Goal: Task Accomplishment & Management: Manage account settings

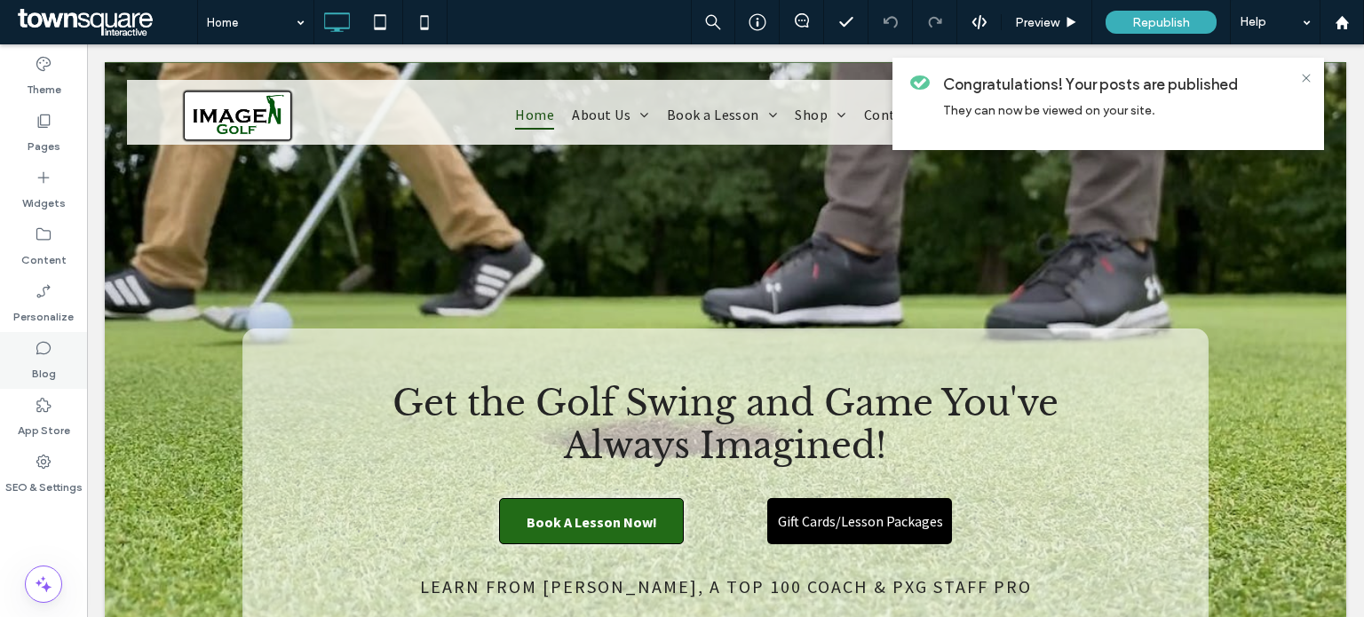
click at [52, 366] on label "Blog" at bounding box center [44, 369] width 24 height 25
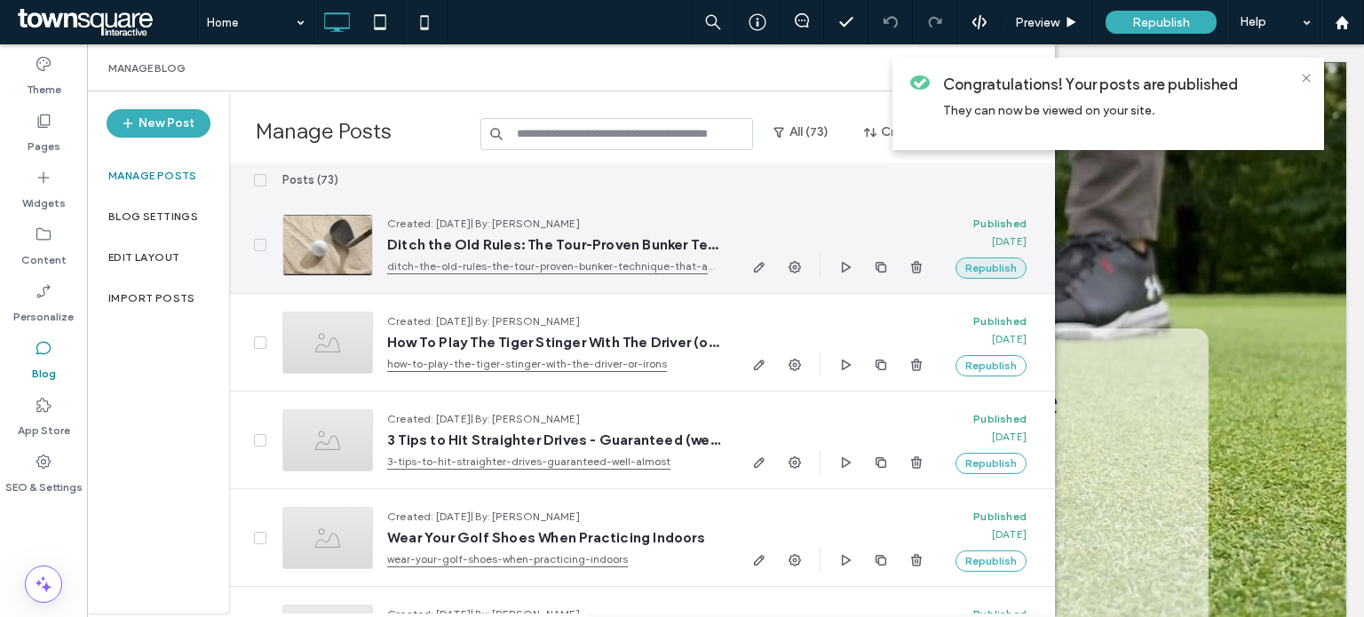
click at [981, 266] on button "Republish" at bounding box center [991, 268] width 71 height 21
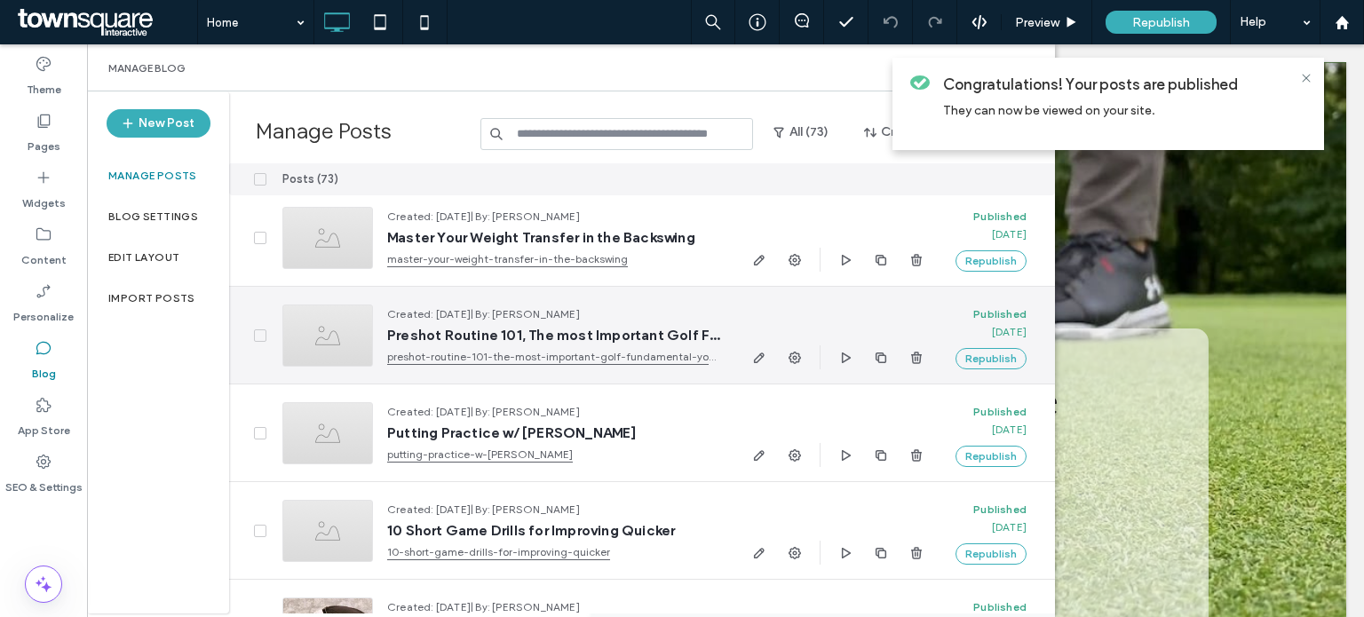
scroll to position [2743, 0]
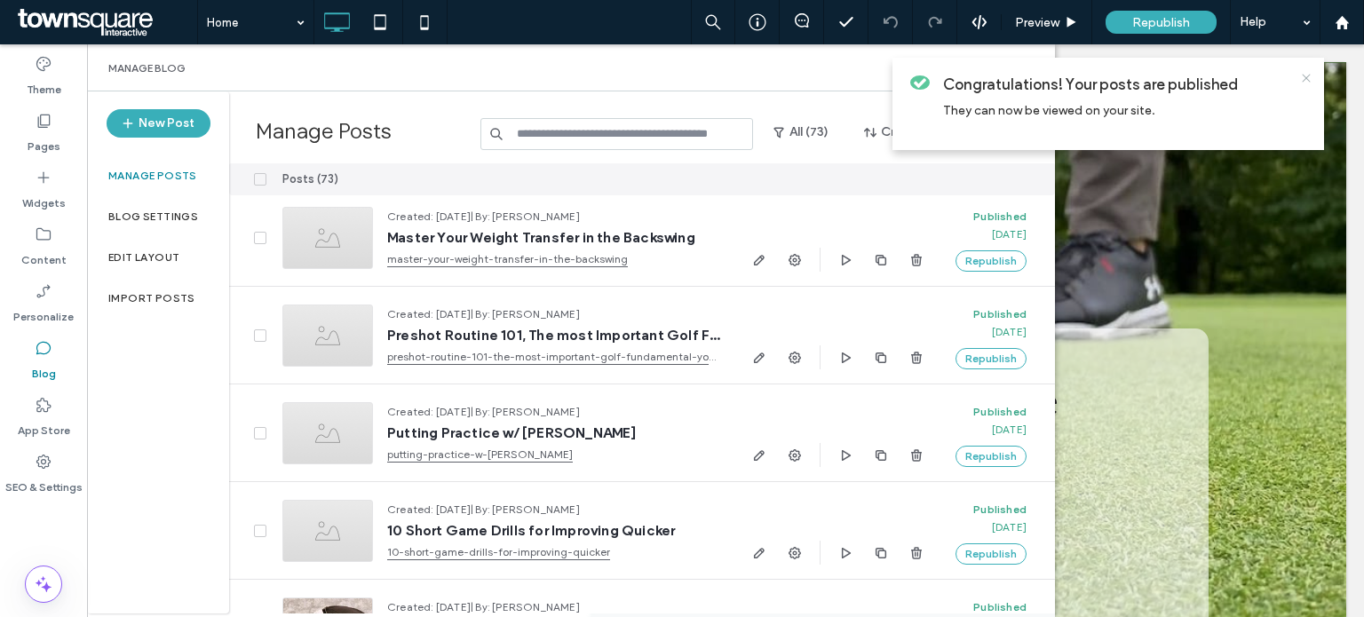
click at [1306, 76] on icon at bounding box center [1306, 78] width 14 height 14
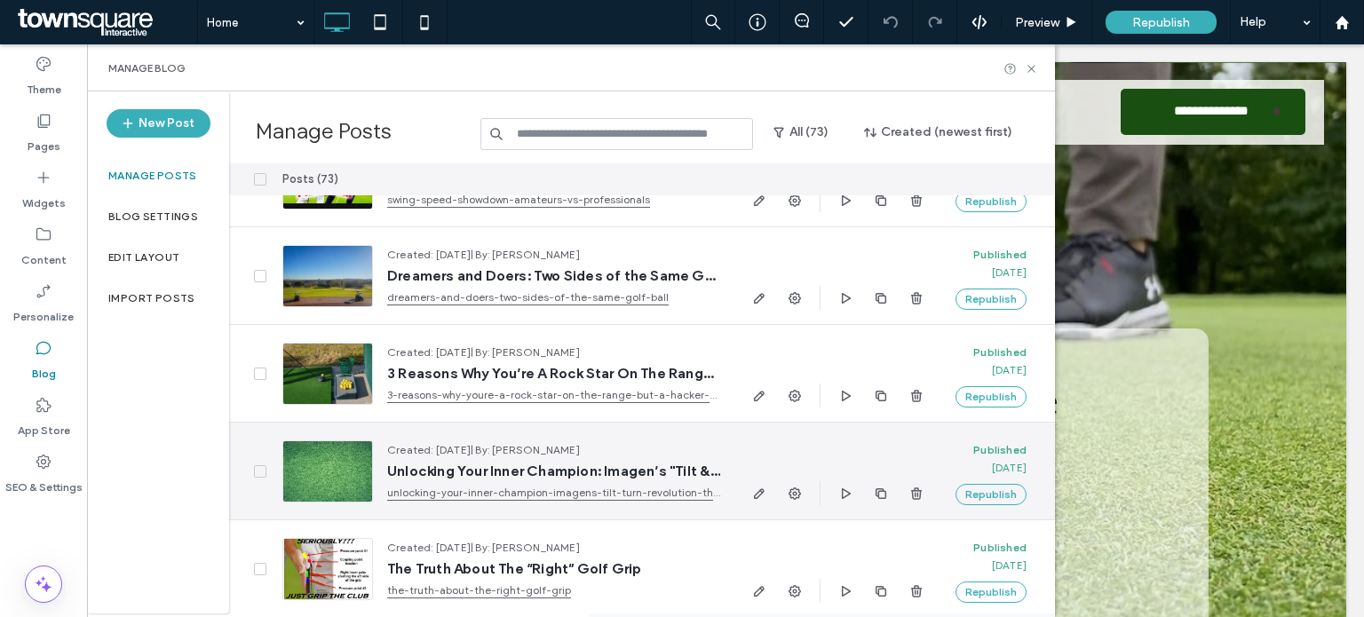
scroll to position [6125, 0]
click at [259, 470] on icon at bounding box center [260, 470] width 6 height 5
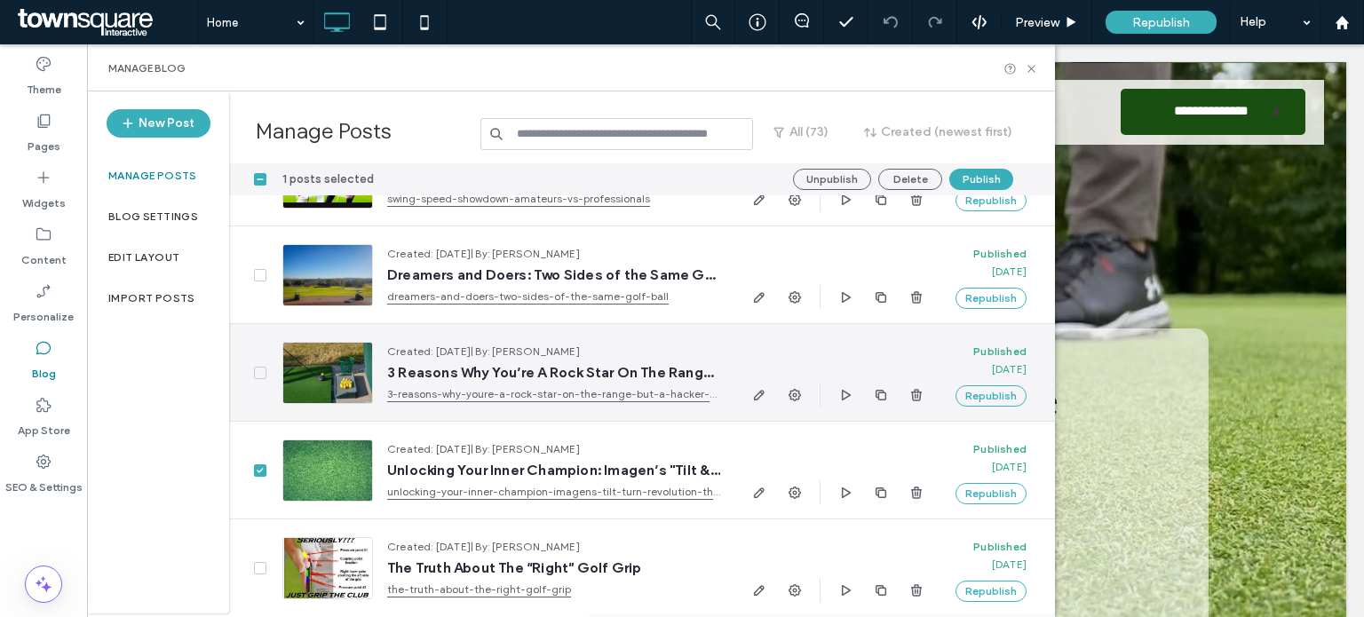
click at [260, 368] on span at bounding box center [260, 373] width 12 height 12
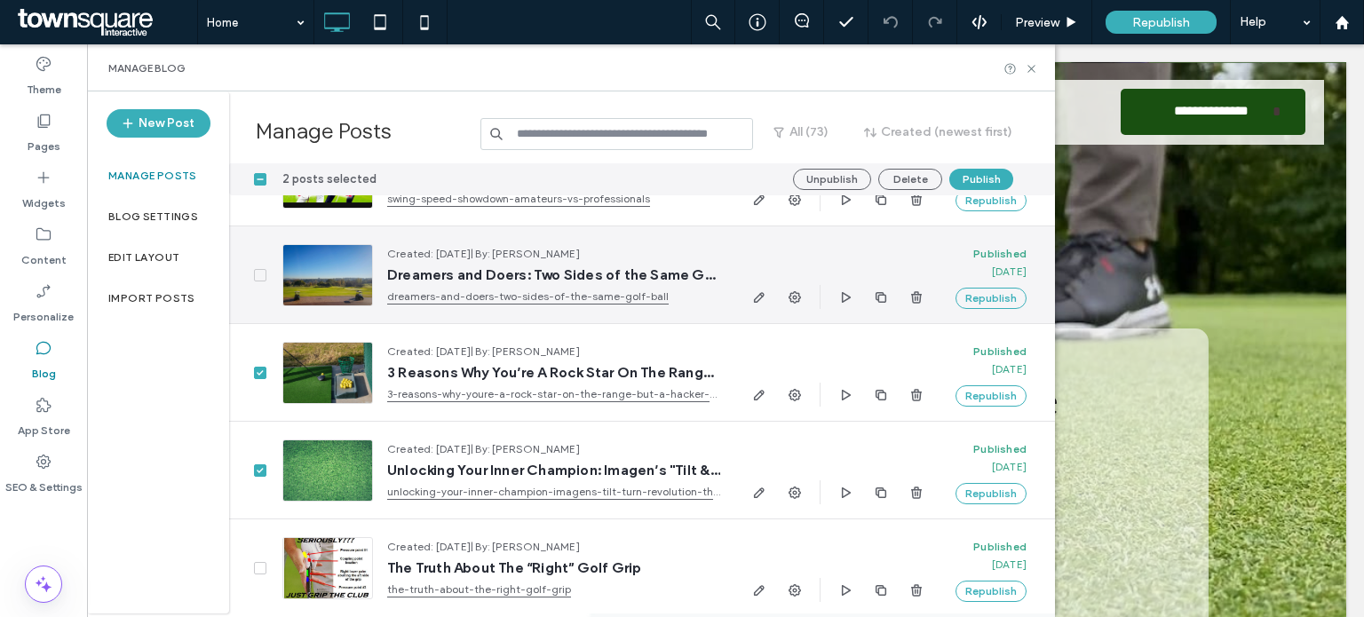
click at [266, 274] on span at bounding box center [260, 275] width 12 height 12
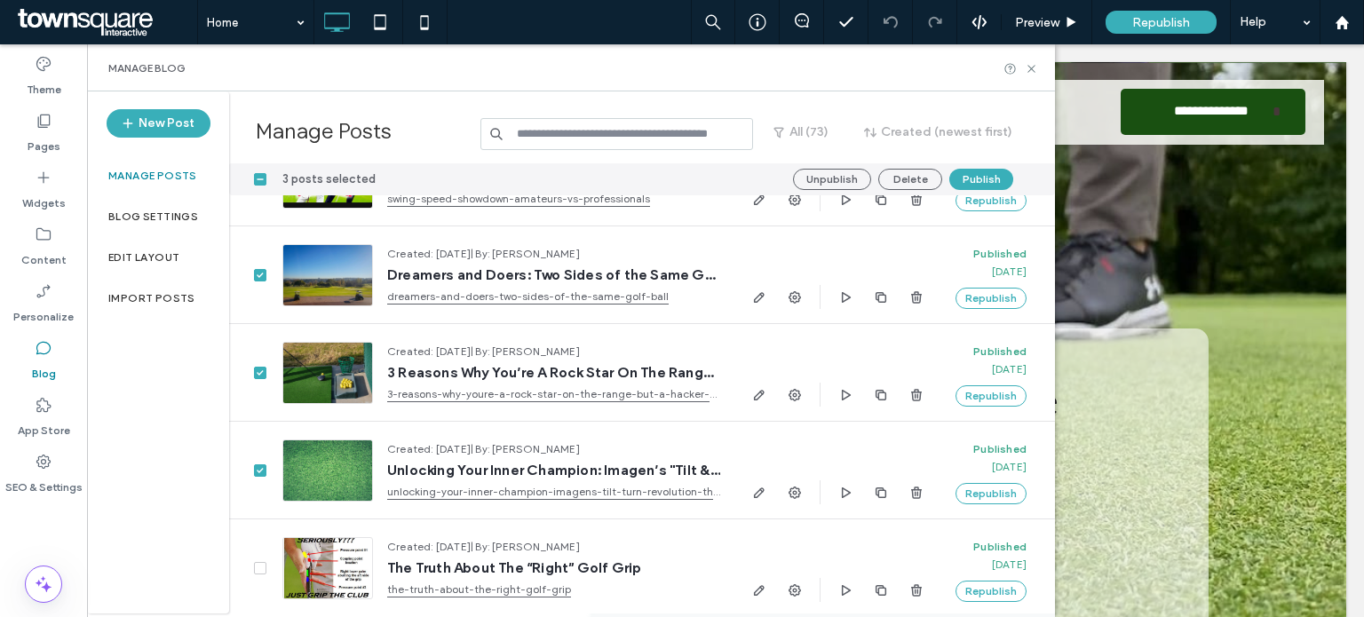
scroll to position [5919, 0]
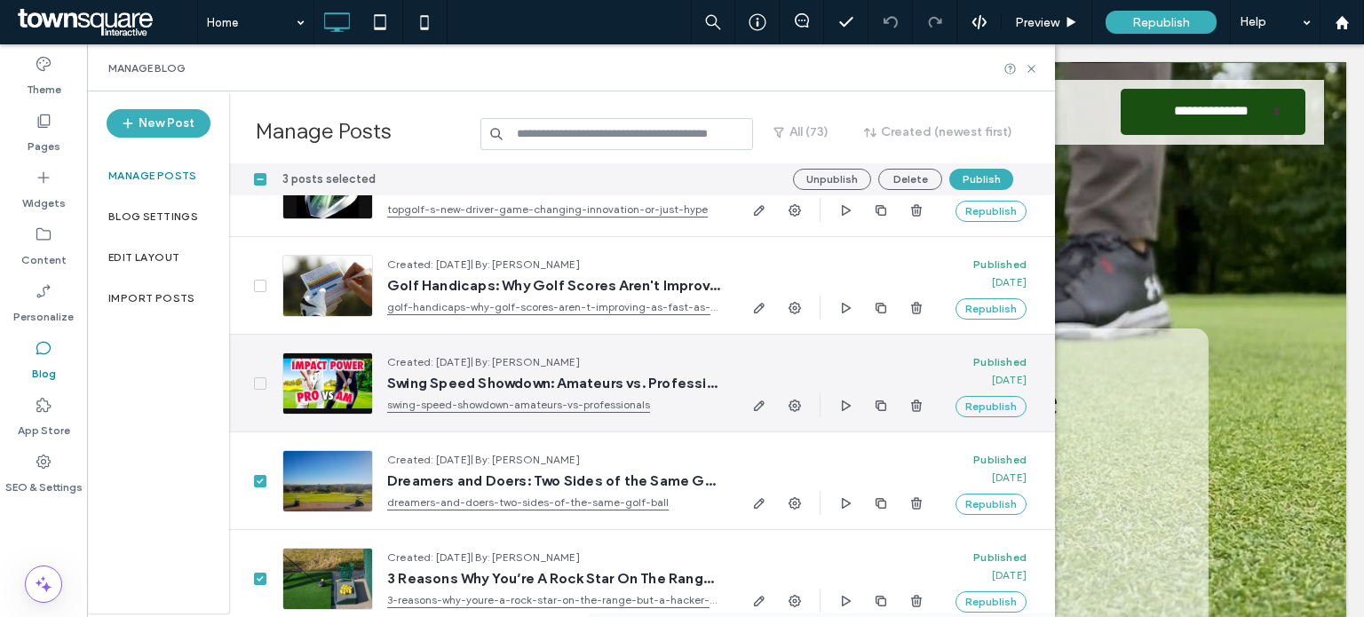
click at [264, 384] on span at bounding box center [260, 383] width 12 height 12
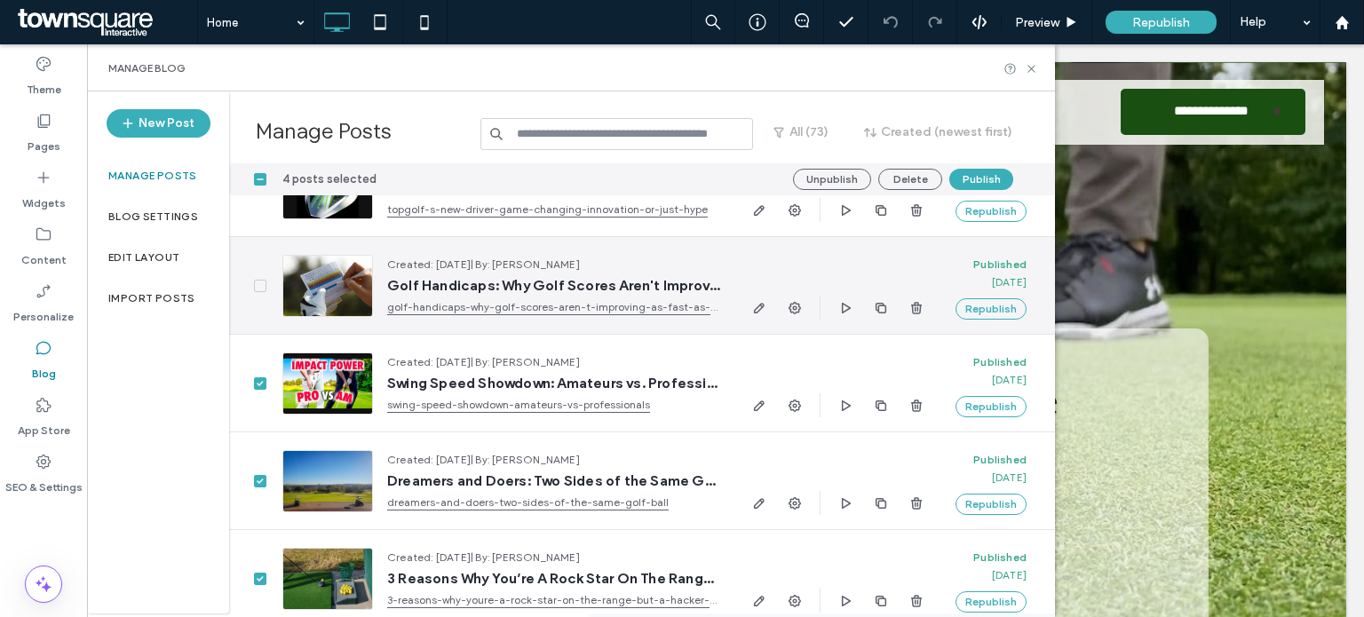
click at [260, 283] on icon at bounding box center [260, 285] width 7 height 5
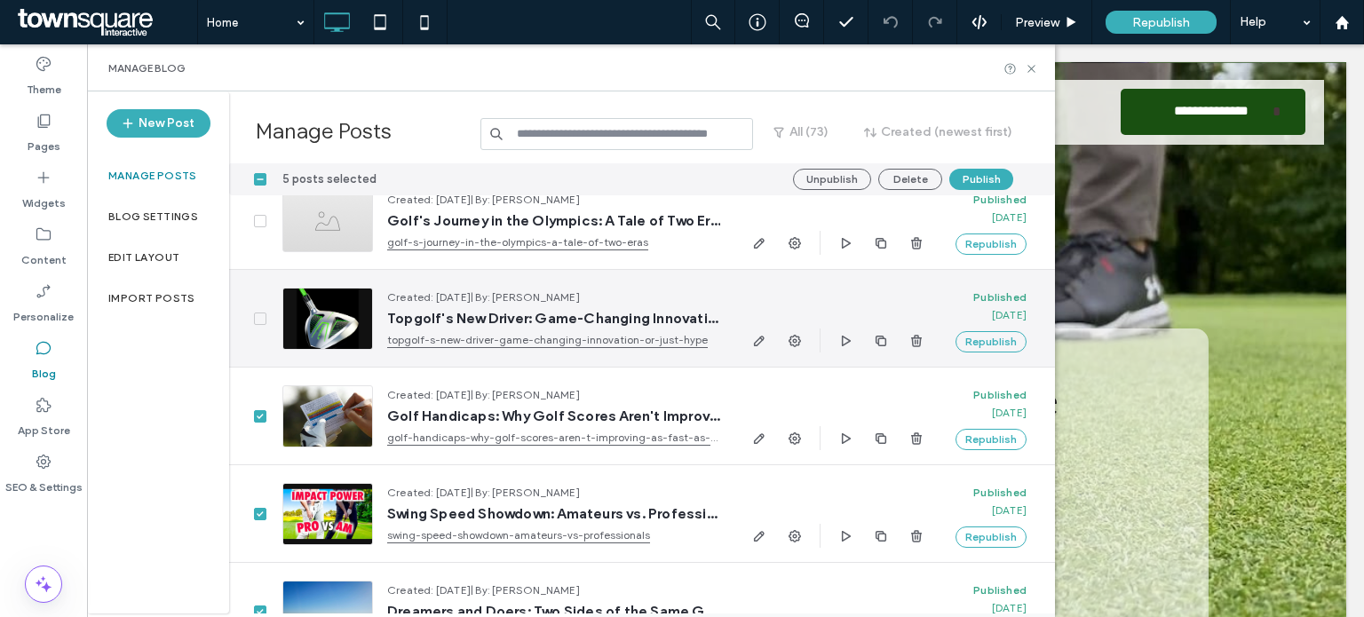
scroll to position [5788, 0]
click at [257, 314] on span at bounding box center [260, 320] width 12 height 12
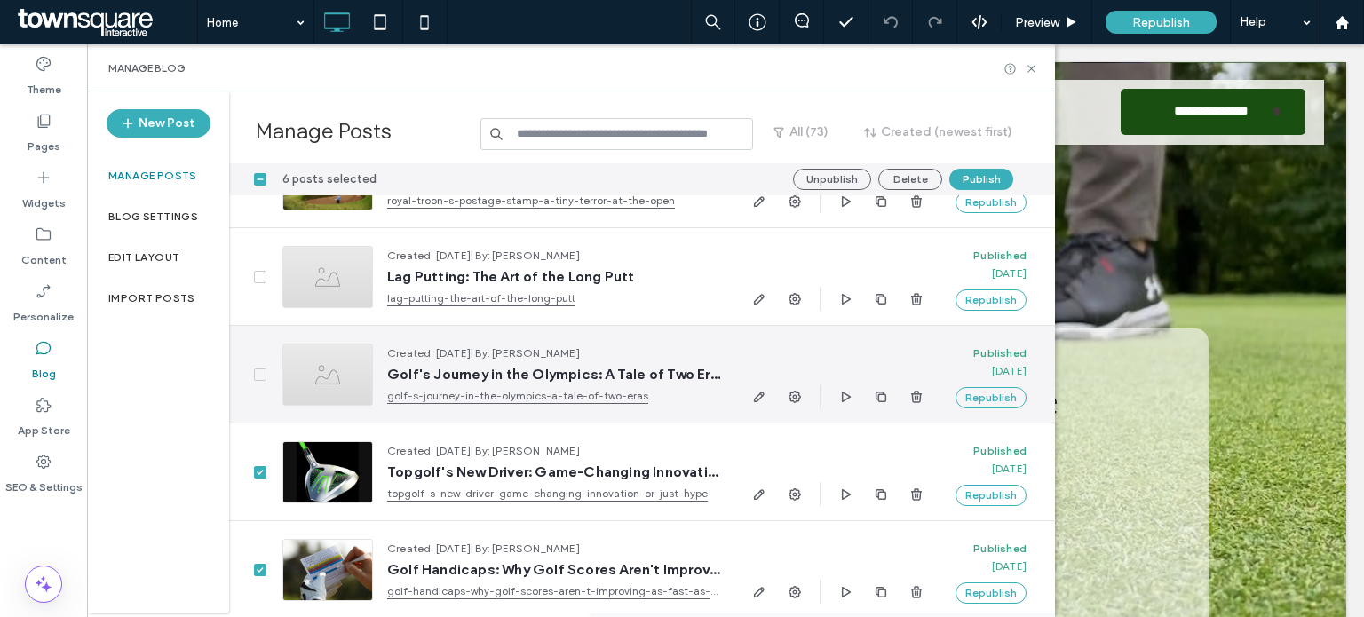
click at [261, 365] on div at bounding box center [248, 374] width 39 height 97
click at [257, 369] on span at bounding box center [260, 375] width 12 height 12
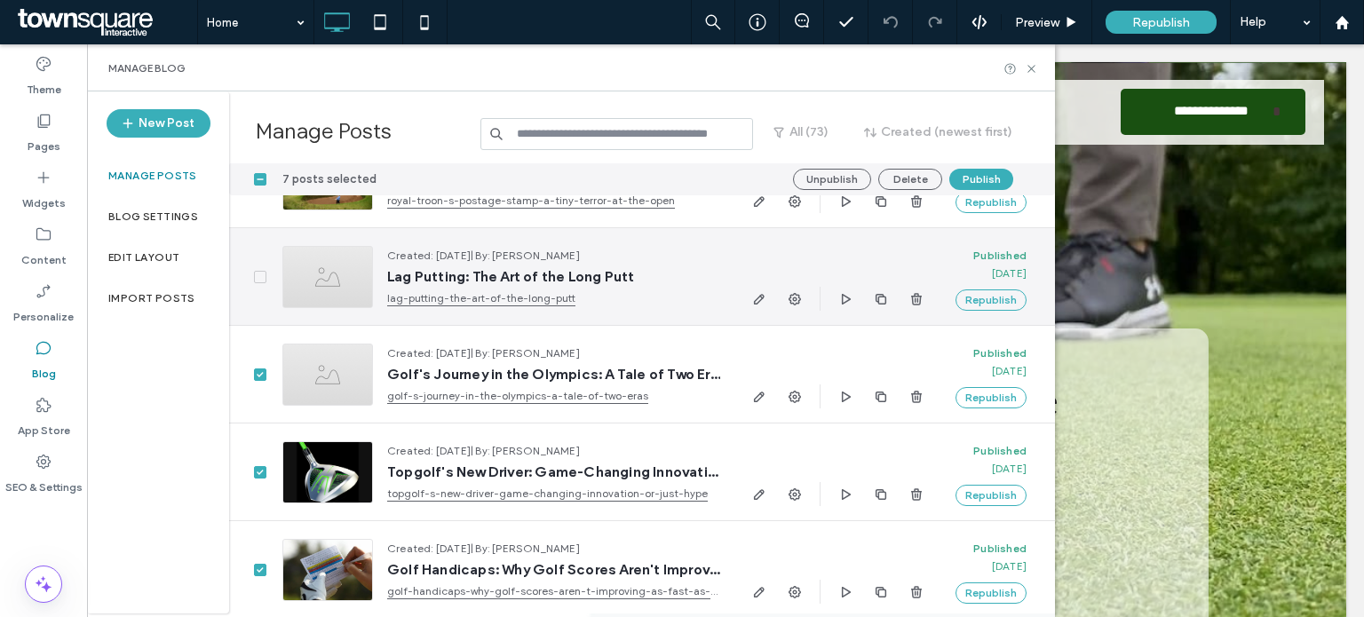
click at [261, 274] on icon at bounding box center [260, 276] width 7 height 5
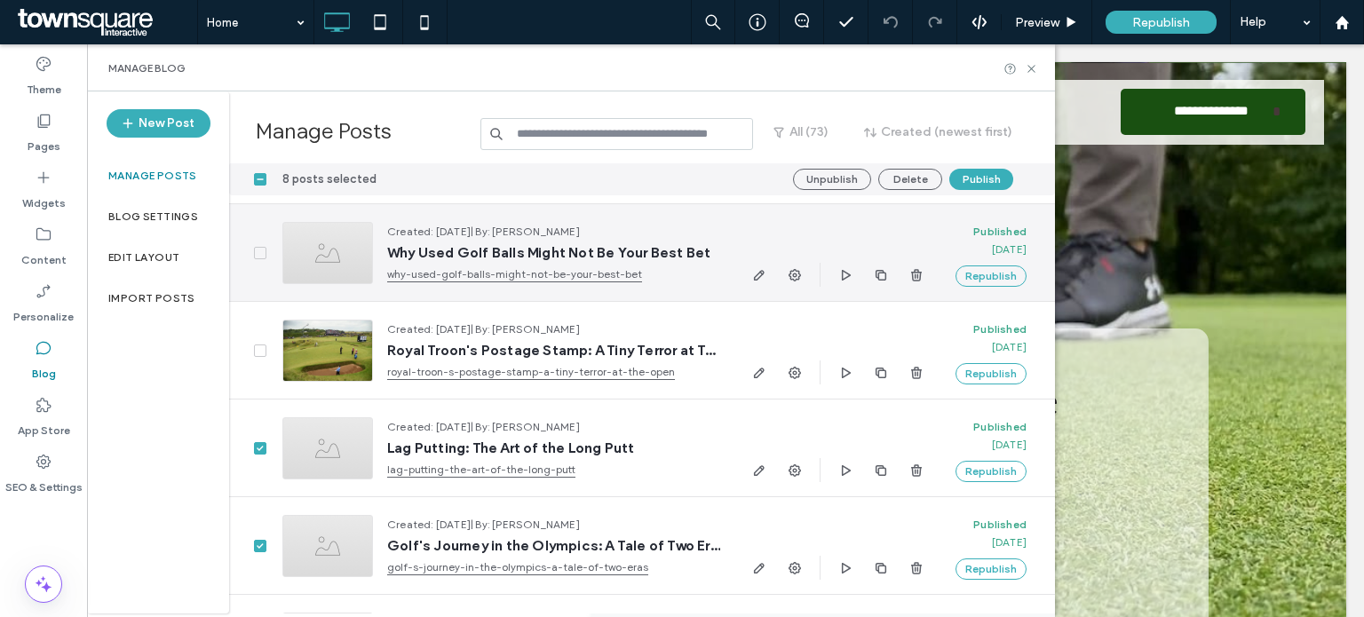
scroll to position [5464, 0]
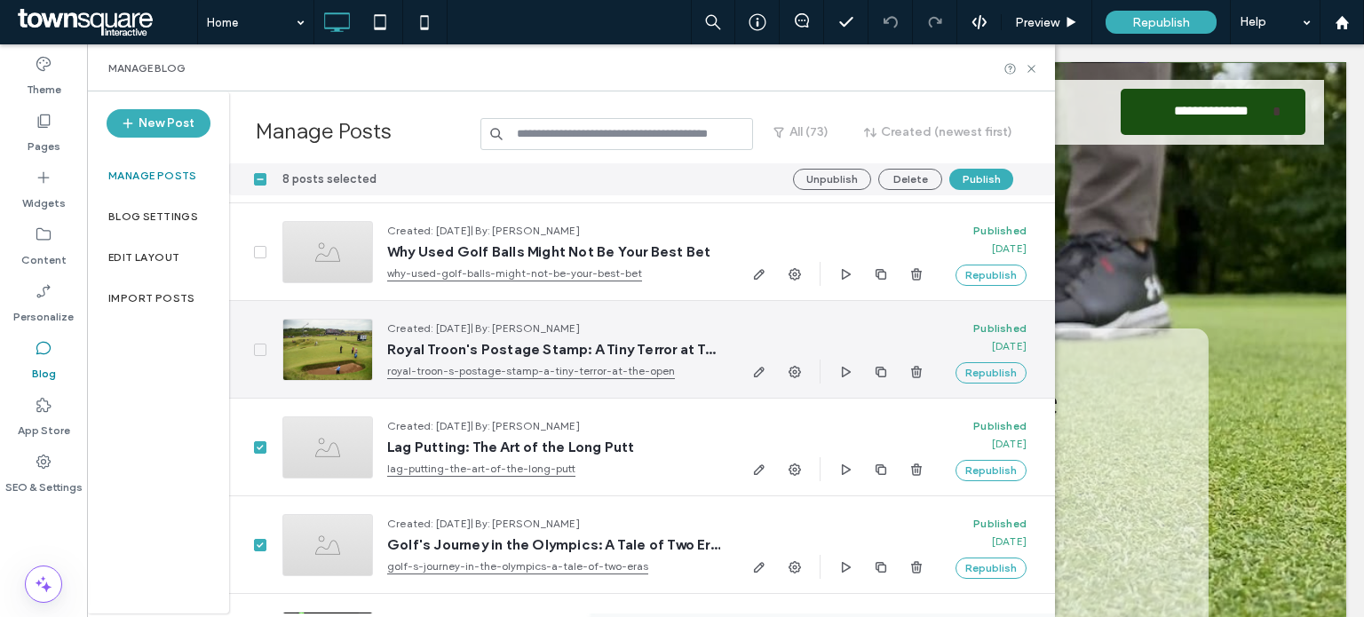
click at [253, 341] on div at bounding box center [248, 349] width 39 height 97
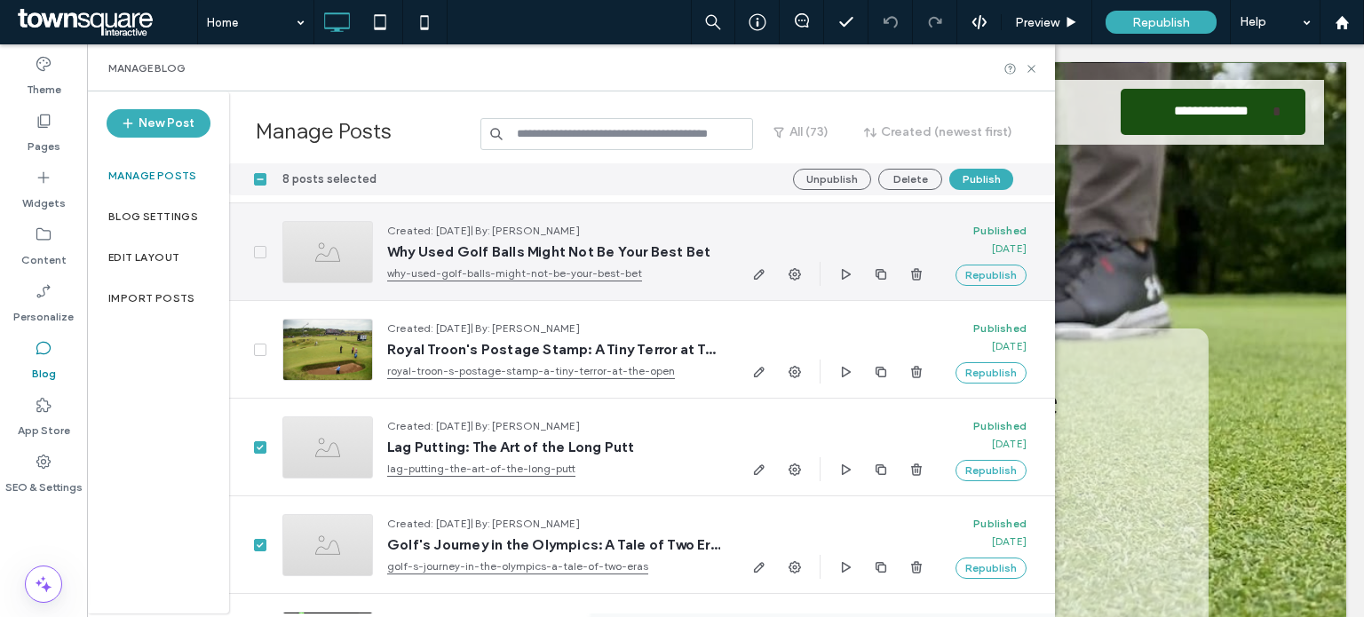
click at [259, 246] on span at bounding box center [260, 252] width 12 height 12
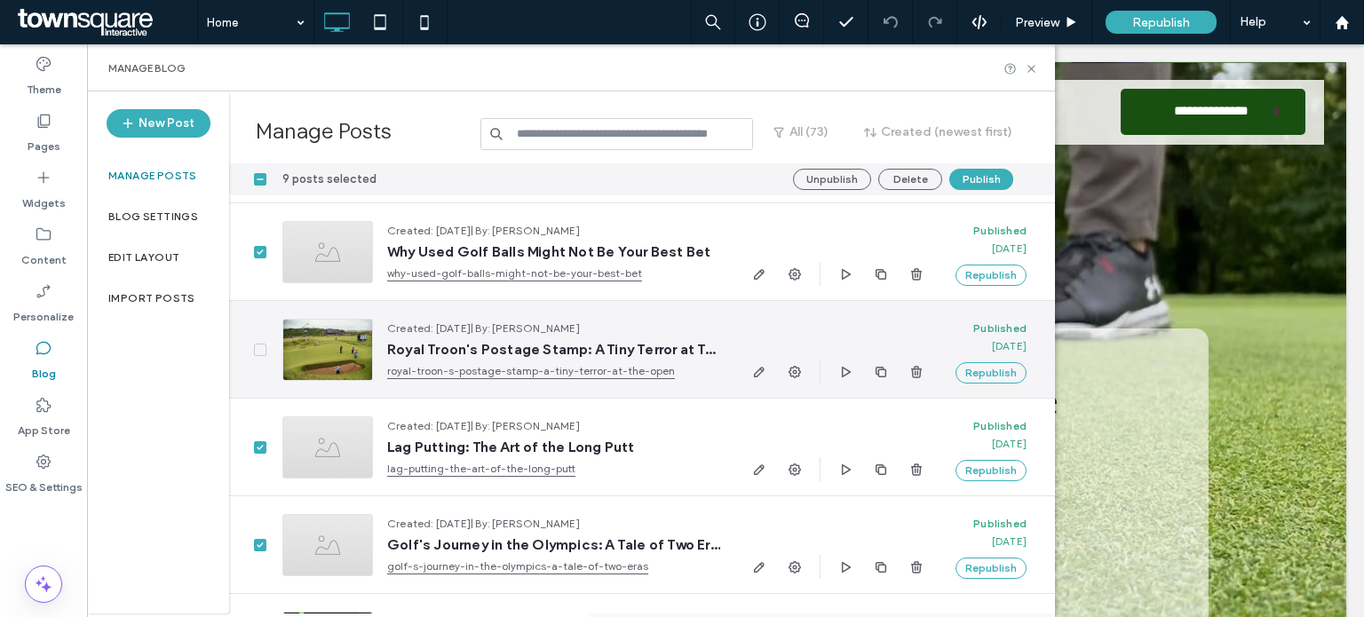
click at [262, 349] on icon at bounding box center [260, 349] width 7 height 5
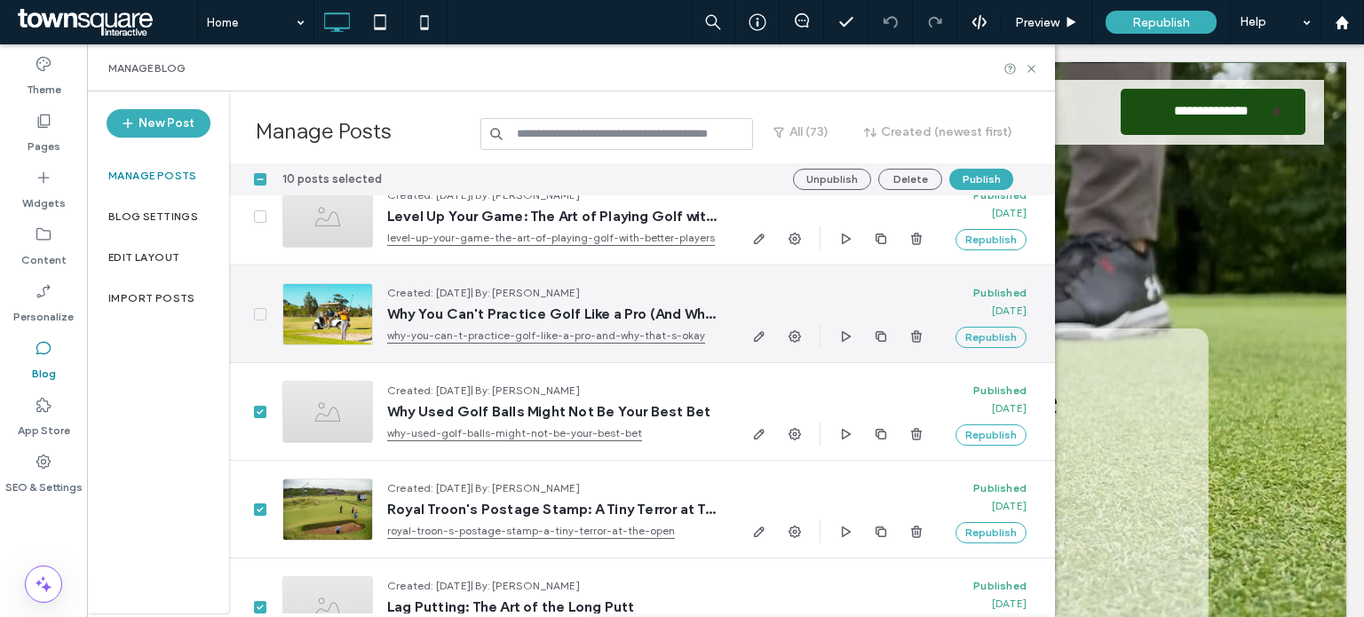
scroll to position [5283, 0]
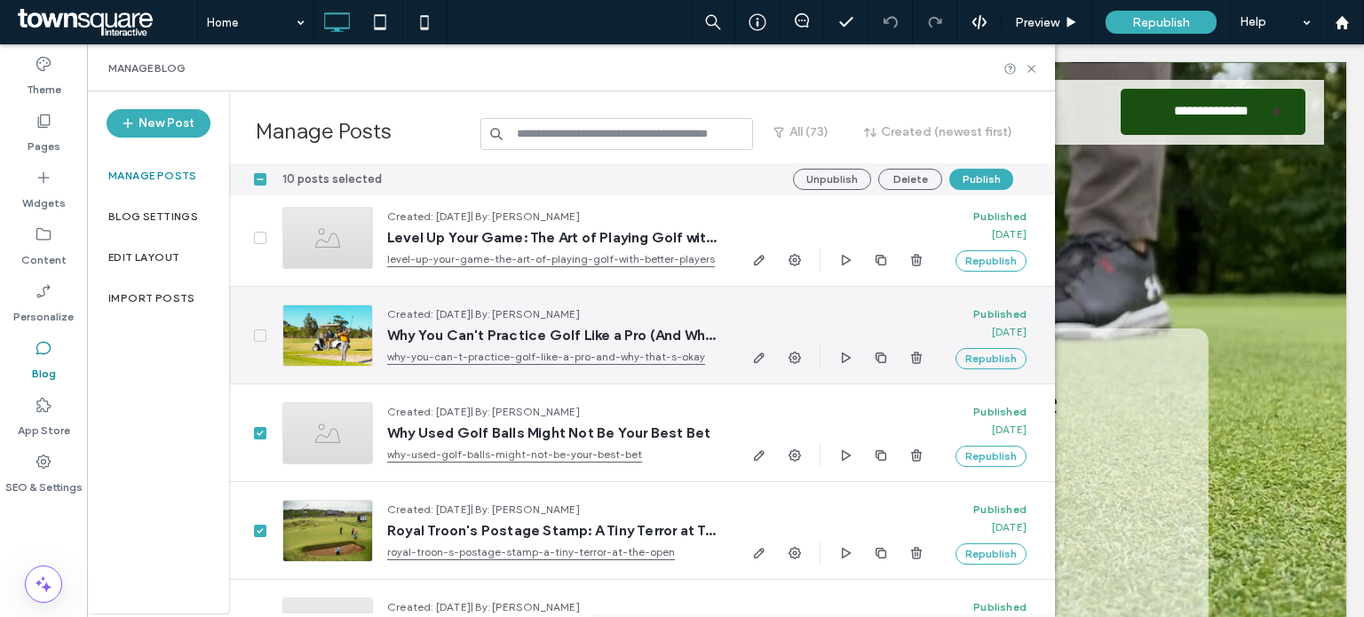
click at [258, 330] on span at bounding box center [260, 336] width 12 height 12
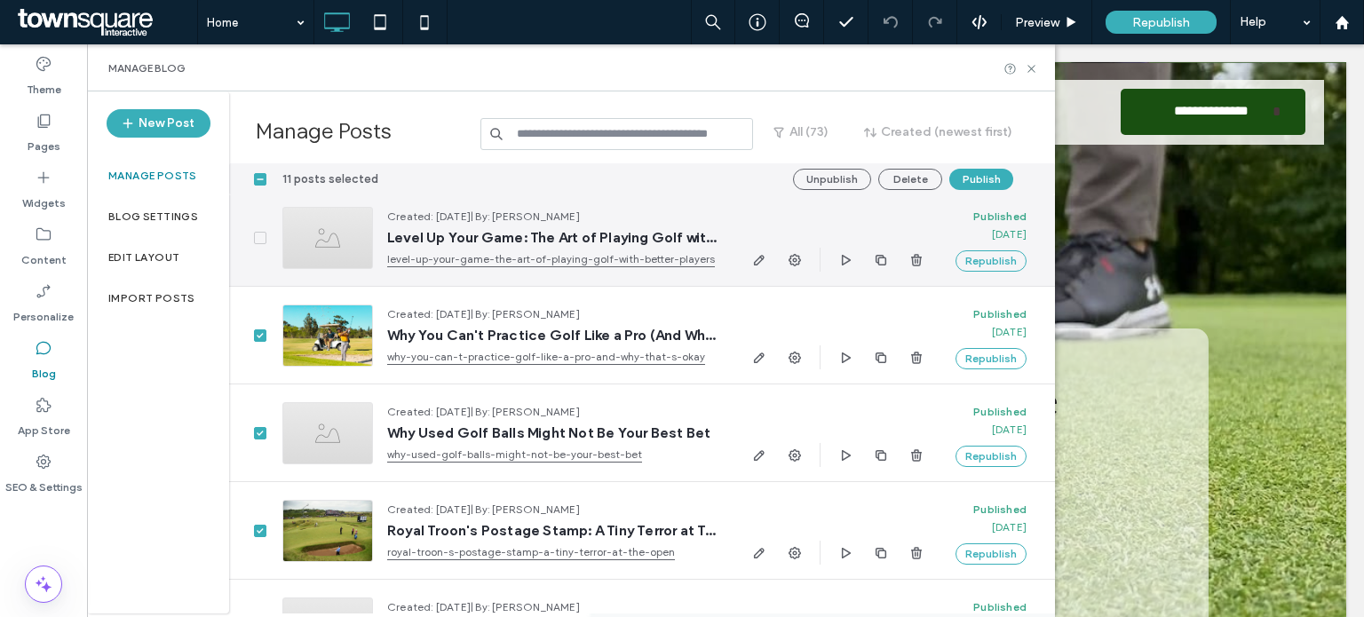
click at [262, 237] on icon at bounding box center [260, 237] width 7 height 5
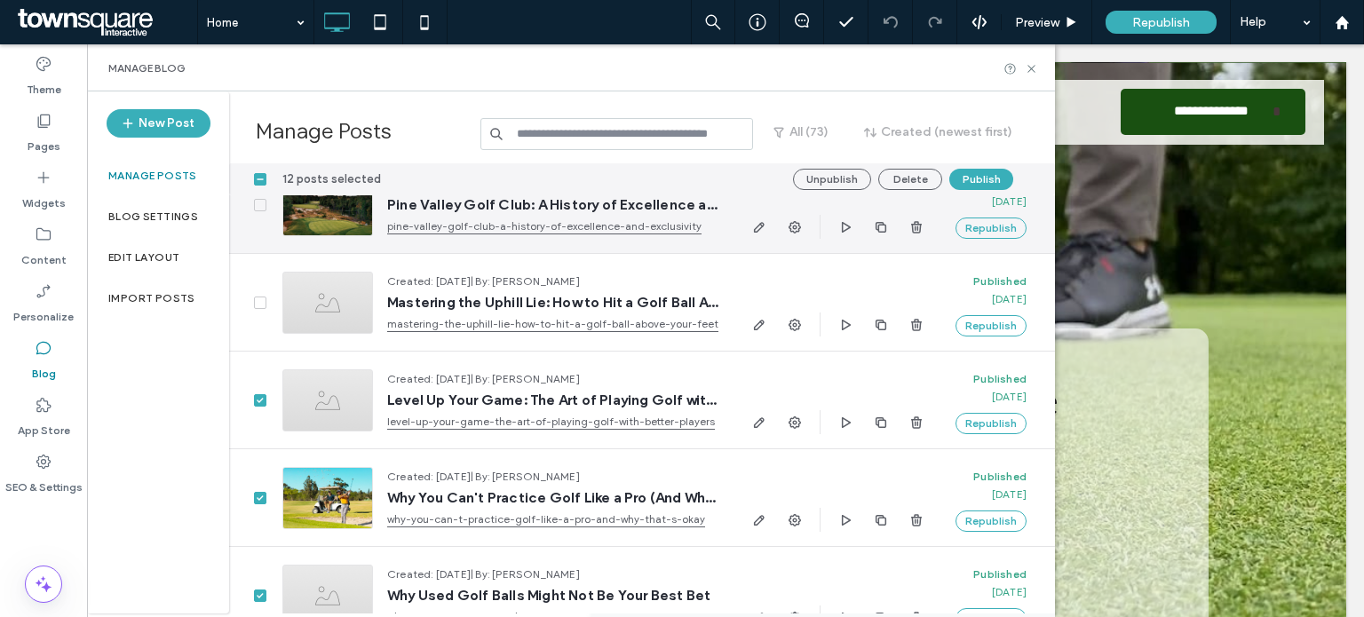
scroll to position [5119, 0]
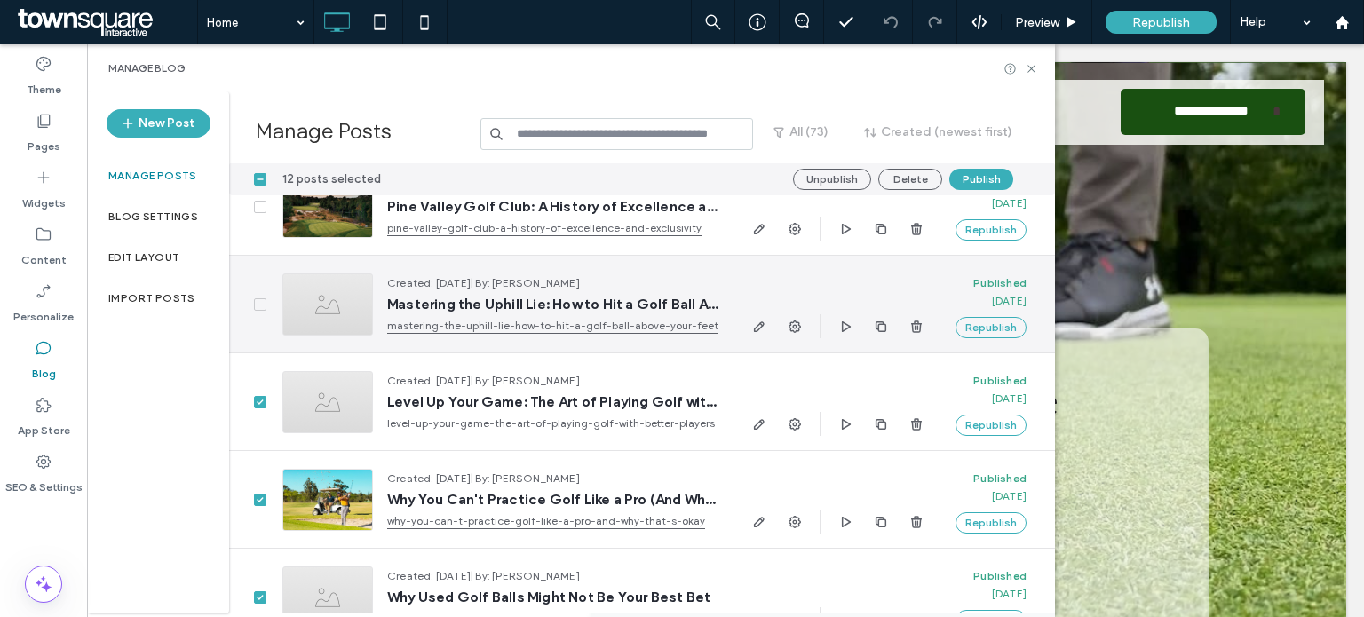
click at [259, 306] on icon at bounding box center [260, 304] width 7 height 5
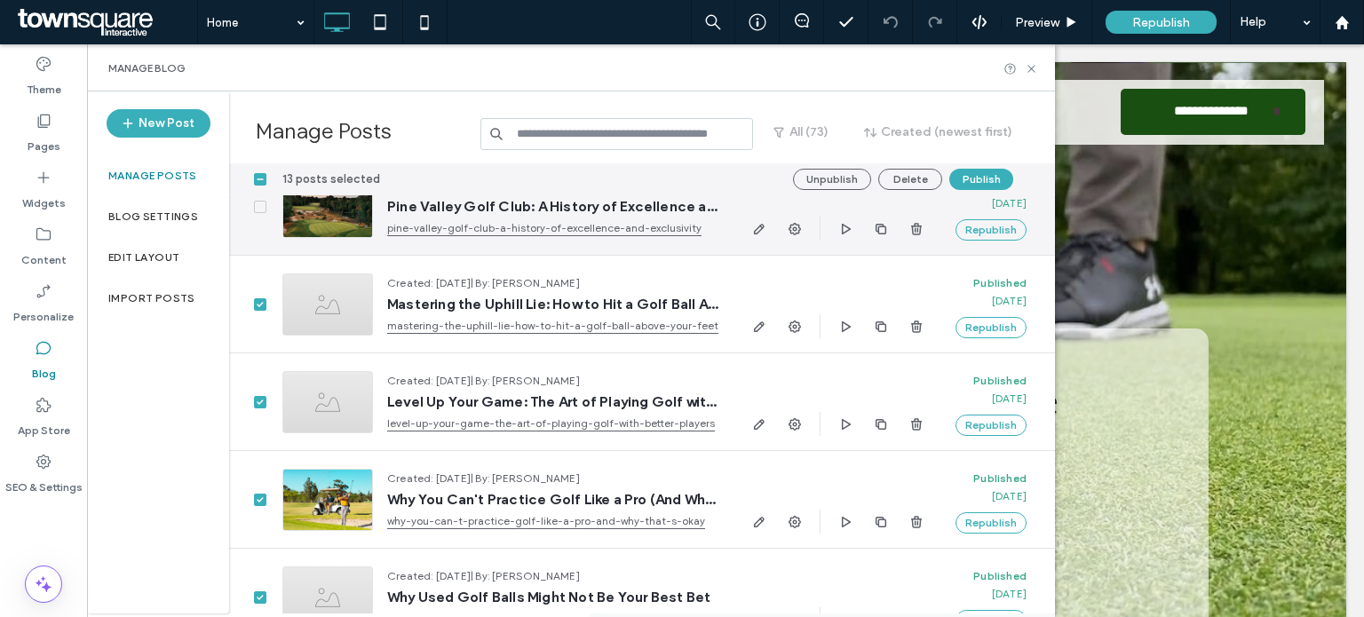
click at [260, 208] on icon at bounding box center [260, 206] width 7 height 5
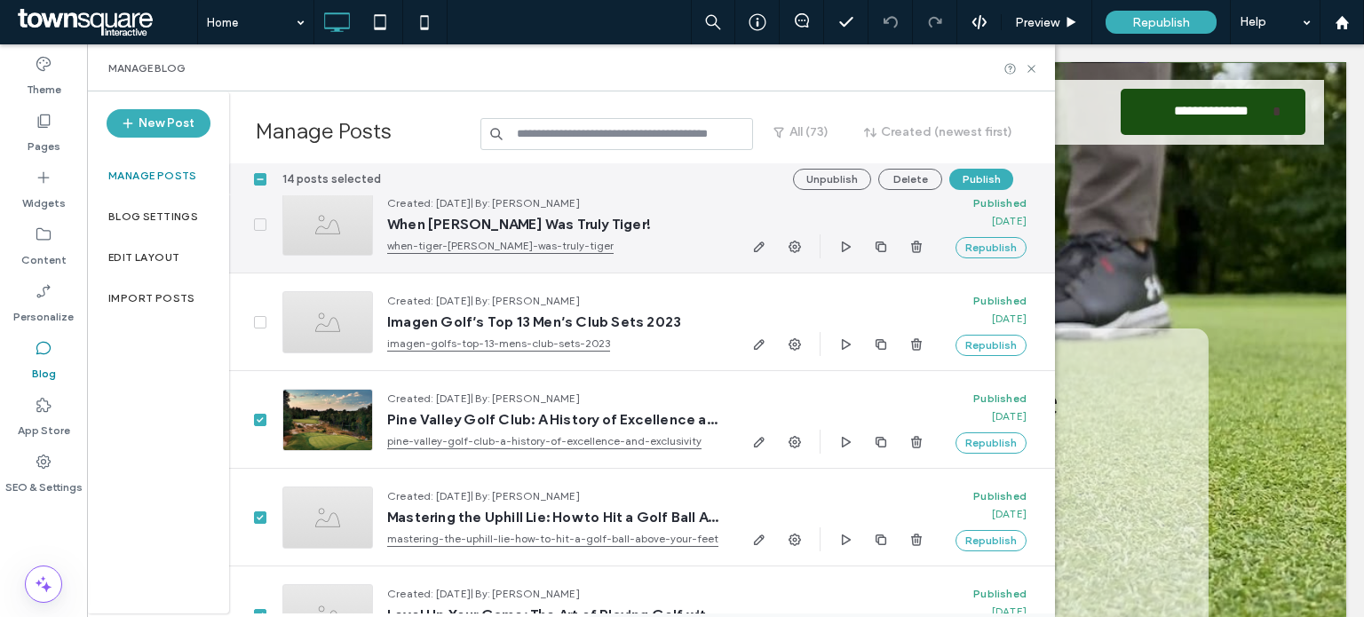
scroll to position [4893, 0]
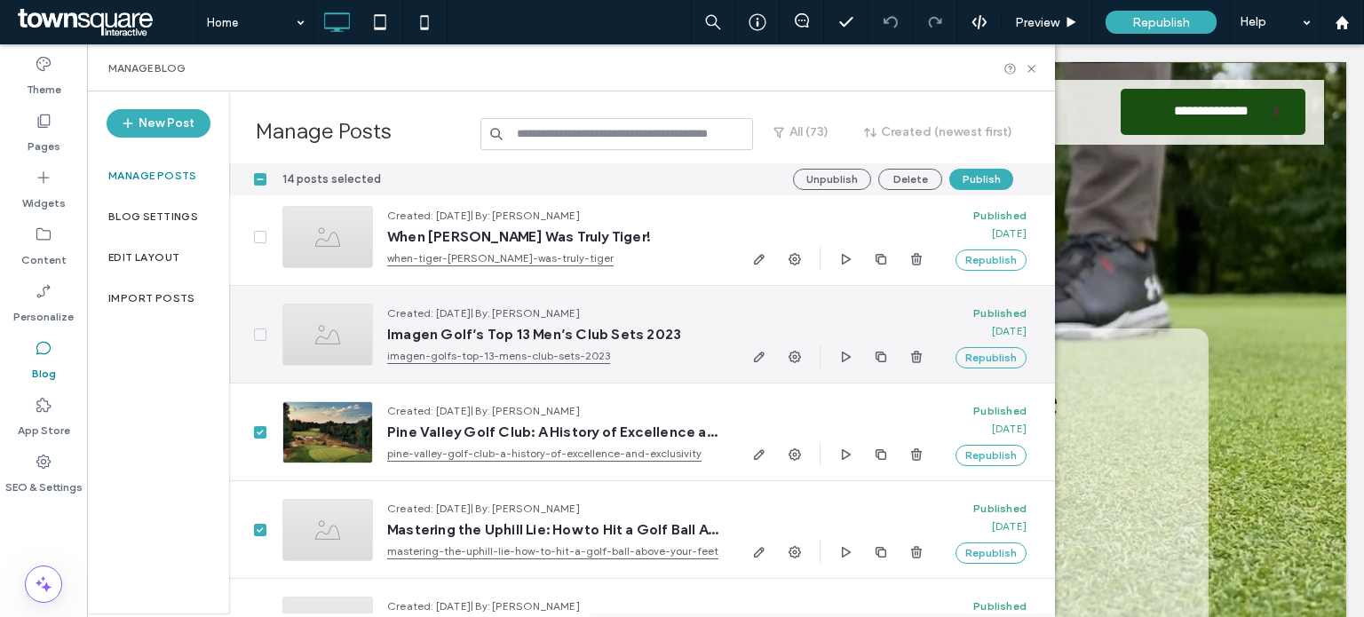
click at [261, 337] on span at bounding box center [260, 335] width 12 height 12
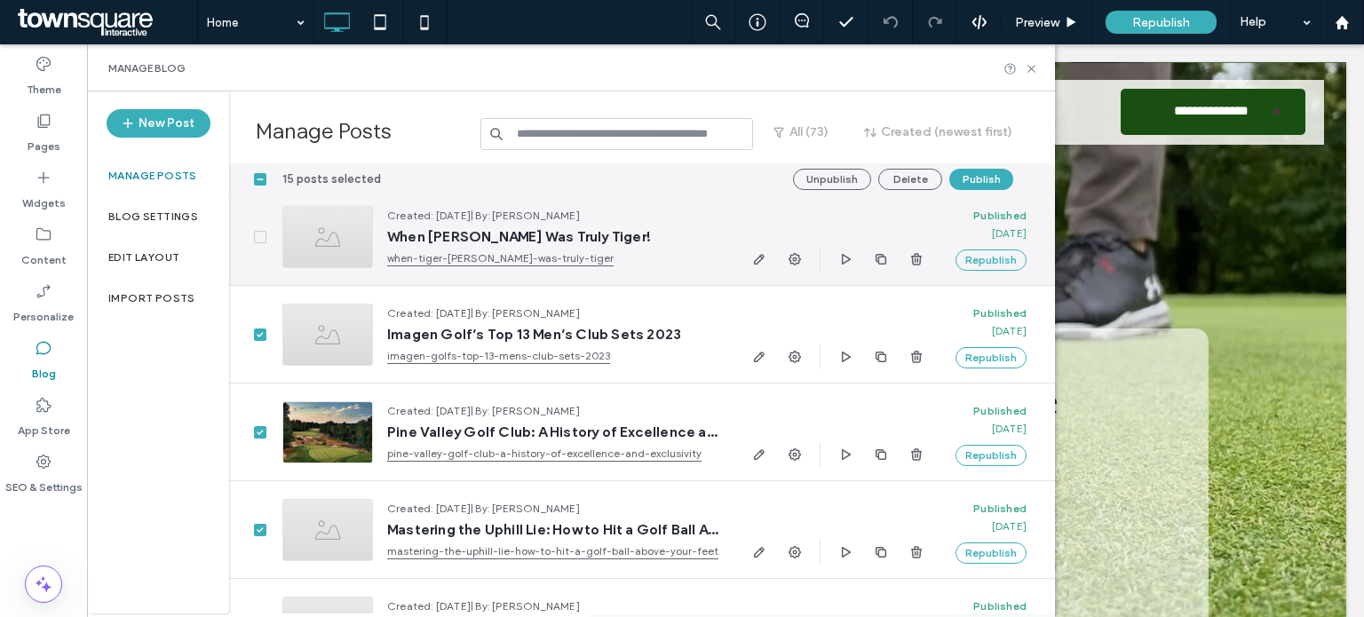
click at [264, 244] on div at bounding box center [248, 236] width 39 height 97
click at [258, 231] on span at bounding box center [260, 237] width 12 height 12
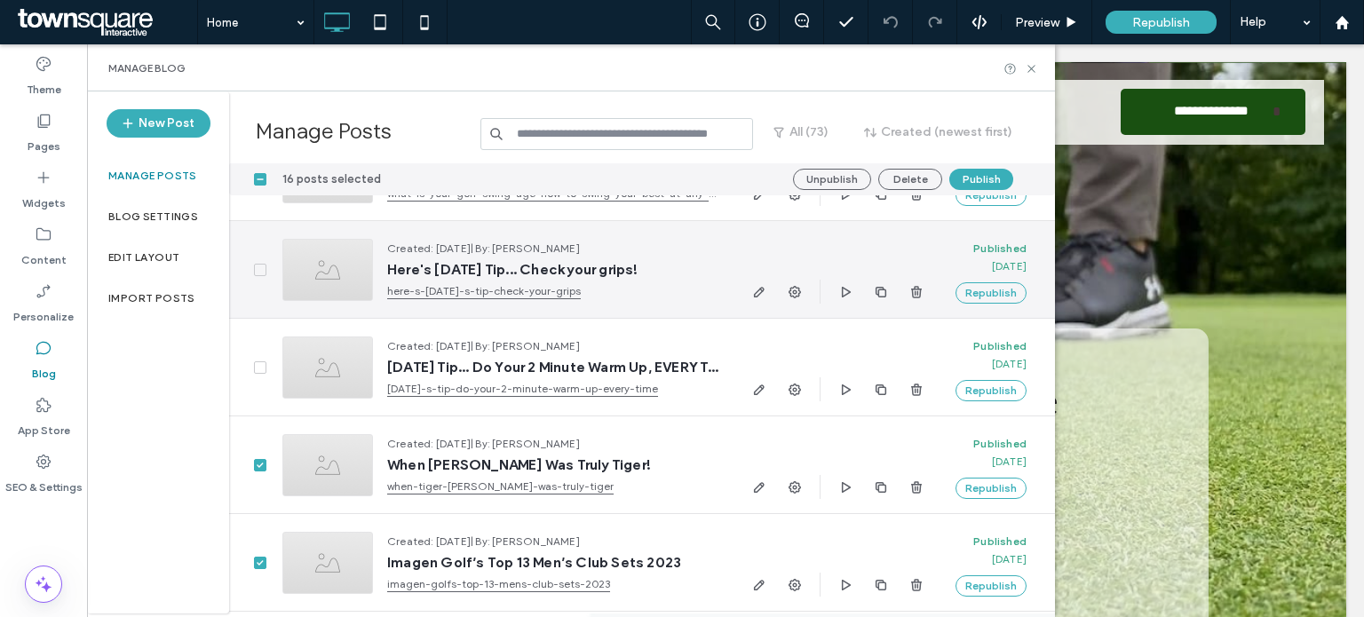
scroll to position [4664, 0]
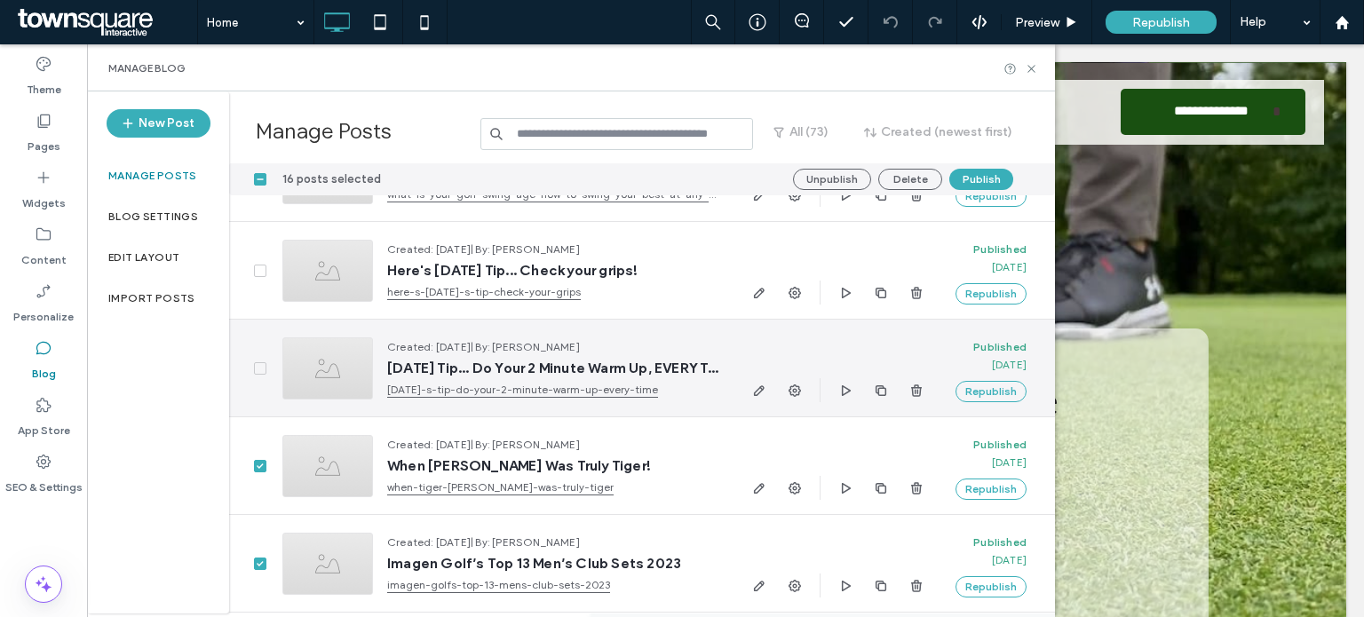
click at [259, 366] on icon at bounding box center [260, 368] width 7 height 5
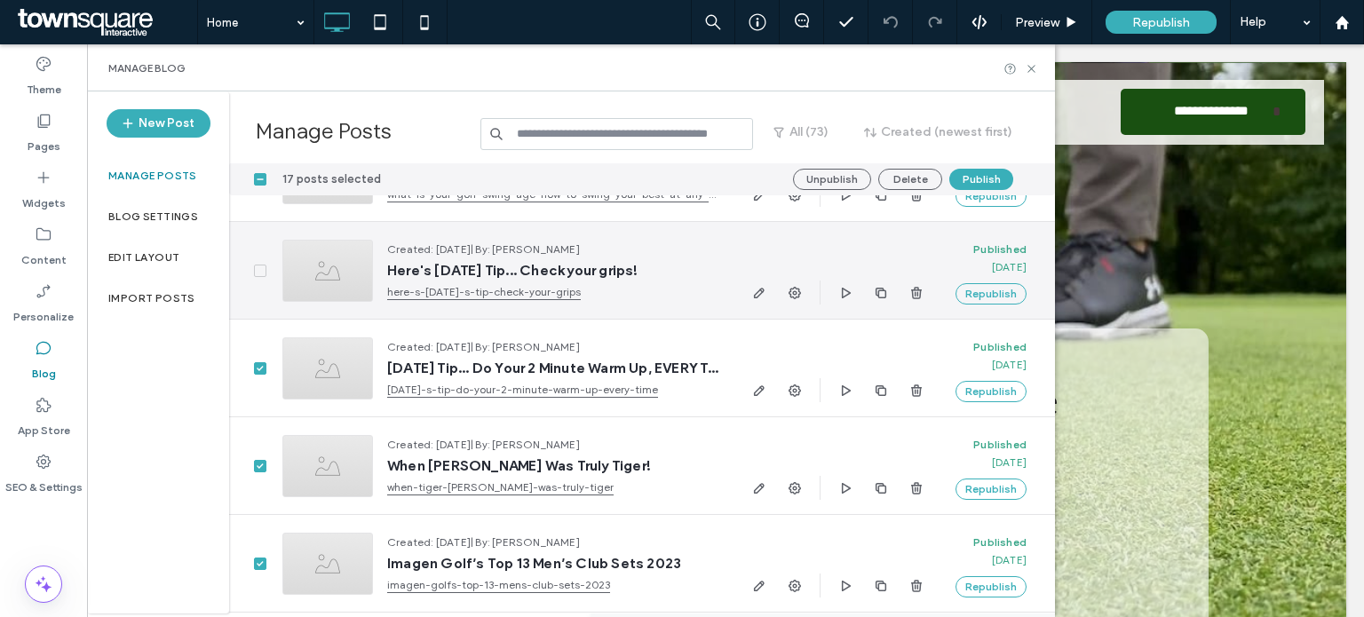
click at [257, 268] on icon at bounding box center [260, 270] width 7 height 5
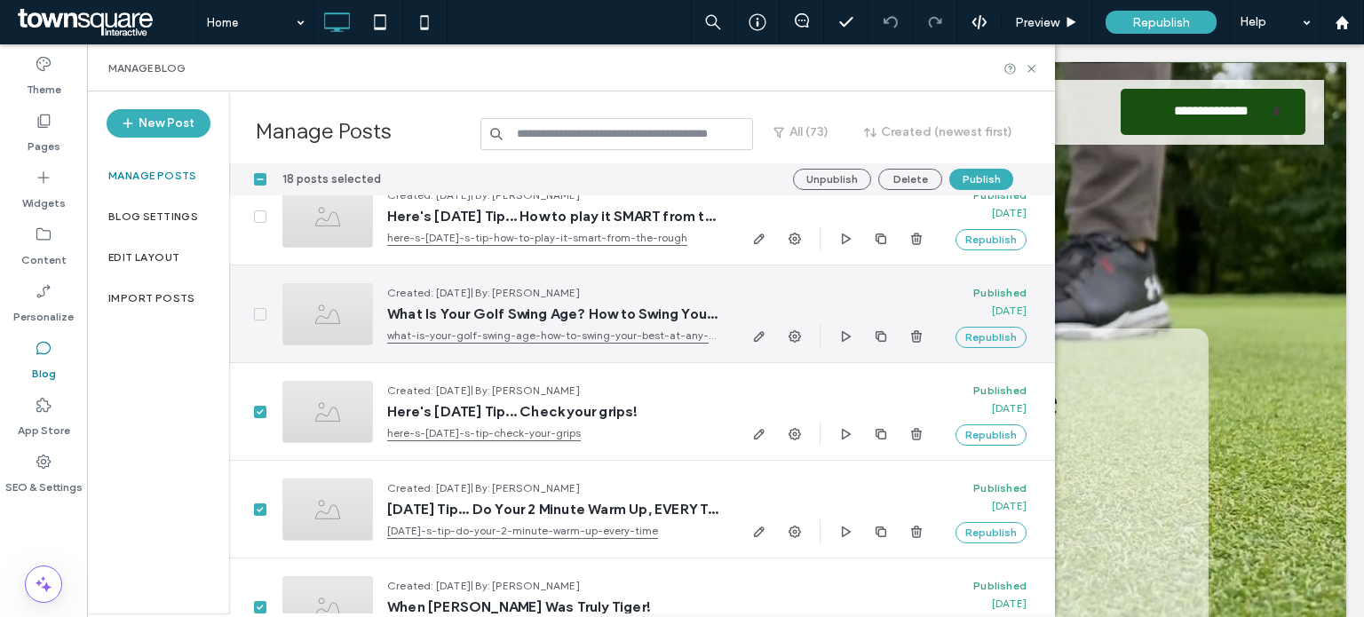
scroll to position [4522, 0]
click at [263, 309] on span at bounding box center [260, 315] width 12 height 12
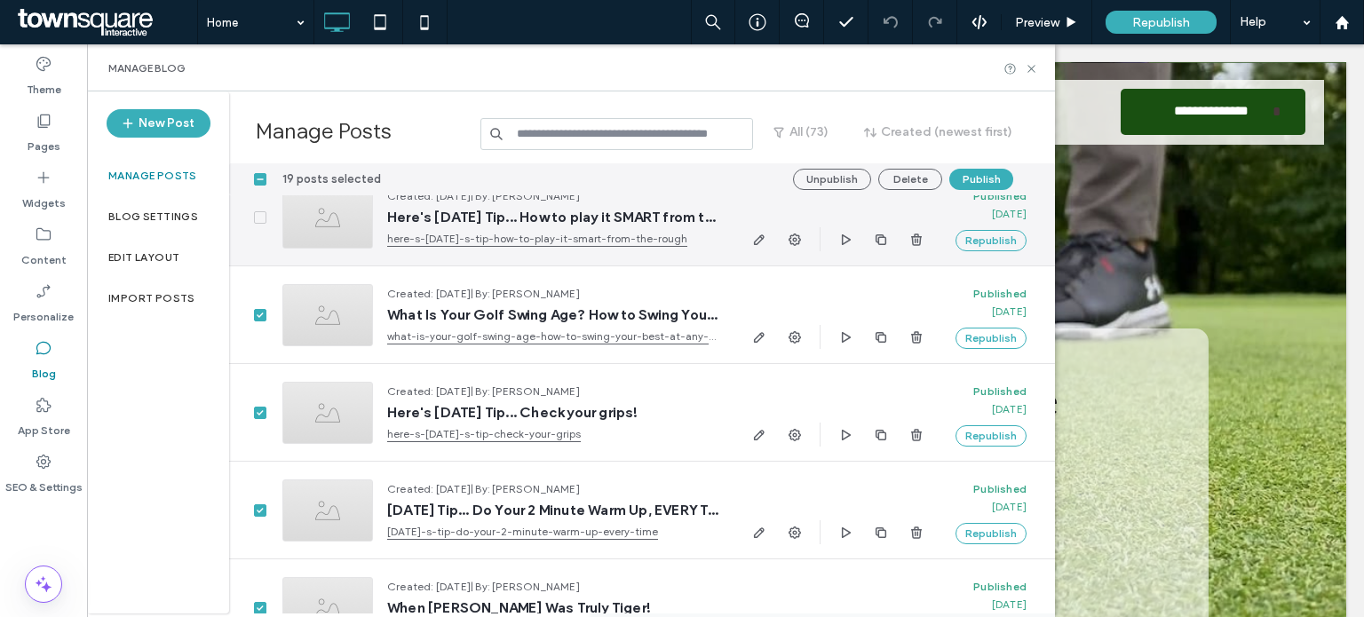
click at [266, 217] on span at bounding box center [260, 217] width 12 height 12
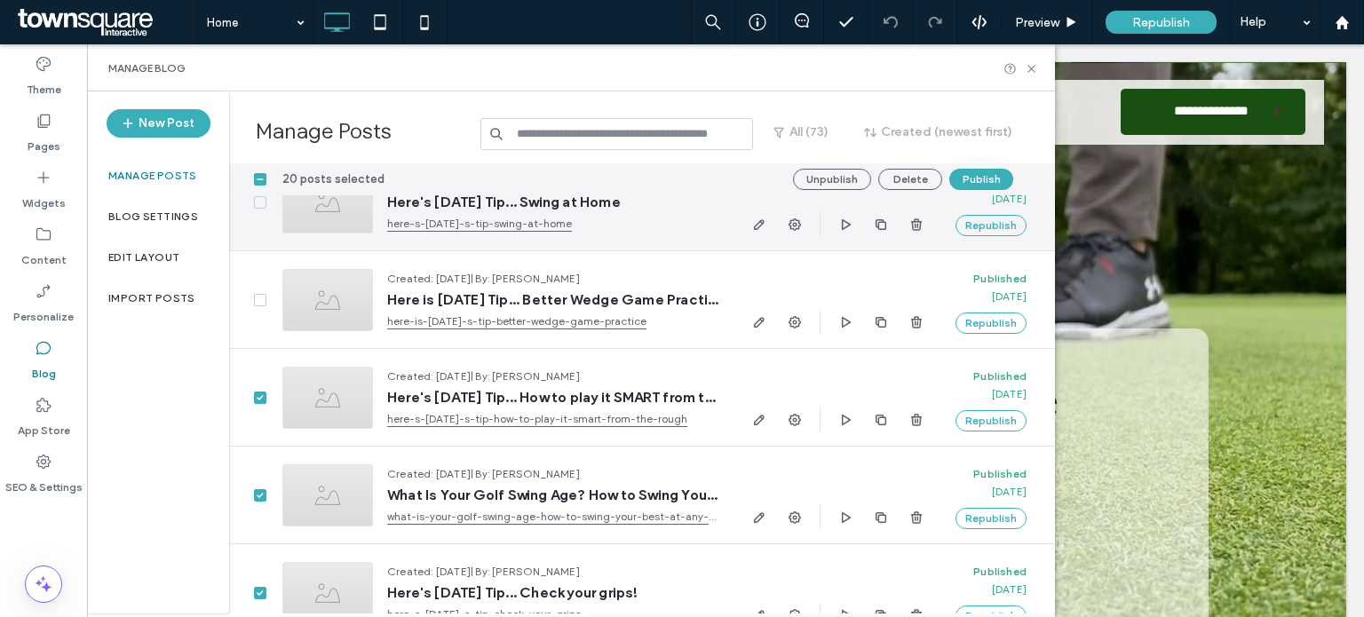
scroll to position [4341, 0]
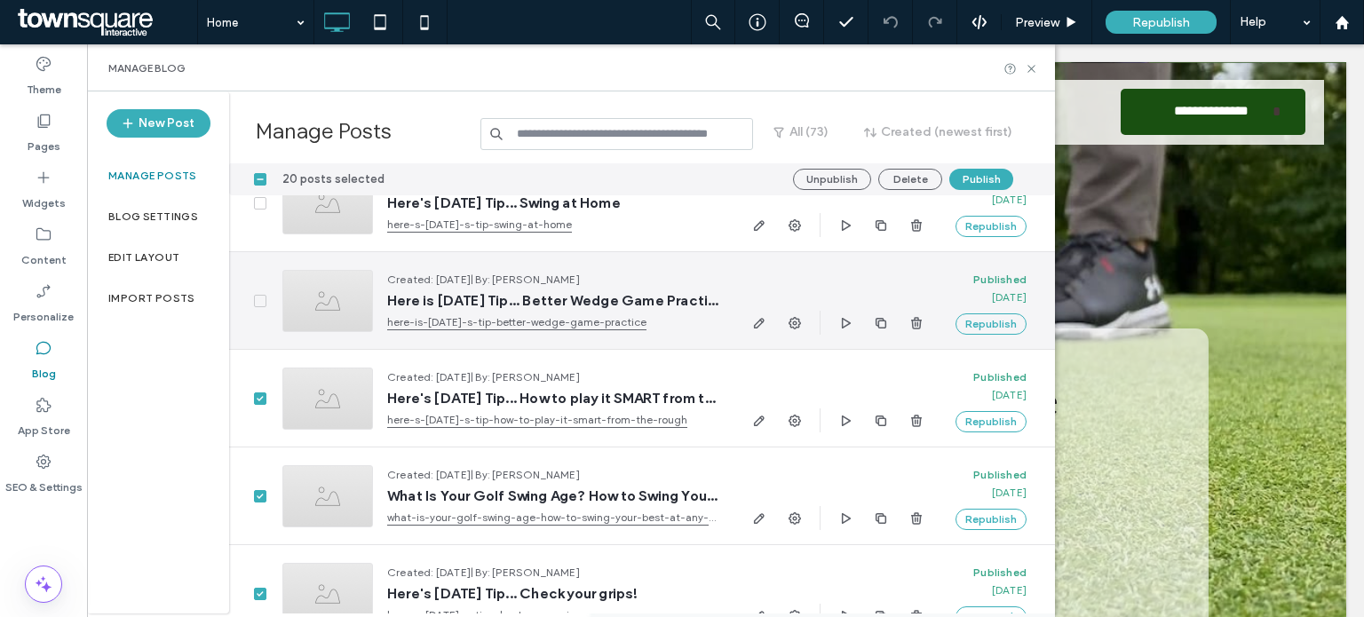
click at [263, 304] on span at bounding box center [260, 301] width 12 height 12
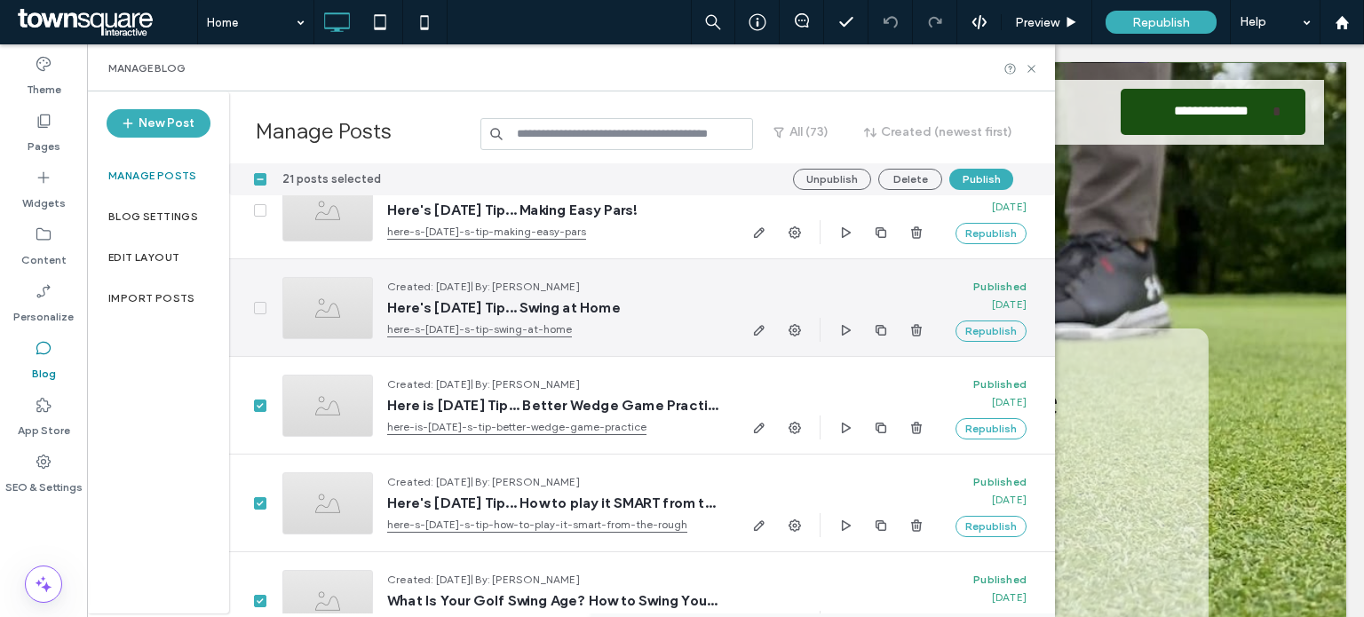
scroll to position [4235, 0]
click at [260, 309] on icon at bounding box center [260, 308] width 7 height 5
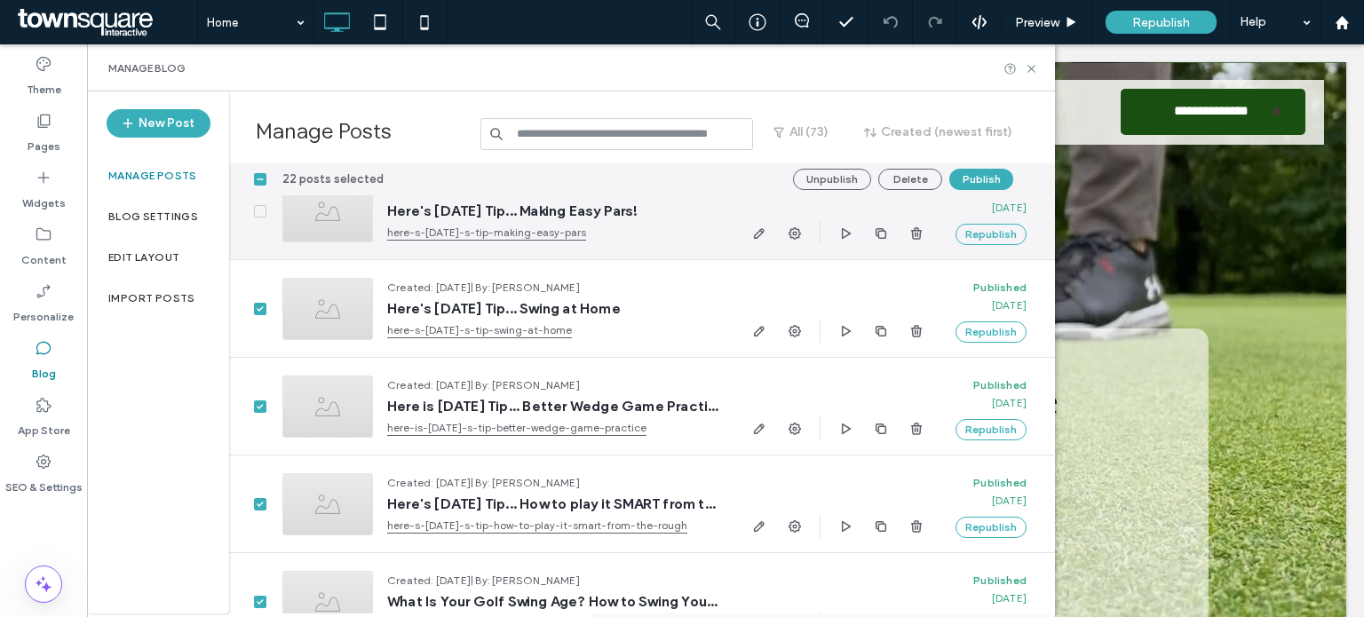
click at [257, 210] on icon at bounding box center [260, 211] width 6 height 5
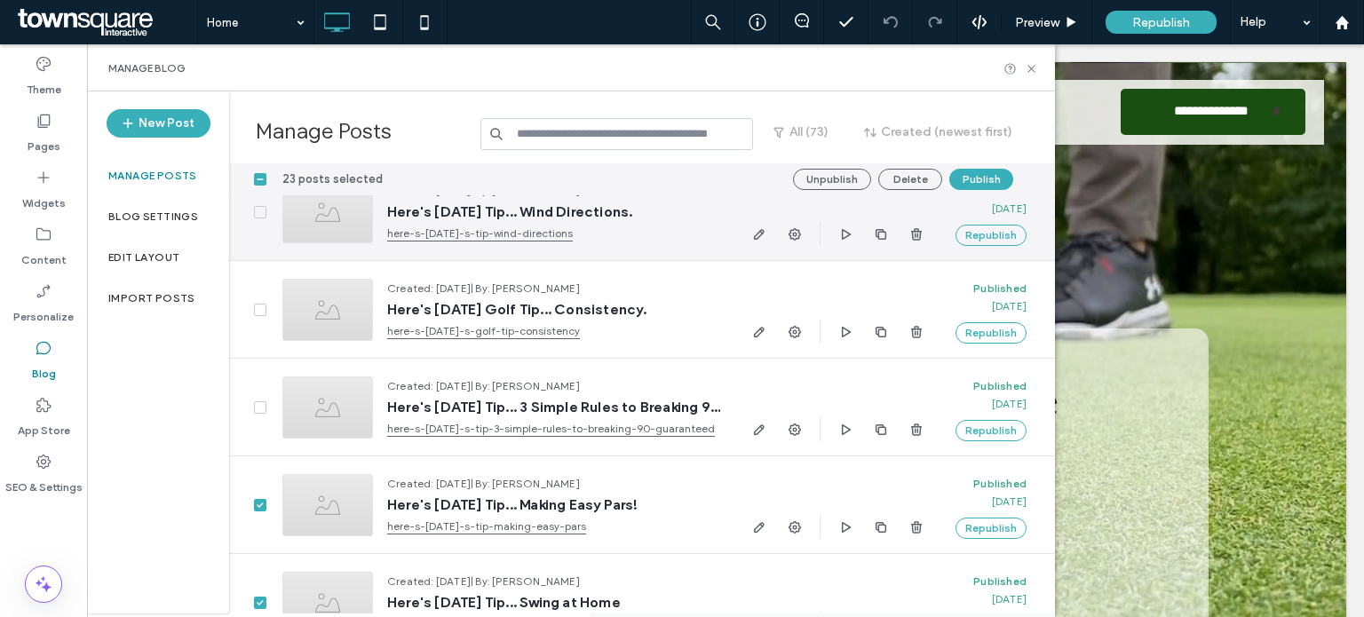
scroll to position [3896, 0]
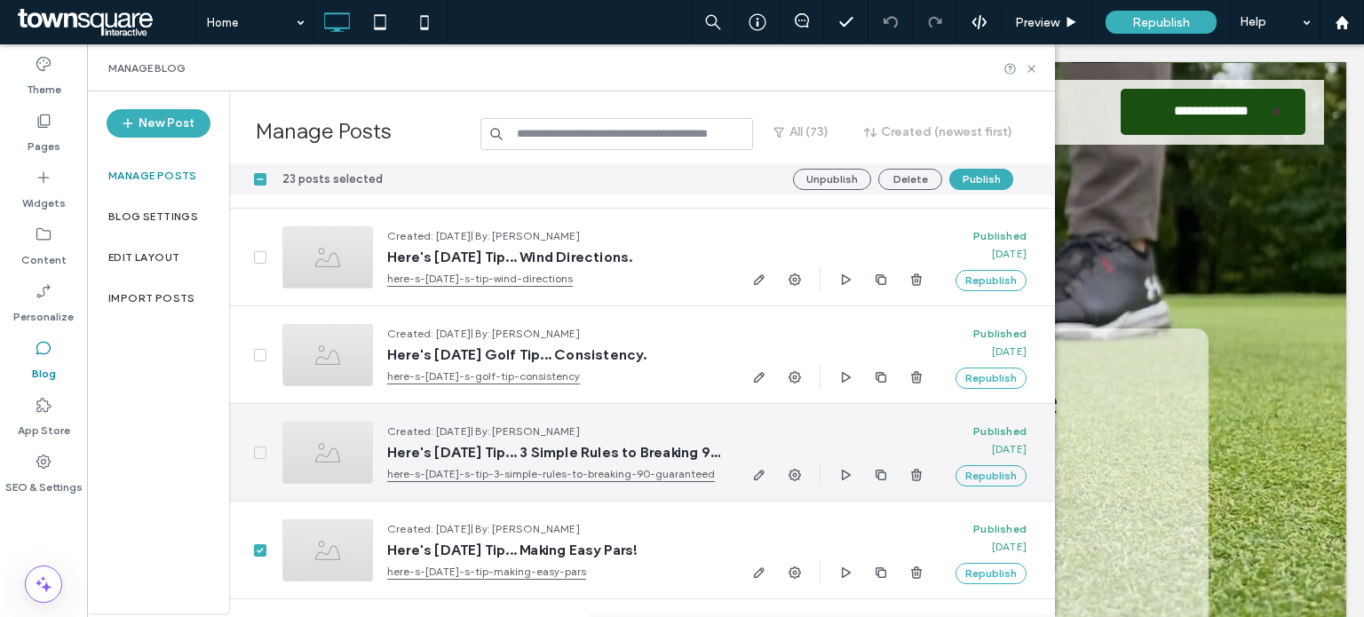
click at [259, 450] on icon at bounding box center [260, 452] width 7 height 5
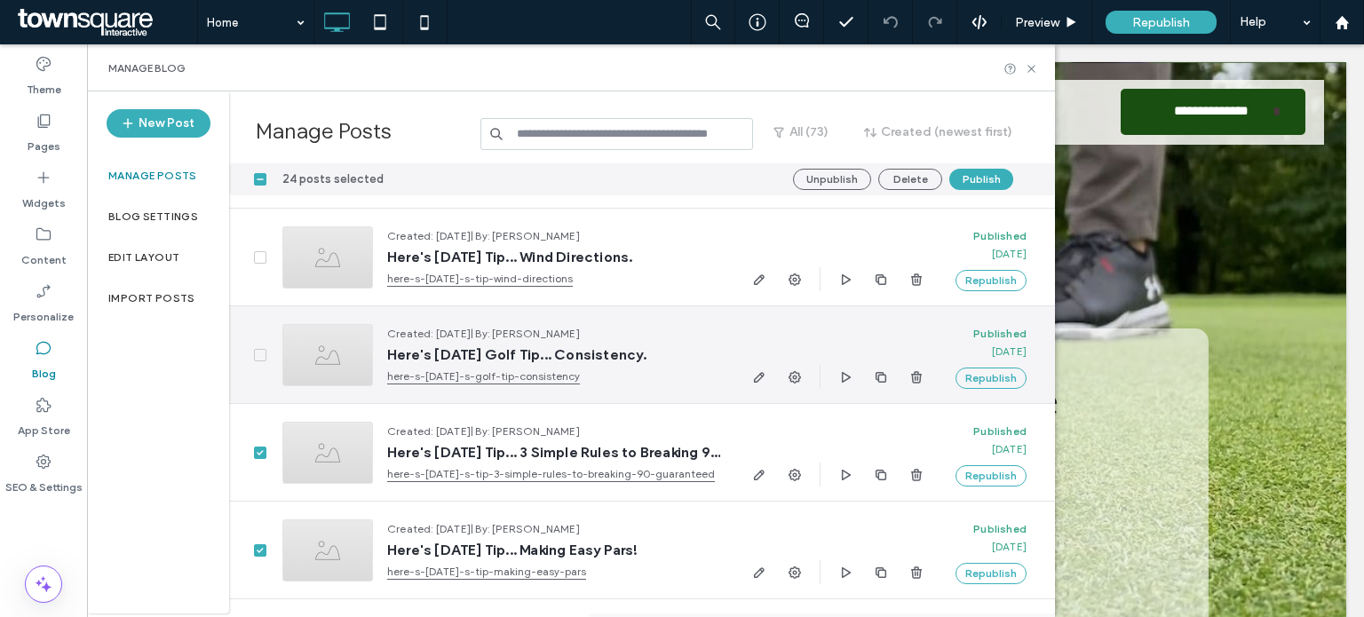
click at [258, 358] on span at bounding box center [260, 355] width 12 height 12
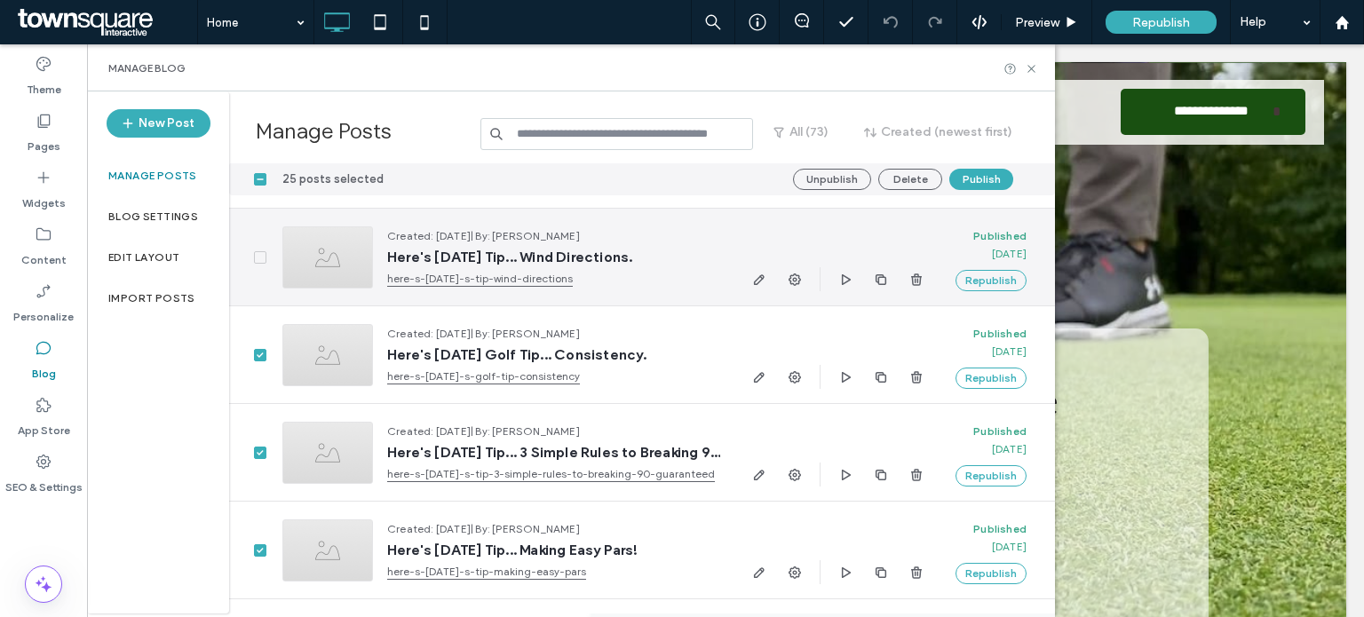
click at [257, 256] on icon at bounding box center [260, 257] width 6 height 5
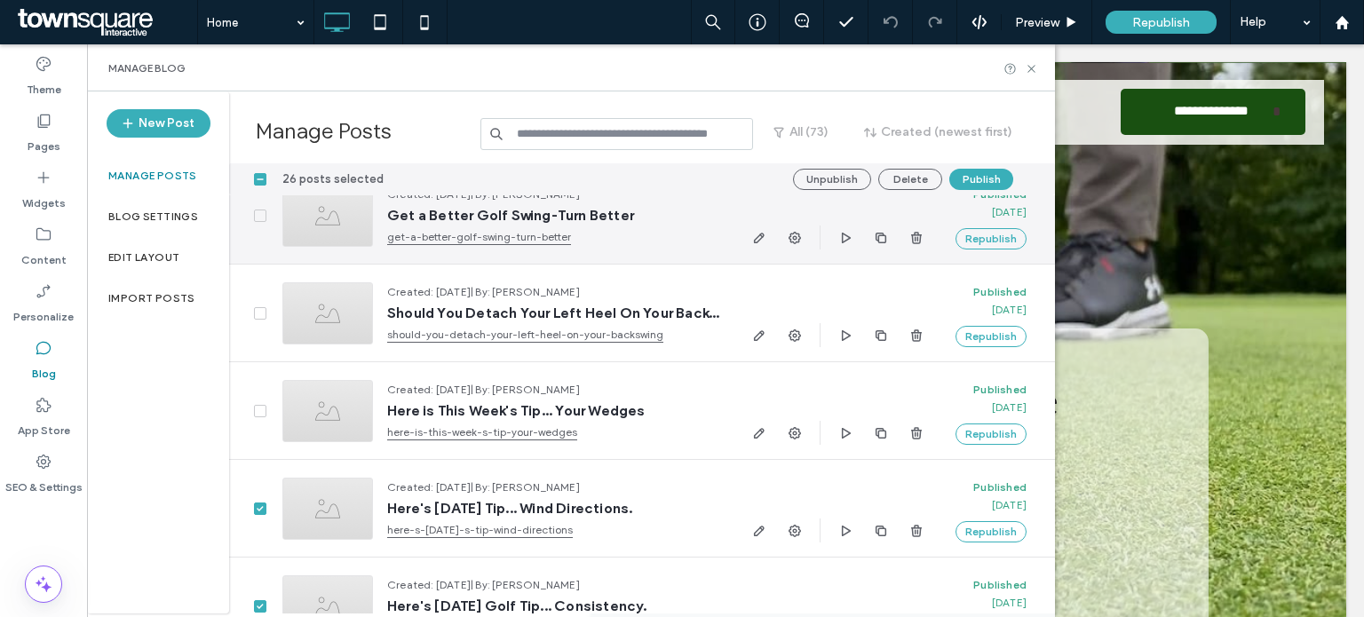
scroll to position [3630, 0]
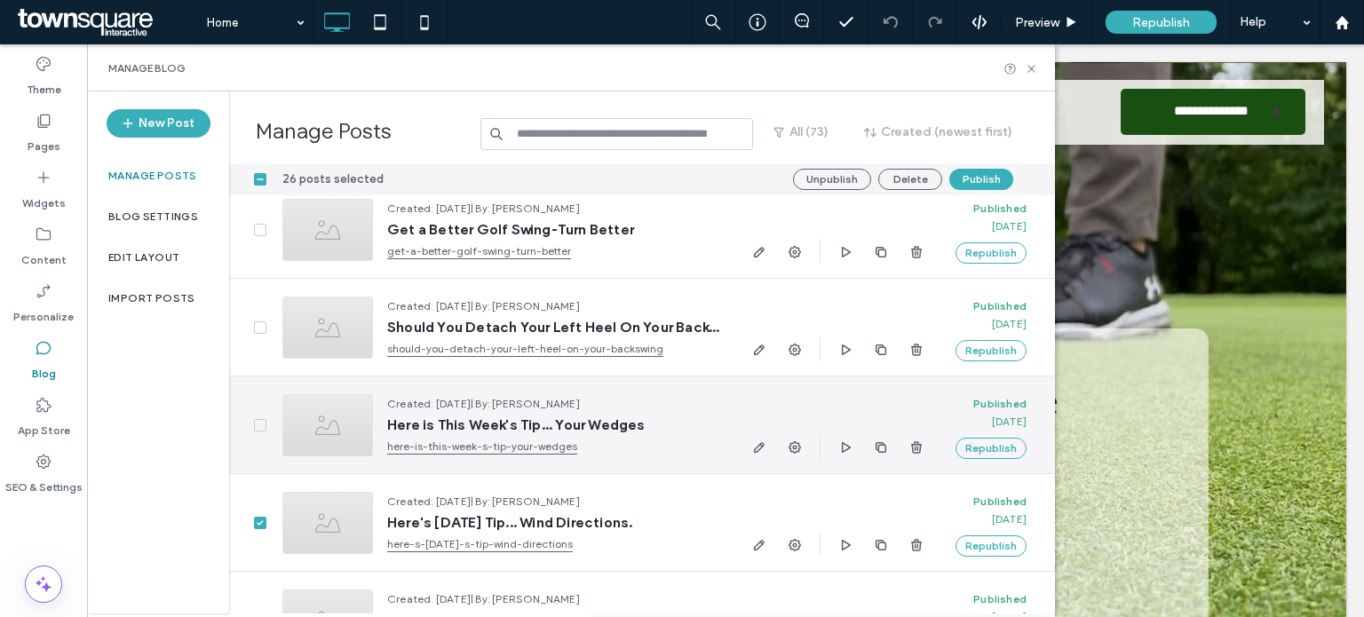
click at [258, 425] on icon at bounding box center [260, 425] width 6 height 5
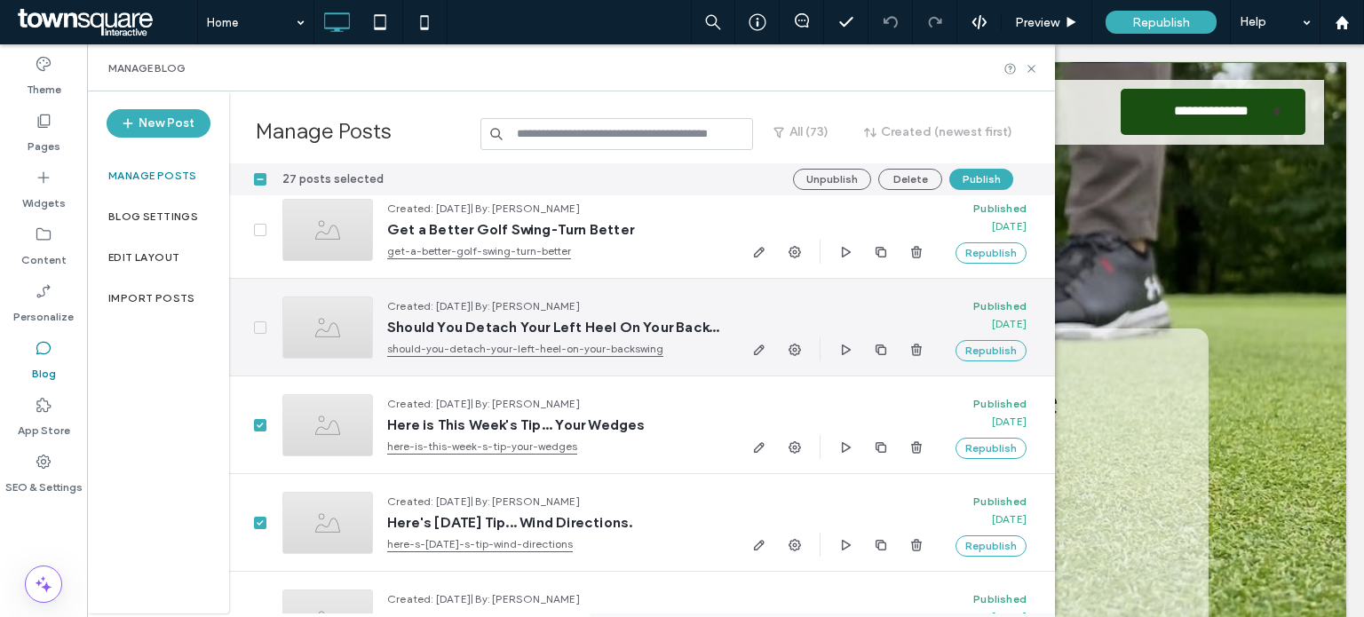
click at [256, 330] on span at bounding box center [260, 328] width 12 height 12
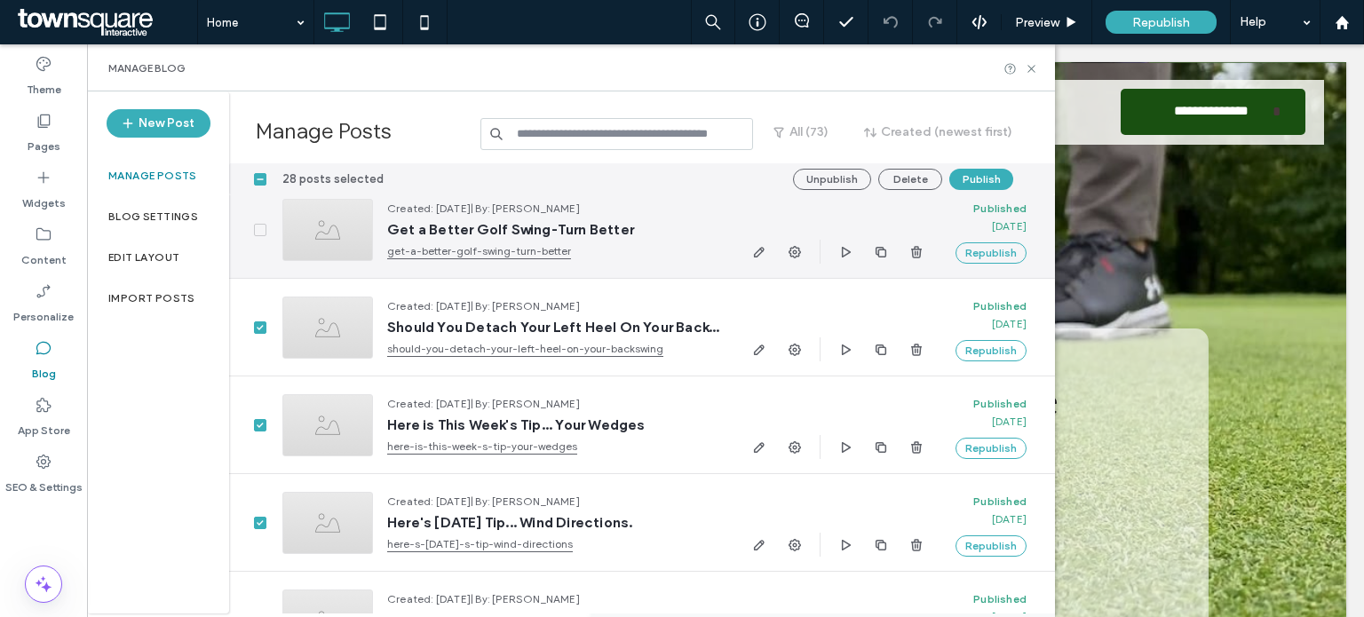
click at [260, 230] on icon at bounding box center [260, 229] width 6 height 5
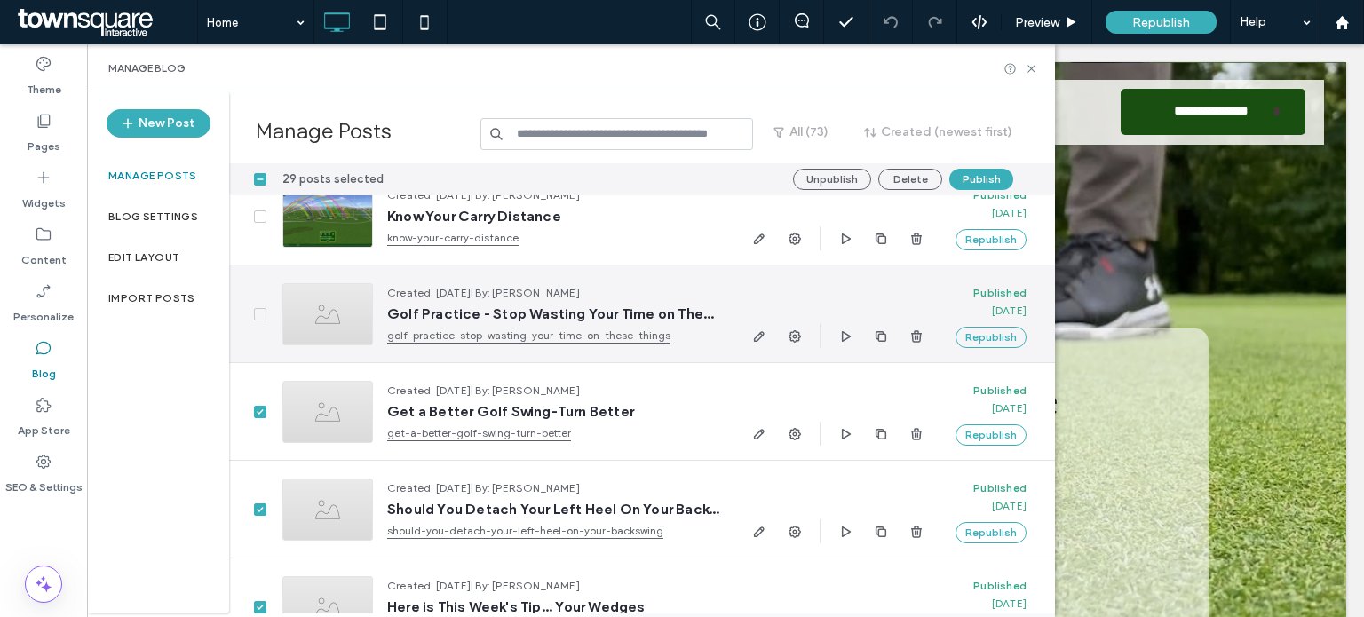
scroll to position [3445, 0]
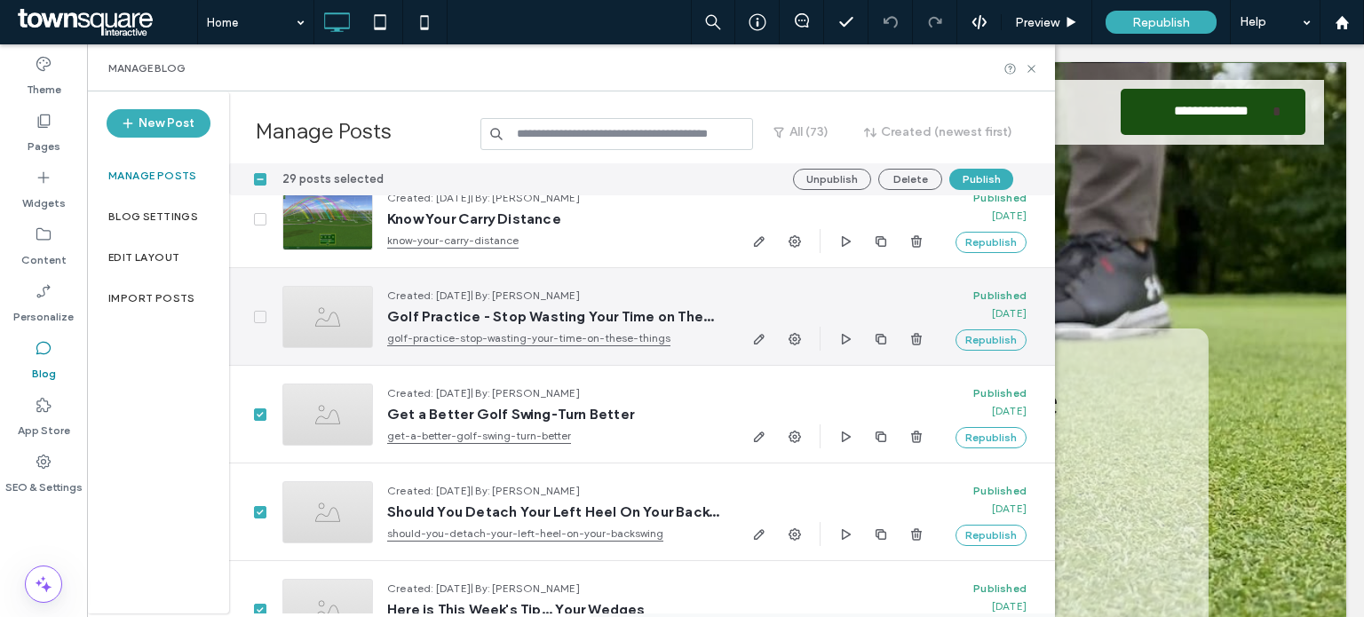
click at [259, 315] on icon at bounding box center [260, 316] width 7 height 5
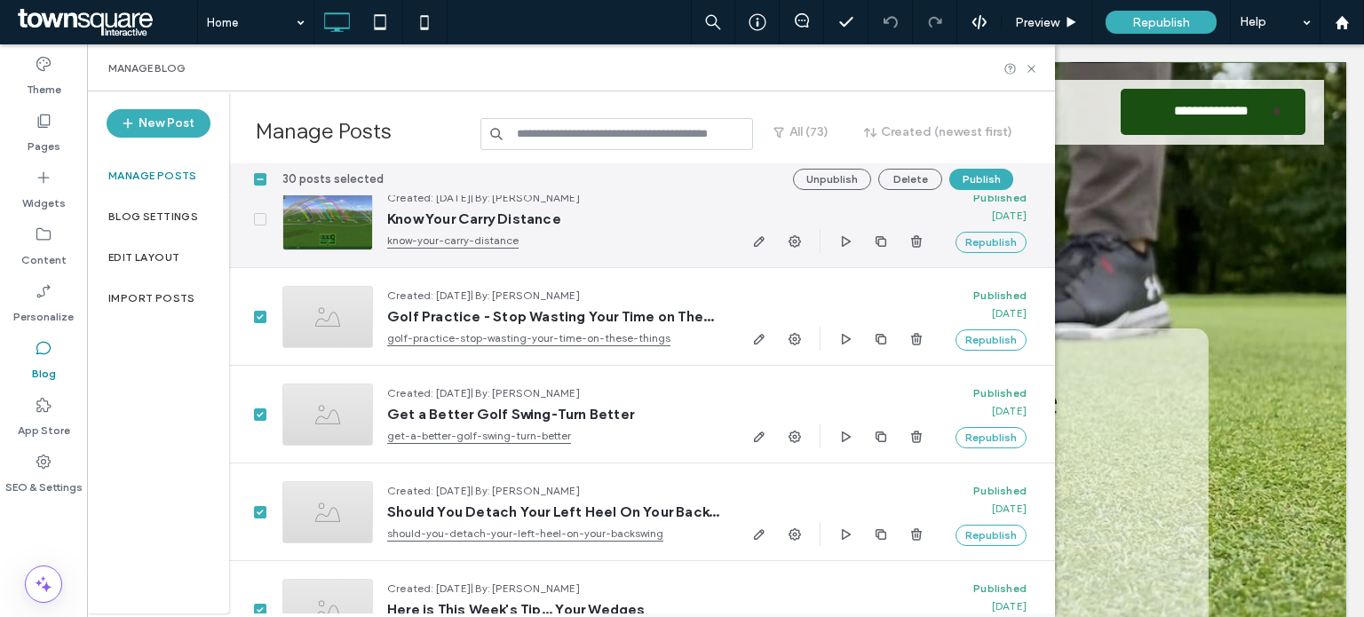
scroll to position [3307, 0]
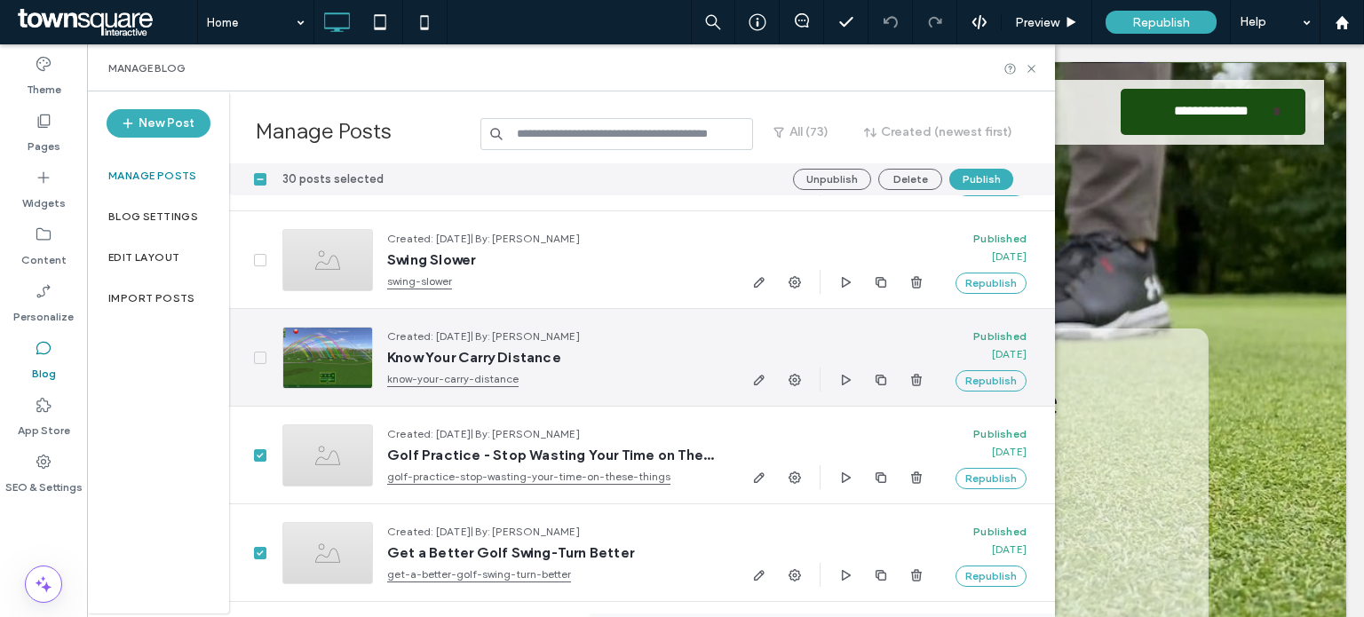
click at [259, 352] on span at bounding box center [260, 358] width 12 height 12
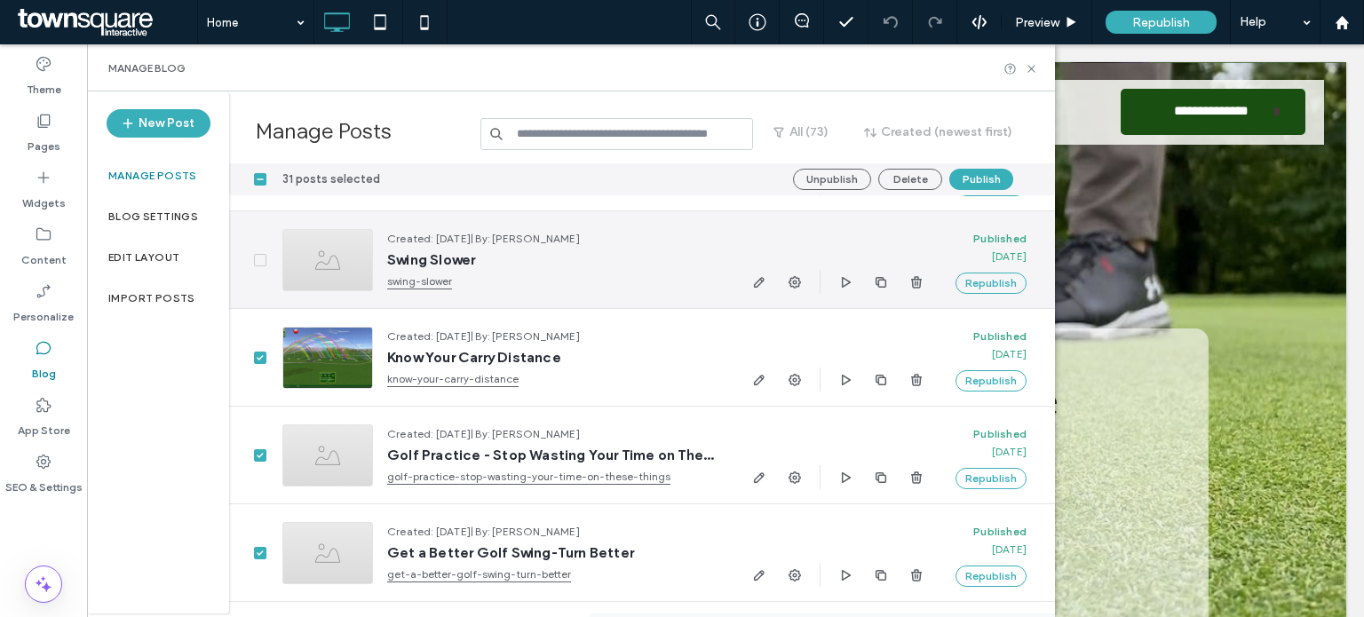
click at [257, 259] on icon at bounding box center [260, 260] width 7 height 5
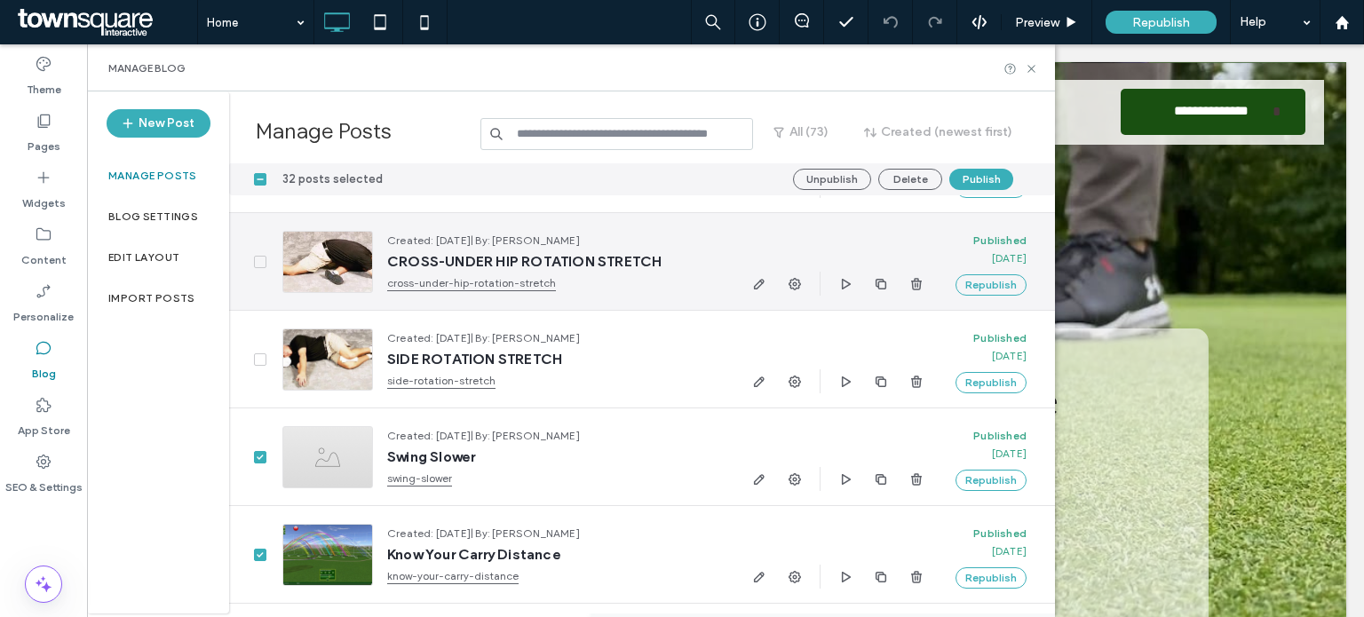
scroll to position [3103, 0]
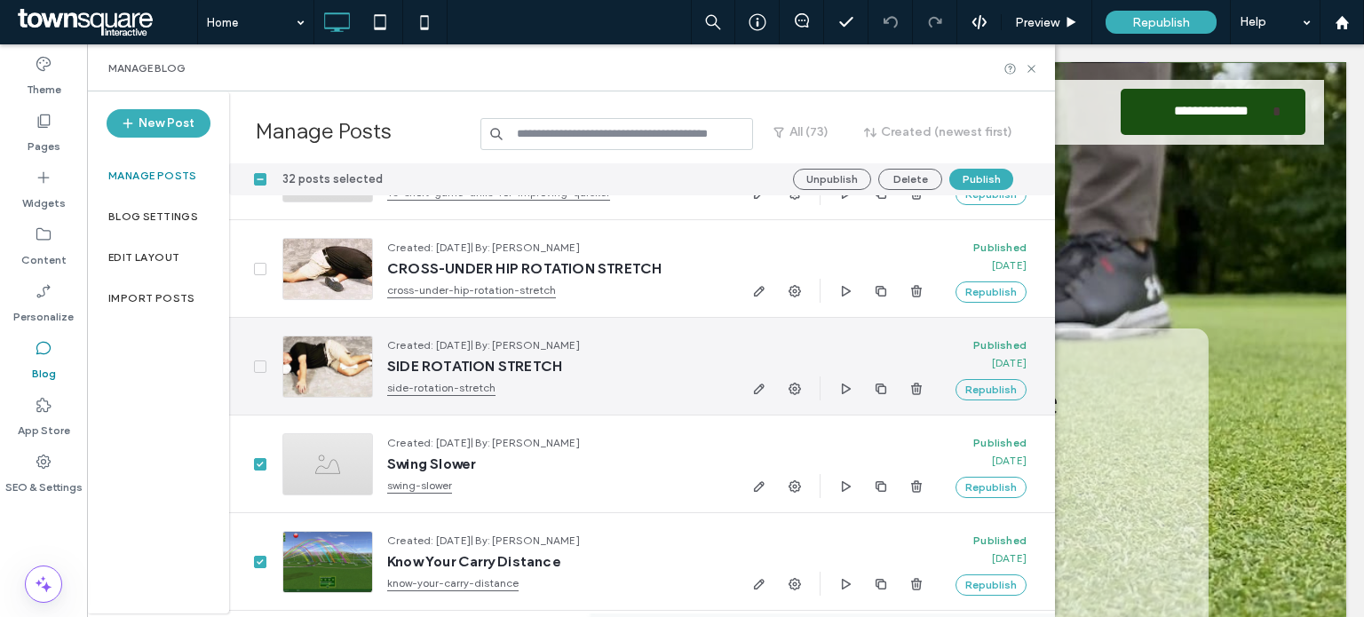
click at [261, 364] on icon at bounding box center [260, 366] width 6 height 5
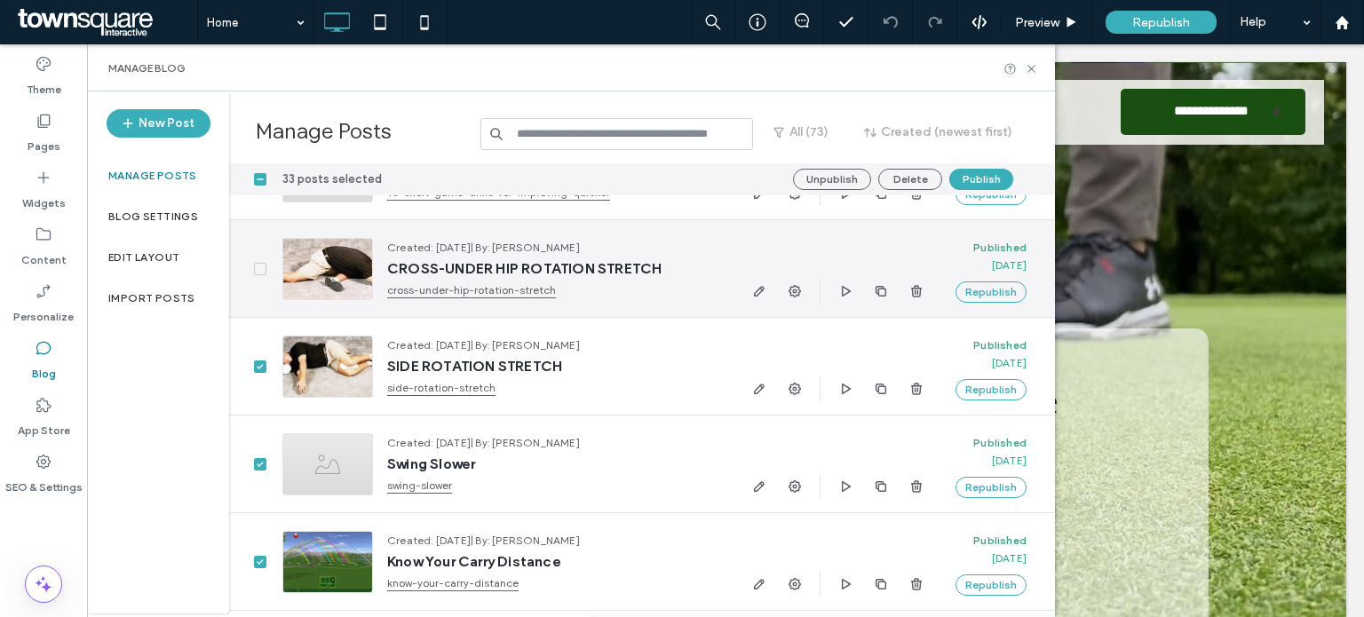
click at [262, 271] on span at bounding box center [260, 269] width 12 height 12
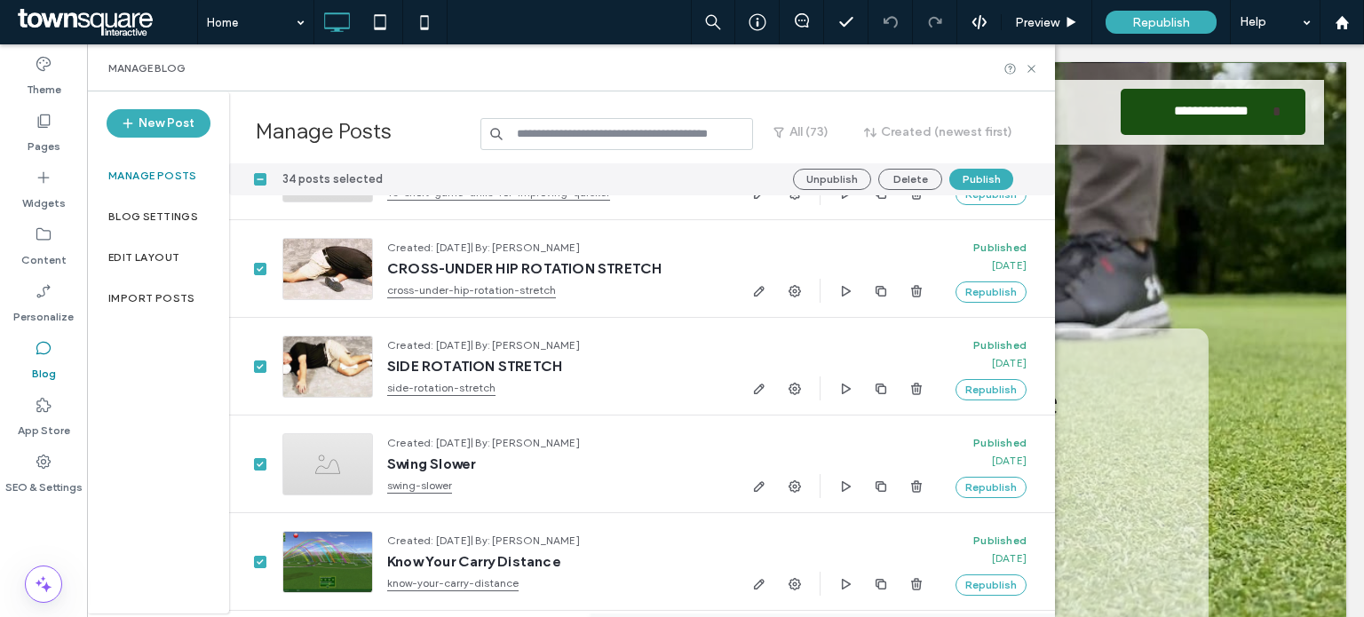
scroll to position [2903, 0]
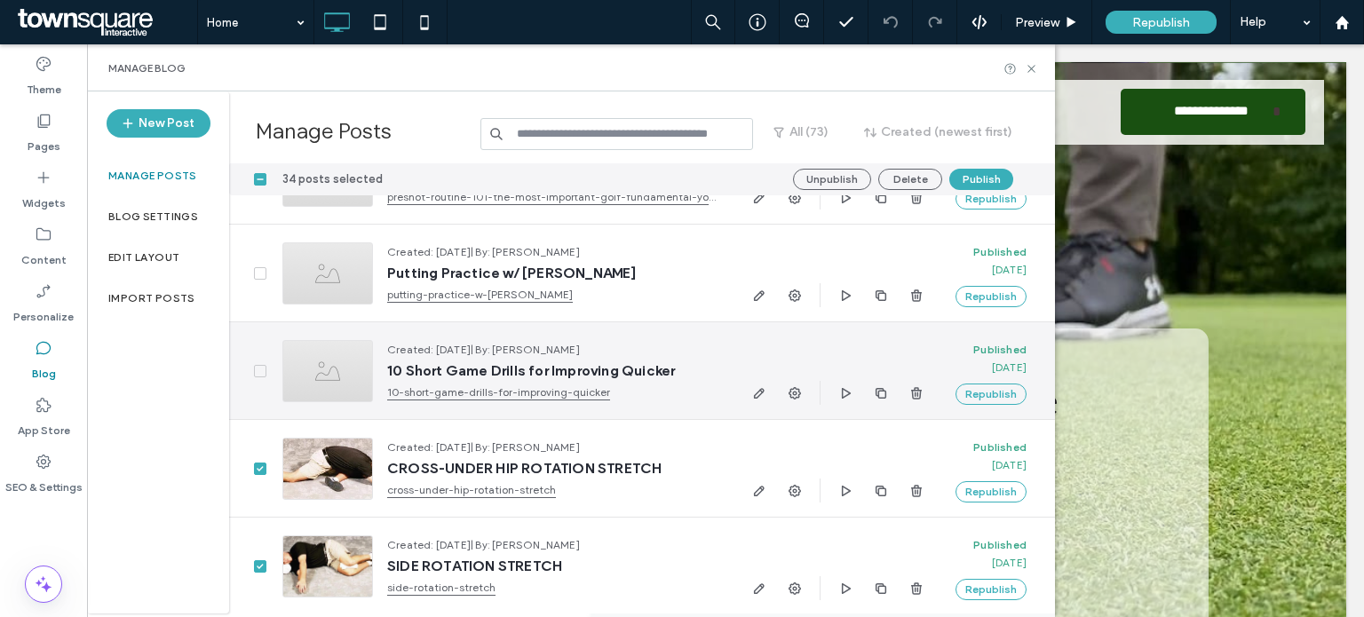
click at [257, 366] on span at bounding box center [260, 371] width 12 height 12
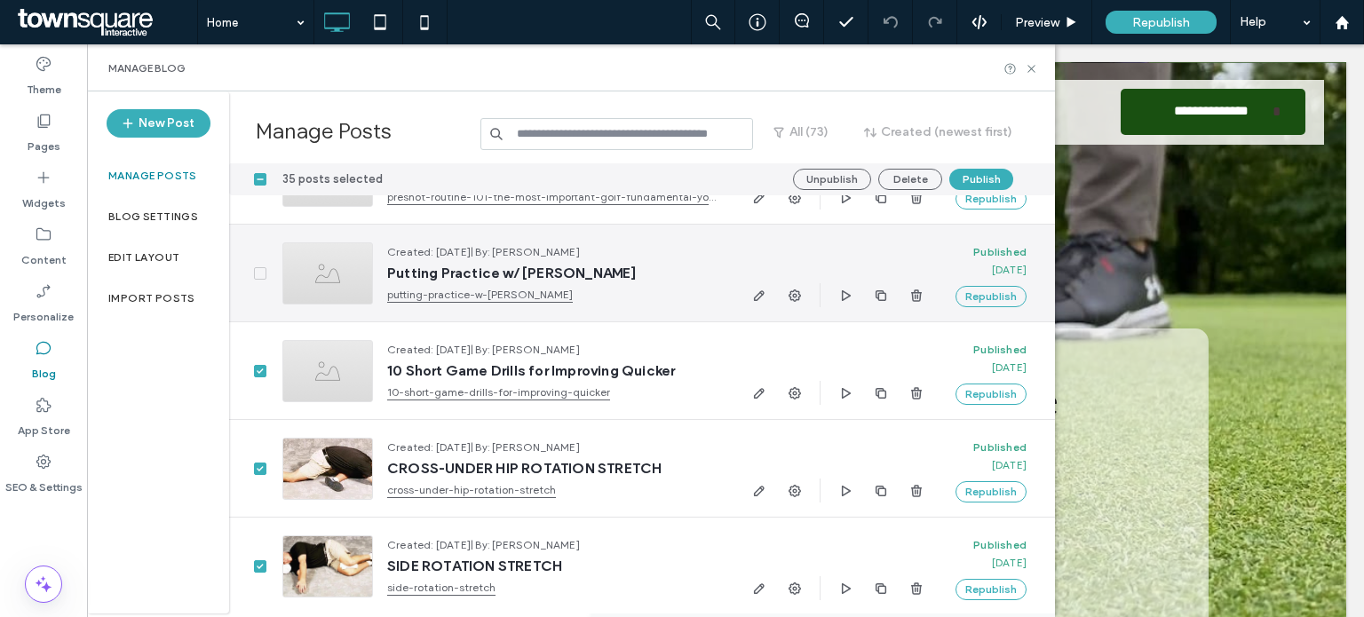
click at [266, 274] on span at bounding box center [260, 273] width 12 height 12
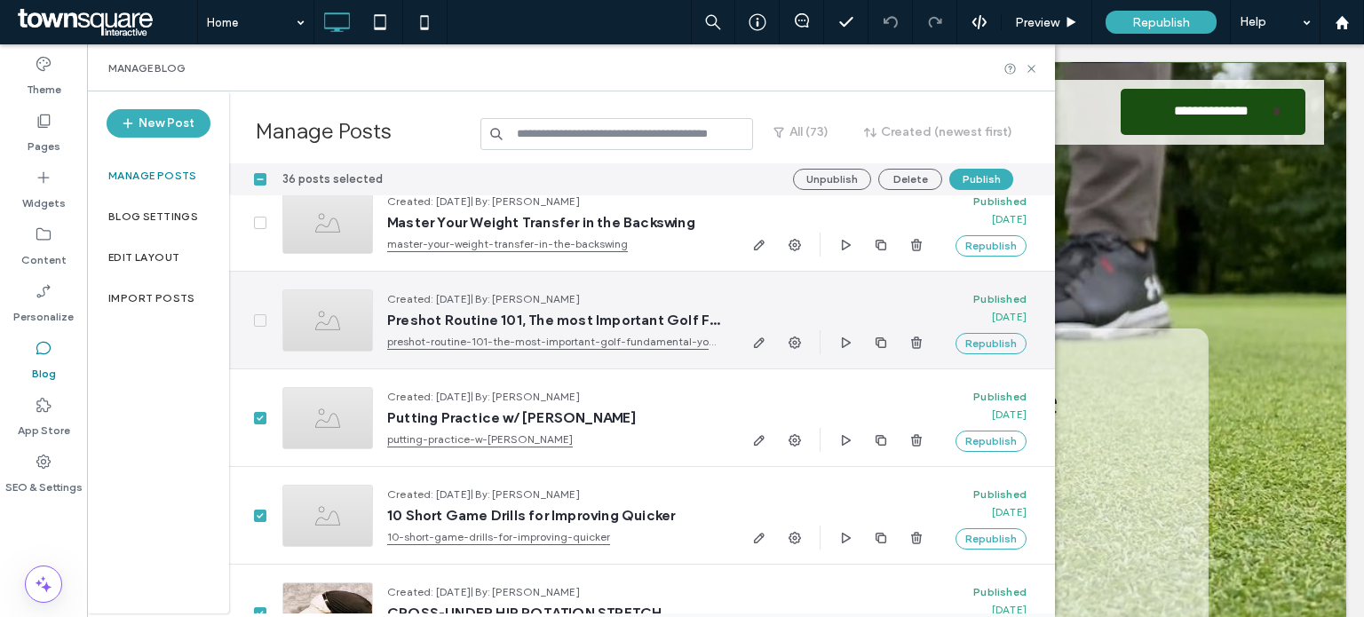
scroll to position [2753, 0]
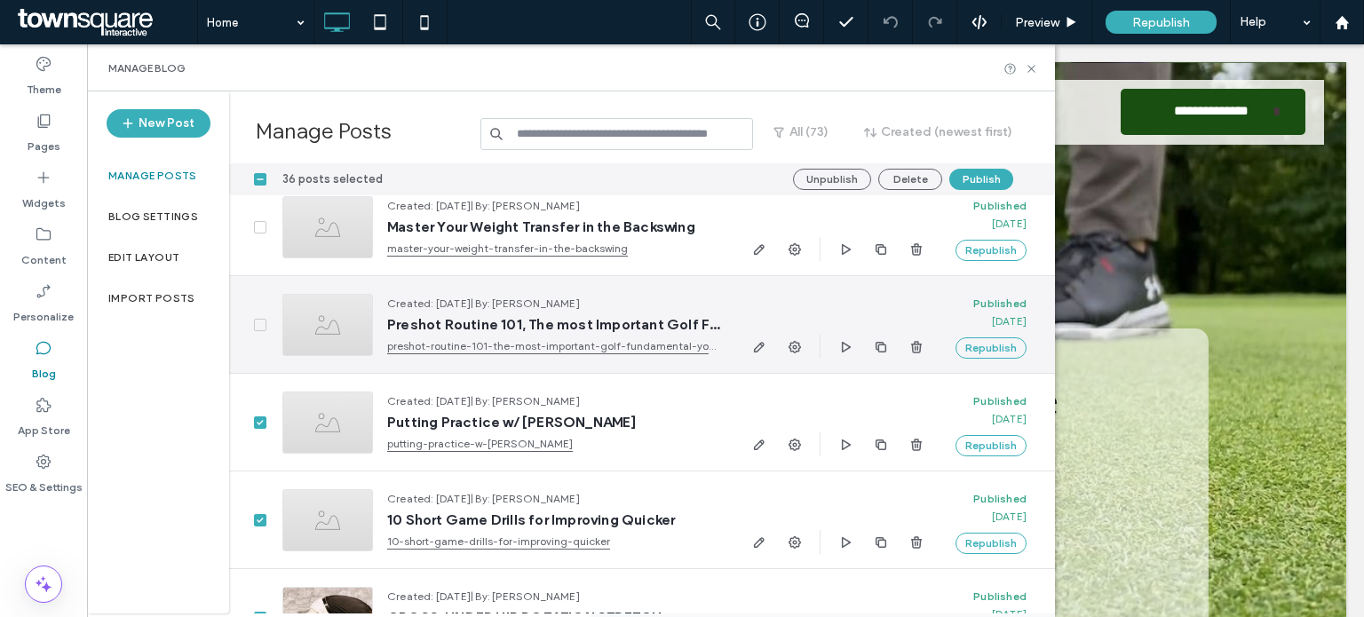
click at [259, 322] on icon at bounding box center [260, 324] width 7 height 5
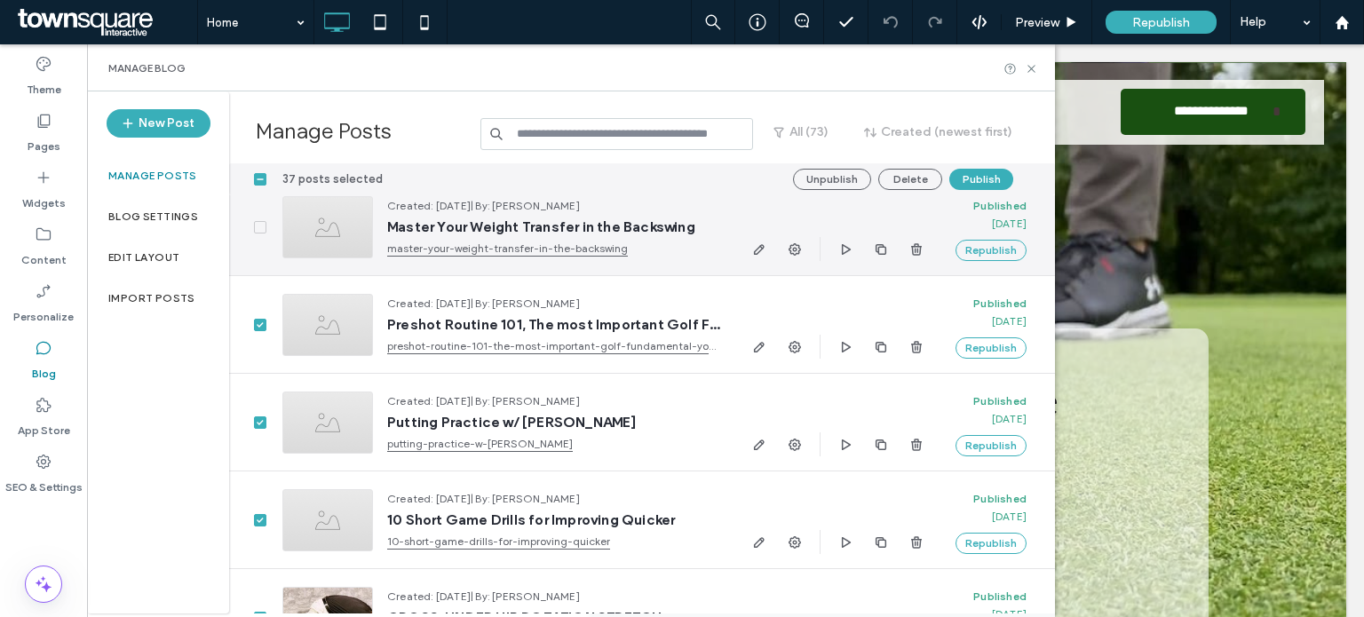
click at [257, 221] on span at bounding box center [260, 227] width 12 height 12
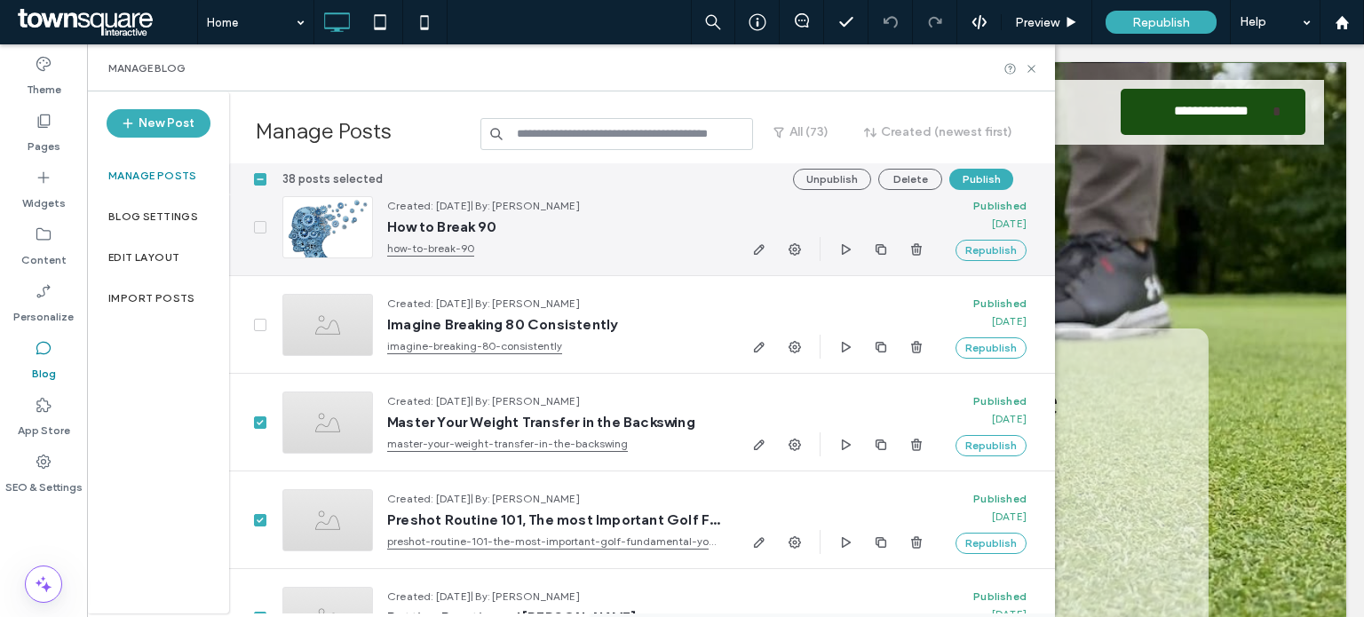
scroll to position [2555, 0]
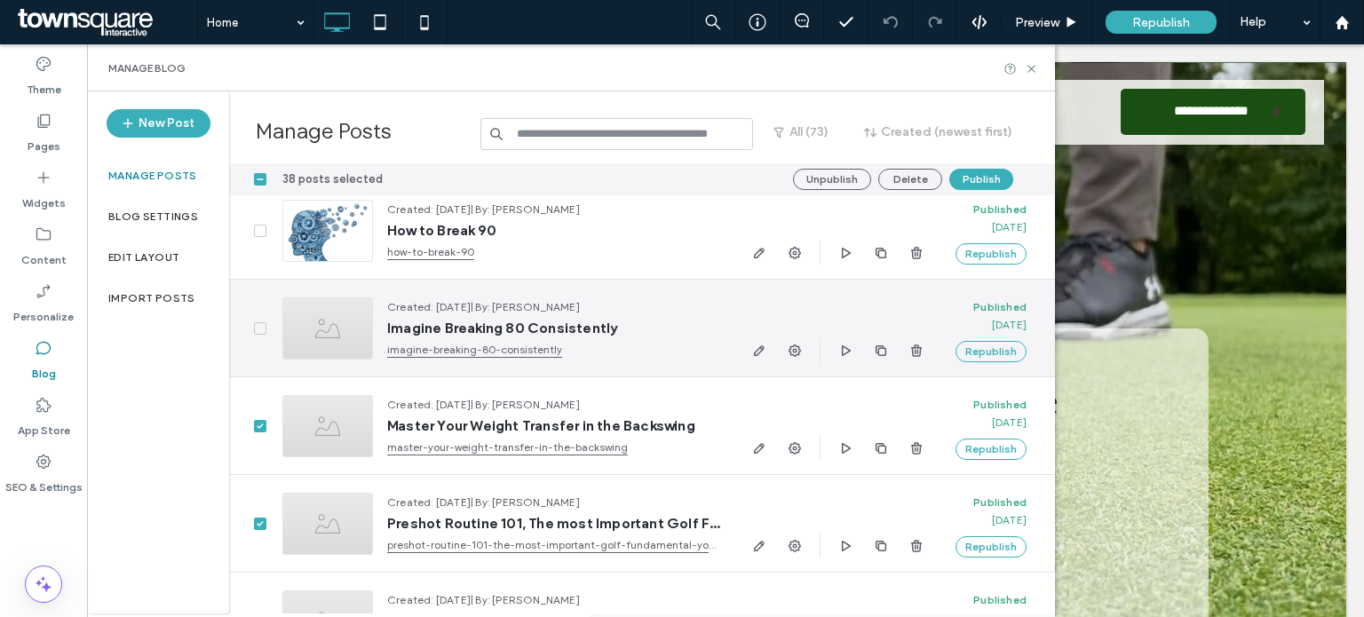
click at [266, 330] on span at bounding box center [260, 328] width 12 height 12
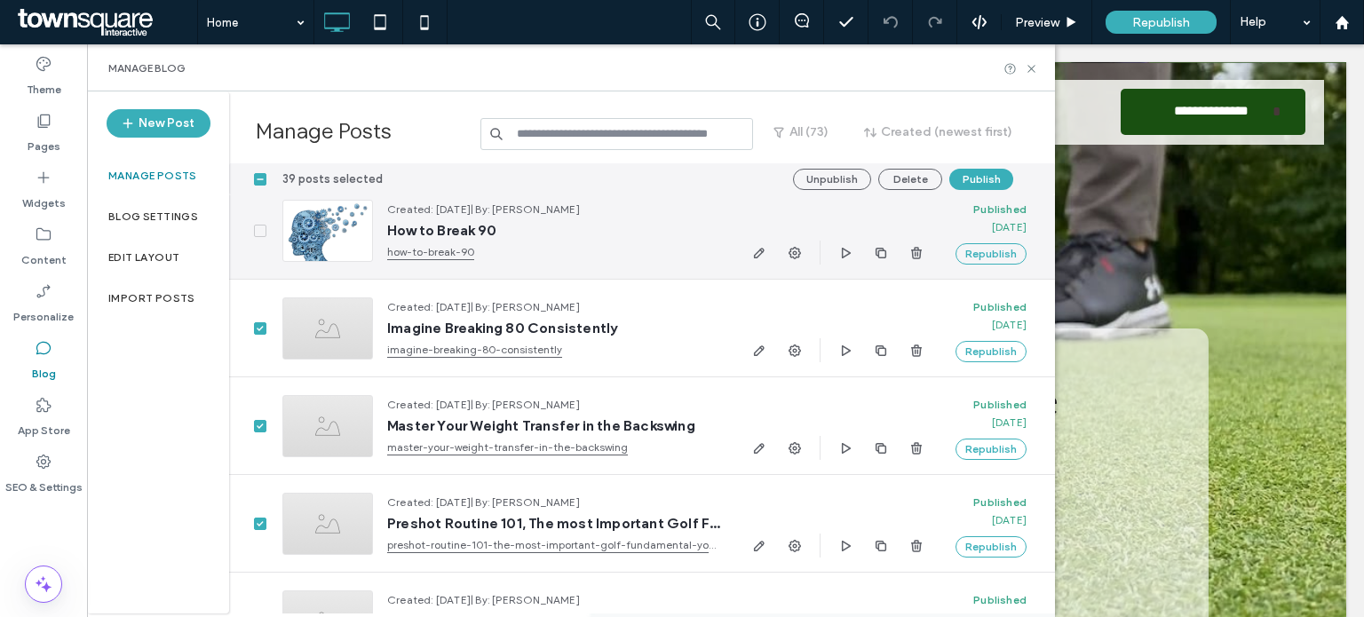
click at [257, 230] on icon at bounding box center [260, 230] width 7 height 5
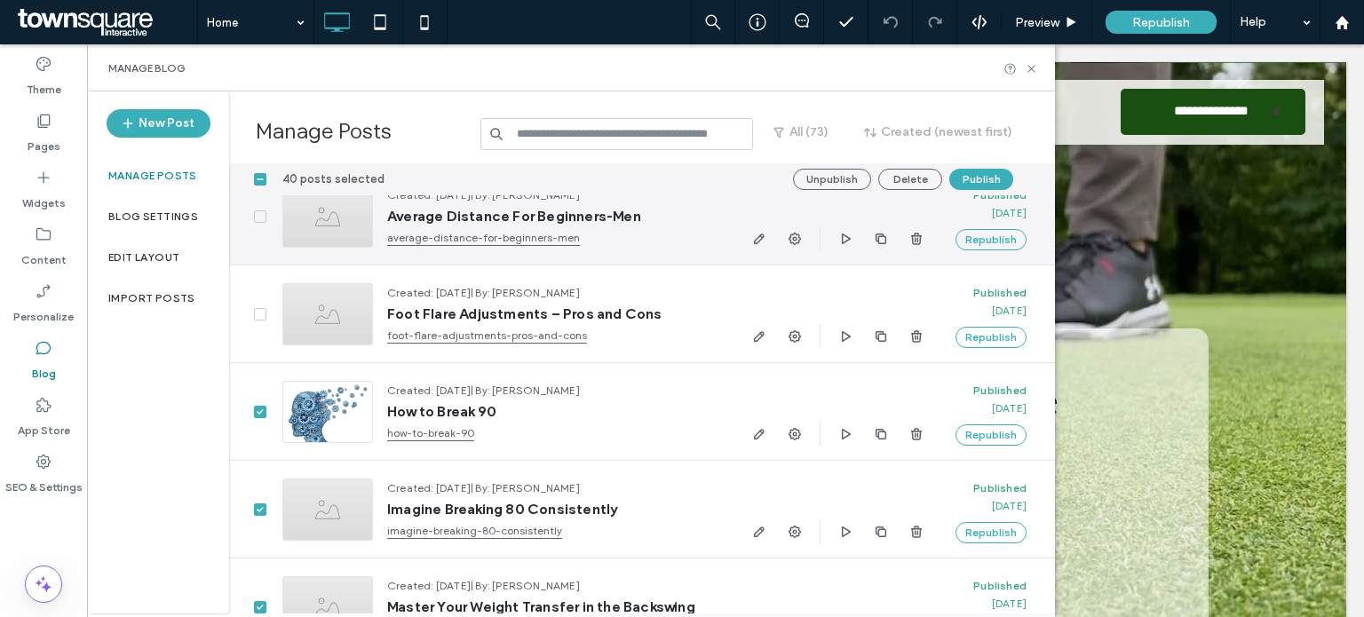
scroll to position [2362, 0]
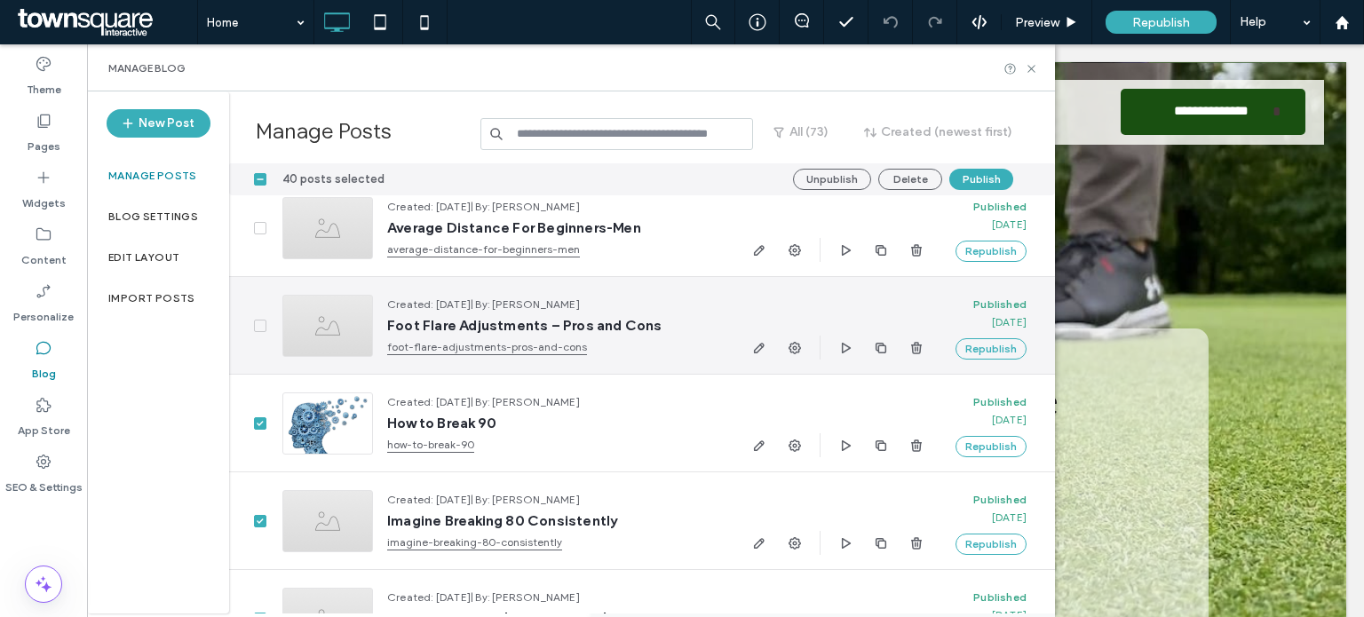
click at [261, 326] on icon at bounding box center [260, 325] width 7 height 5
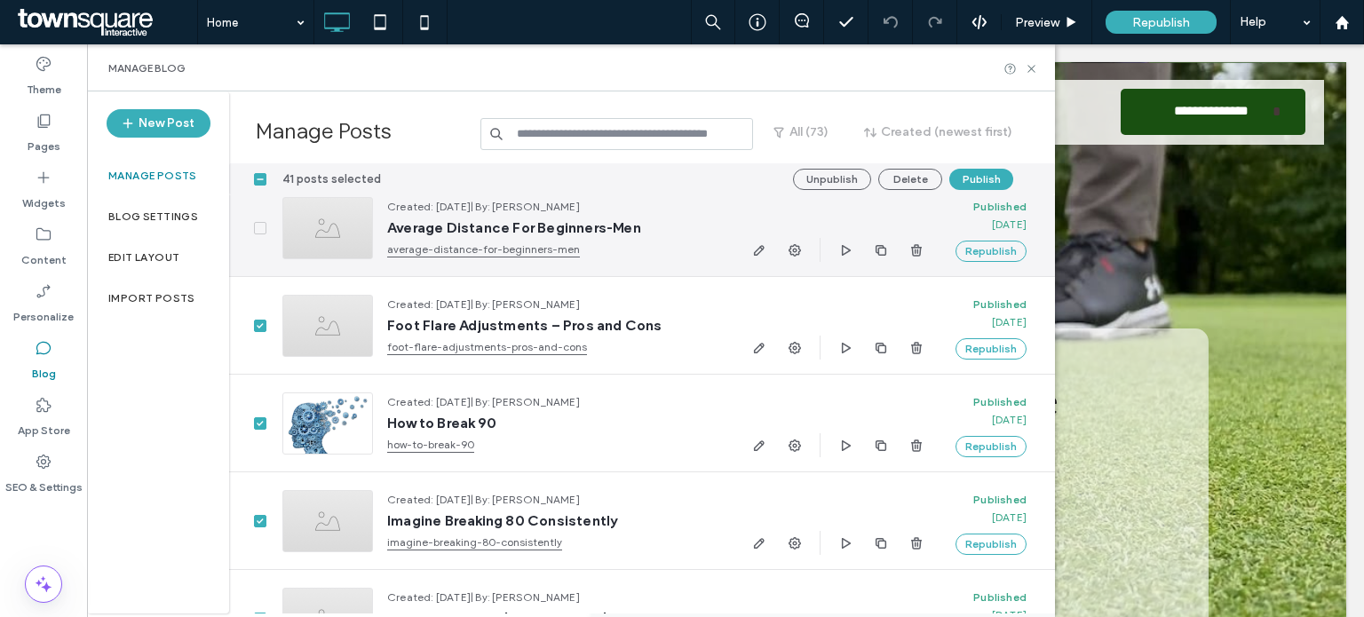
scroll to position [2224, 0]
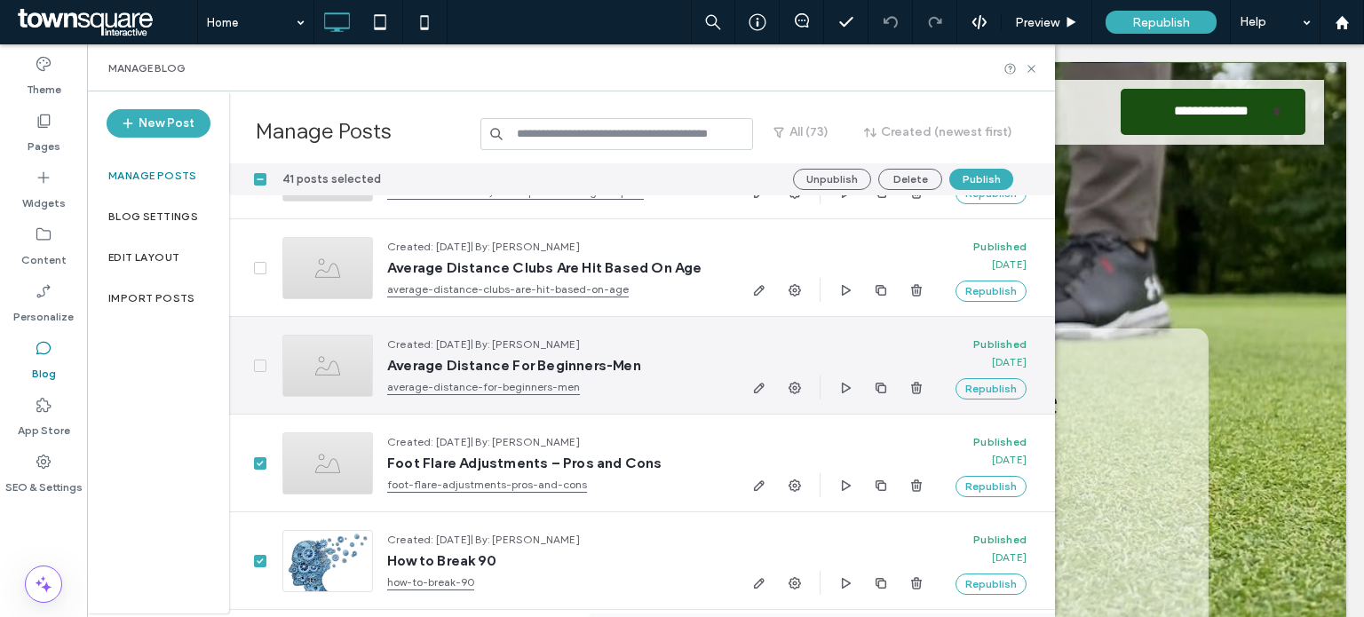
click at [259, 365] on icon at bounding box center [260, 365] width 7 height 5
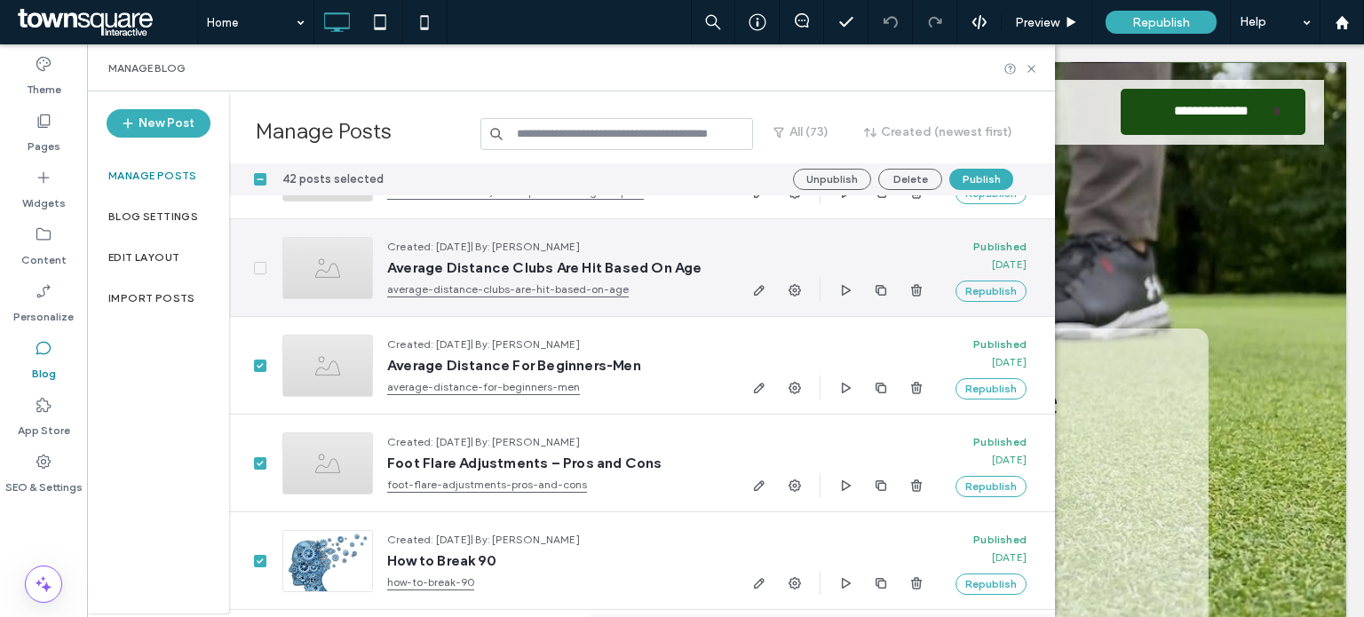
click at [258, 262] on span at bounding box center [260, 268] width 12 height 12
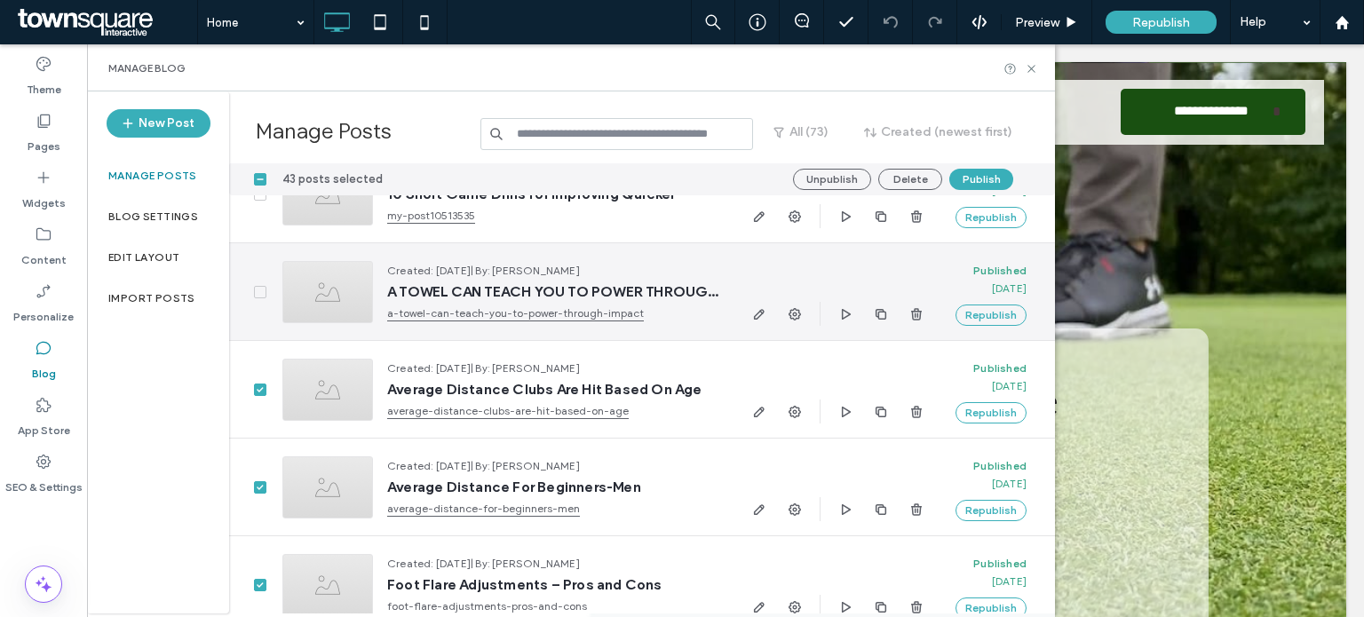
click at [263, 294] on span at bounding box center [260, 292] width 12 height 12
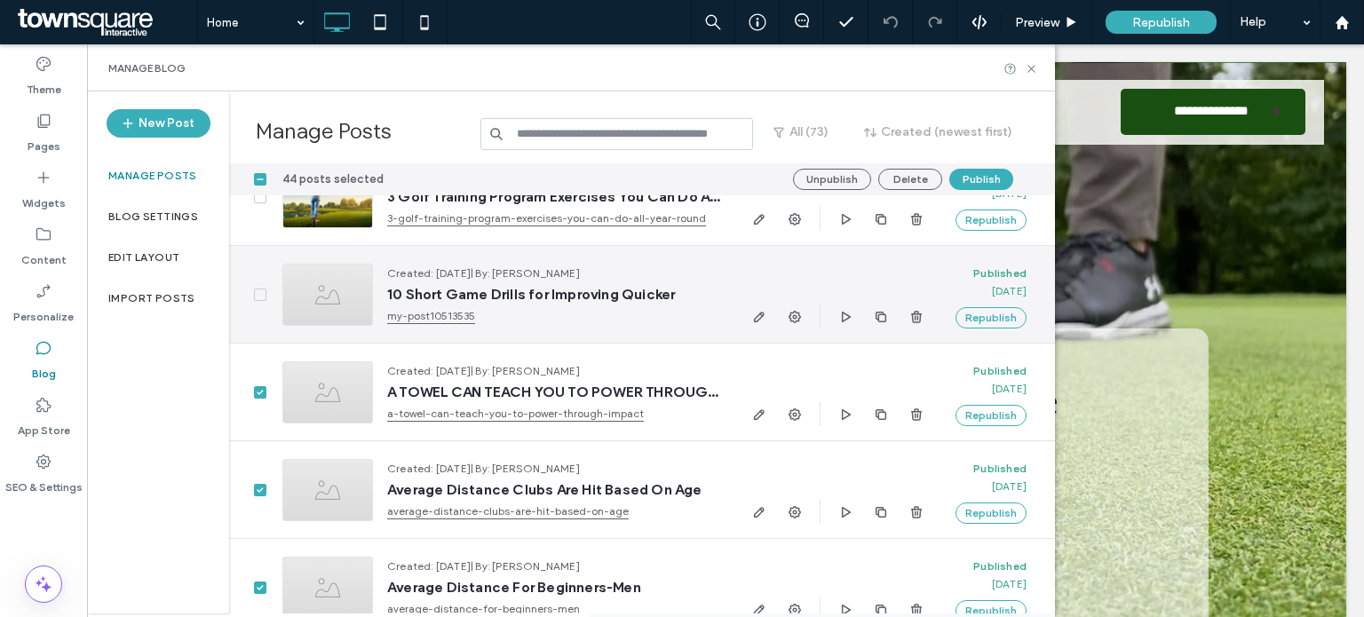
scroll to position [2003, 0]
click at [256, 288] on span at bounding box center [260, 294] width 12 height 12
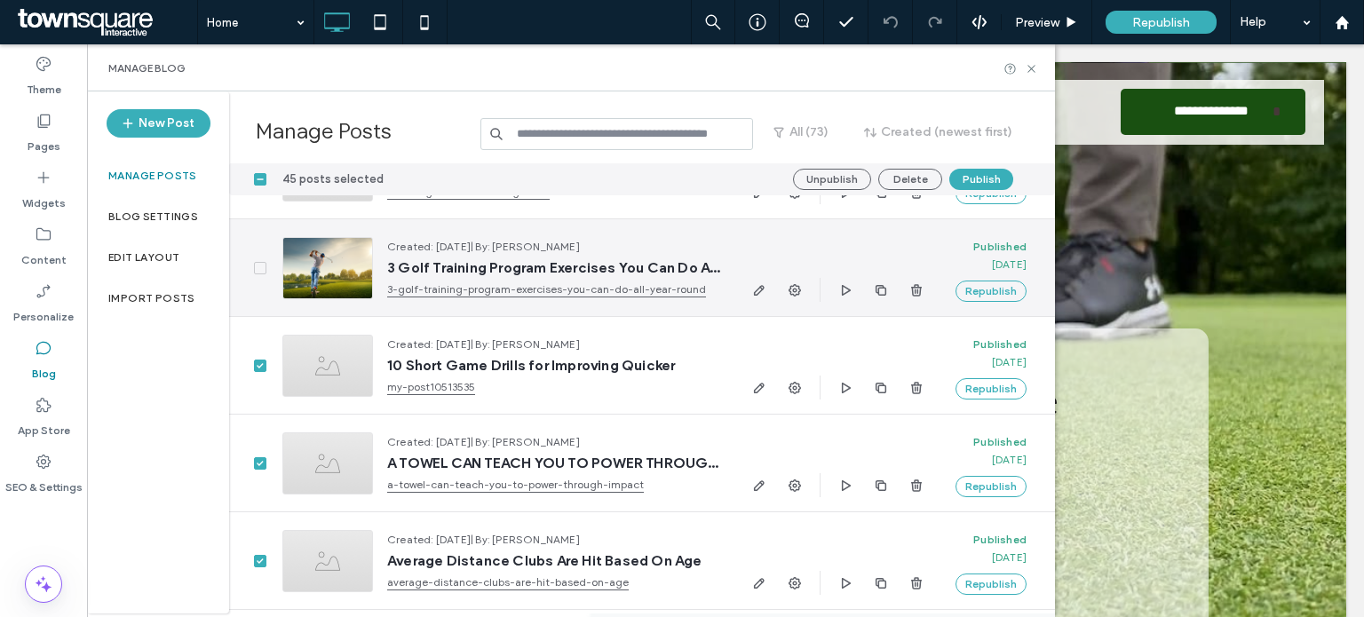
scroll to position [1930, 0]
click at [260, 266] on icon at bounding box center [260, 268] width 7 height 5
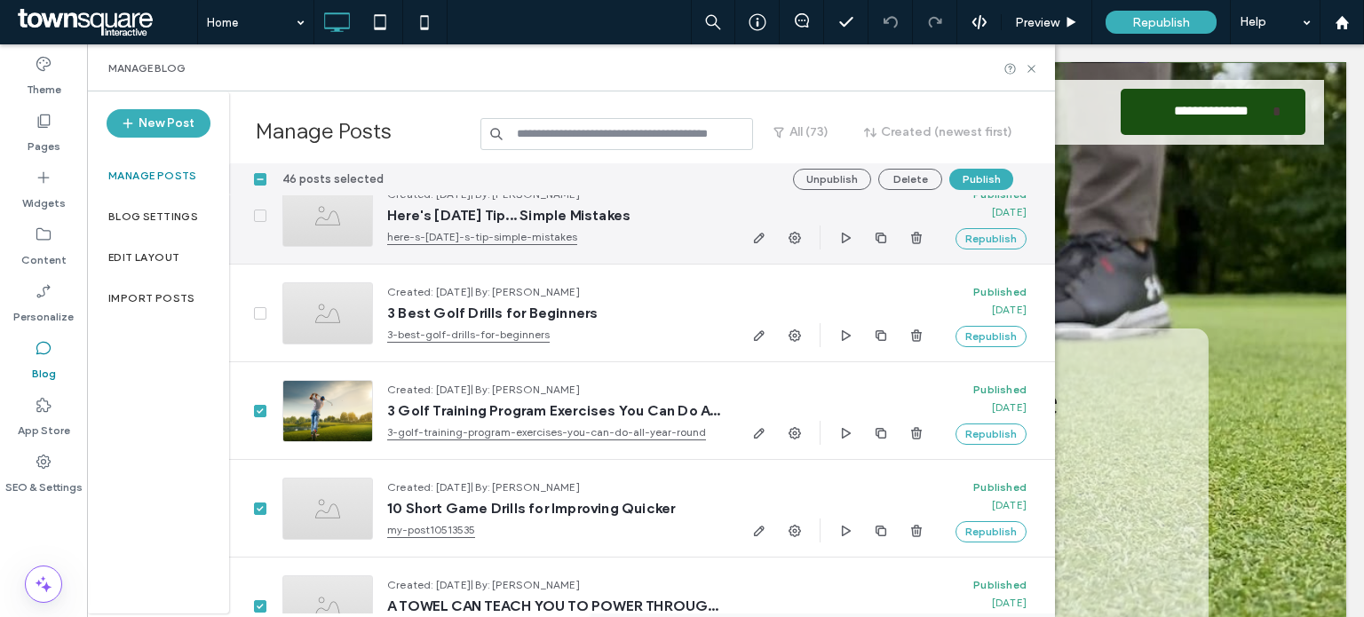
scroll to position [1784, 0]
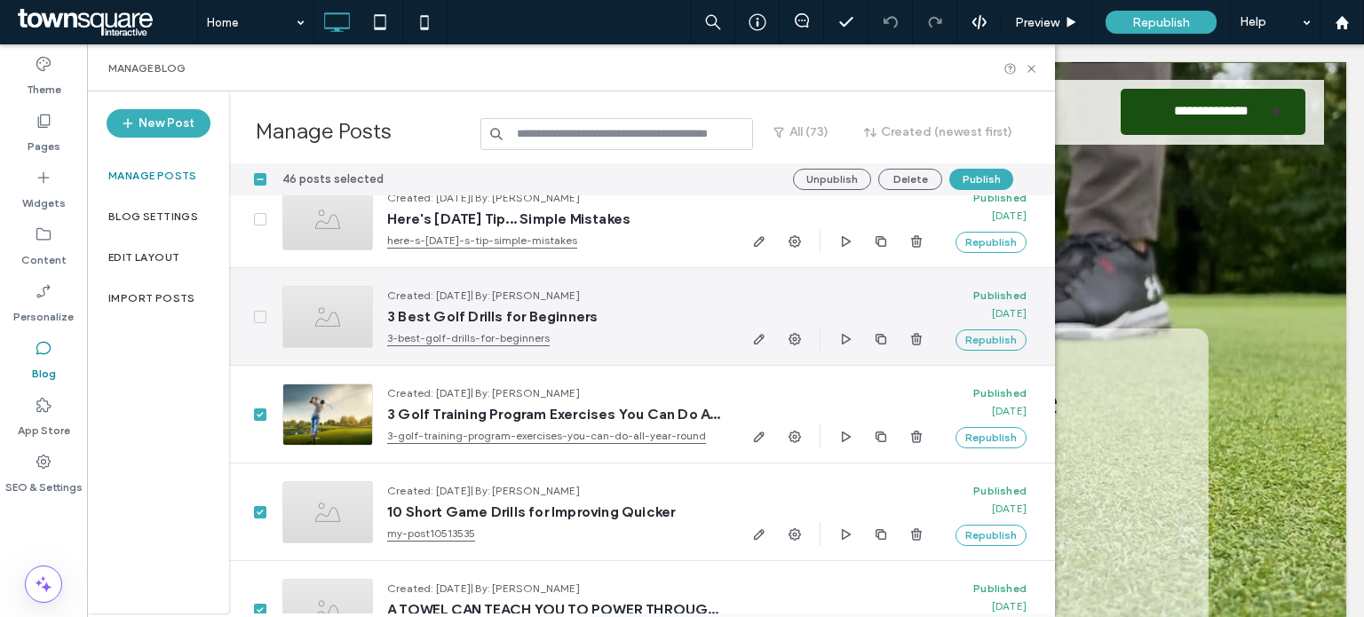
click at [266, 321] on span at bounding box center [260, 317] width 12 height 12
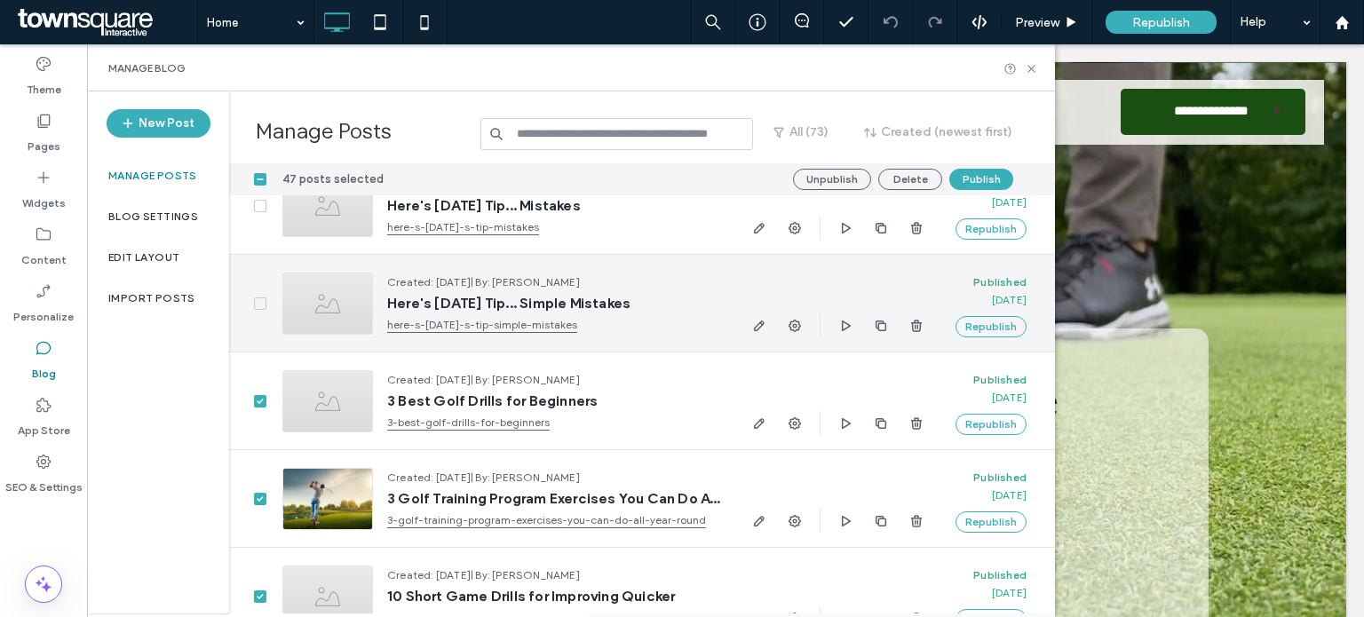
scroll to position [1690, 0]
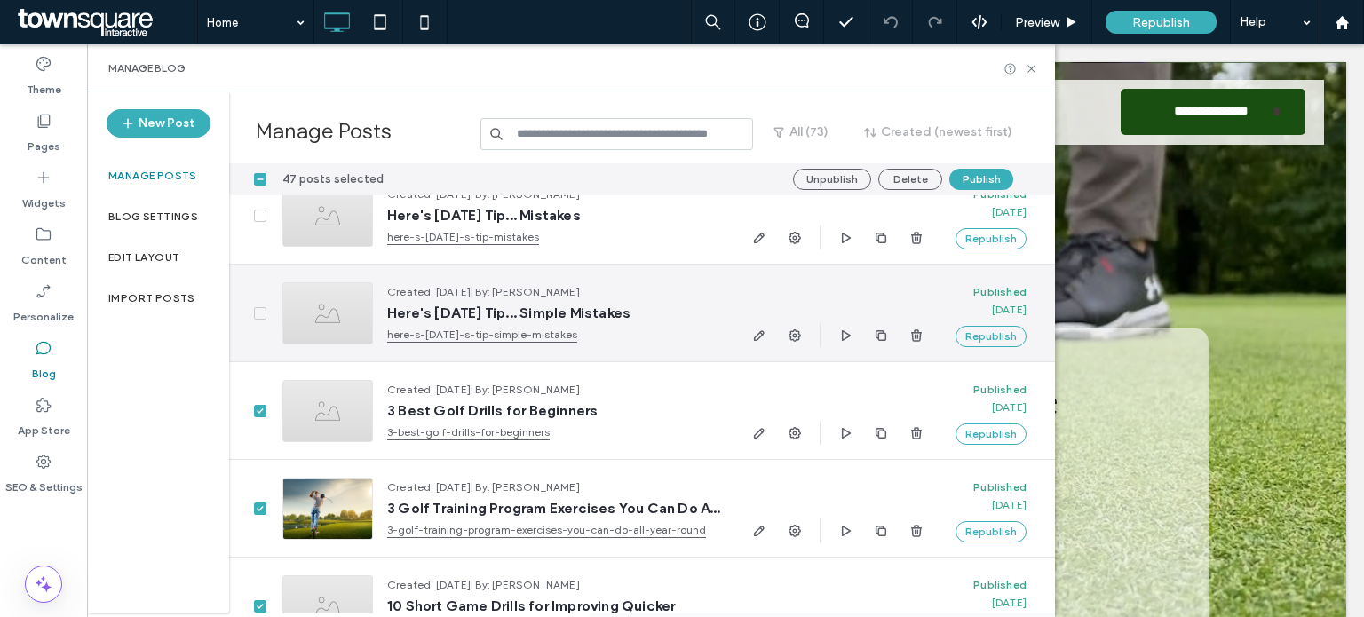
click at [254, 307] on span at bounding box center [260, 313] width 12 height 12
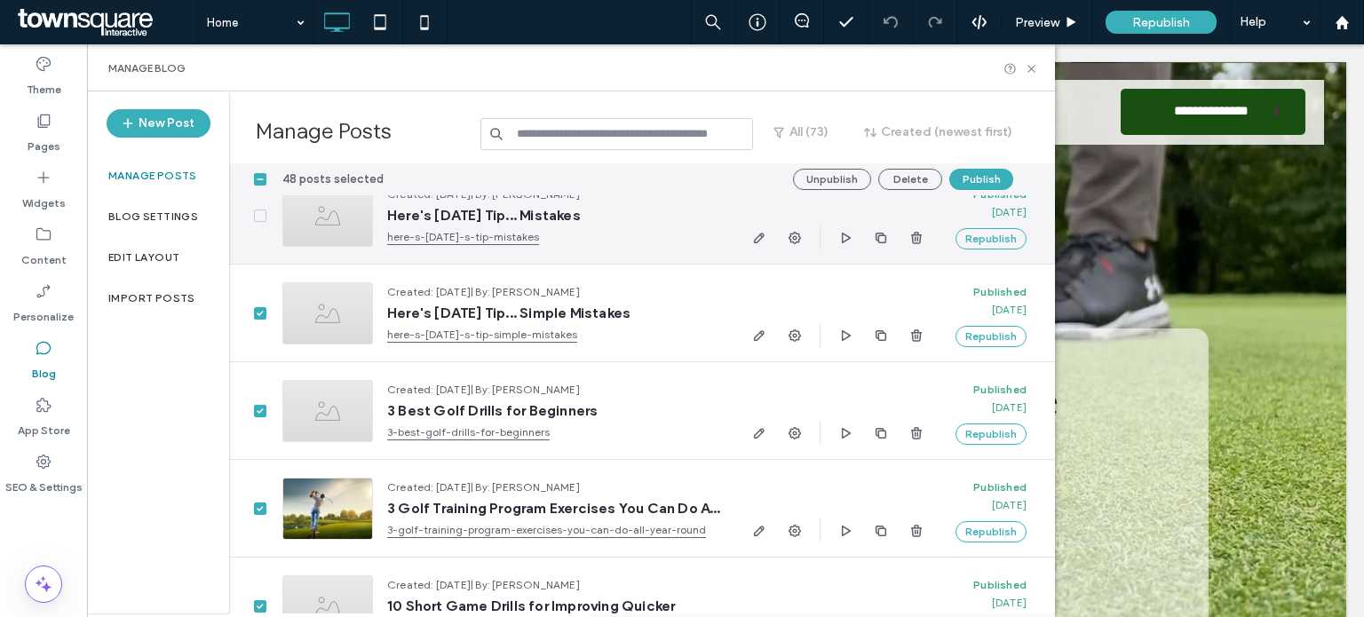
click at [260, 217] on icon at bounding box center [260, 215] width 7 height 5
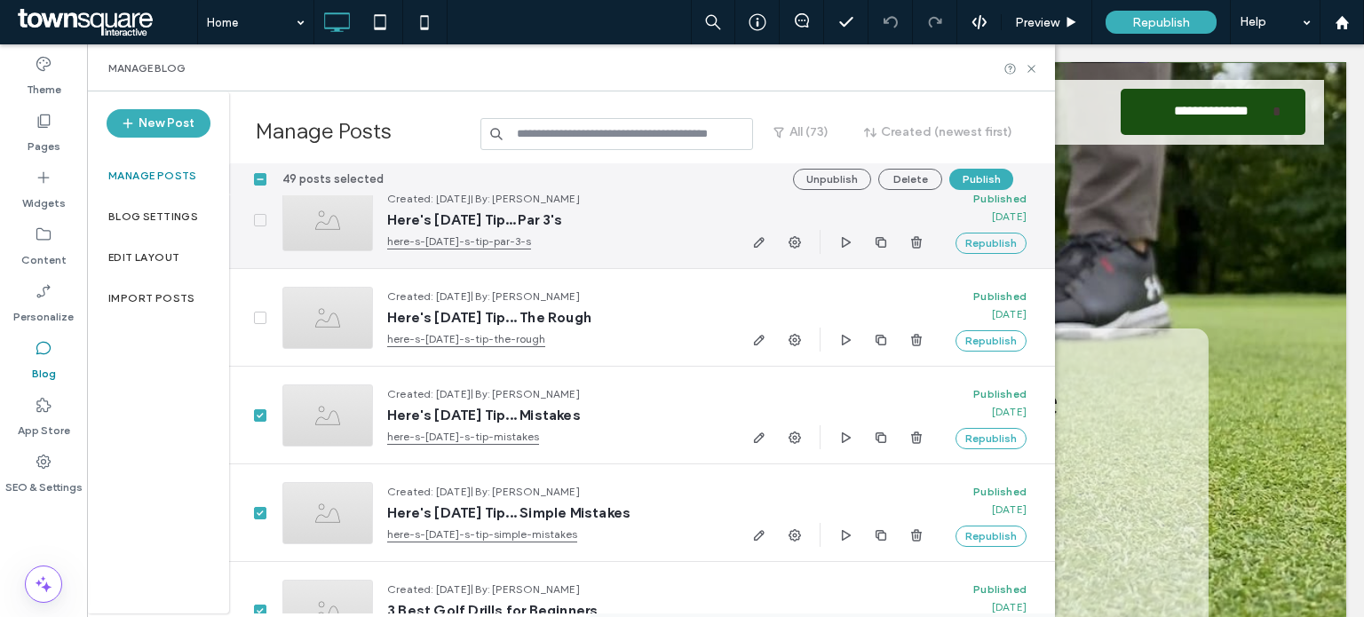
scroll to position [1480, 0]
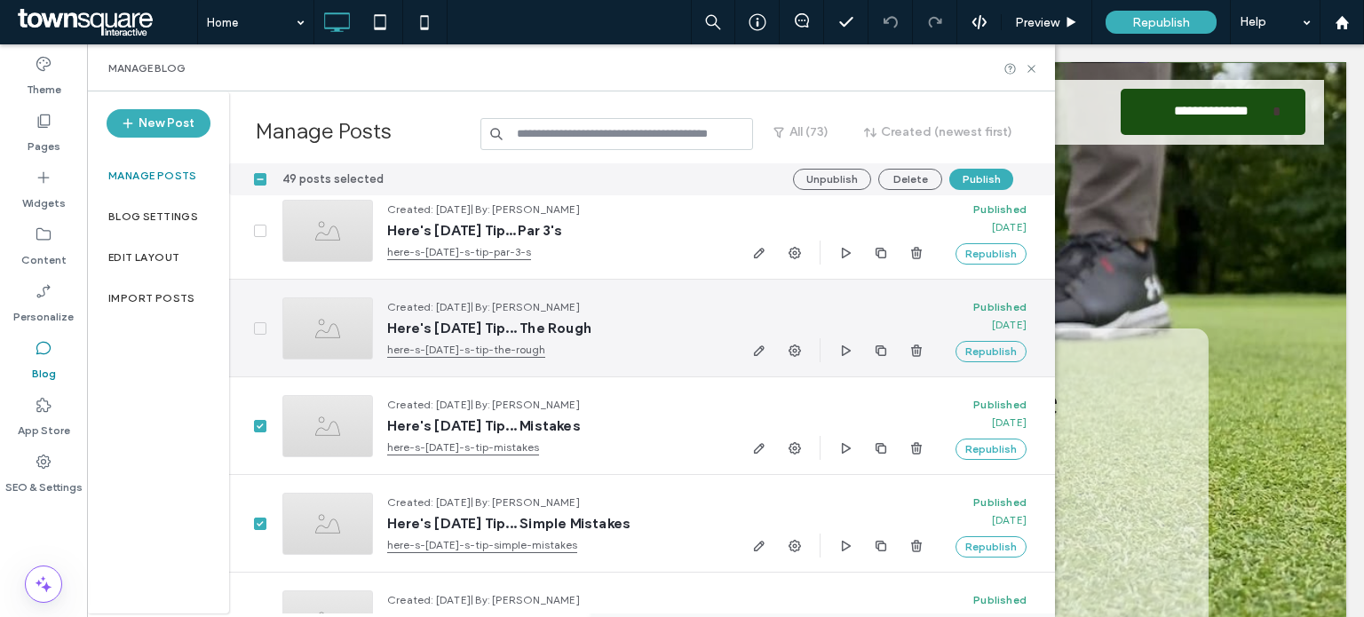
click at [258, 333] on span at bounding box center [260, 328] width 12 height 12
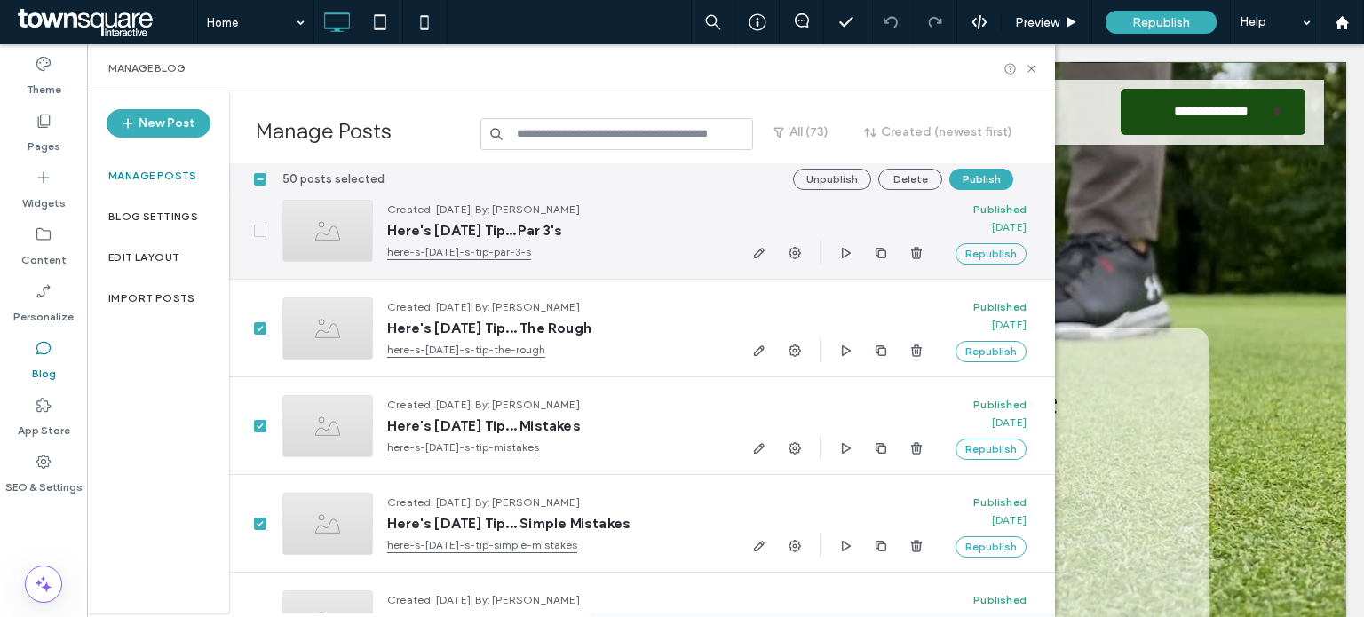
click at [260, 225] on span at bounding box center [260, 231] width 12 height 12
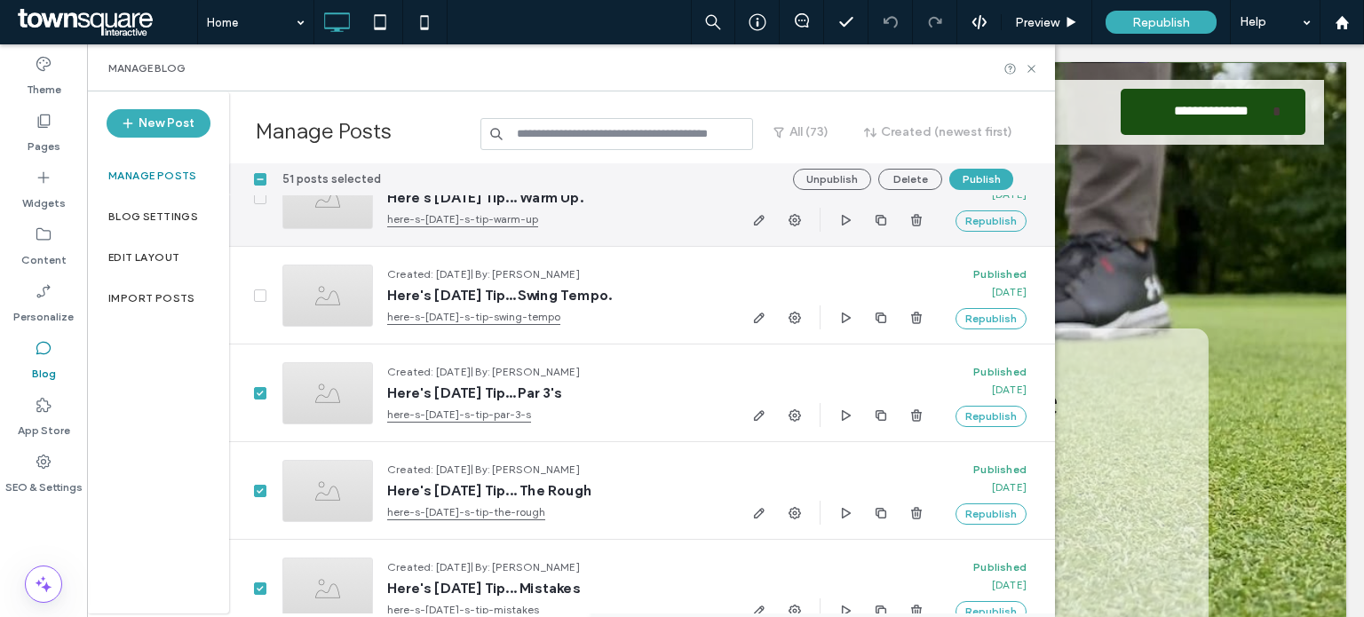
scroll to position [1317, 0]
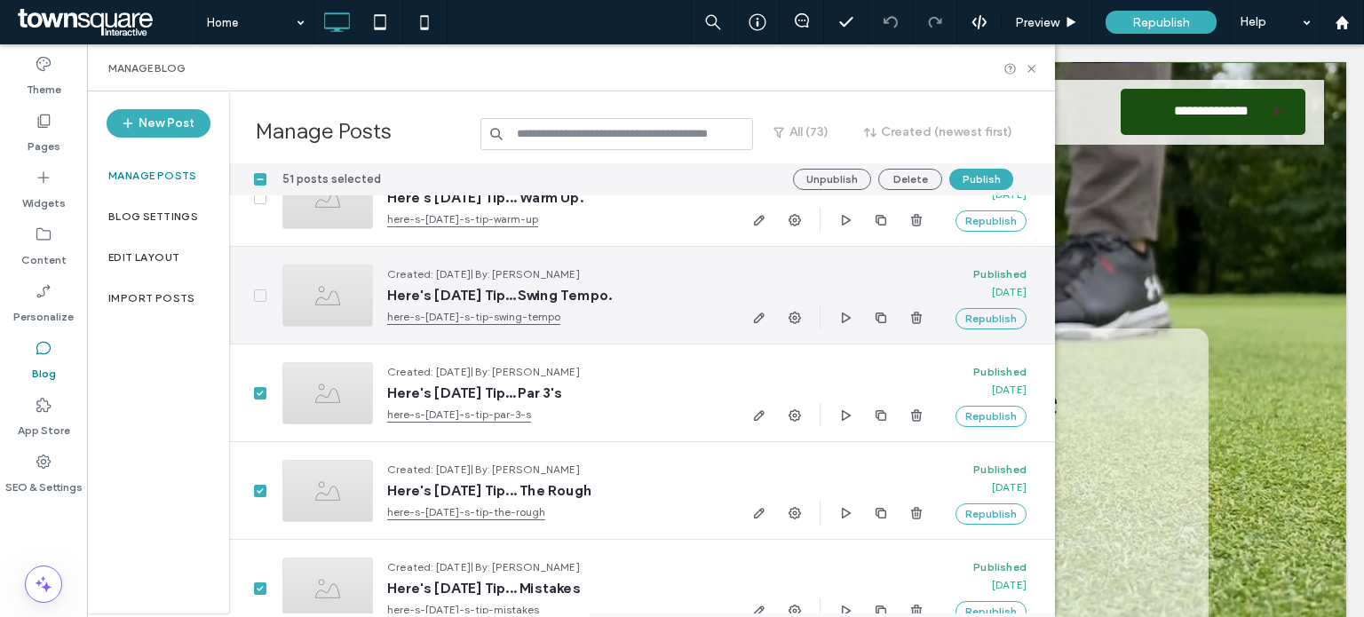
click at [266, 294] on div at bounding box center [248, 295] width 39 height 97
click at [258, 299] on span at bounding box center [260, 296] width 12 height 12
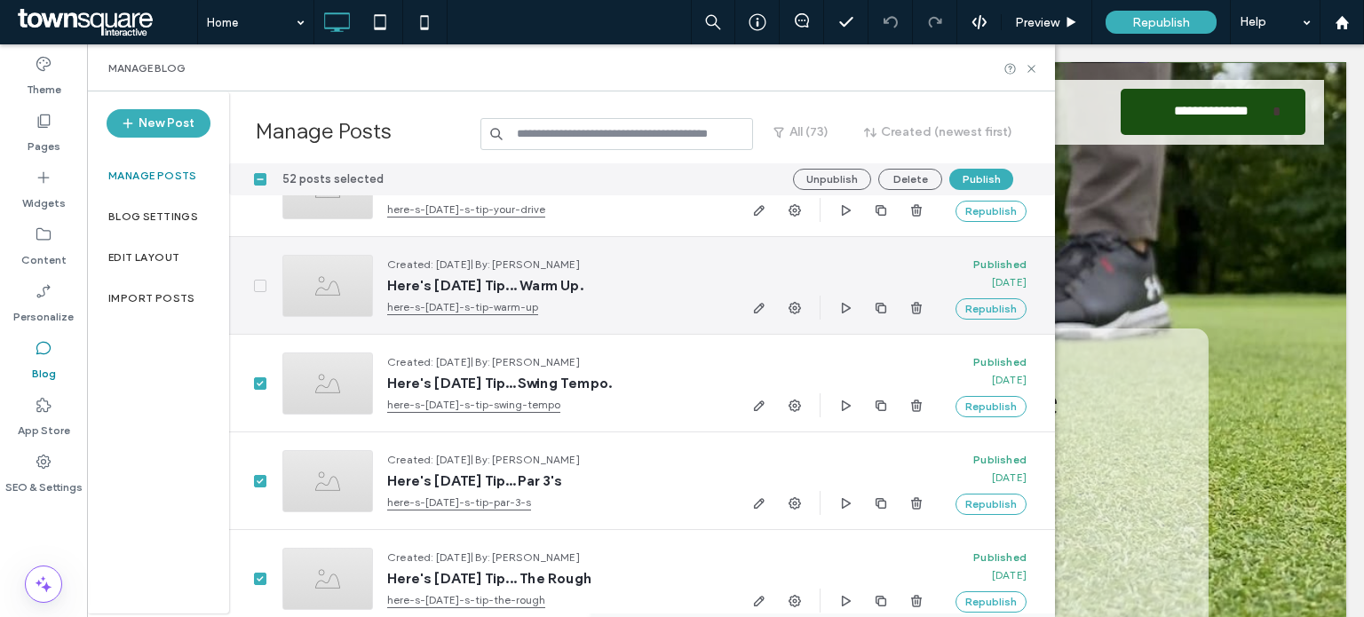
scroll to position [1229, 0]
click at [258, 287] on icon at bounding box center [260, 285] width 7 height 5
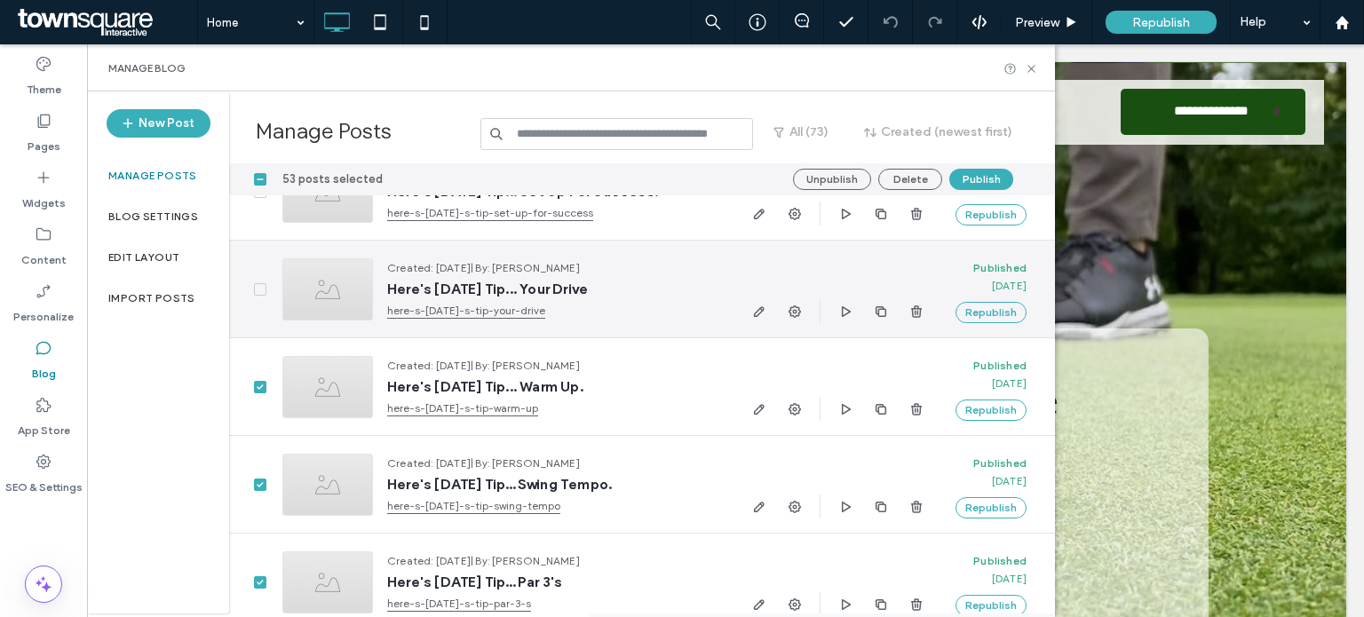
scroll to position [1125, 0]
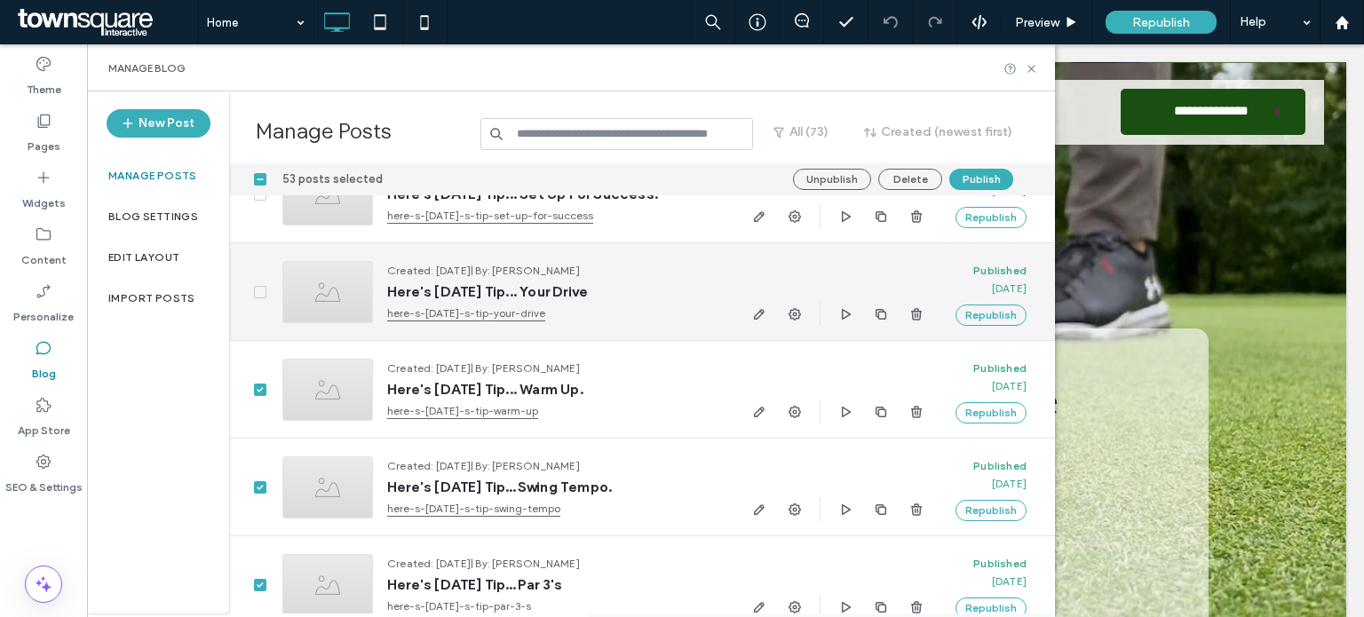
click at [256, 287] on span at bounding box center [260, 292] width 12 height 12
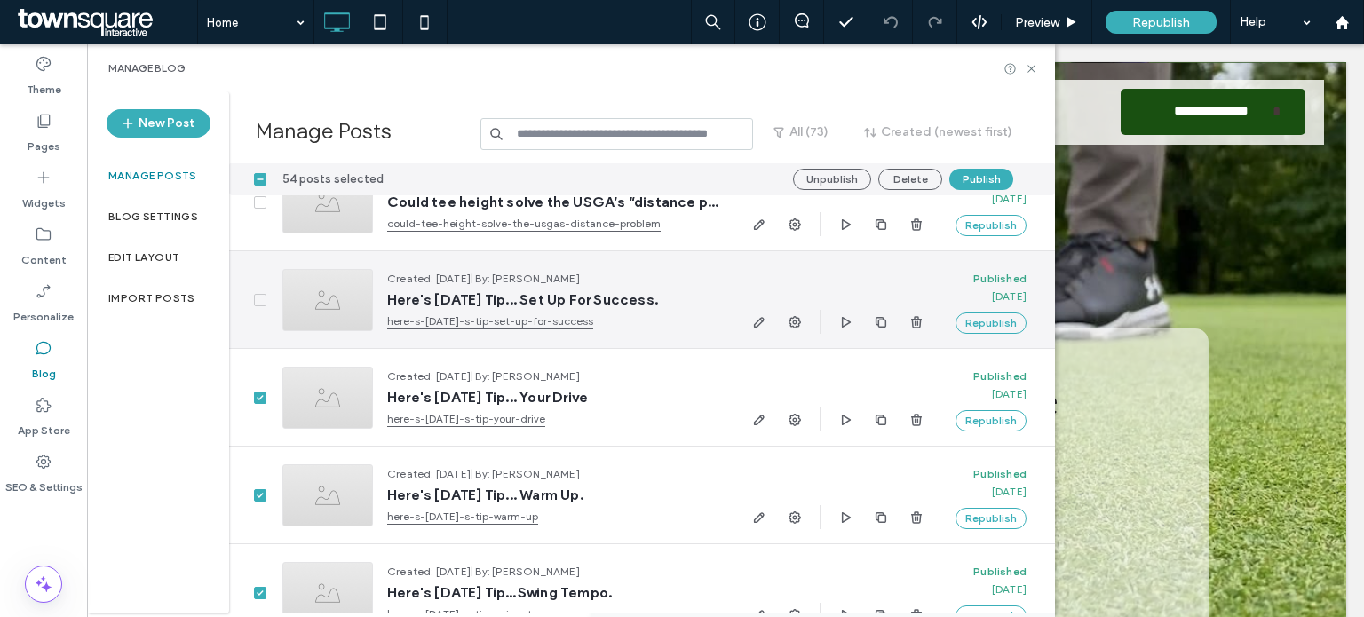
scroll to position [1018, 0]
click at [259, 305] on span at bounding box center [260, 302] width 12 height 12
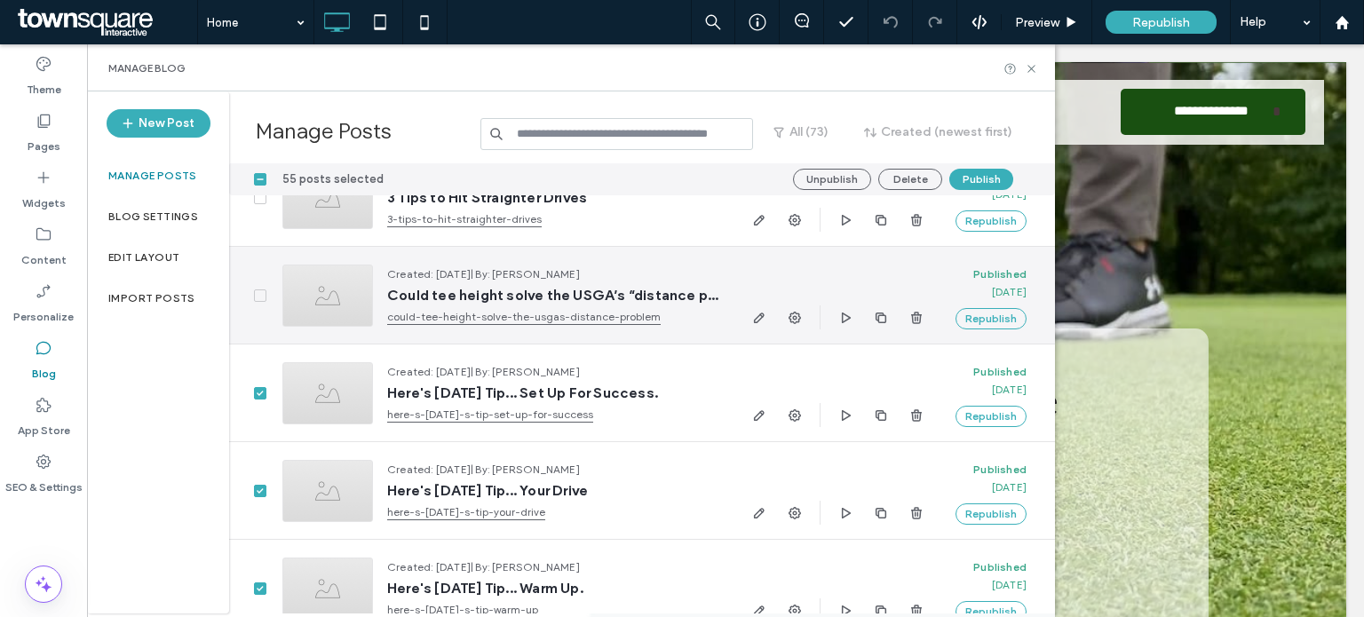
scroll to position [907, 0]
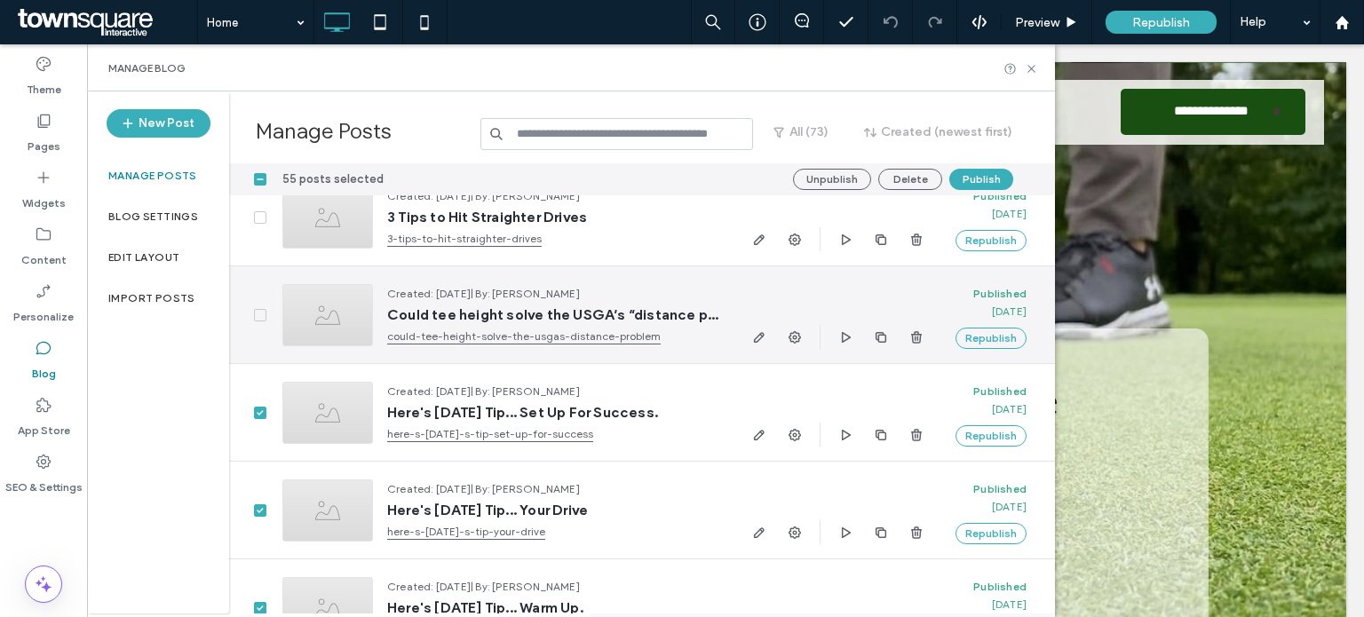
click at [259, 310] on span at bounding box center [260, 315] width 12 height 12
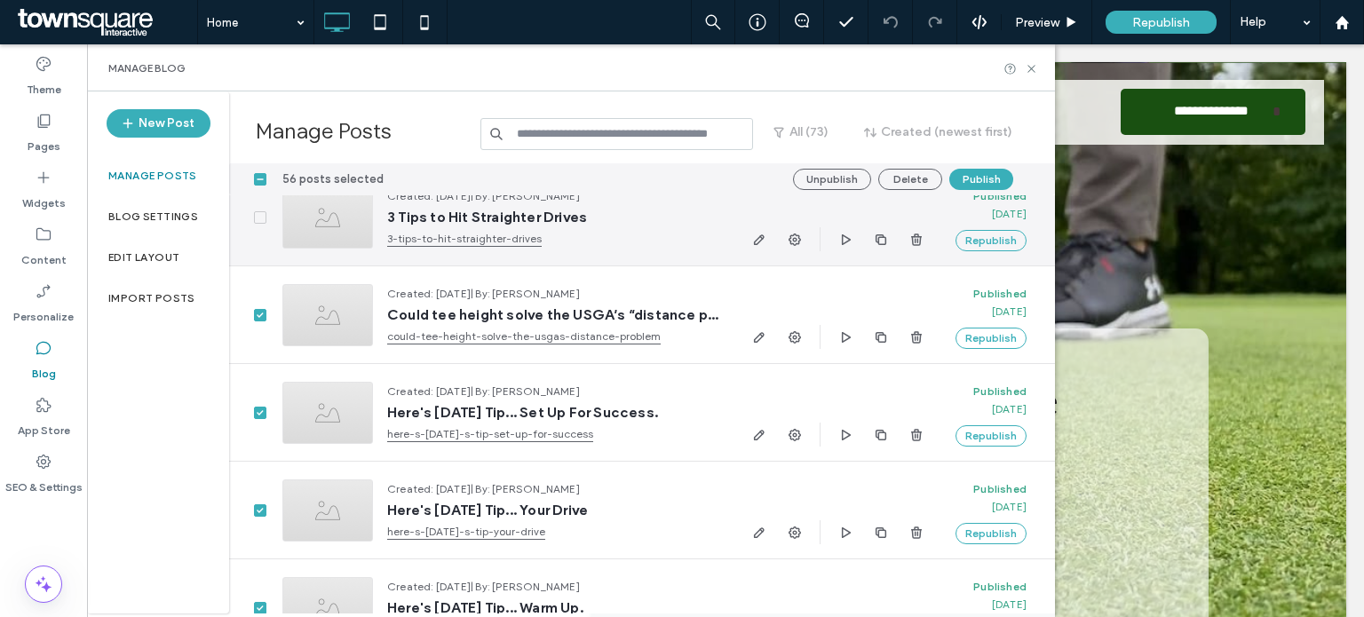
click at [259, 222] on span at bounding box center [260, 217] width 12 height 12
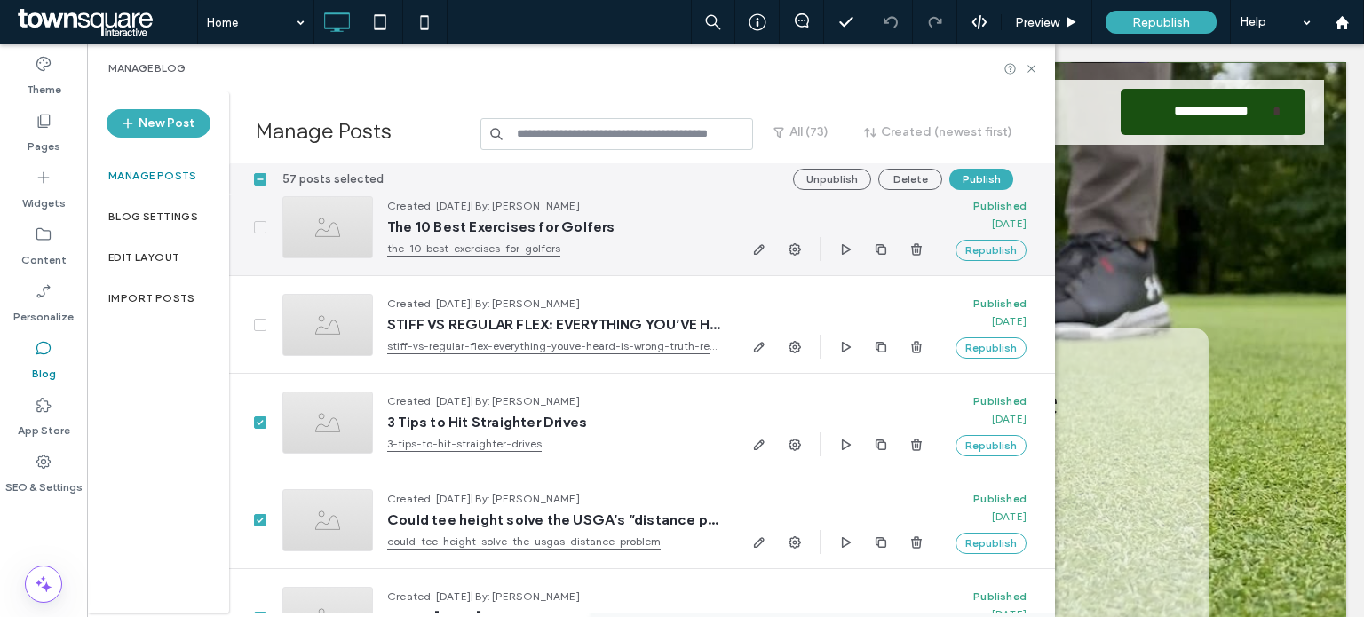
scroll to position [688, 0]
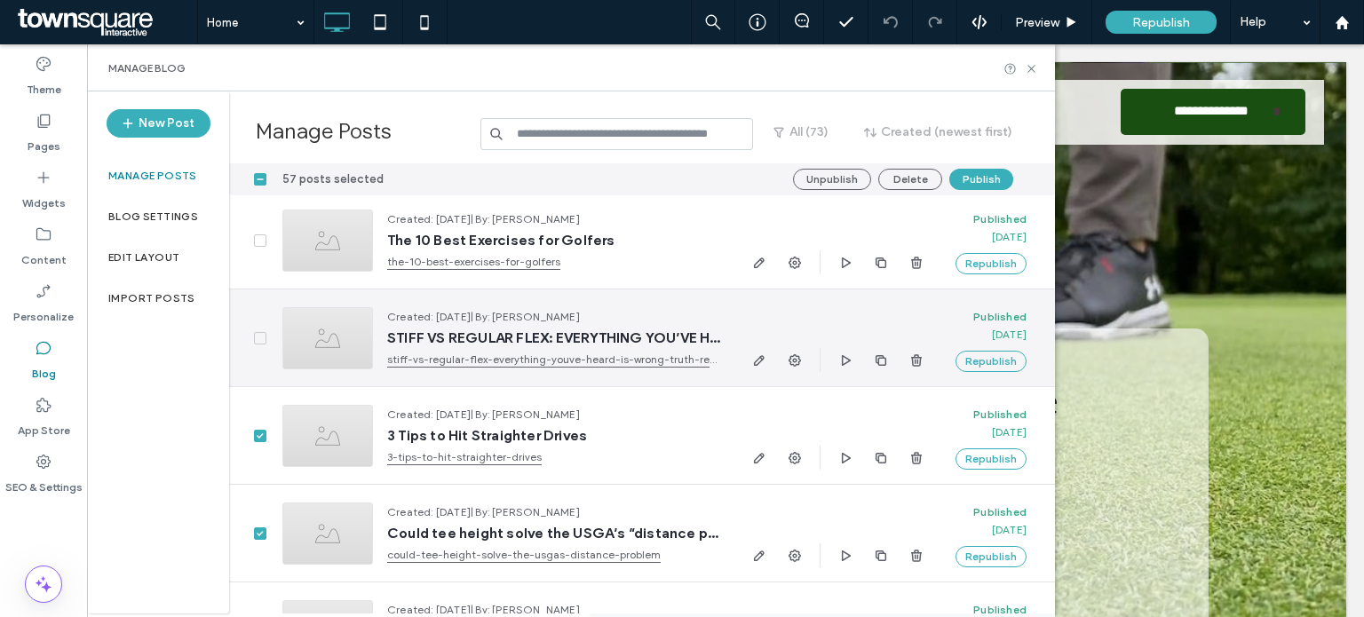
click at [259, 338] on icon at bounding box center [260, 338] width 6 height 5
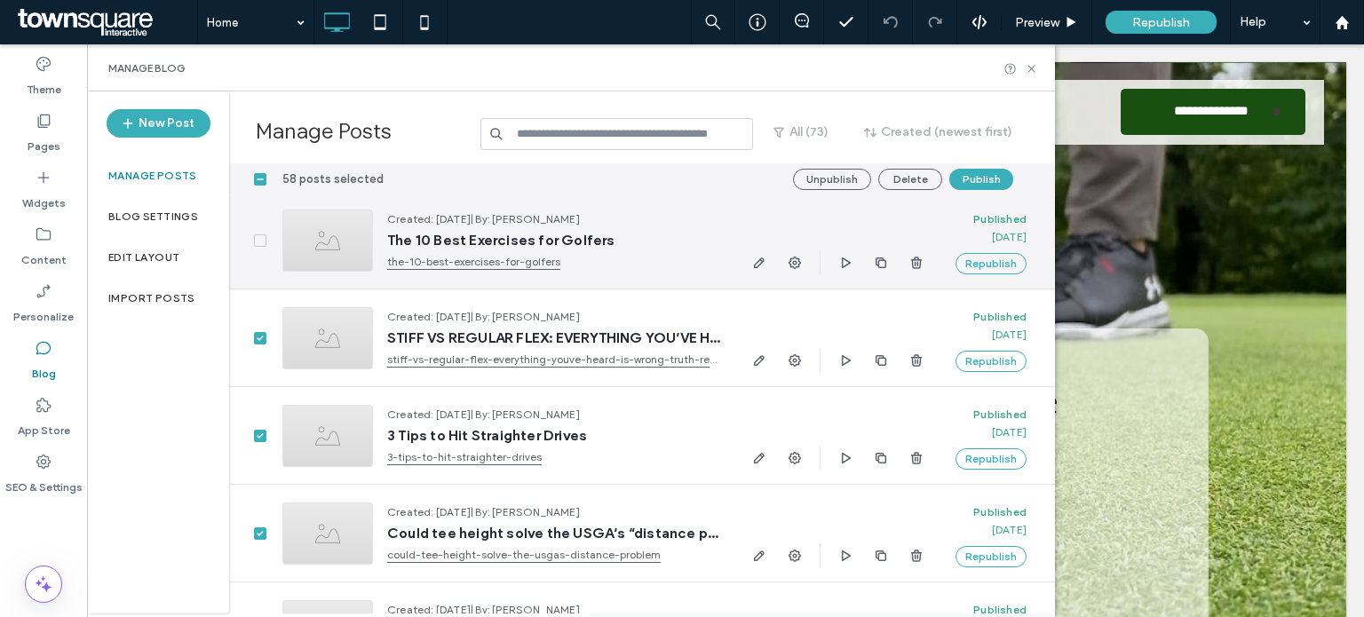
click at [261, 242] on icon at bounding box center [260, 240] width 7 height 5
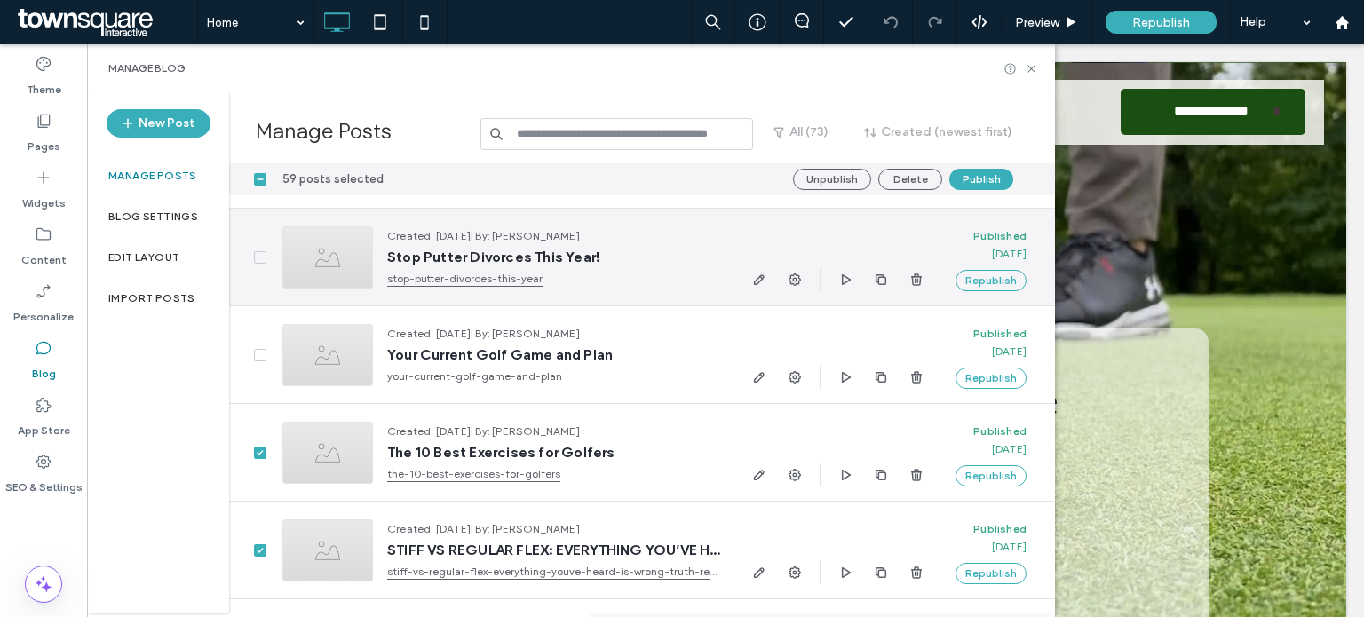
scroll to position [456, 0]
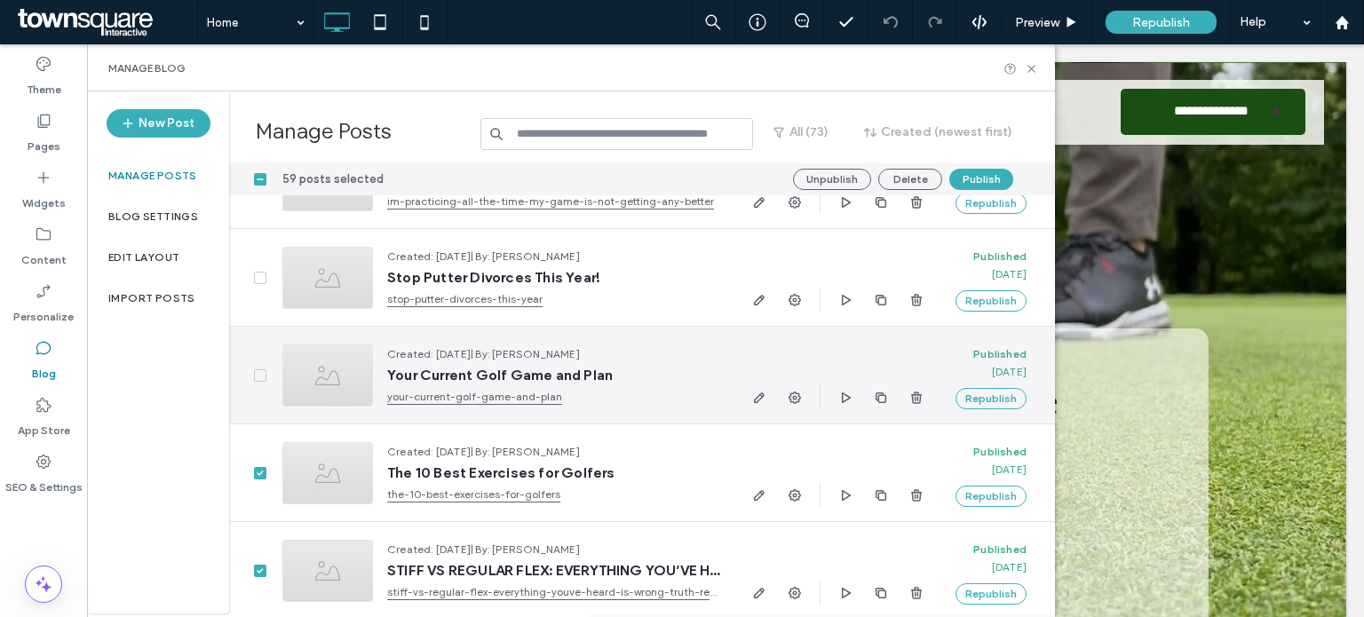
click at [258, 377] on icon at bounding box center [260, 375] width 7 height 5
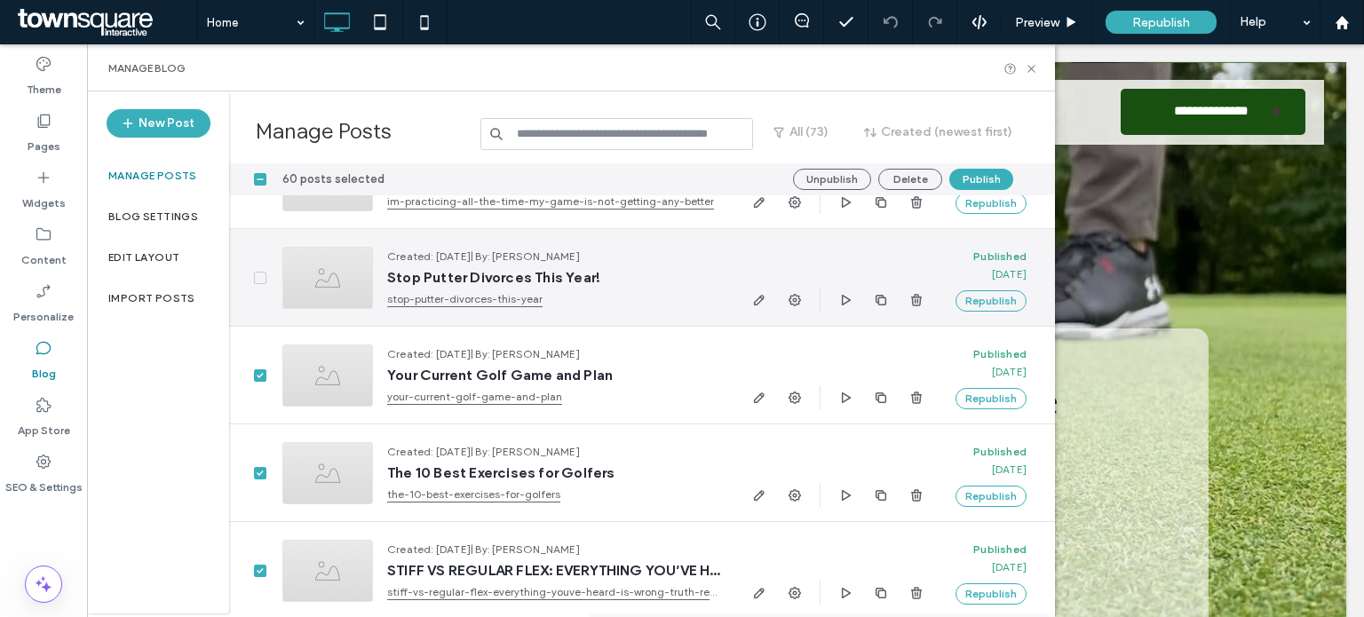
click at [258, 280] on span at bounding box center [260, 278] width 12 height 12
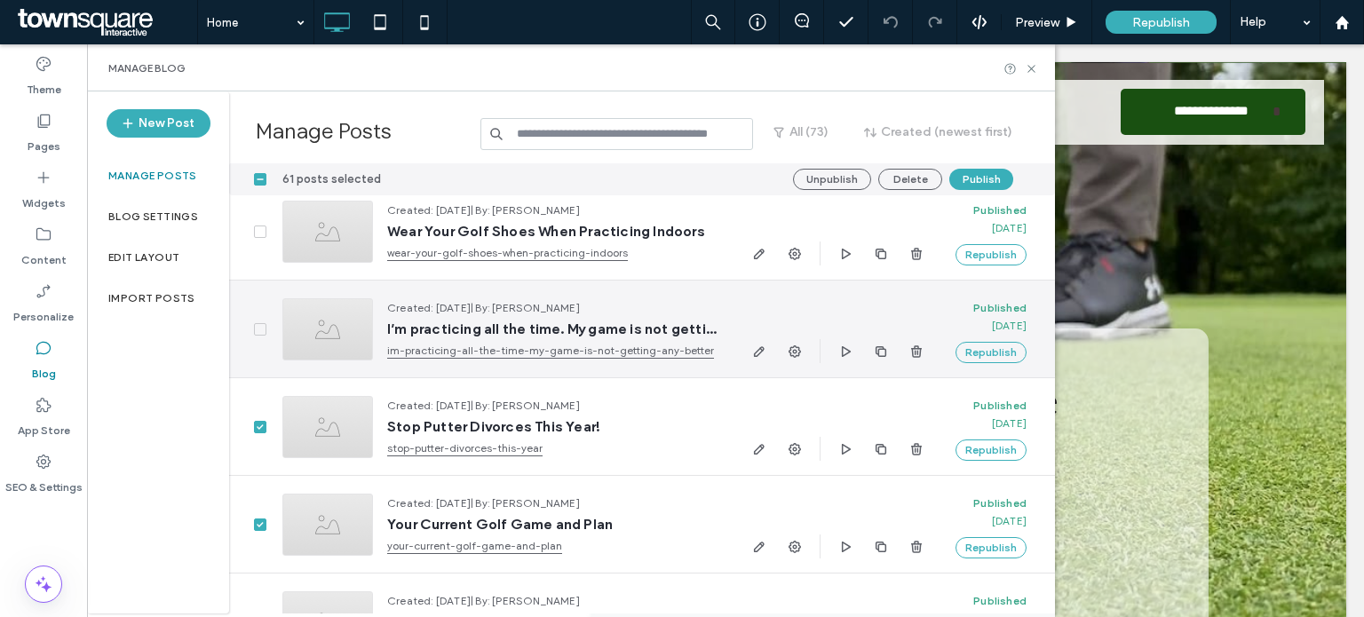
scroll to position [303, 0]
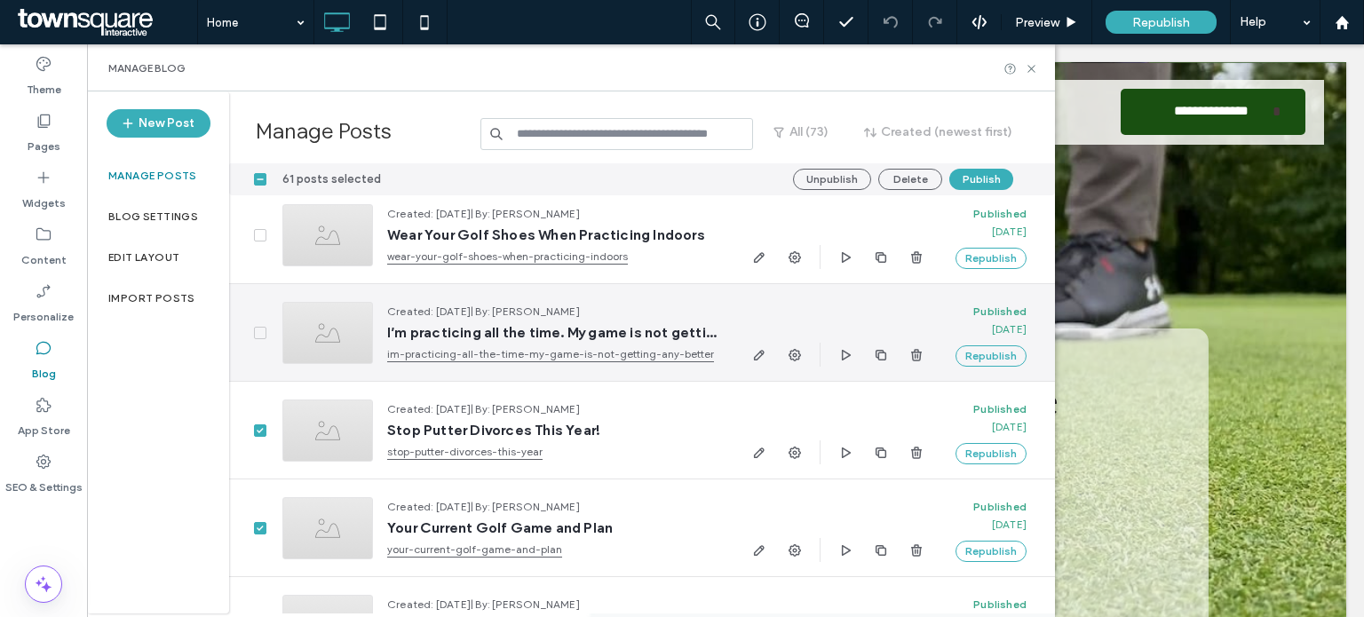
click at [261, 330] on icon at bounding box center [260, 332] width 7 height 5
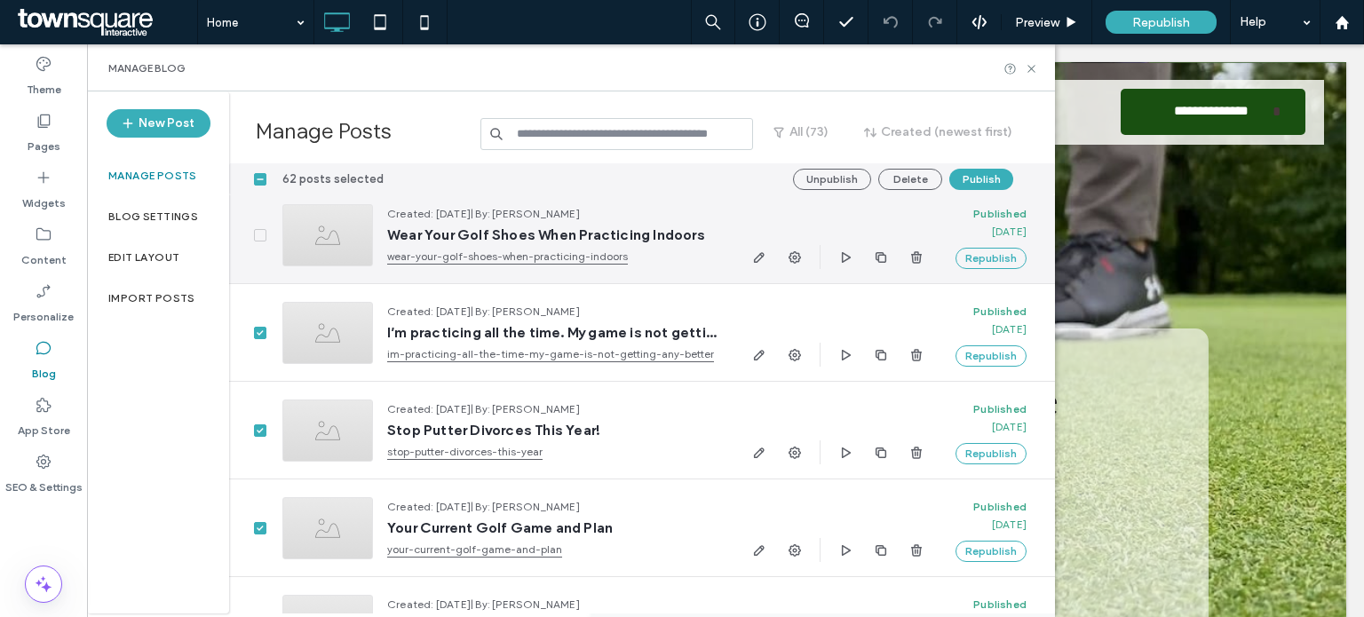
click at [262, 238] on span at bounding box center [260, 235] width 12 height 12
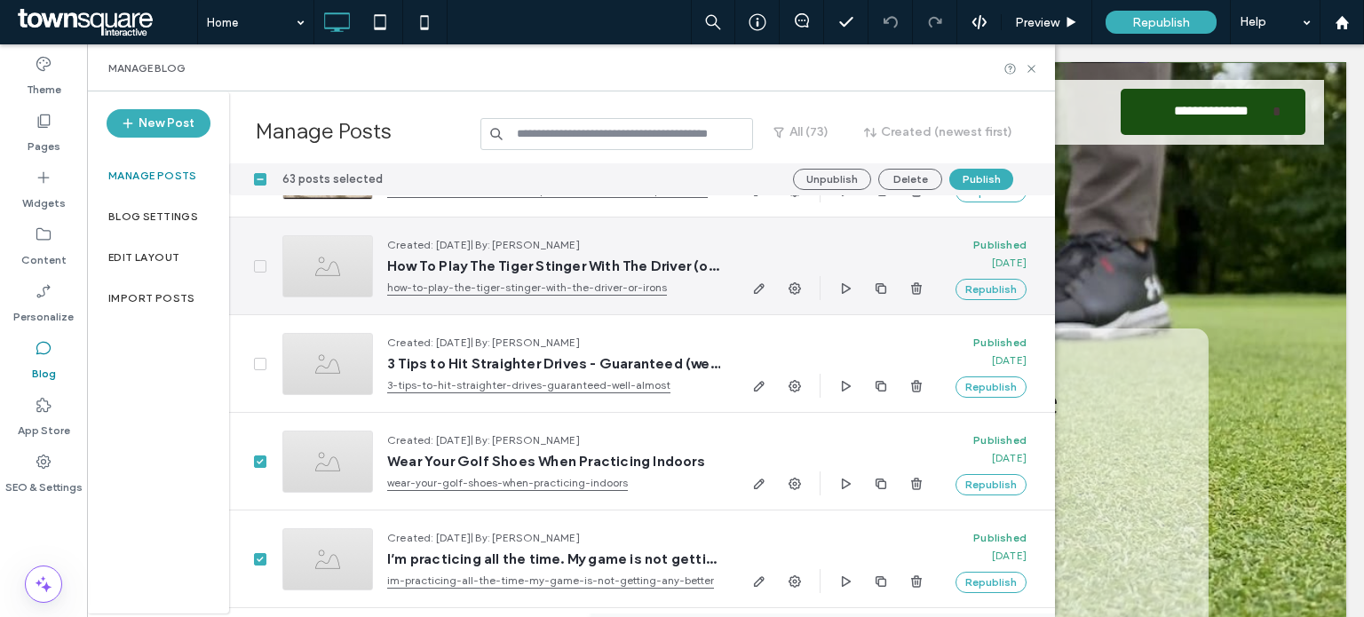
scroll to position [72, 0]
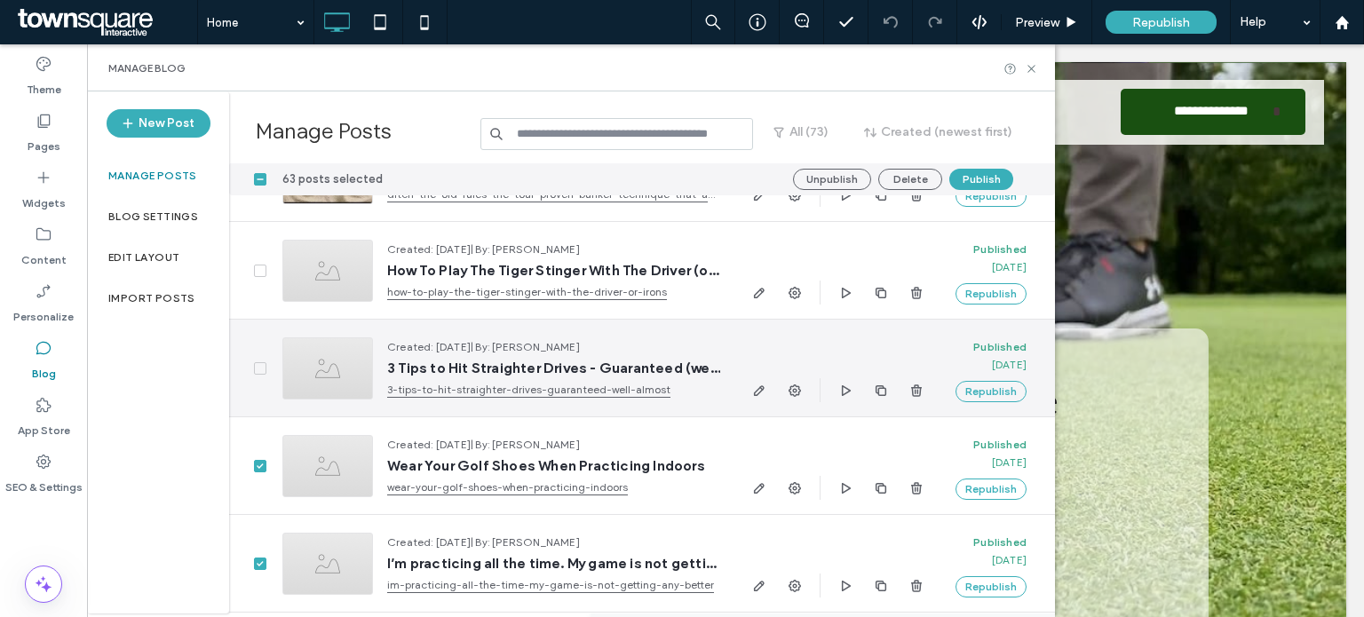
click at [265, 370] on span at bounding box center [260, 368] width 12 height 12
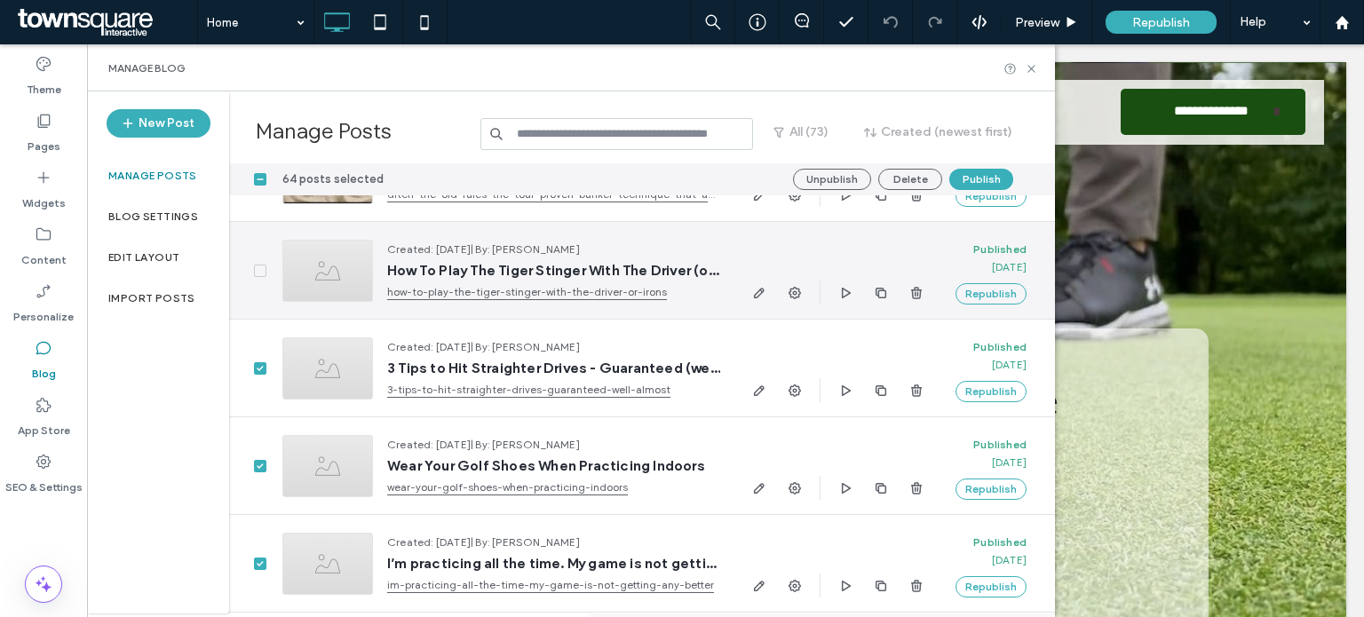
click at [258, 271] on icon at bounding box center [260, 270] width 6 height 5
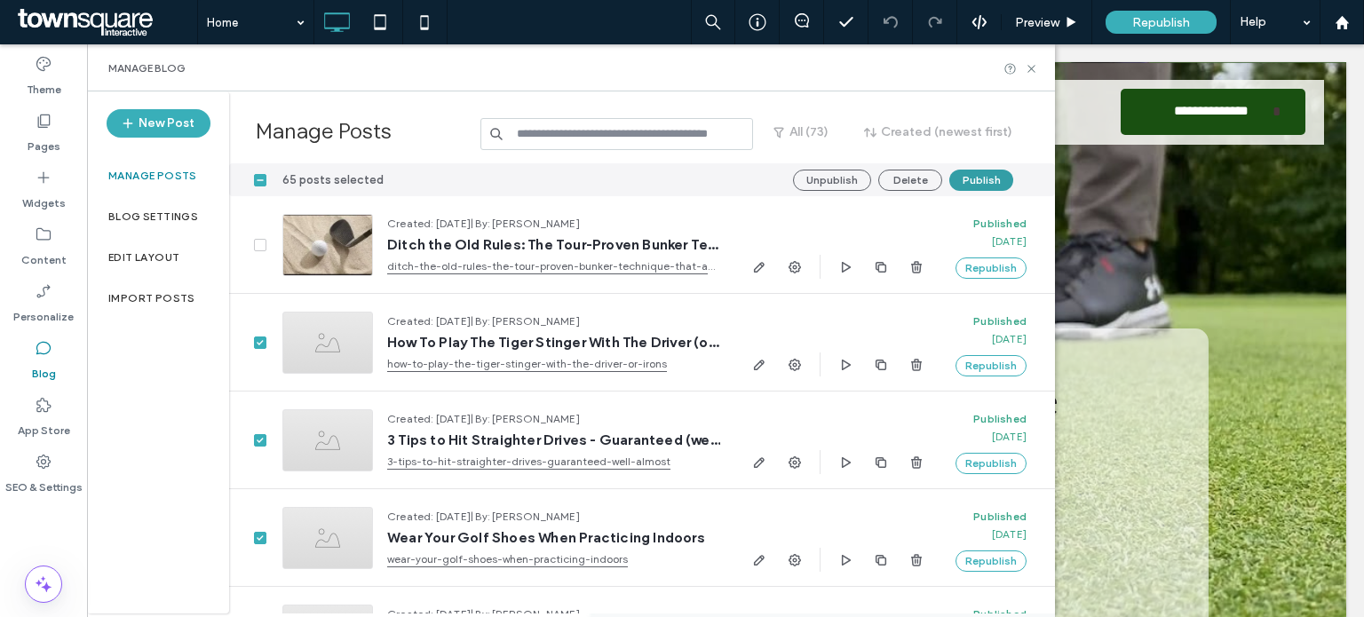
click at [989, 173] on button "Publish" at bounding box center [982, 180] width 64 height 21
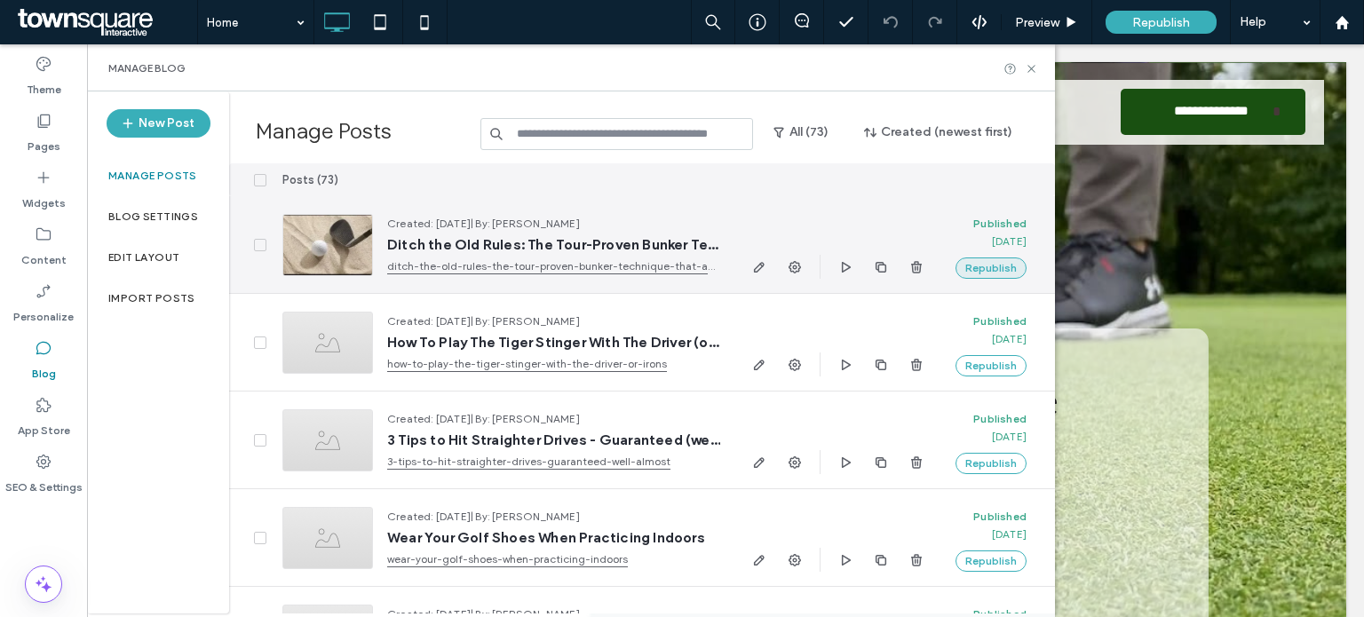
click at [989, 273] on button "Republish" at bounding box center [991, 268] width 71 height 21
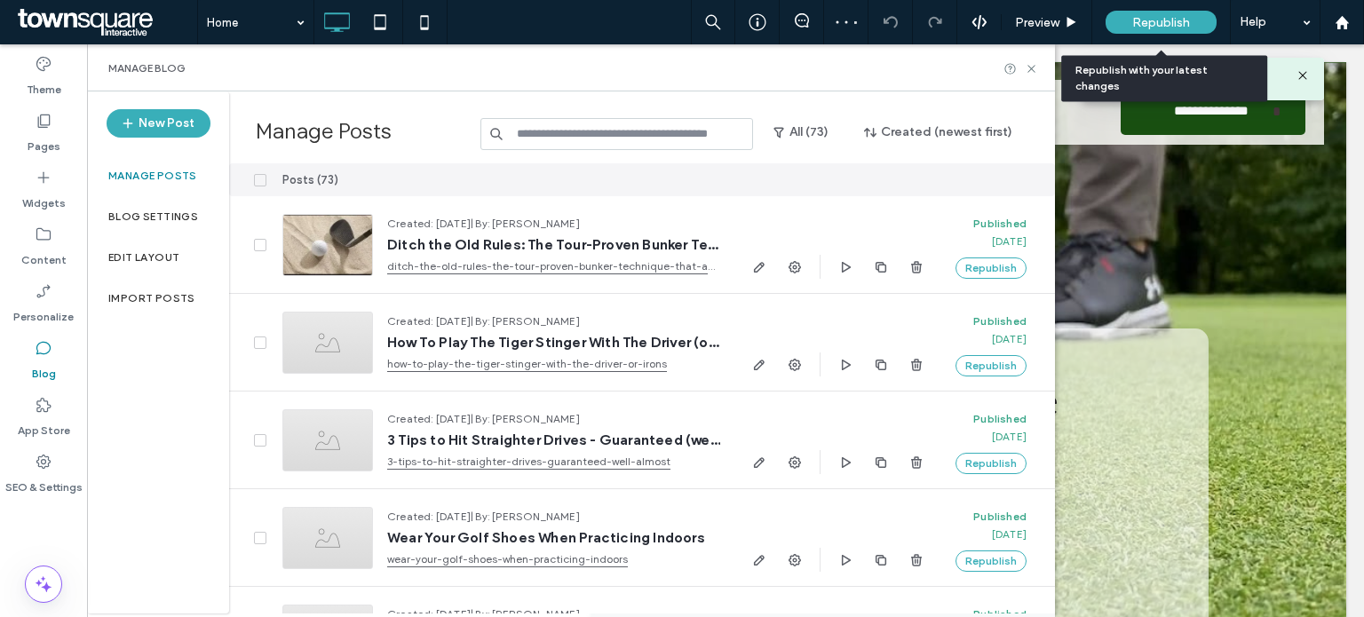
click at [1165, 18] on span "Republish" at bounding box center [1161, 22] width 58 height 15
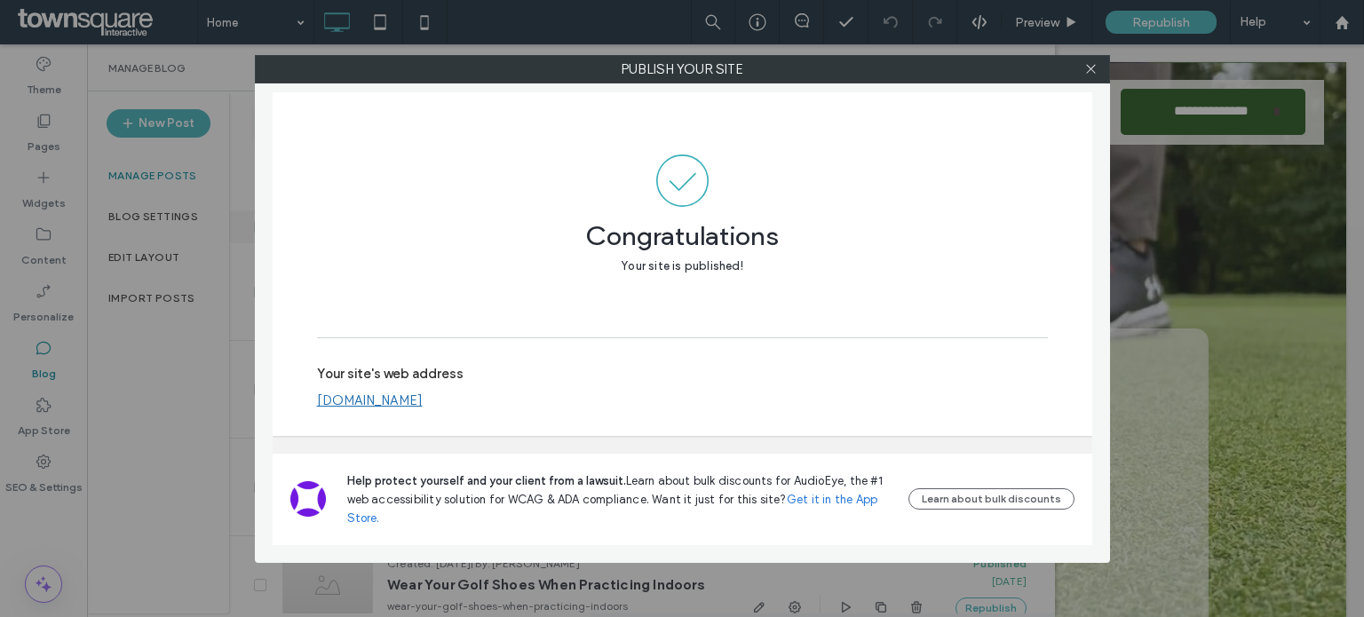
click at [1080, 70] on div at bounding box center [1091, 69] width 27 height 27
click at [1087, 67] on icon at bounding box center [1091, 68] width 13 height 13
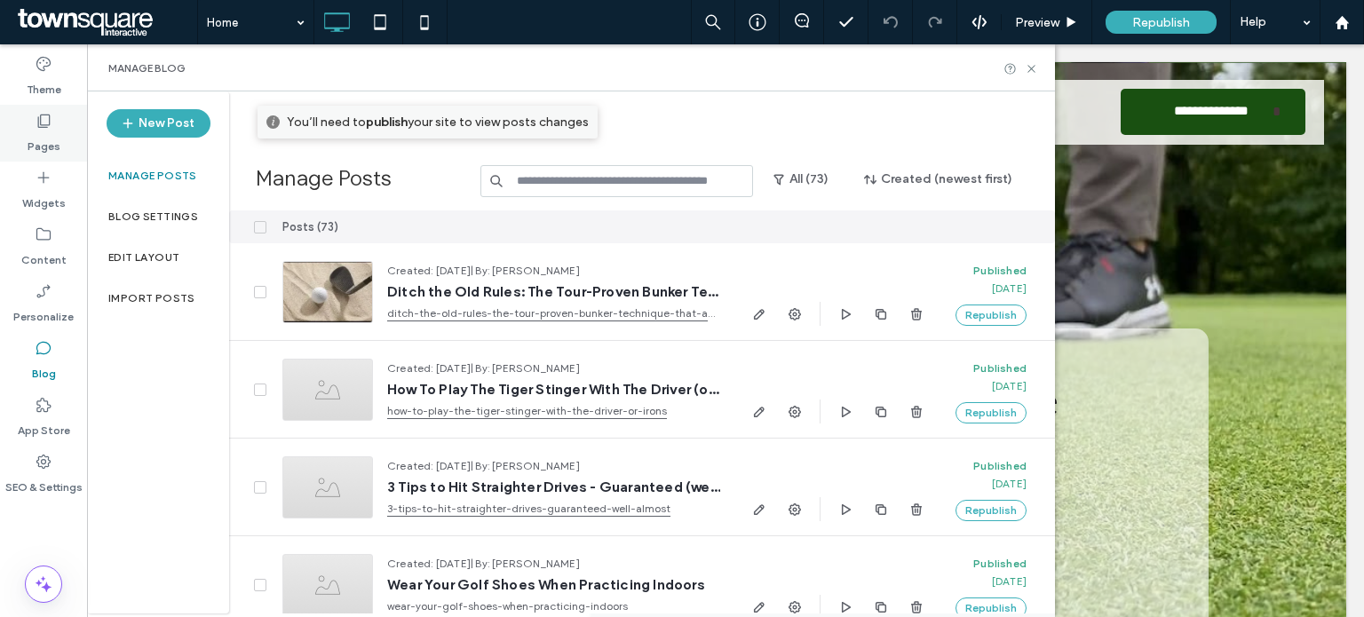
click at [39, 130] on label "Pages" at bounding box center [44, 142] width 33 height 25
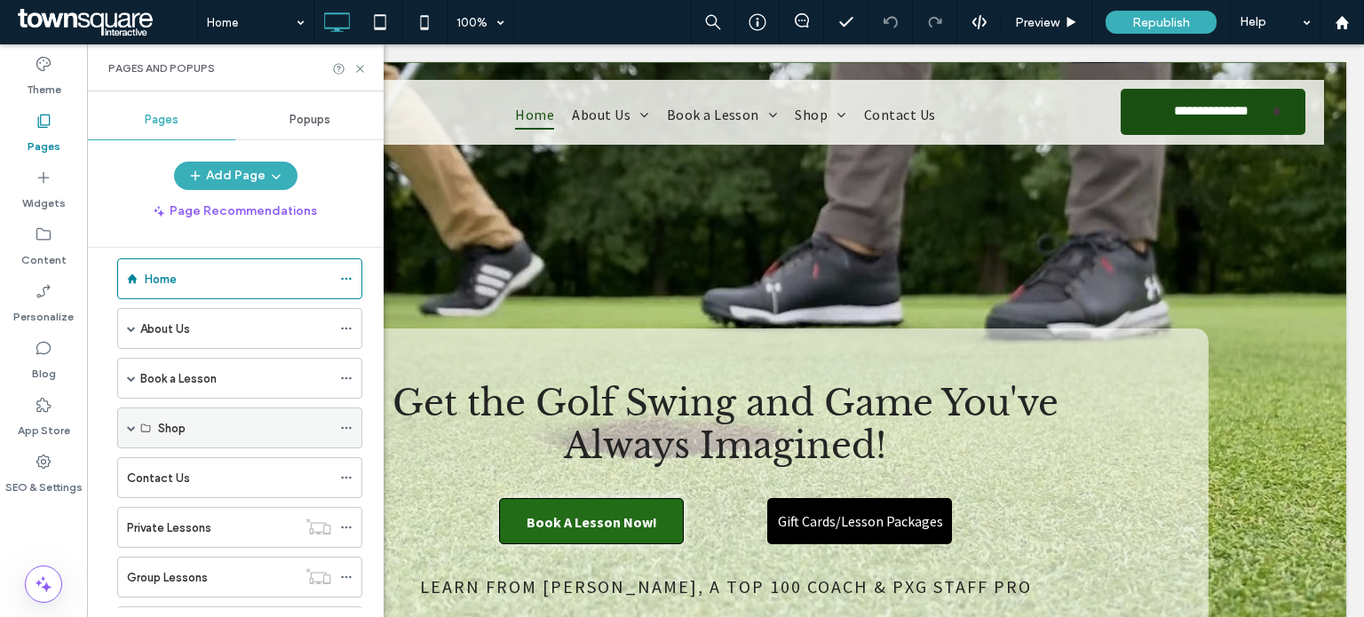
scroll to position [18, 0]
click at [137, 333] on div "About Us" at bounding box center [239, 330] width 245 height 41
click at [128, 333] on span at bounding box center [131, 330] width 9 height 39
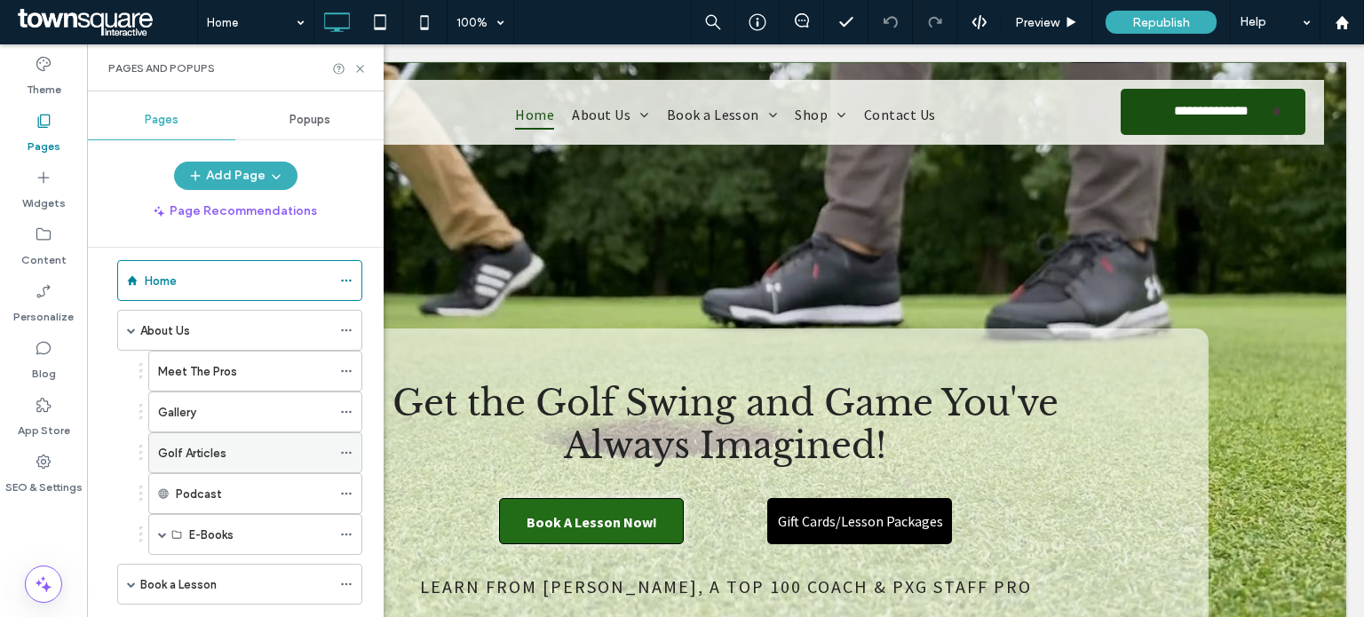
click at [198, 460] on div "Golf Articles" at bounding box center [244, 452] width 173 height 39
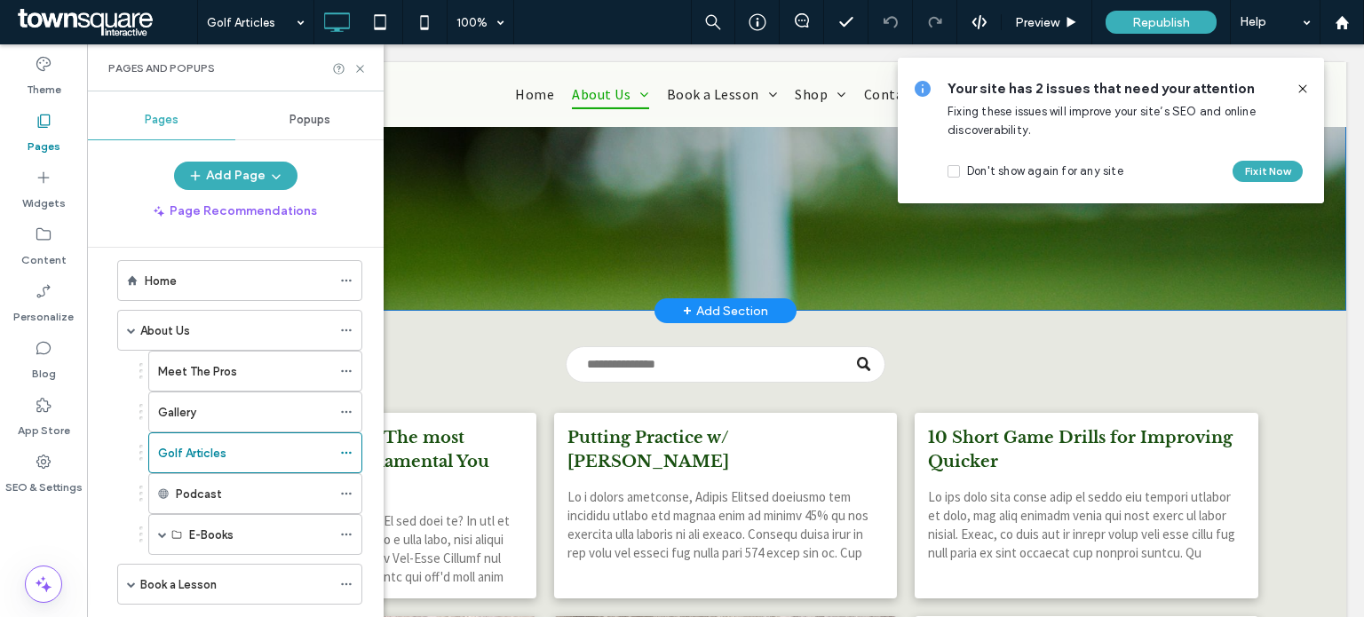
scroll to position [327, 0]
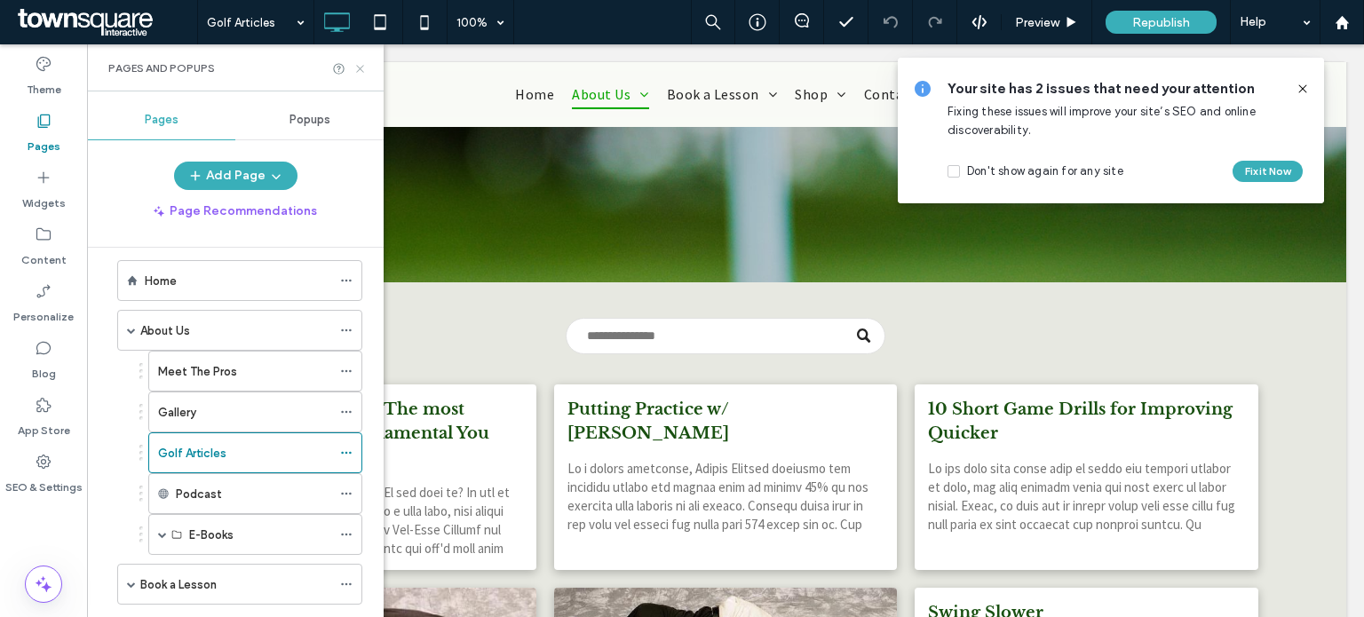
click at [354, 67] on icon at bounding box center [360, 68] width 13 height 13
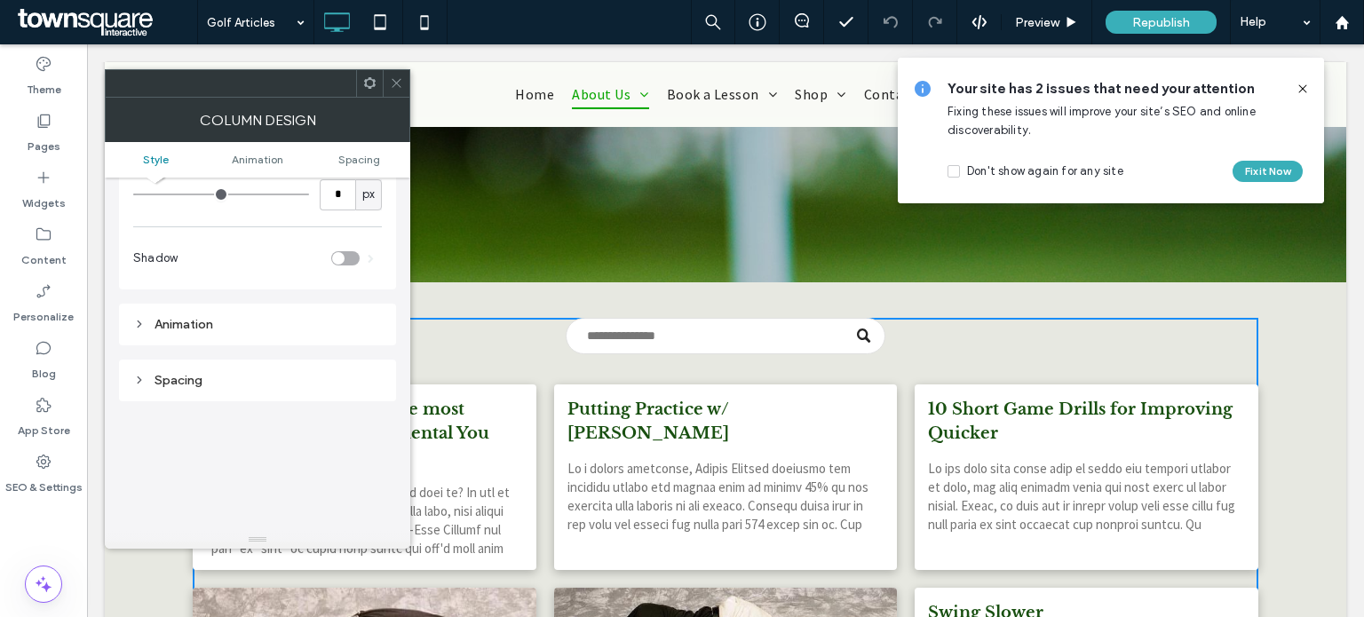
scroll to position [270, 0]
click at [475, 398] on link "Preshot Routine 101, The most Important Golf Fundamental You Probably Forget" at bounding box center [364, 434] width 317 height 72
click at [398, 92] on span at bounding box center [396, 83] width 13 height 27
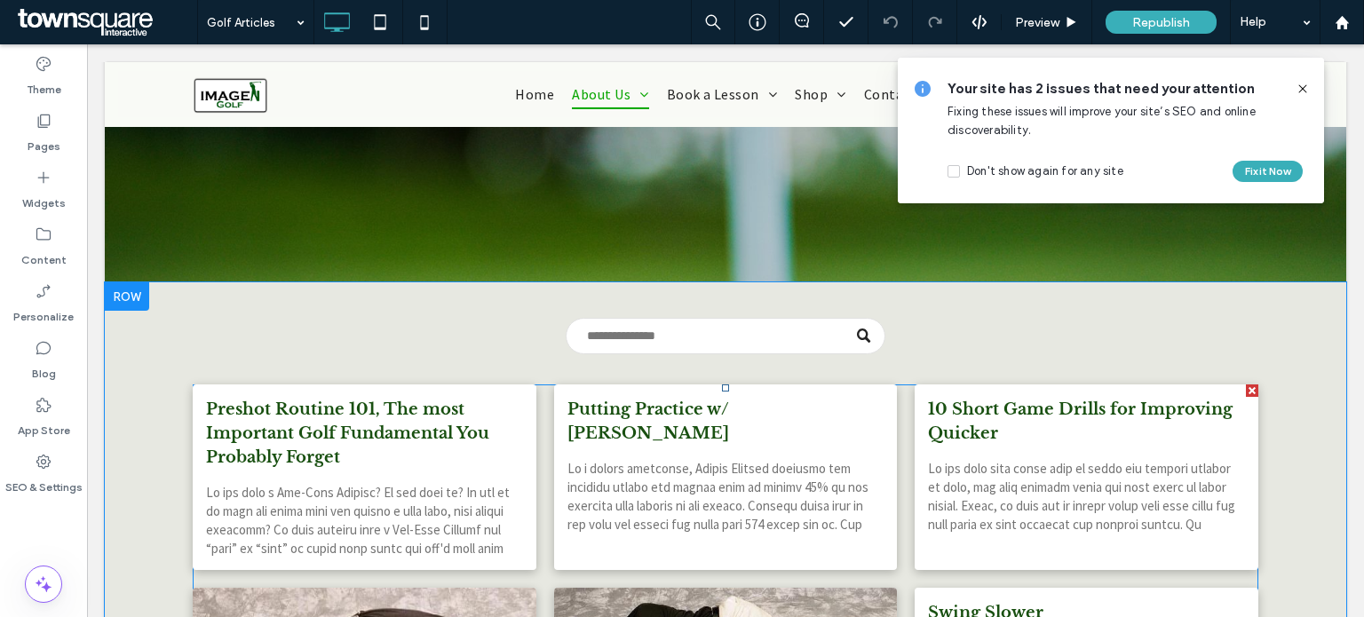
click at [448, 440] on link "Preshot Routine 101, The most Important Golf Fundamental You Probably Forget" at bounding box center [364, 434] width 317 height 72
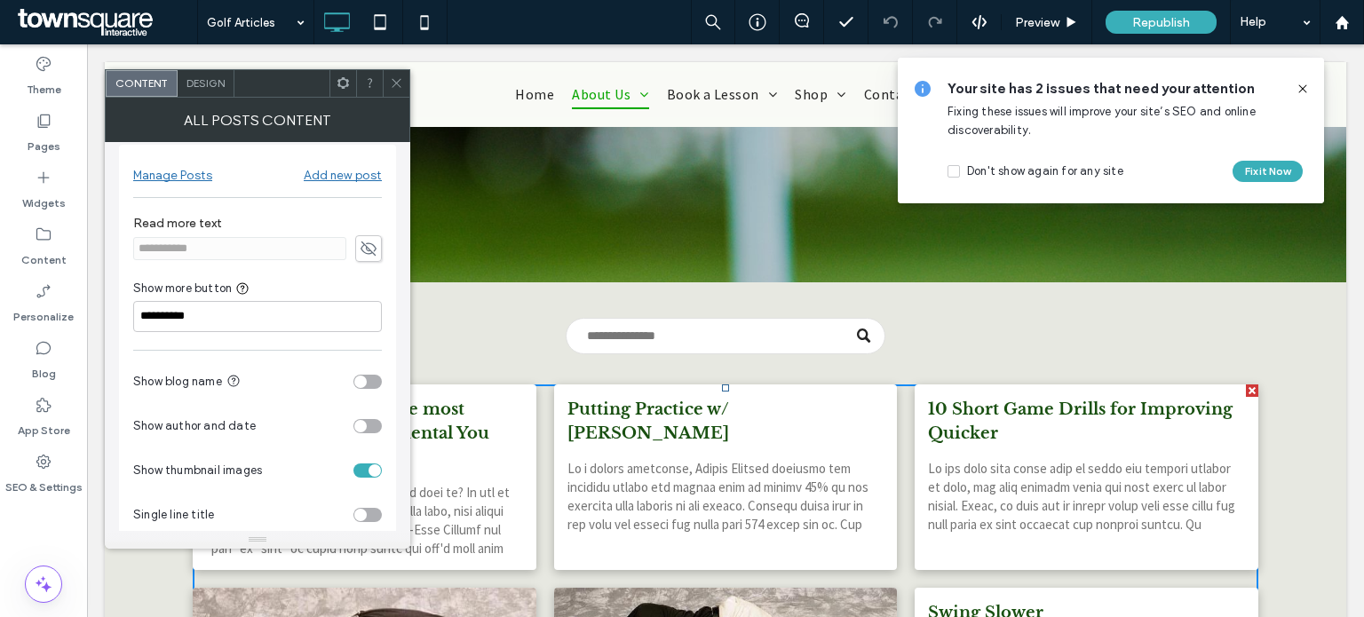
scroll to position [0, 0]
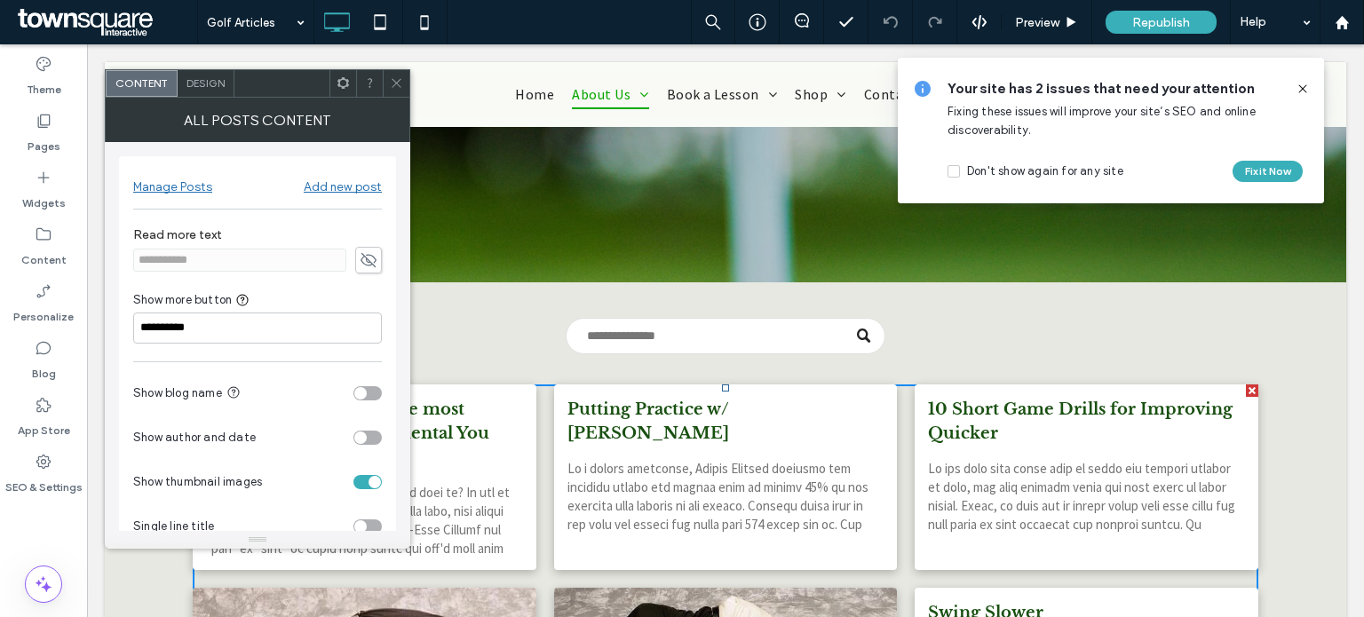
click at [363, 264] on icon at bounding box center [369, 260] width 18 height 20
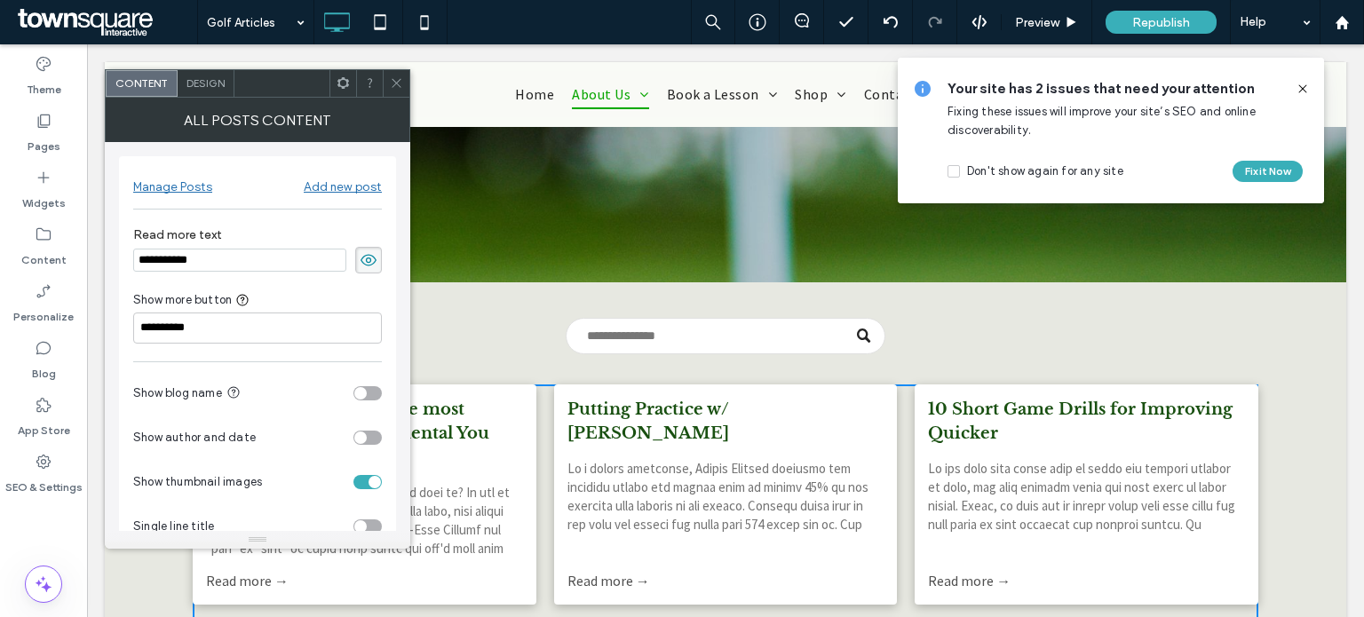
click at [189, 88] on span "Design" at bounding box center [206, 82] width 38 height 13
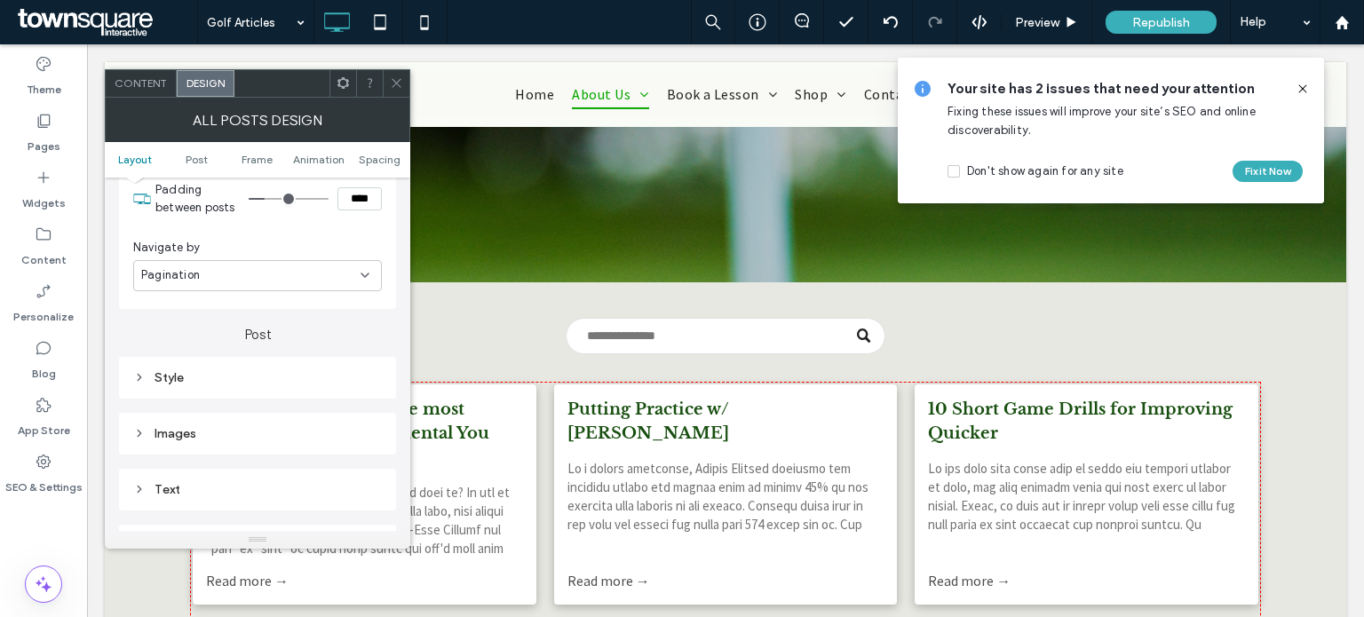
scroll to position [373, 0]
click at [181, 388] on div "Style" at bounding box center [257, 376] width 277 height 42
click at [147, 379] on div "Style" at bounding box center [257, 376] width 249 height 15
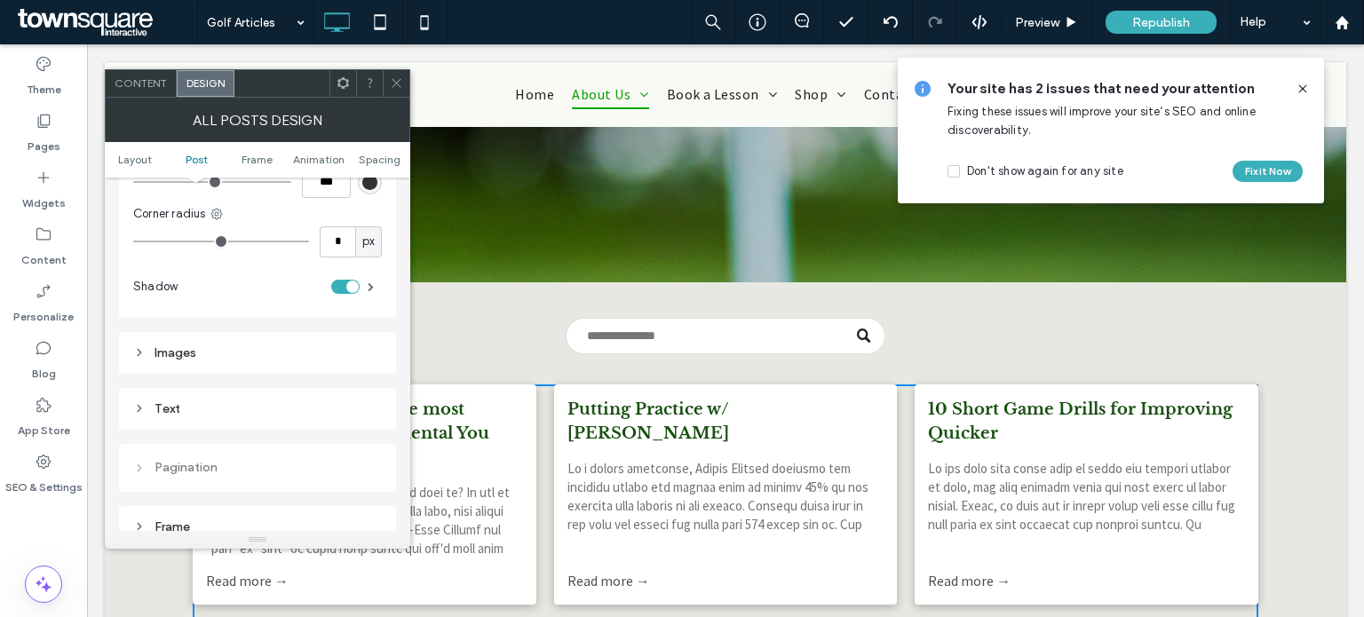
scroll to position [671, 0]
click at [147, 347] on div "Images" at bounding box center [257, 348] width 249 height 15
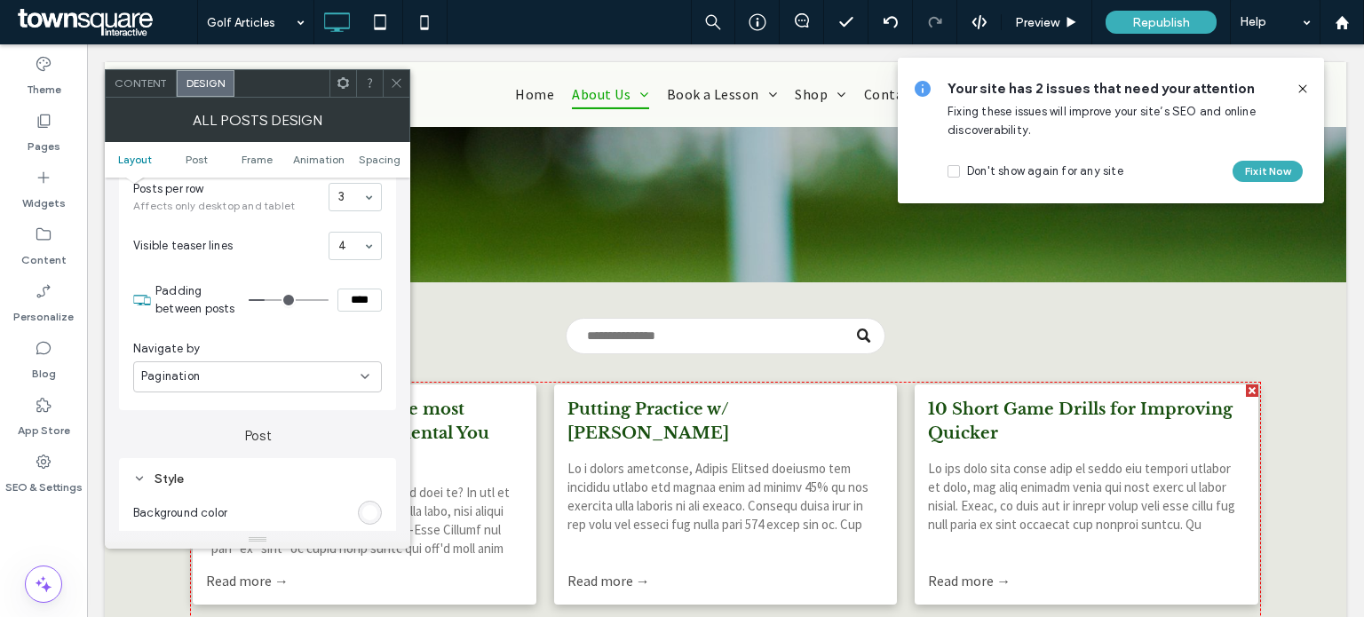
scroll to position [269, 0]
click at [331, 376] on div "Pagination" at bounding box center [250, 378] width 219 height 18
click at [349, 333] on div "Navigate by Pagination" at bounding box center [257, 367] width 249 height 70
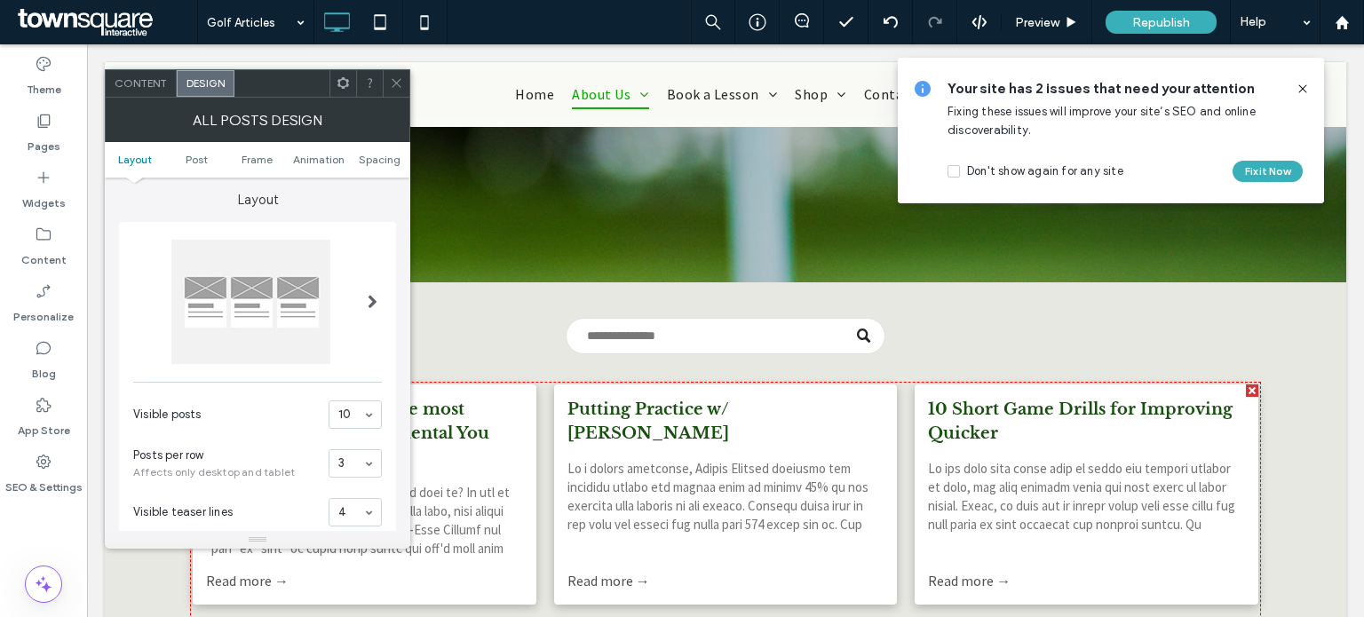
scroll to position [0, 0]
click at [371, 306] on span at bounding box center [373, 305] width 10 height 14
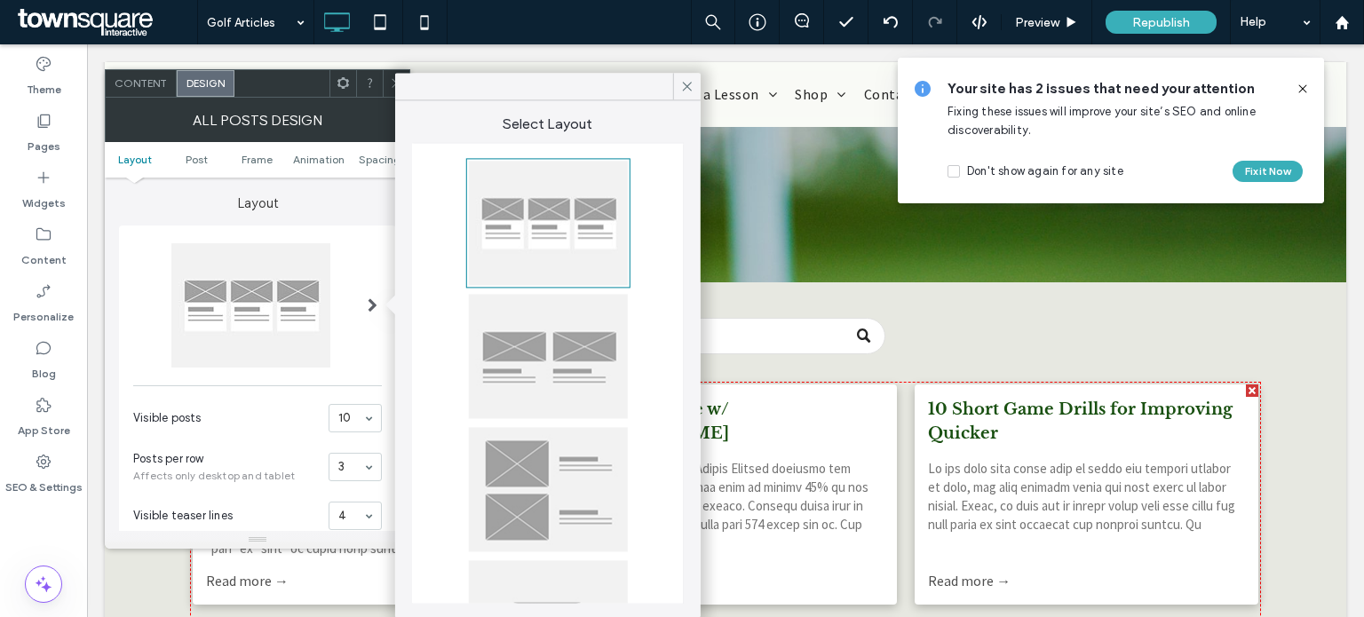
click at [352, 346] on div at bounding box center [257, 305] width 249 height 124
click at [358, 261] on div at bounding box center [372, 305] width 36 height 151
click at [202, 185] on label "Layout" at bounding box center [257, 195] width 277 height 34
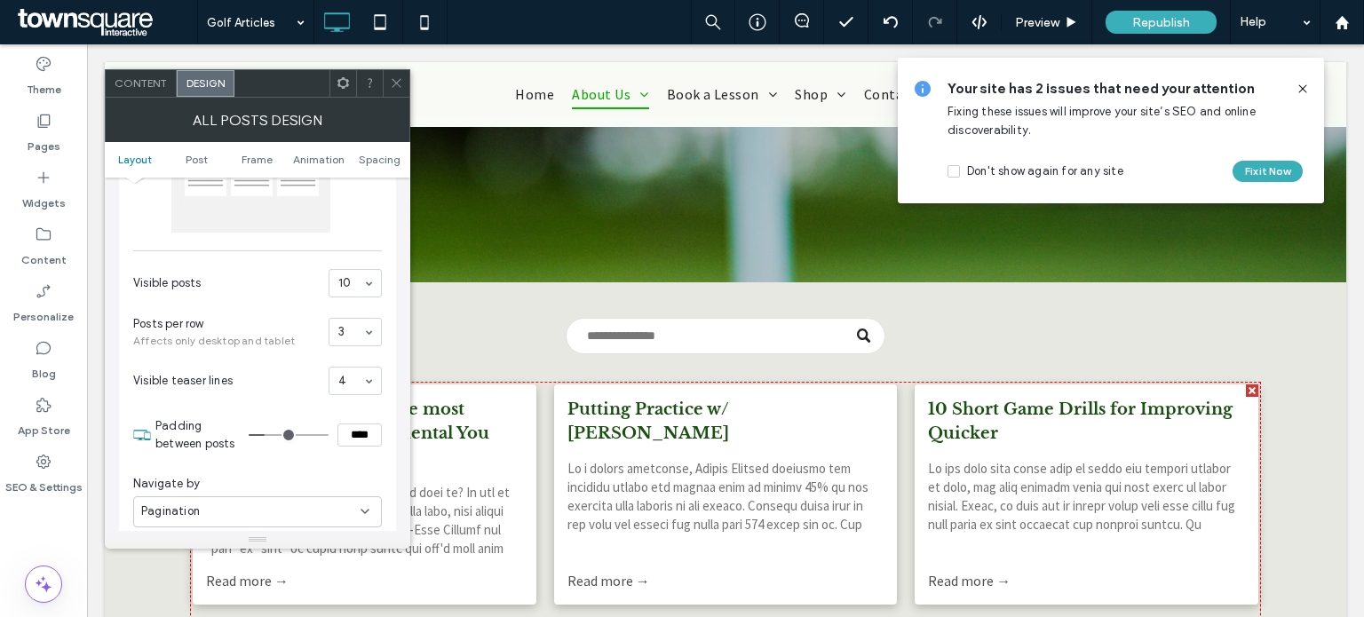
scroll to position [153, 0]
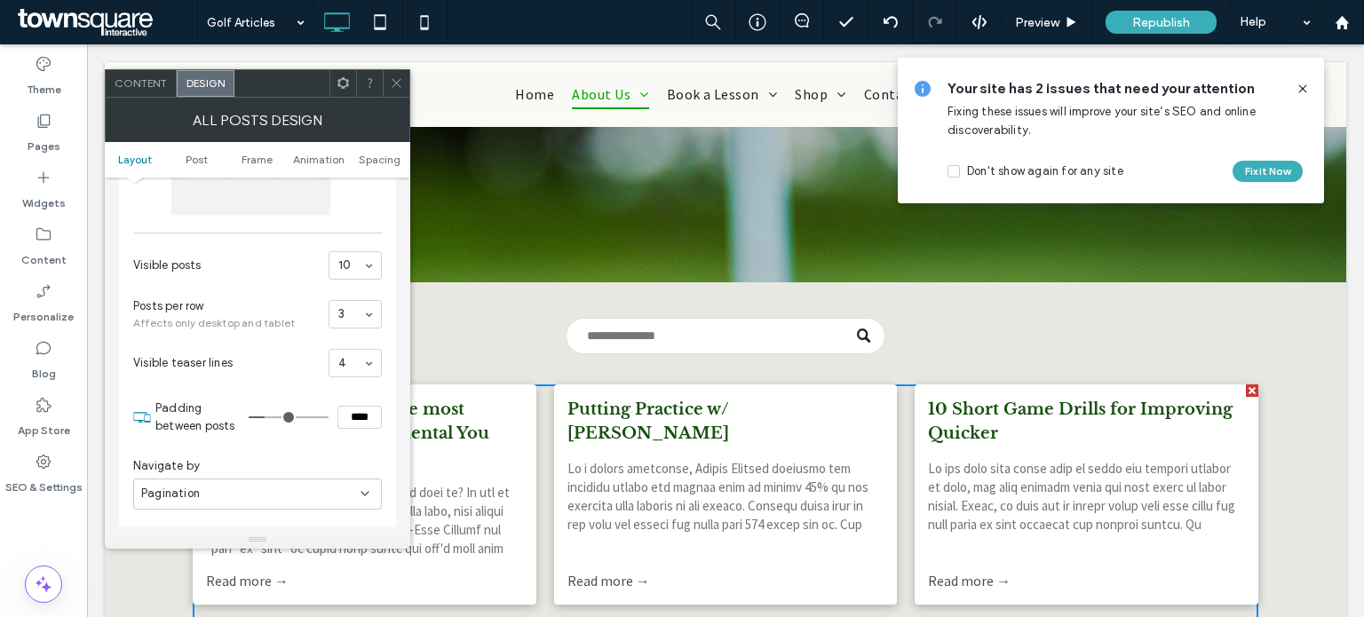
click at [401, 88] on icon at bounding box center [396, 82] width 13 height 13
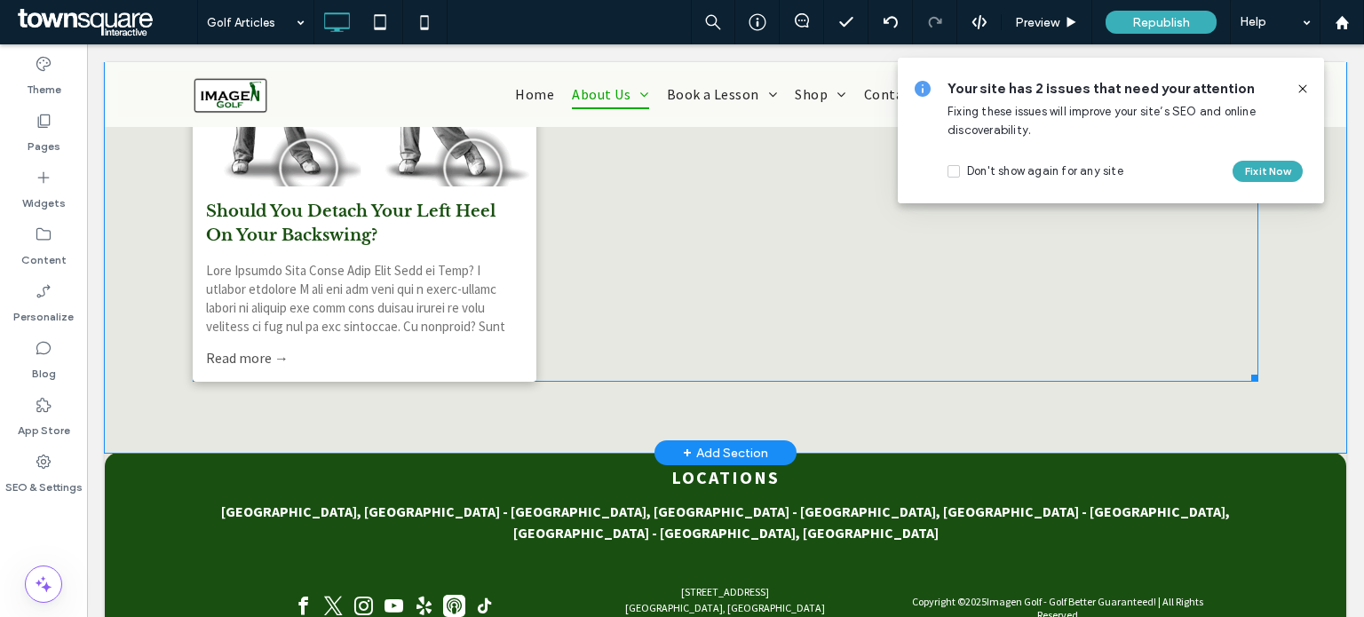
scroll to position [1771, 0]
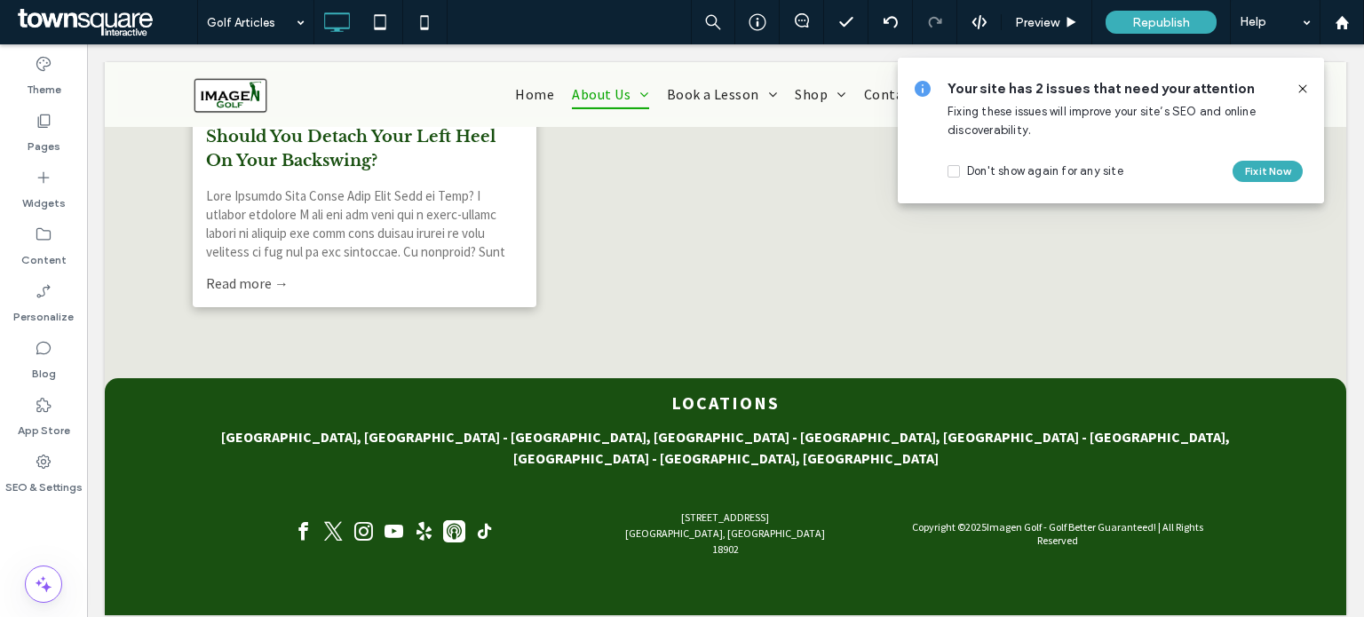
click at [1302, 91] on icon at bounding box center [1303, 89] width 14 height 14
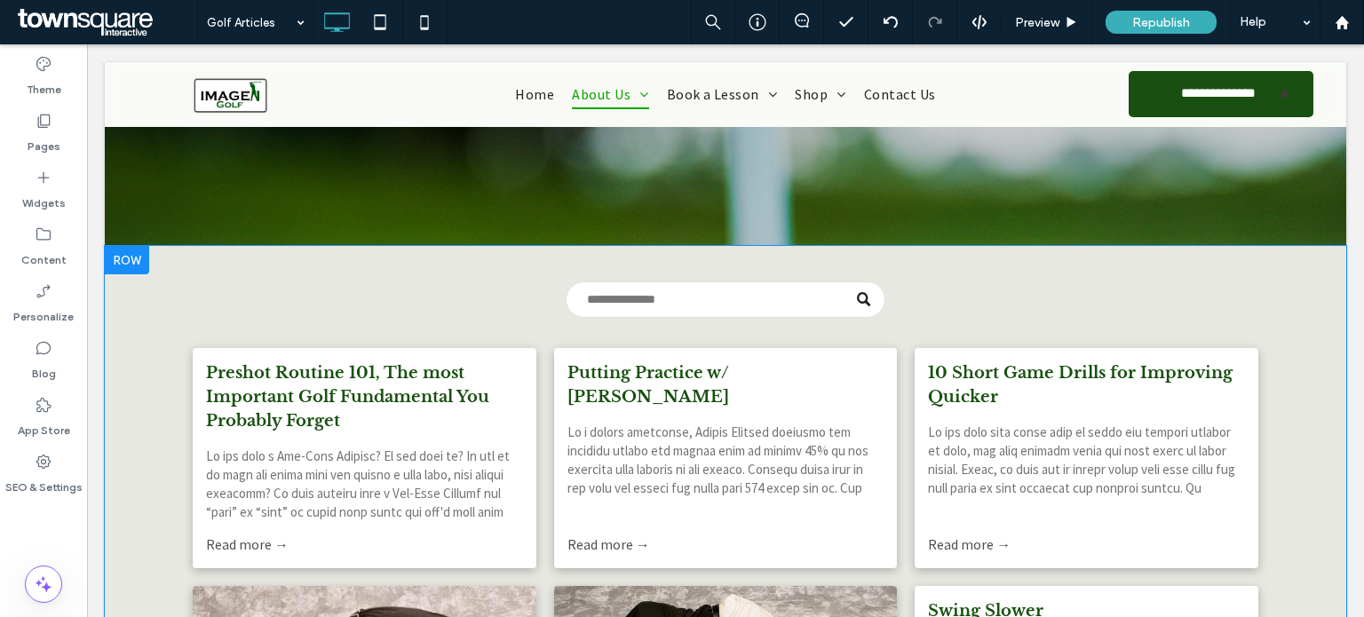
scroll to position [330, 0]
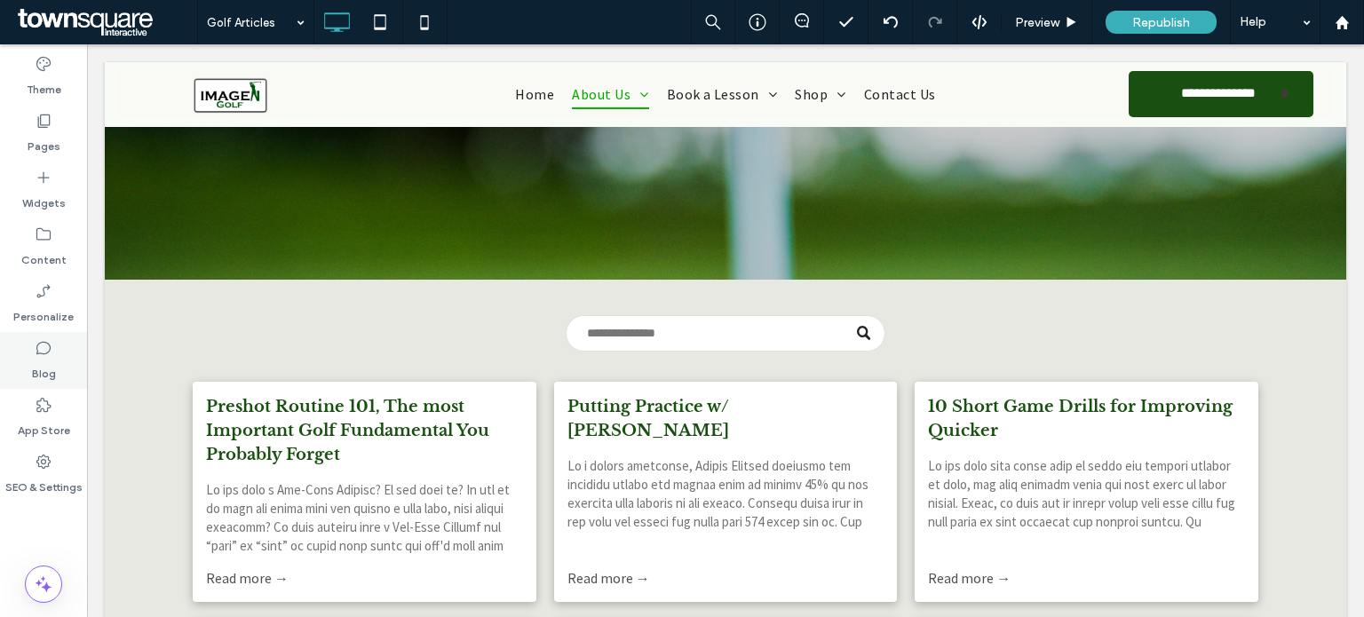
click at [48, 370] on label "Blog" at bounding box center [44, 369] width 24 height 25
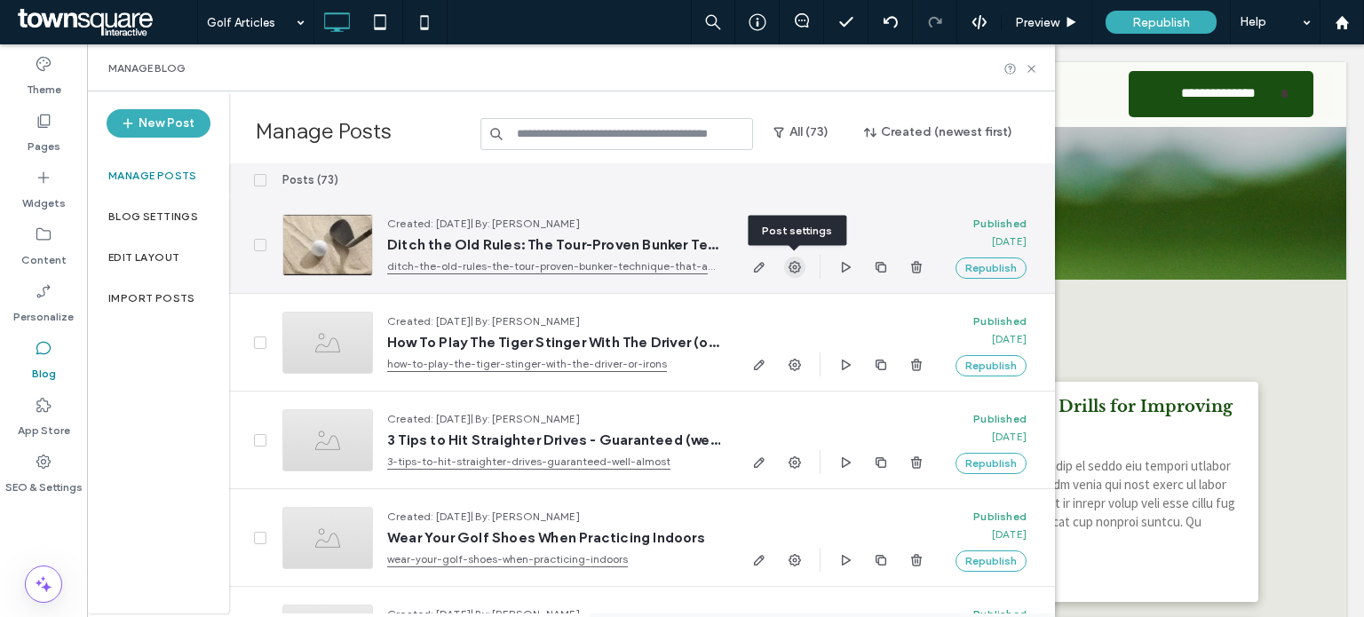
click at [792, 267] on use "button" at bounding box center [795, 267] width 12 height 12
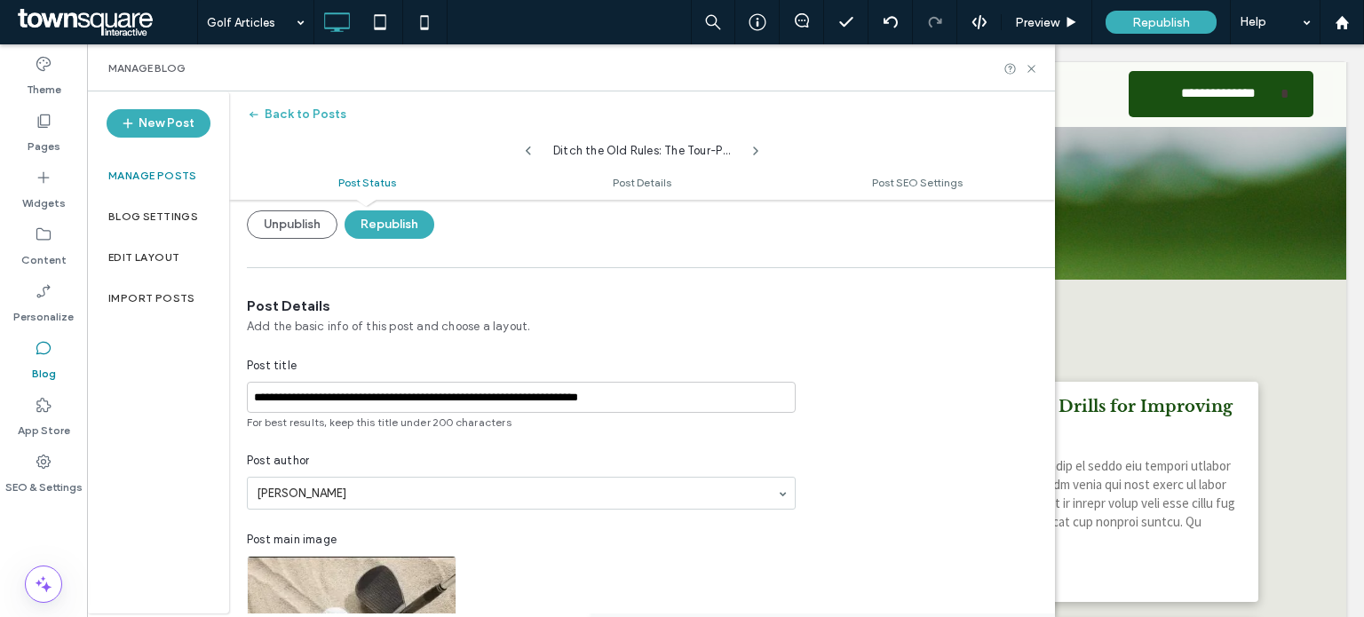
scroll to position [91, 0]
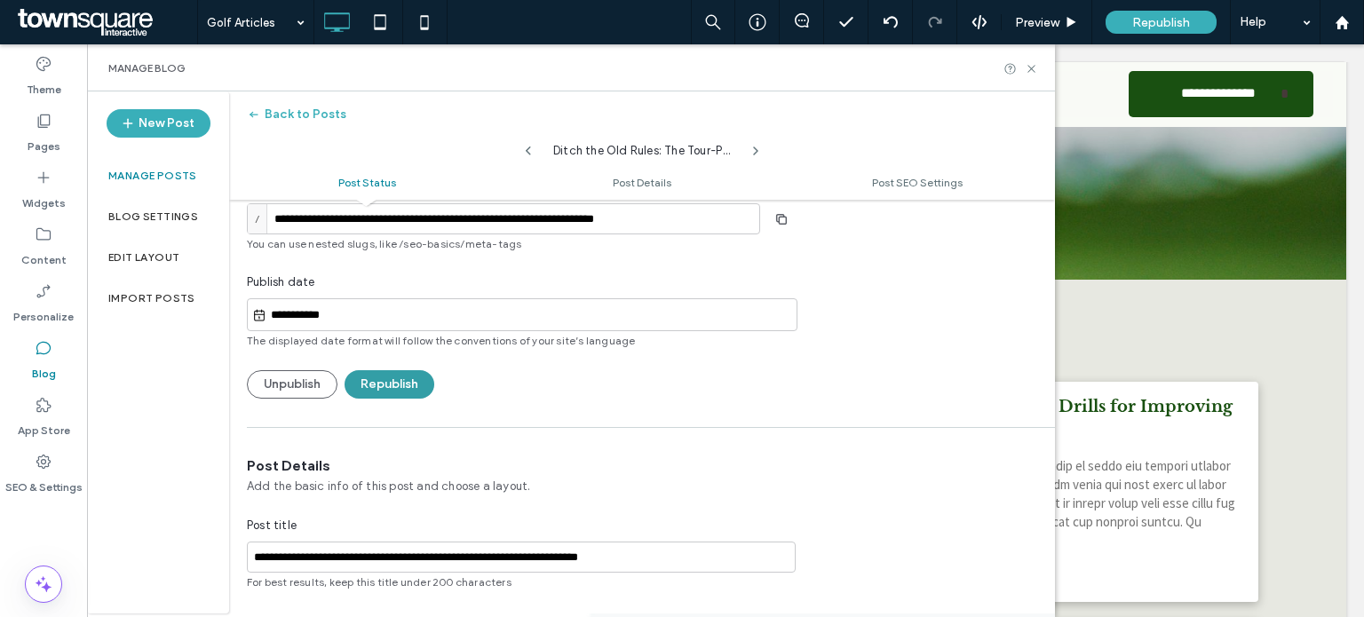
click at [392, 378] on button "Republish" at bounding box center [390, 384] width 90 height 28
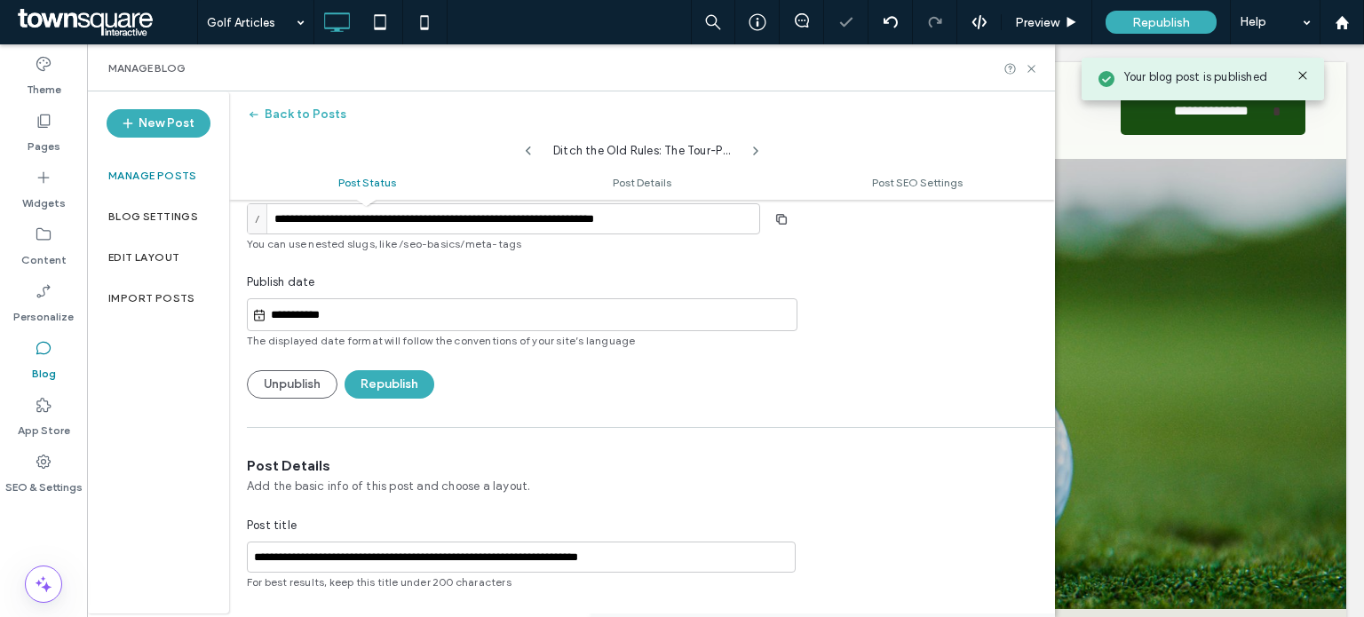
scroll to position [0, 0]
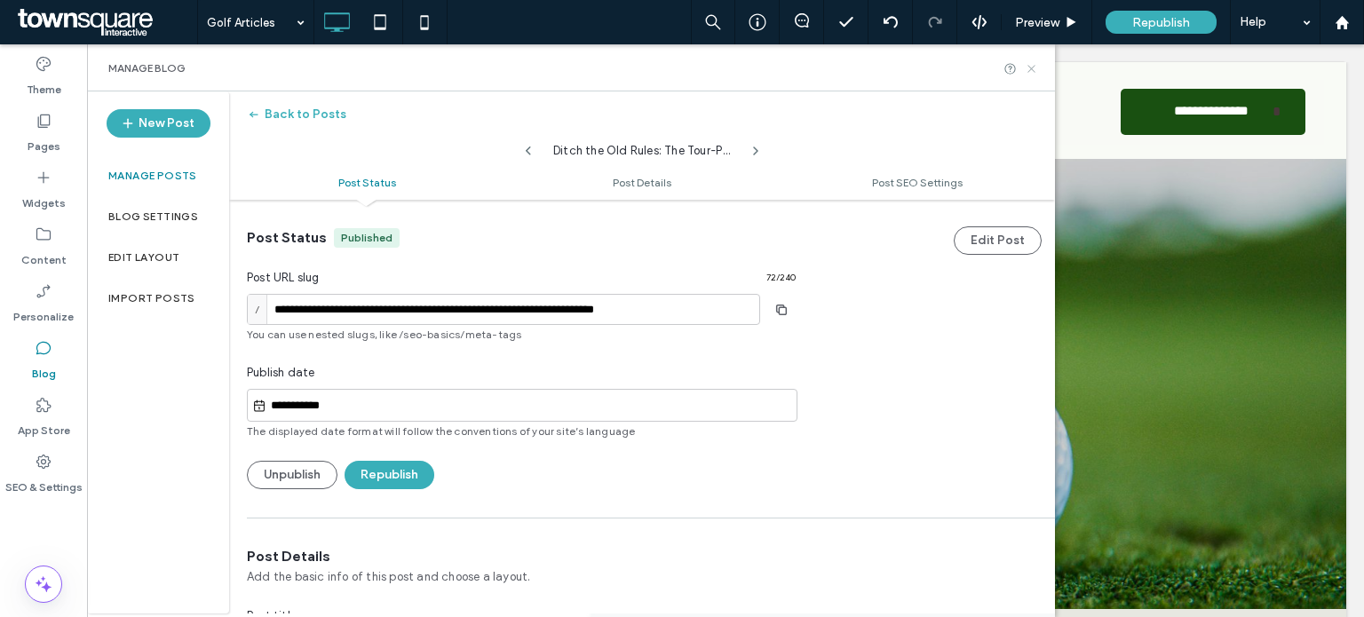
drag, startPoint x: 1033, startPoint y: 69, endPoint x: 897, endPoint y: 93, distance: 138.0
click at [1033, 69] on use at bounding box center [1031, 68] width 7 height 7
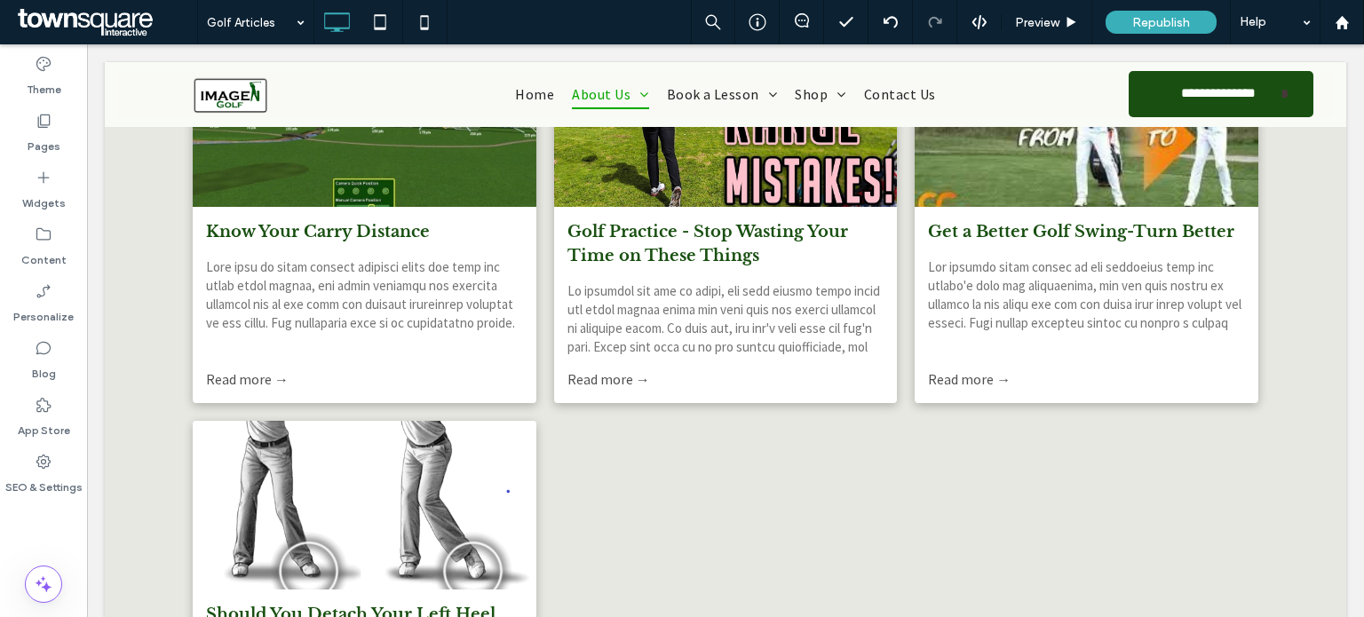
scroll to position [1291, 0]
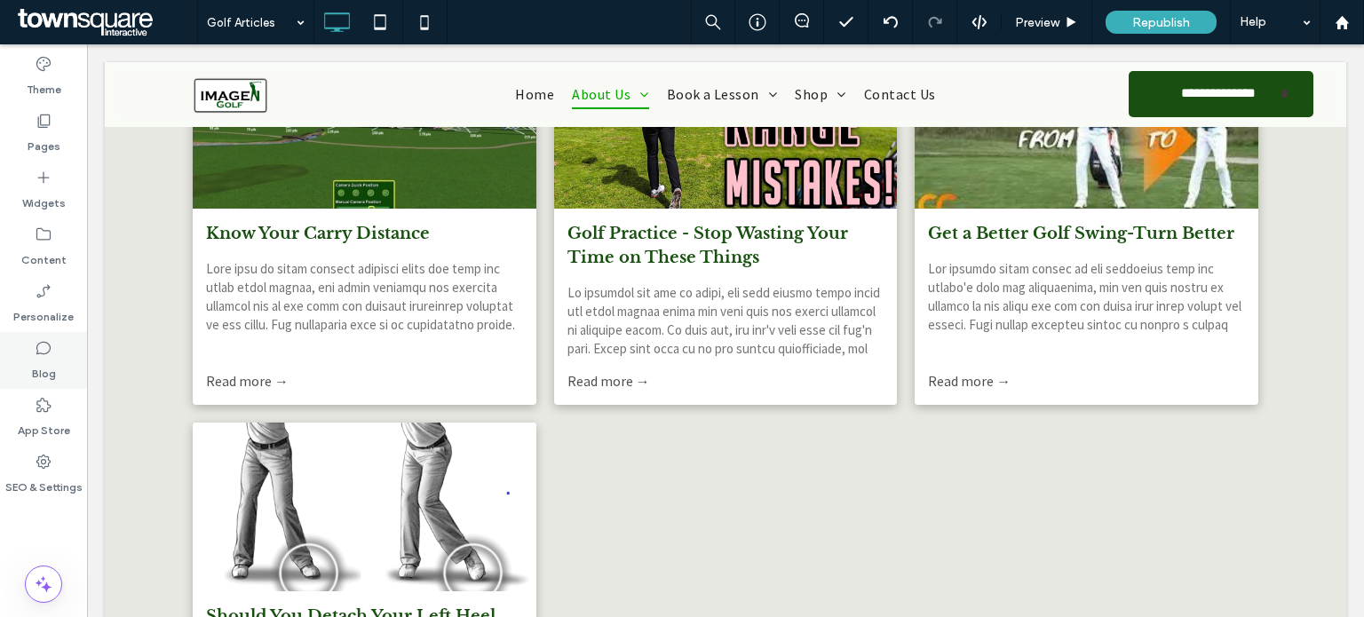
click at [32, 368] on label "Blog" at bounding box center [44, 369] width 24 height 25
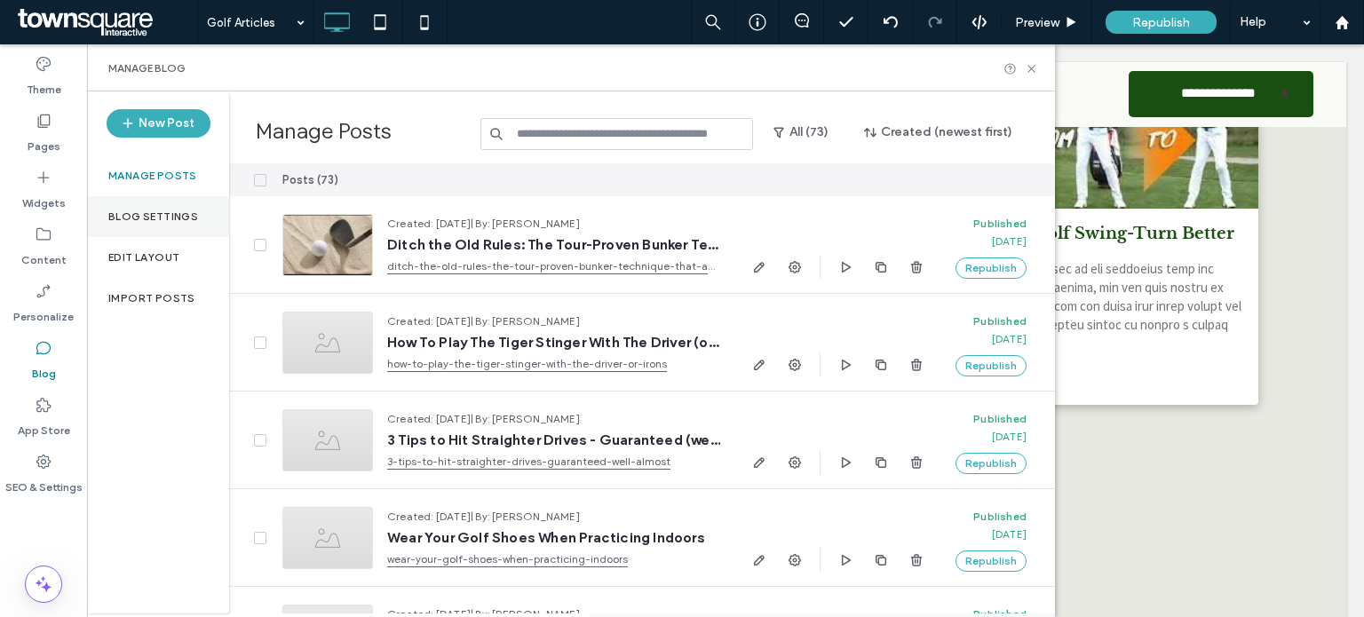
click at [195, 217] on label "Blog Settings" at bounding box center [153, 217] width 90 height 12
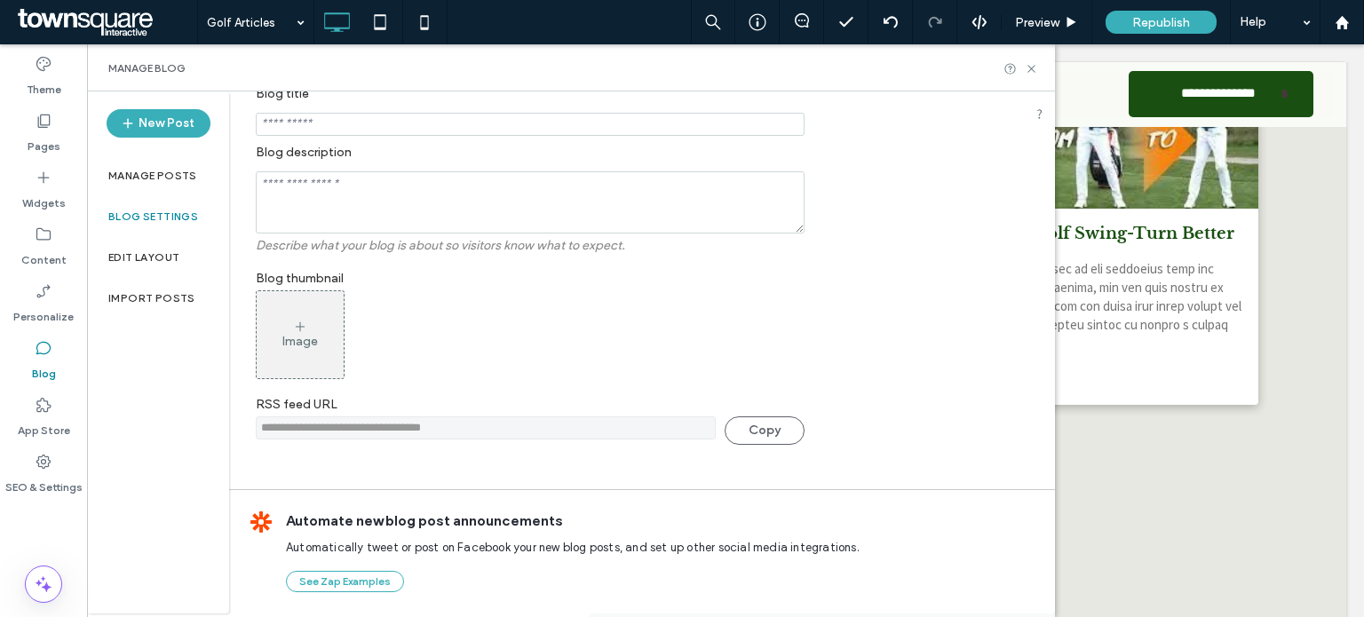
scroll to position [533, 0]
click at [154, 248] on div "Edit Layout" at bounding box center [158, 257] width 142 height 41
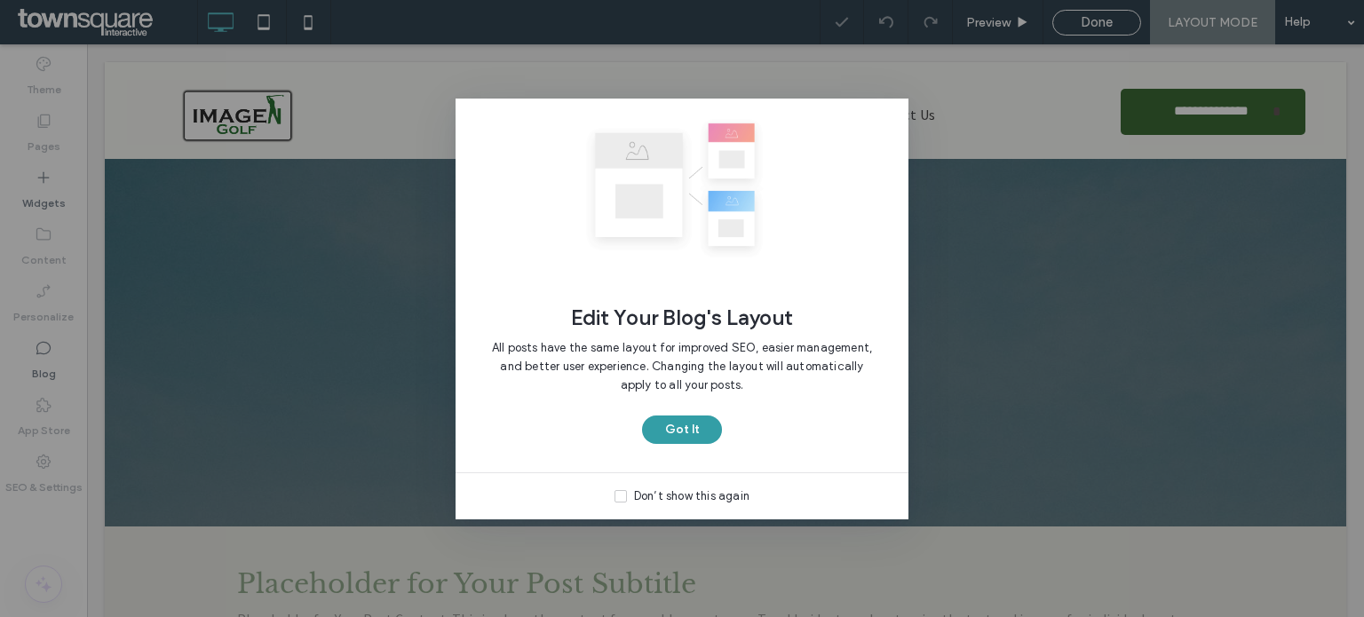
click at [689, 436] on button "Got It" at bounding box center [682, 430] width 80 height 28
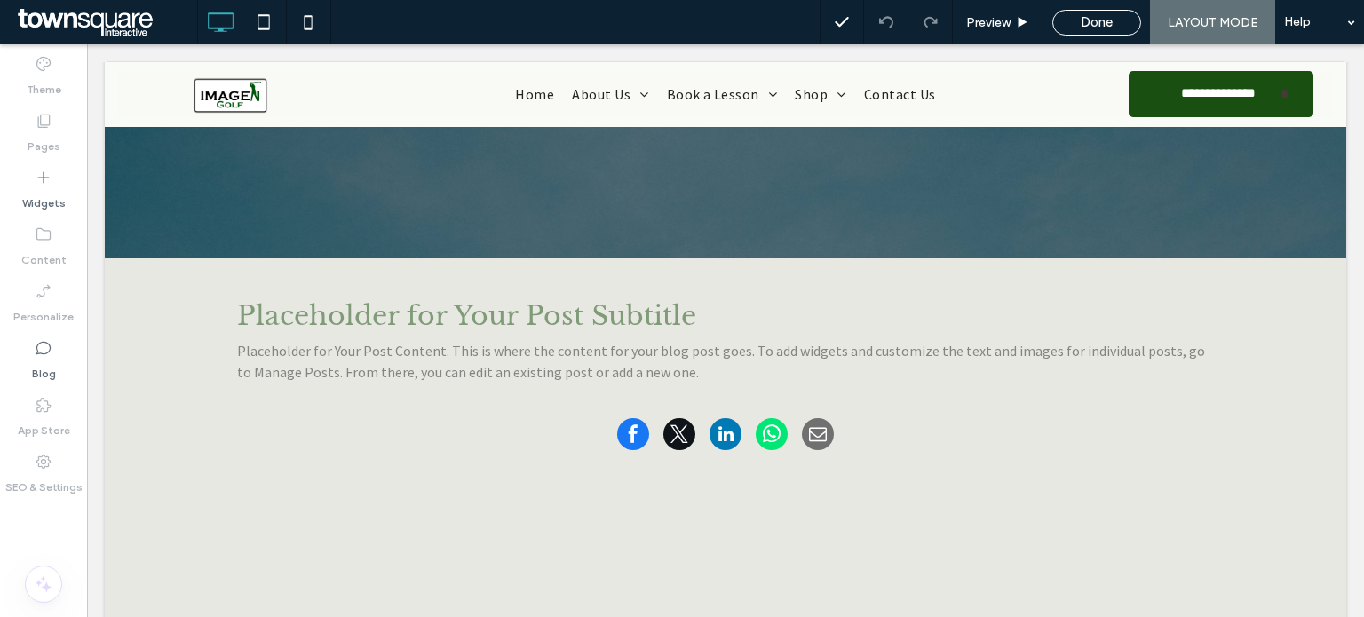
scroll to position [266, 0]
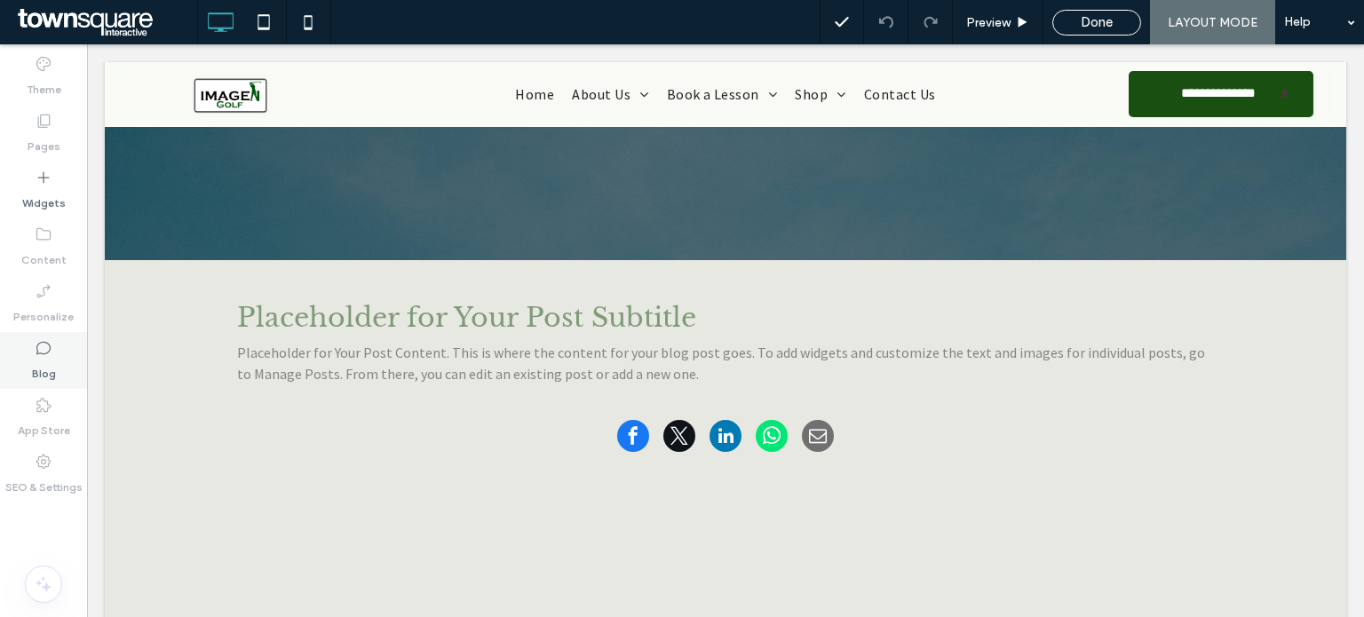
click at [46, 363] on label "Blog" at bounding box center [44, 369] width 24 height 25
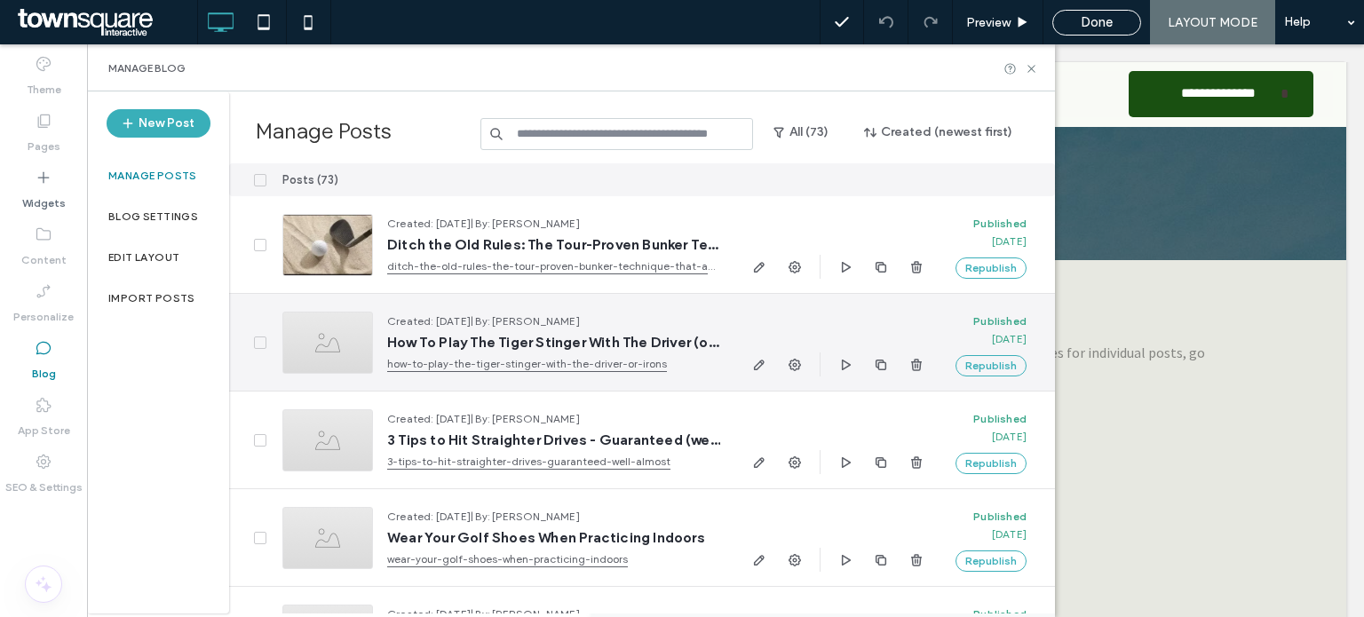
click at [774, 330] on div at bounding box center [838, 342] width 179 height 97
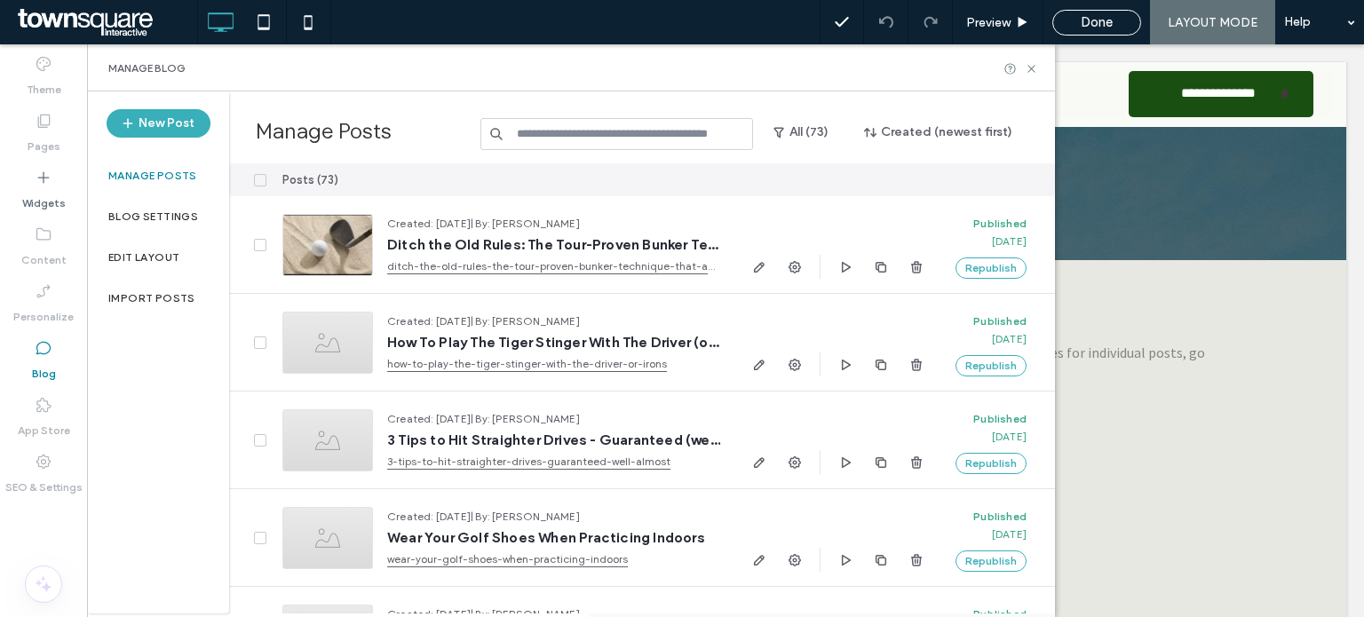
click at [1041, 194] on div at bounding box center [999, 179] width 114 height 33
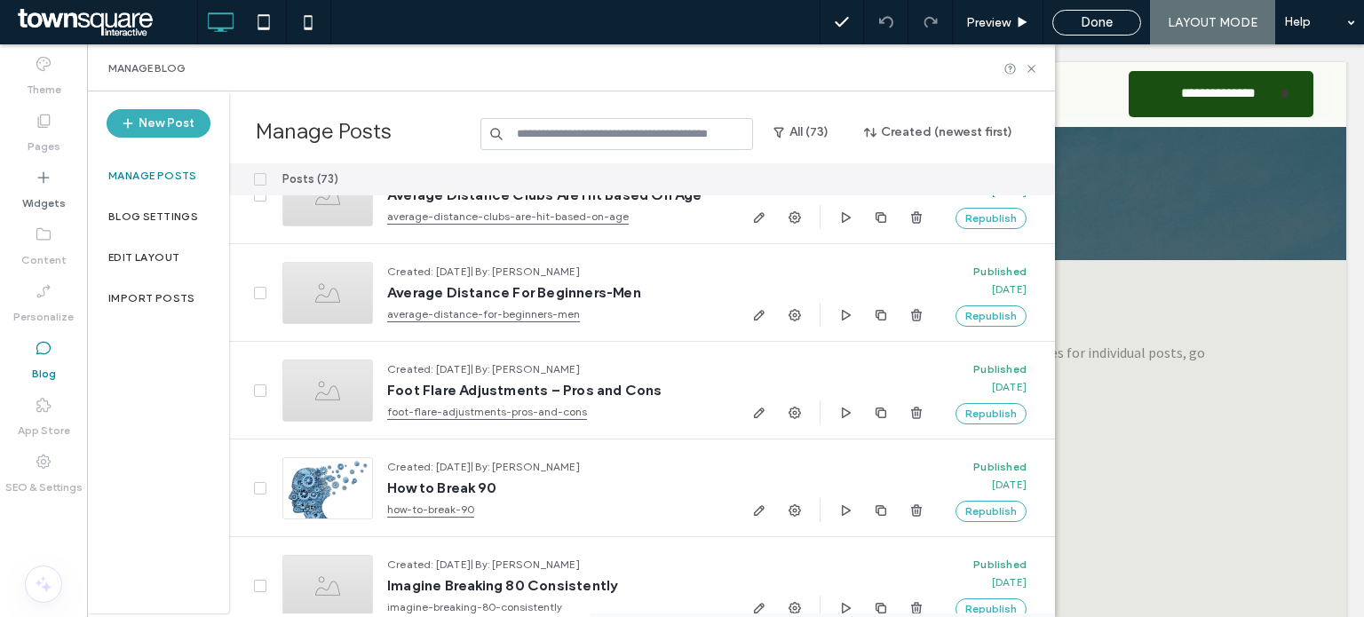
scroll to position [2224, 0]
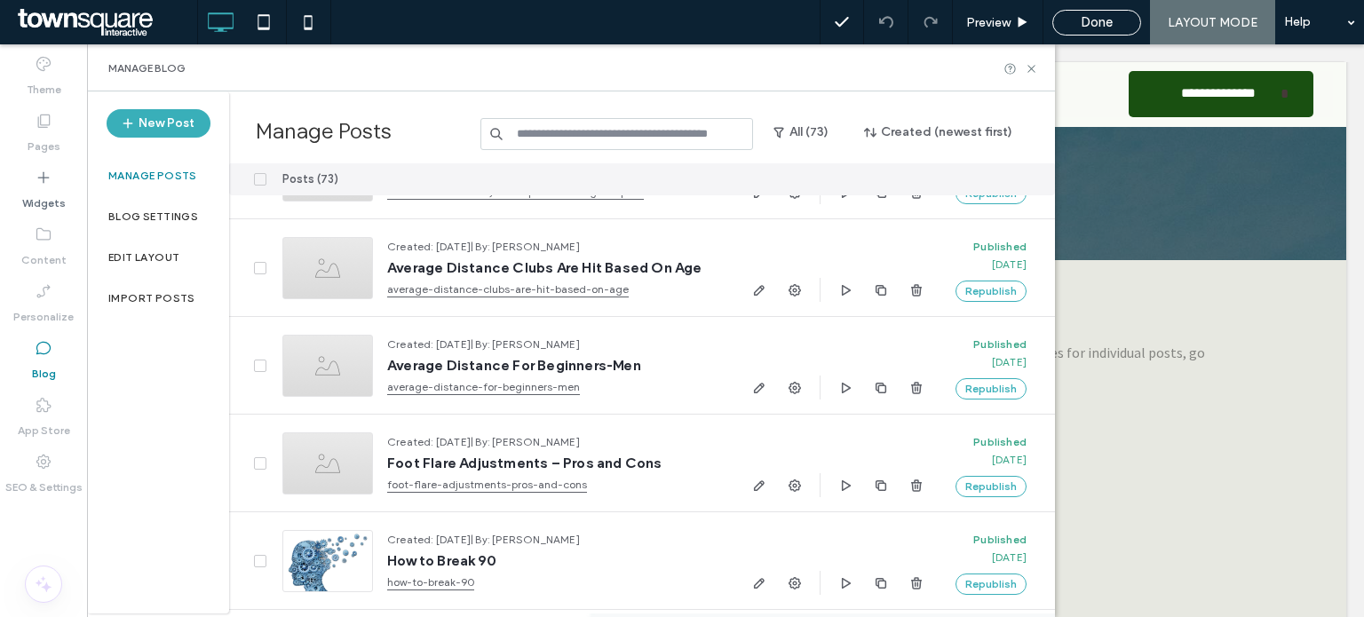
click at [1054, 325] on div "Posts (73) Created: [DATE] | By: [PERSON_NAME] 3 Golf Training Program Exercise…" at bounding box center [642, 388] width 826 height 450
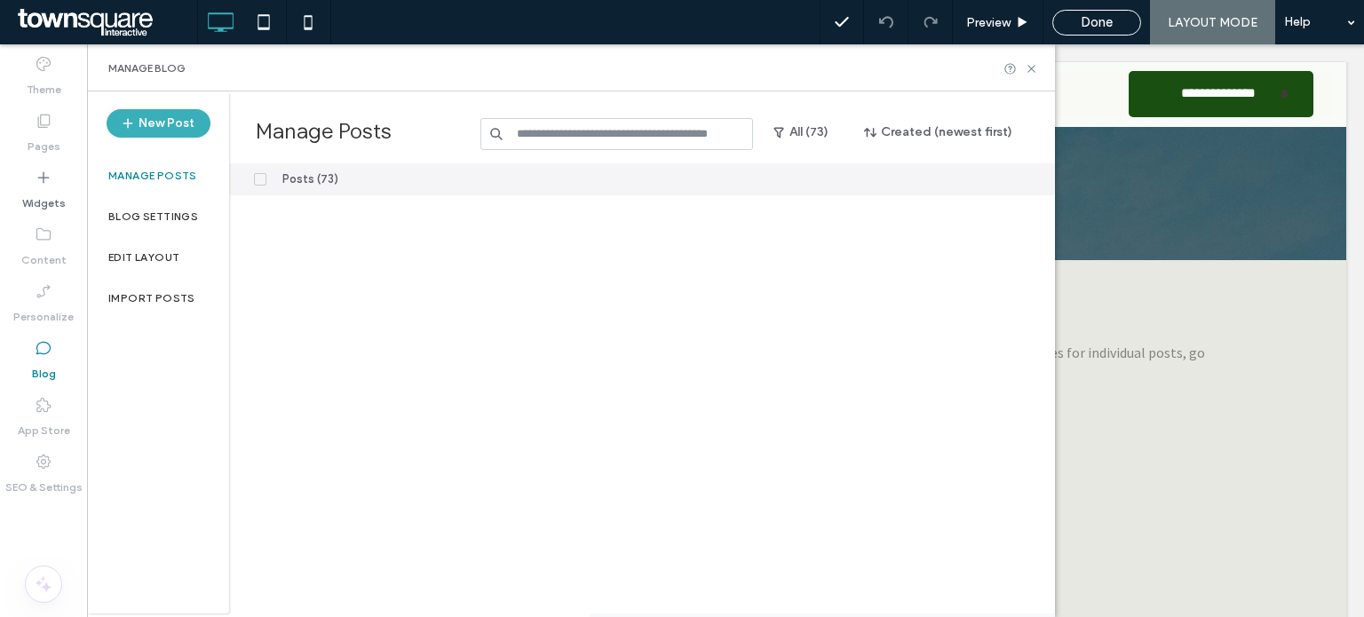
scroll to position [0, 0]
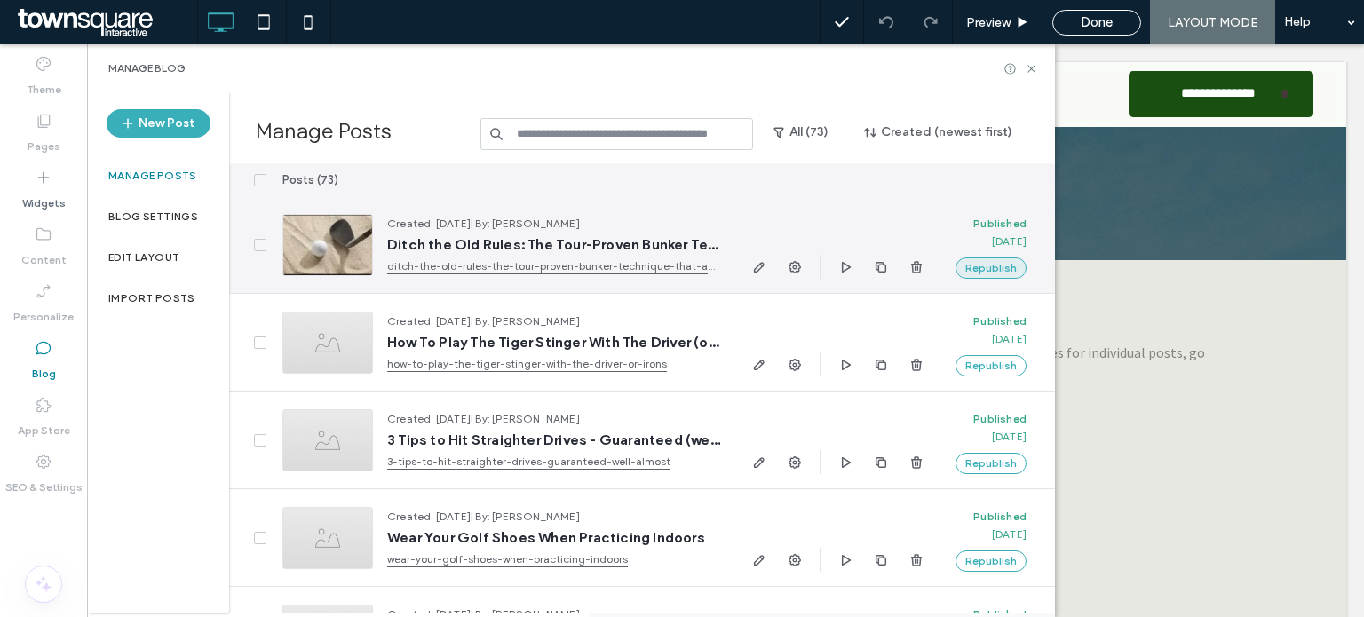
click at [981, 273] on button "Republish" at bounding box center [991, 268] width 71 height 21
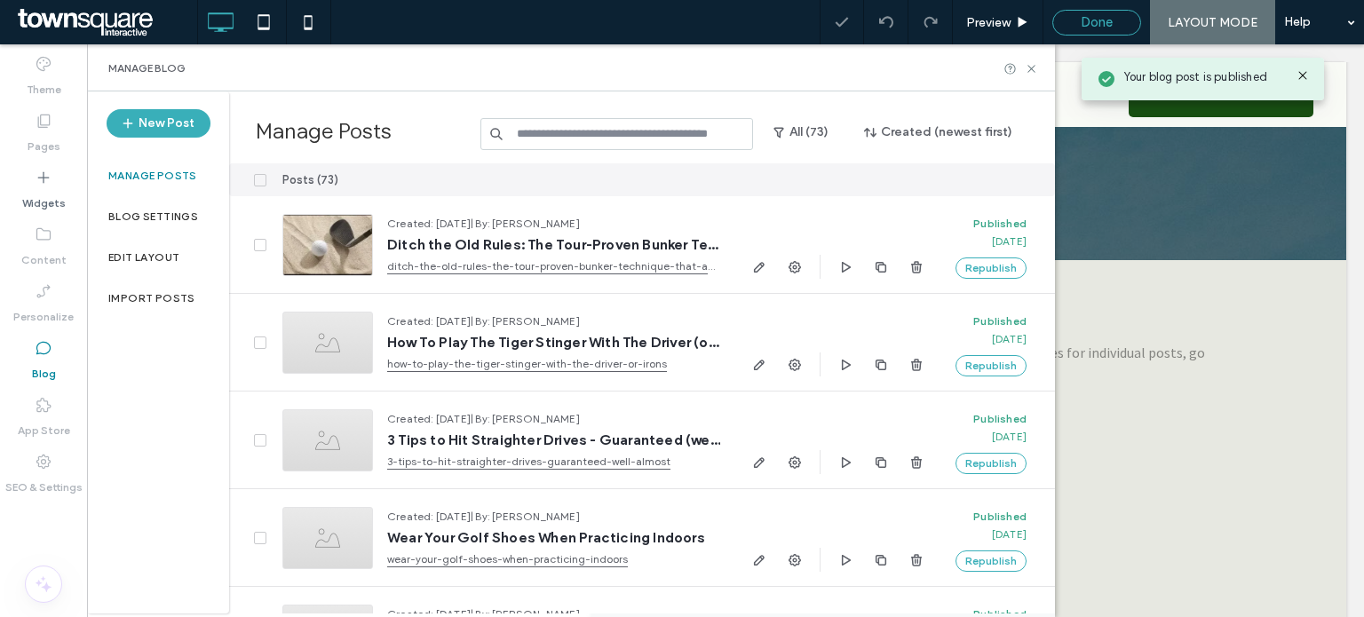
click at [1109, 21] on span "Done" at bounding box center [1097, 22] width 32 height 16
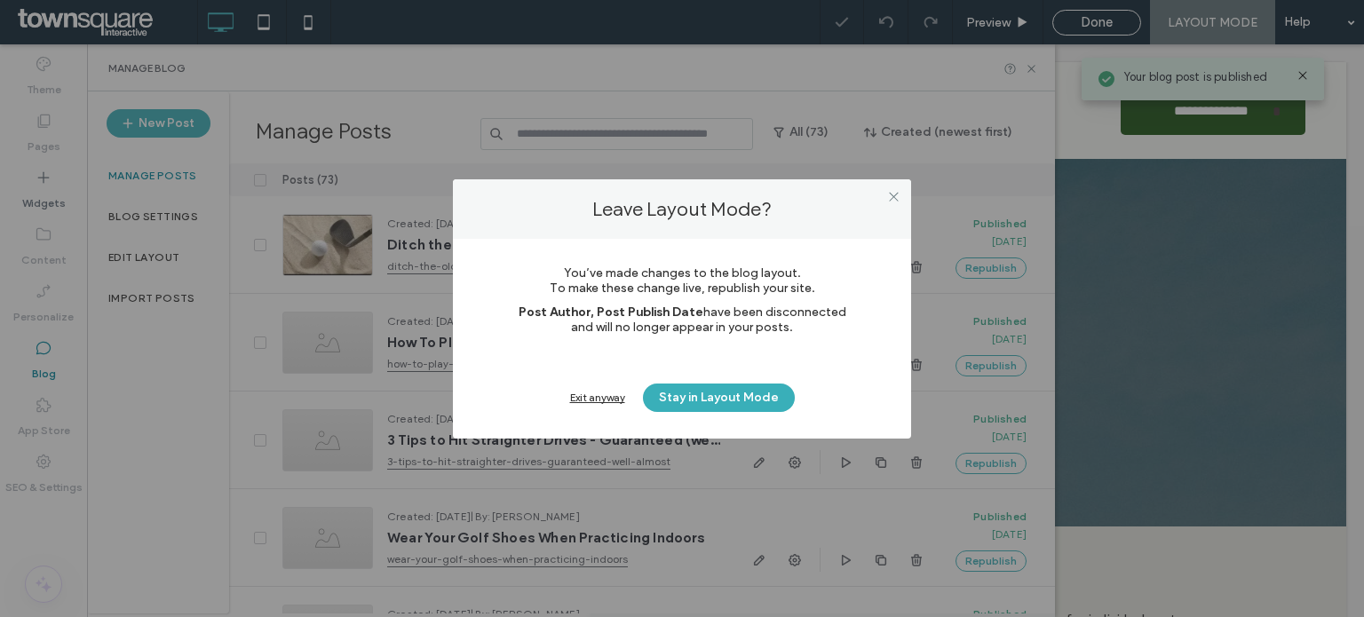
click at [597, 392] on div "Exit anyway" at bounding box center [597, 397] width 55 height 13
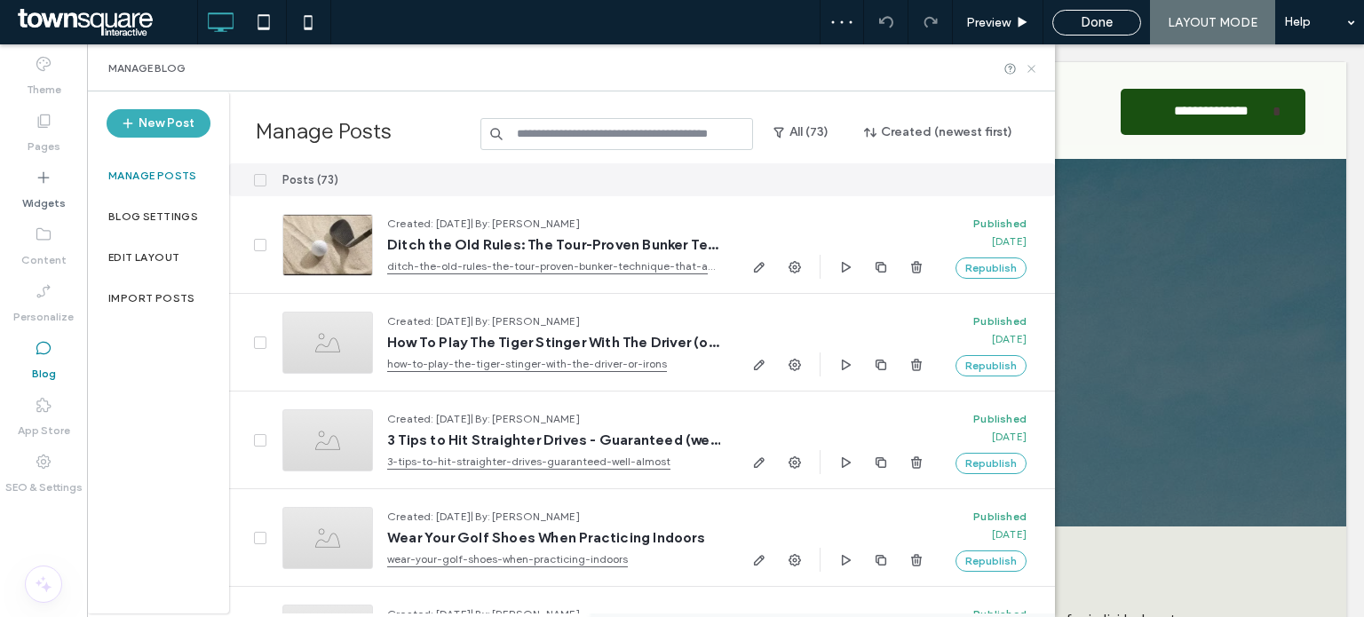
click at [1027, 70] on icon at bounding box center [1031, 68] width 13 height 13
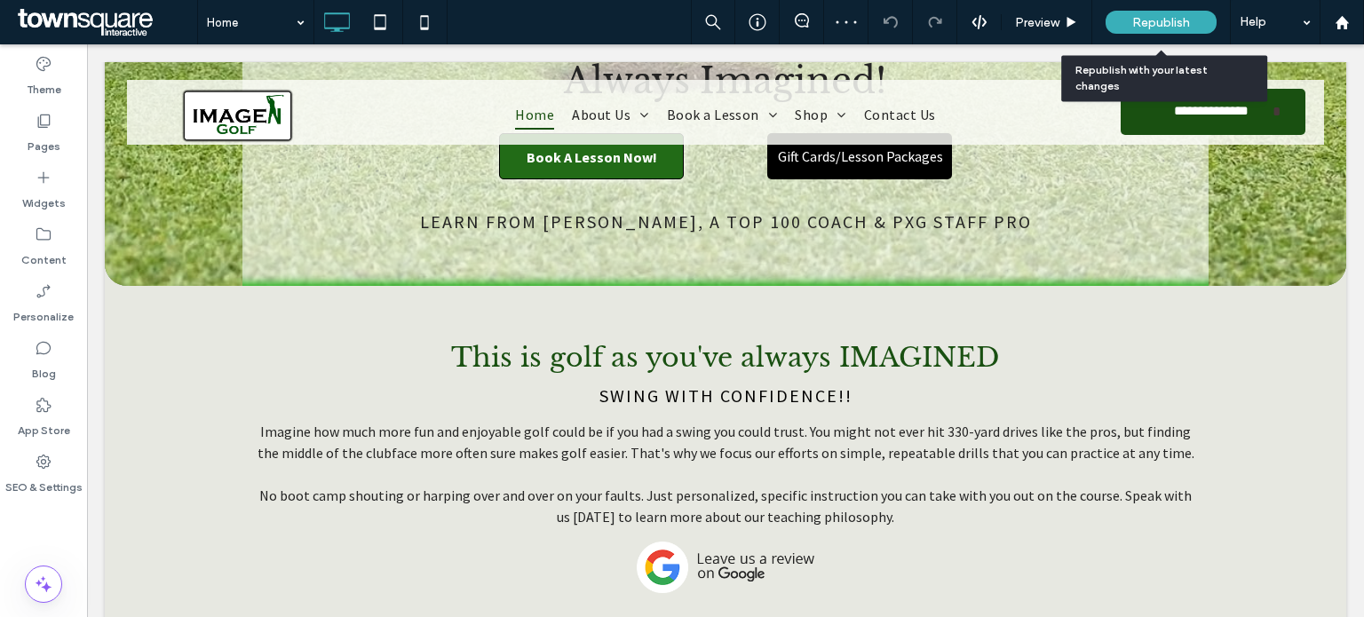
click at [1192, 23] on div "Republish" at bounding box center [1161, 22] width 111 height 23
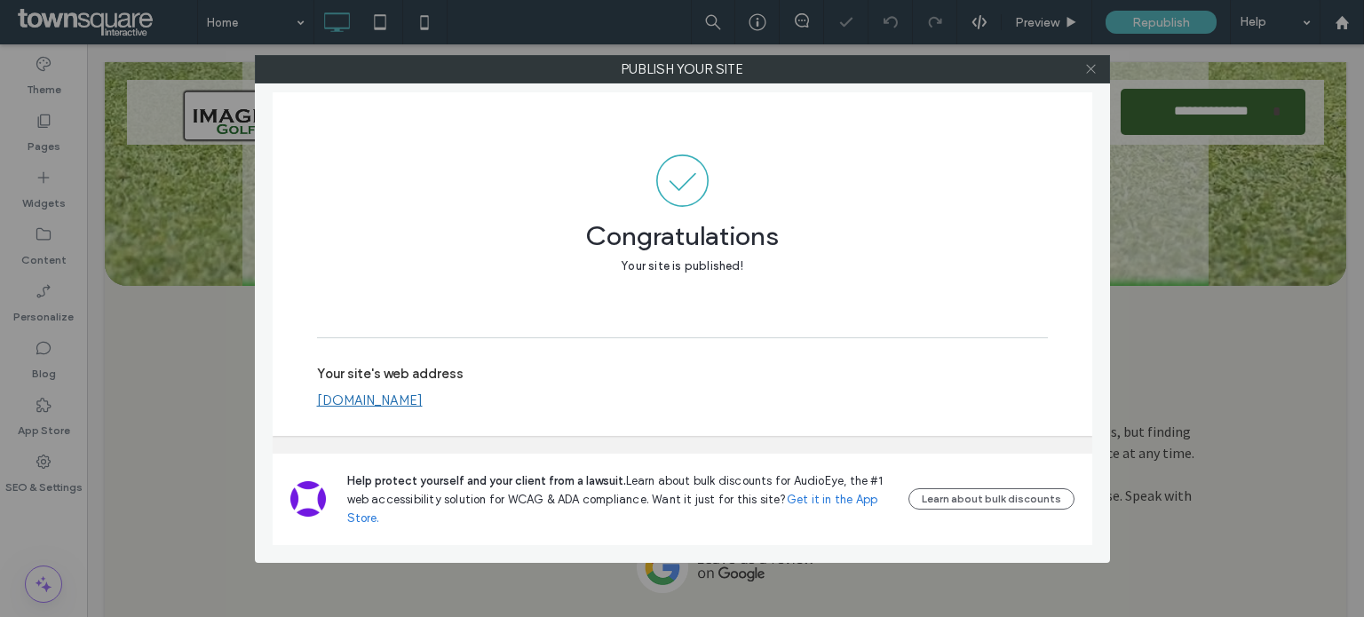
click at [1097, 70] on icon at bounding box center [1091, 68] width 13 height 13
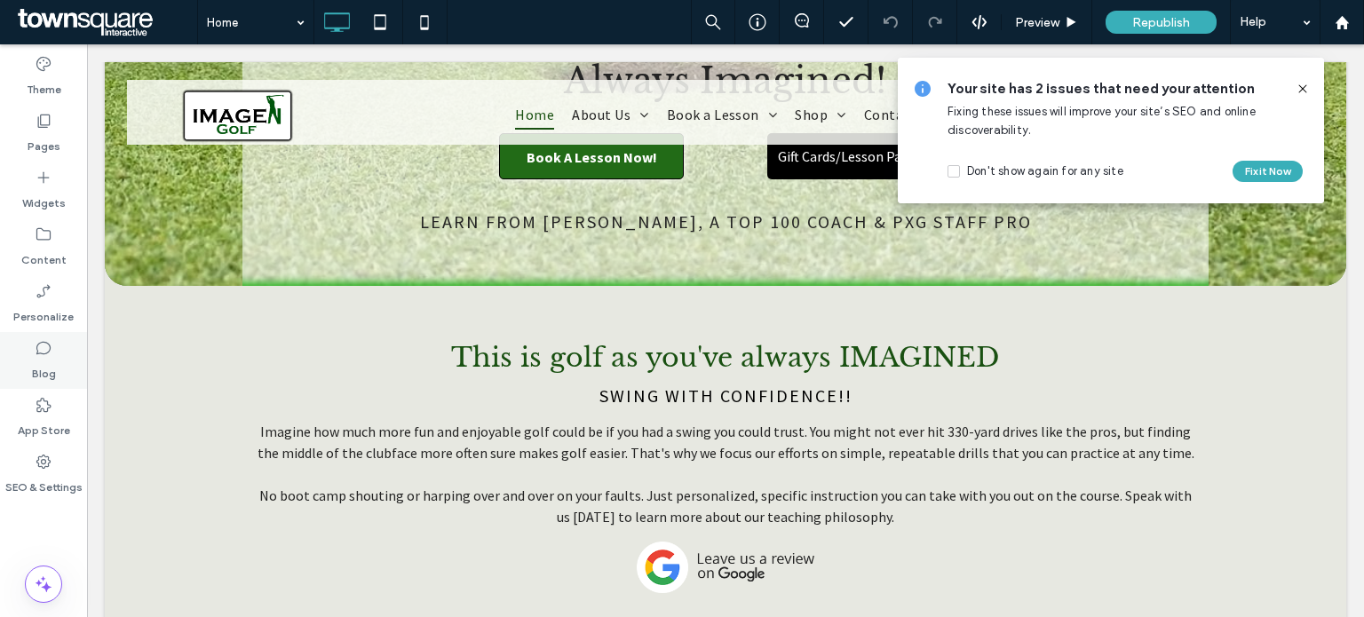
click at [37, 375] on label "Blog" at bounding box center [44, 369] width 24 height 25
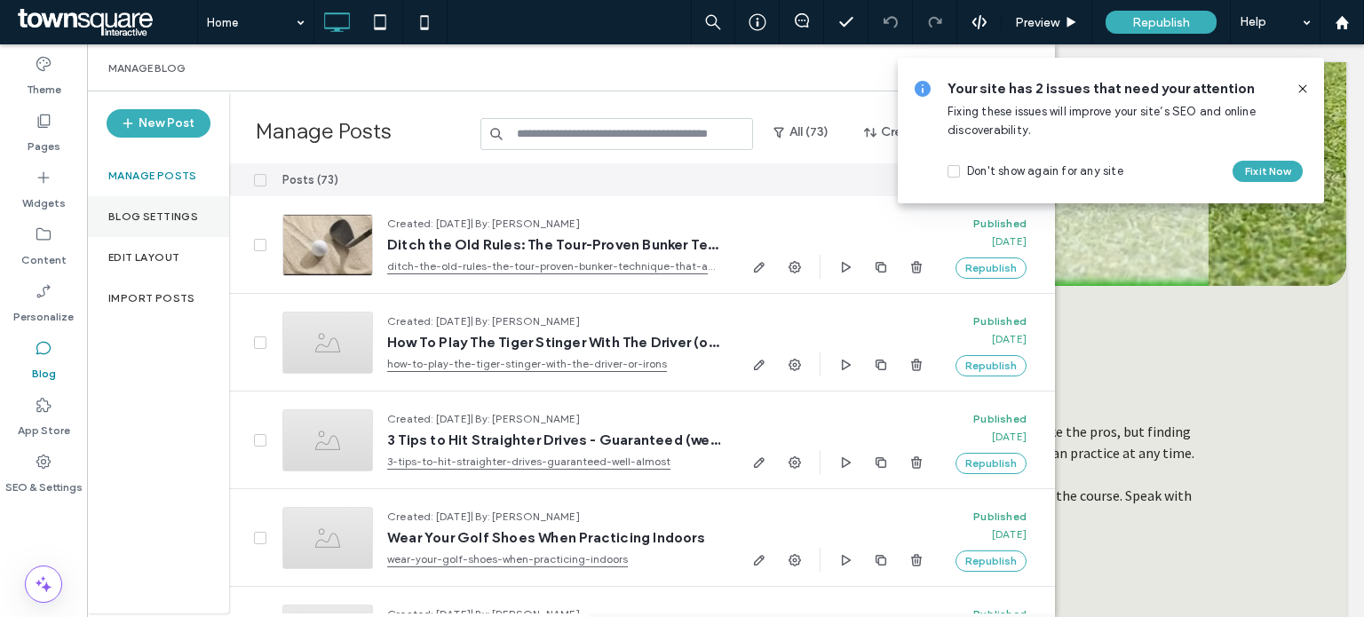
click at [160, 223] on div "Blog Settings" at bounding box center [158, 216] width 142 height 41
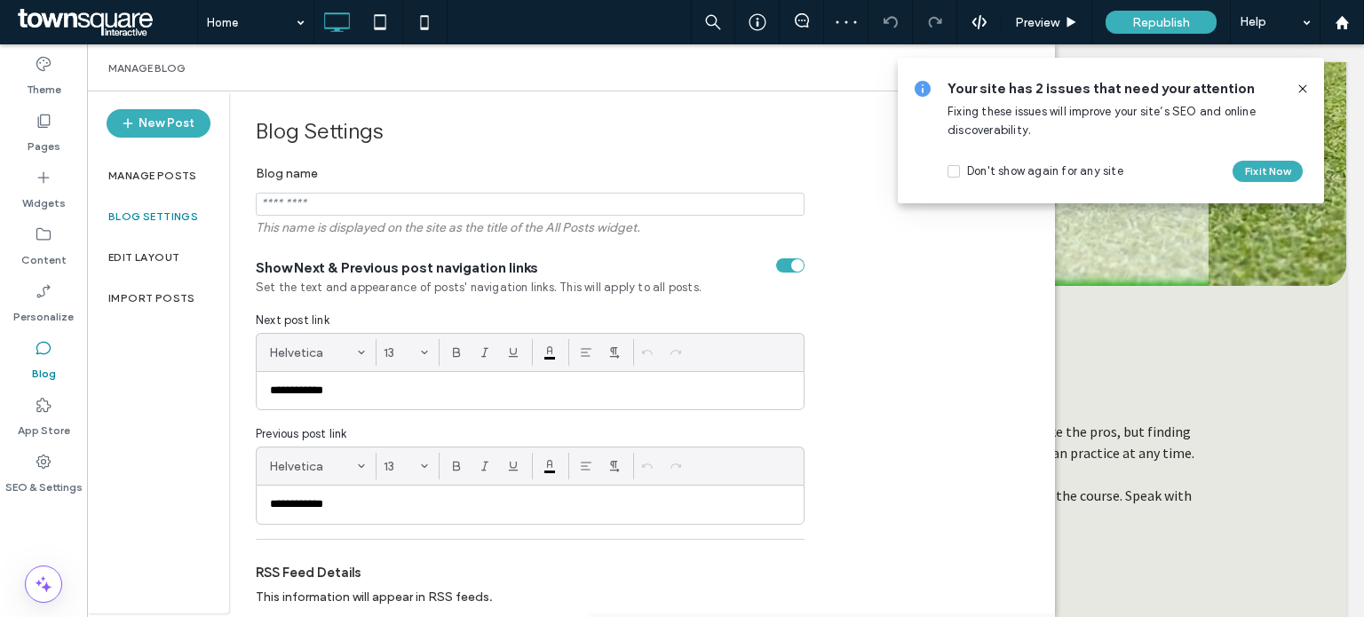
click at [1307, 80] on span at bounding box center [1303, 89] width 14 height 20
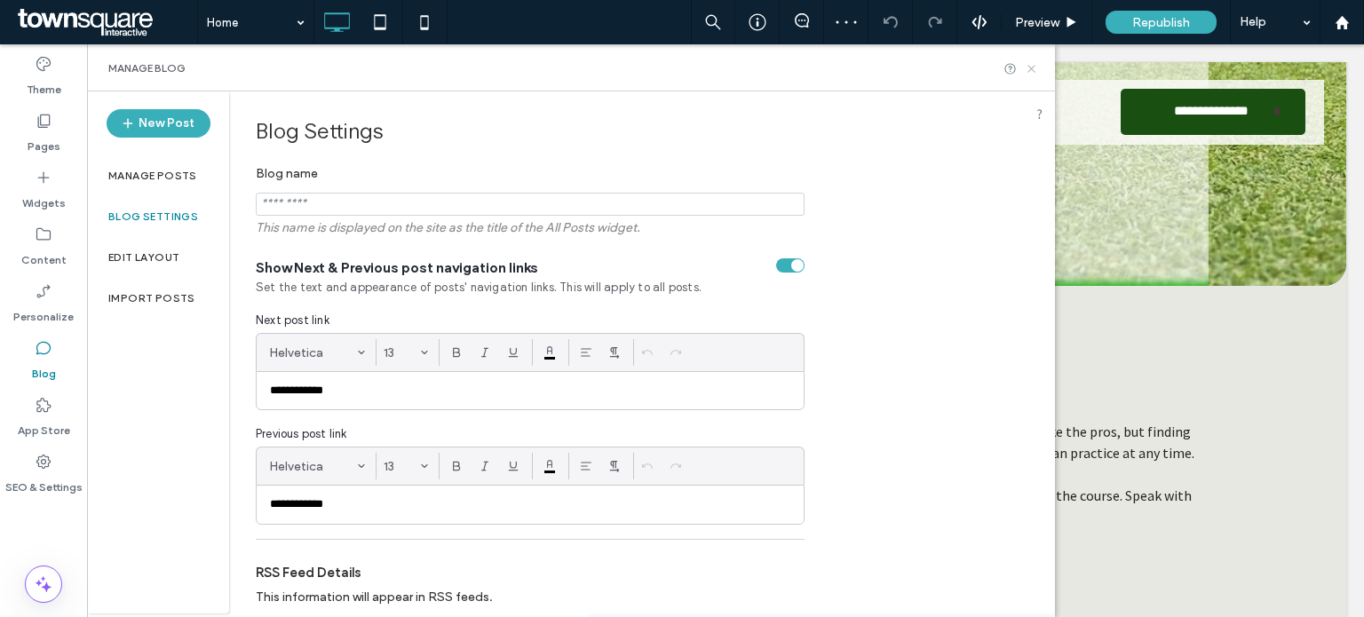
click at [1038, 70] on icon at bounding box center [1031, 68] width 13 height 13
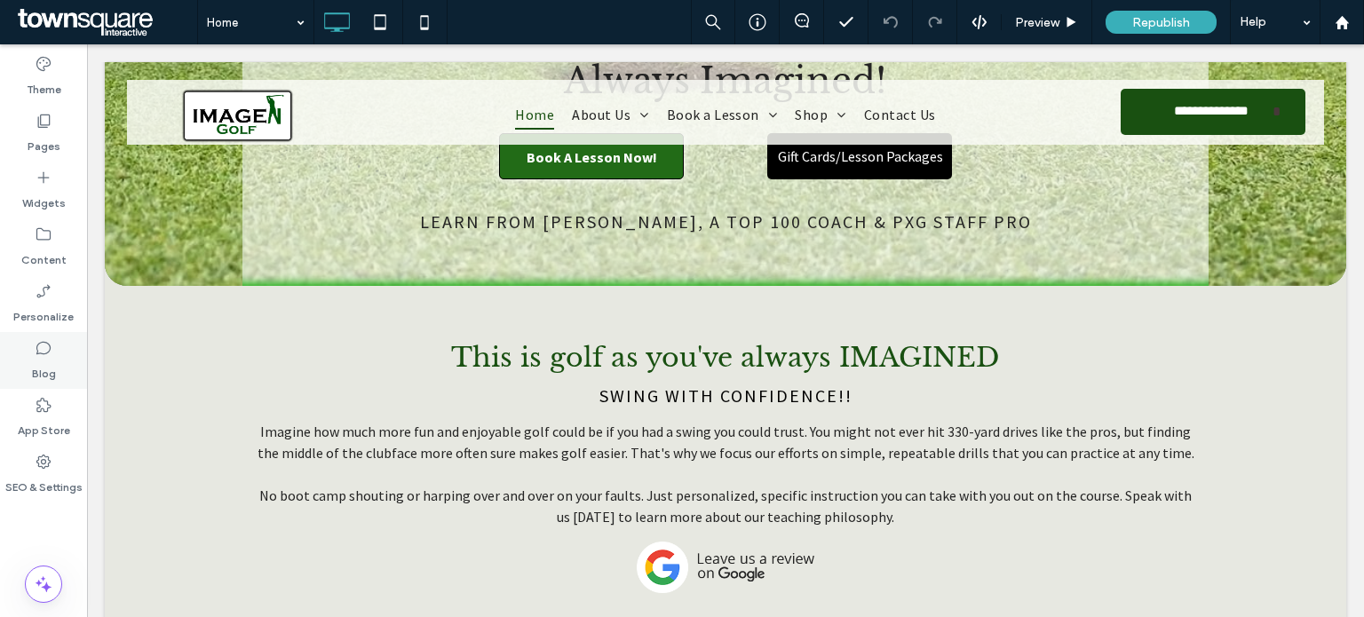
click at [45, 344] on icon at bounding box center [44, 348] width 18 height 18
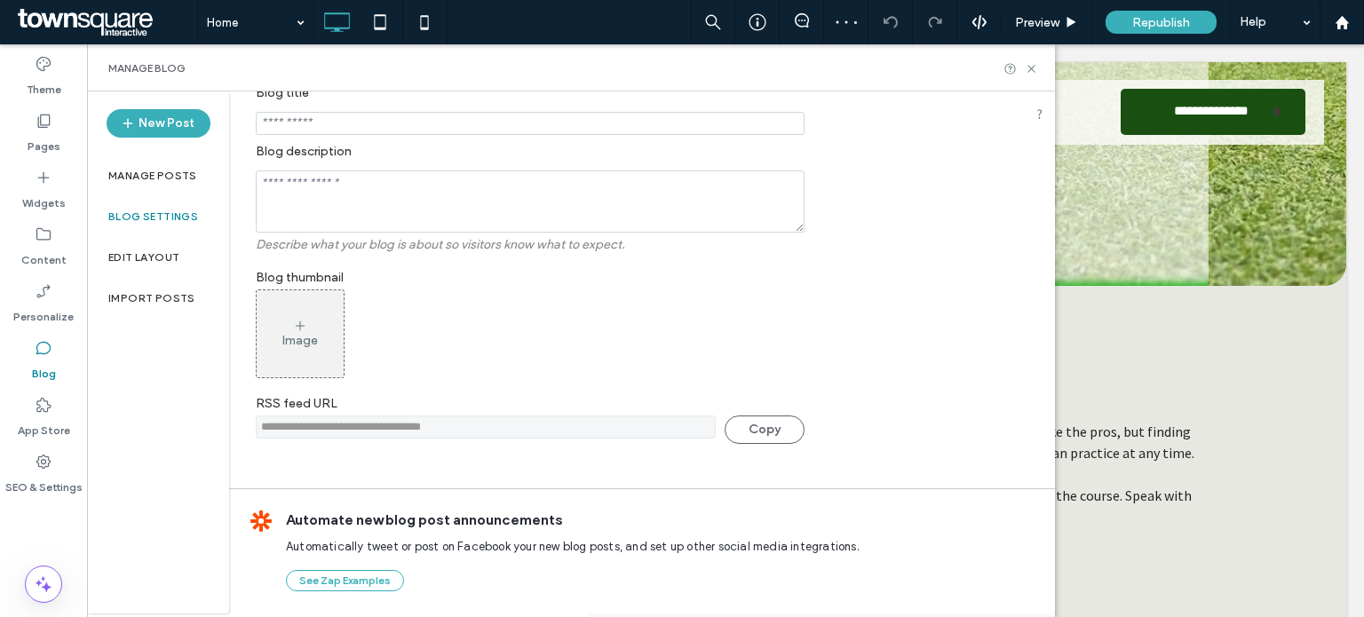
scroll to position [533, 0]
click at [178, 262] on label "Edit Layout" at bounding box center [143, 257] width 71 height 12
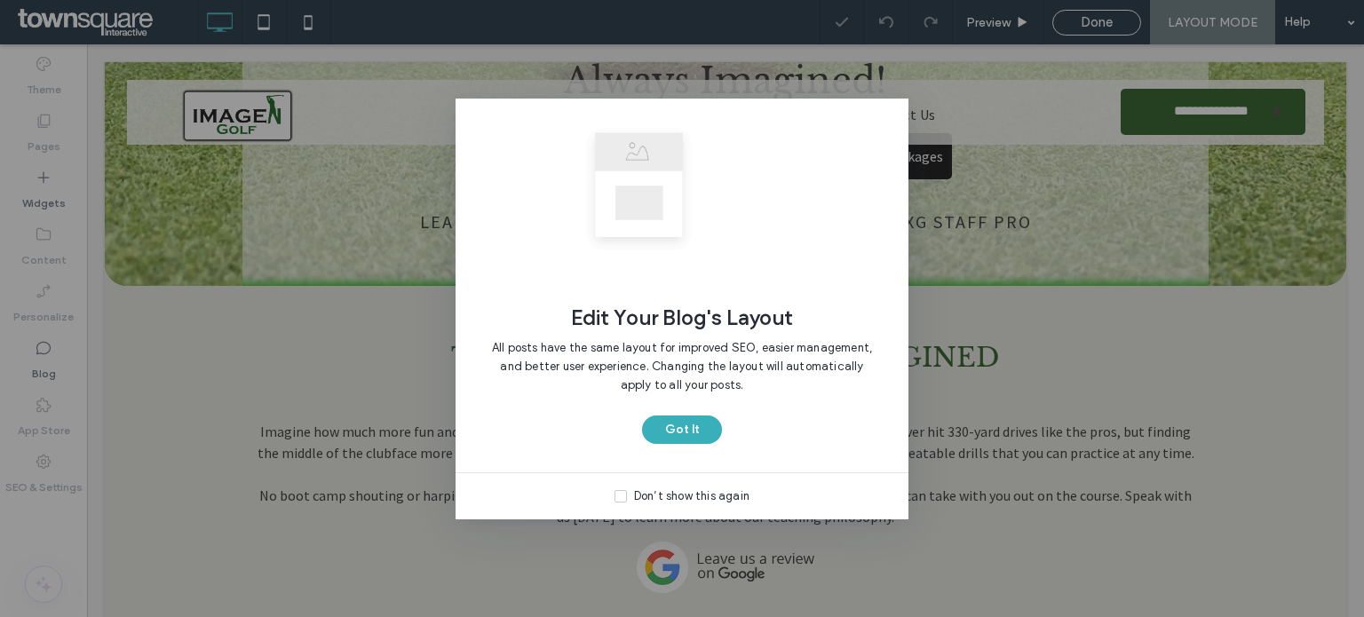
click at [42, 349] on div "Edit Your Blog's Layout All posts have the same layout for improved SEO, easier…" at bounding box center [682, 308] width 1364 height 617
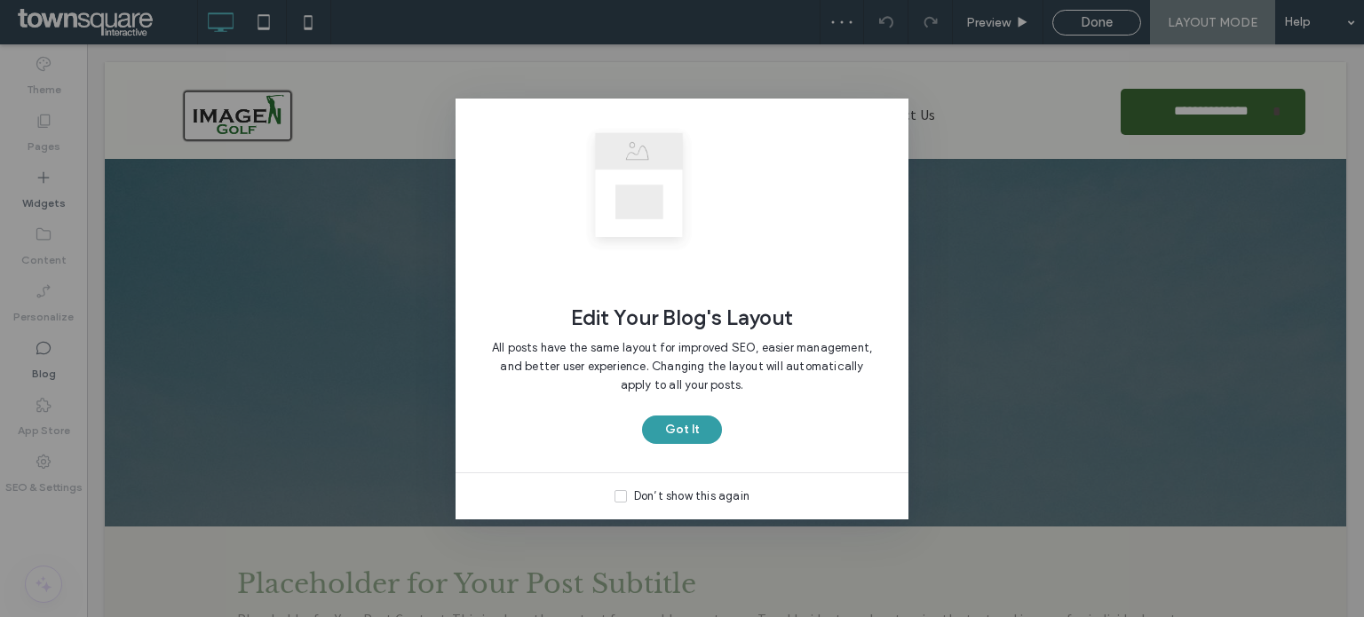
click at [679, 429] on button "Got It" at bounding box center [682, 430] width 80 height 28
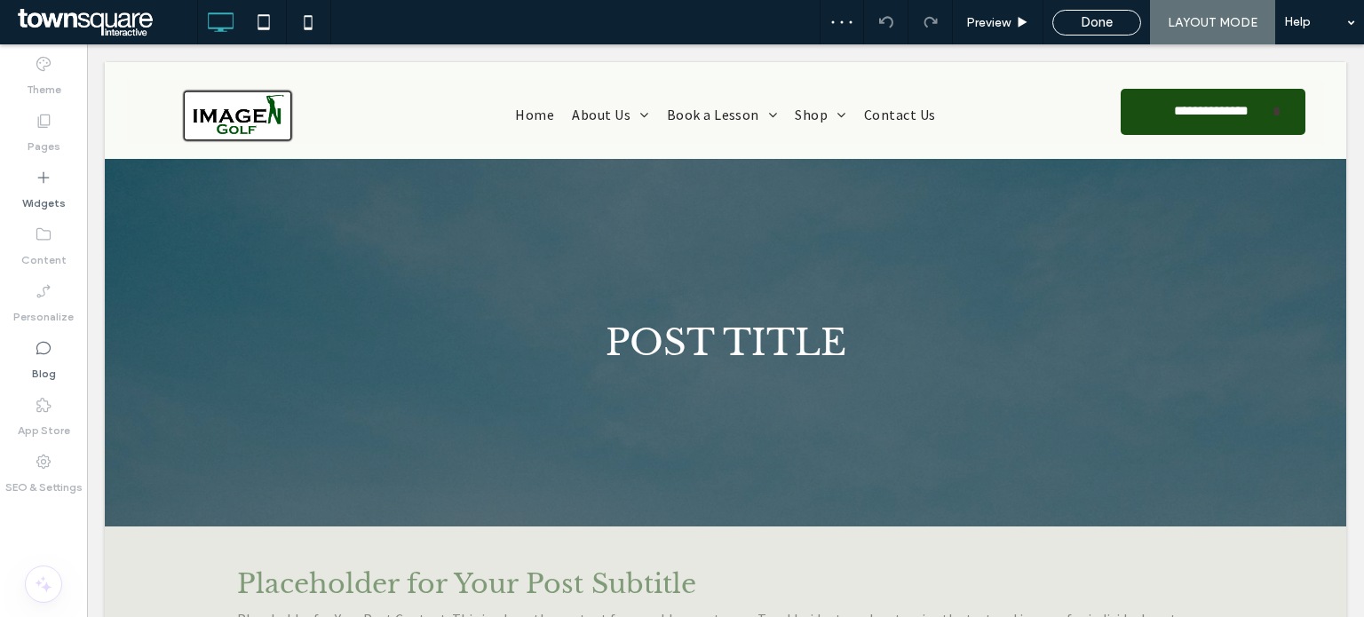
click at [1180, 28] on span "LAYOUT MODE" at bounding box center [1213, 22] width 90 height 15
click at [1100, 22] on span "Done" at bounding box center [1097, 22] width 32 height 16
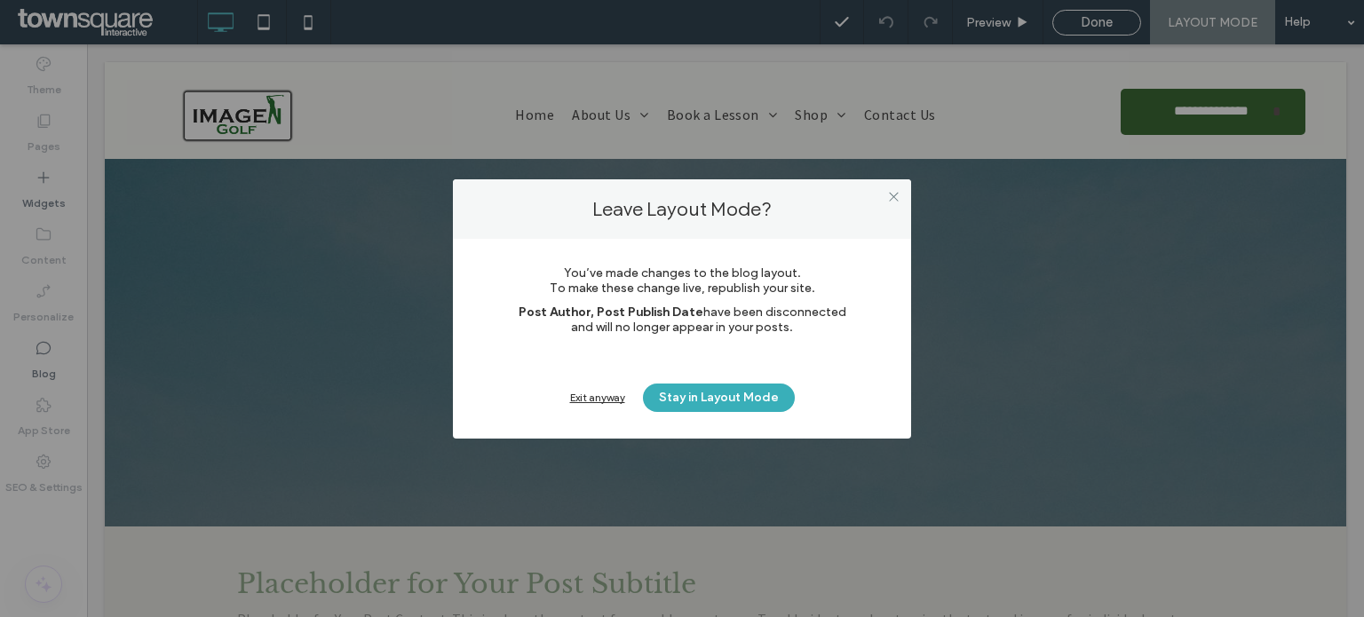
click at [585, 392] on div "Exit anyway" at bounding box center [597, 397] width 55 height 13
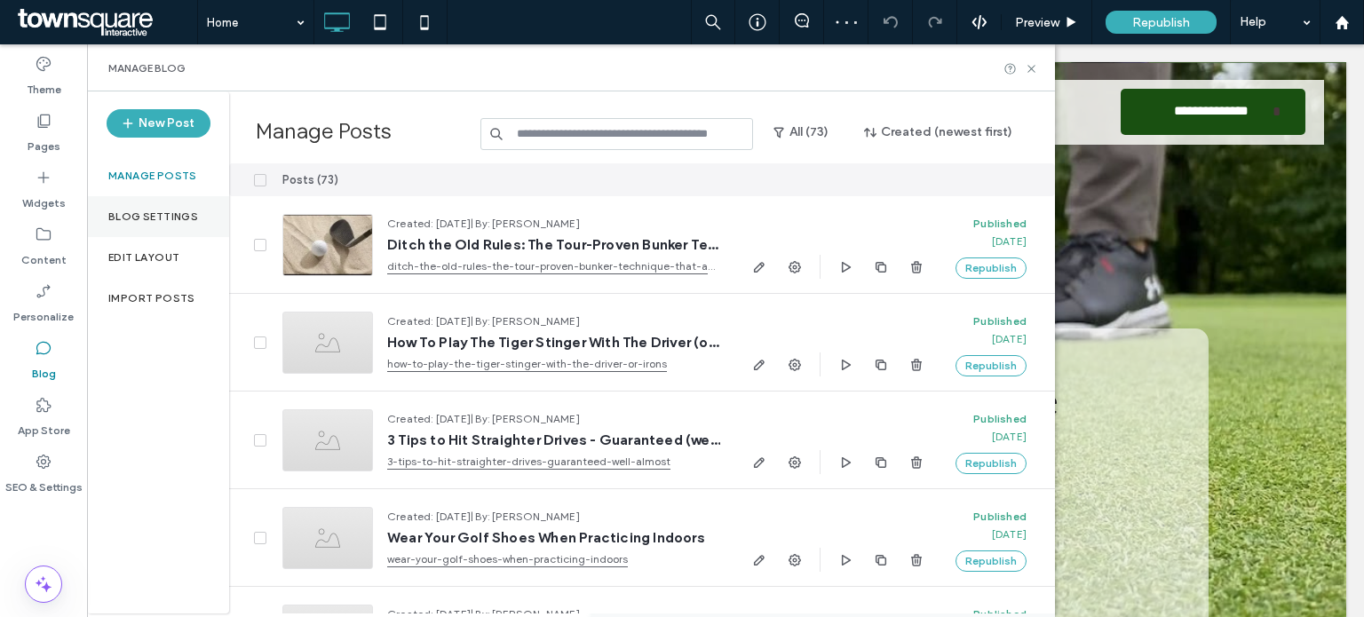
click at [142, 215] on label "Blog Settings" at bounding box center [153, 217] width 90 height 12
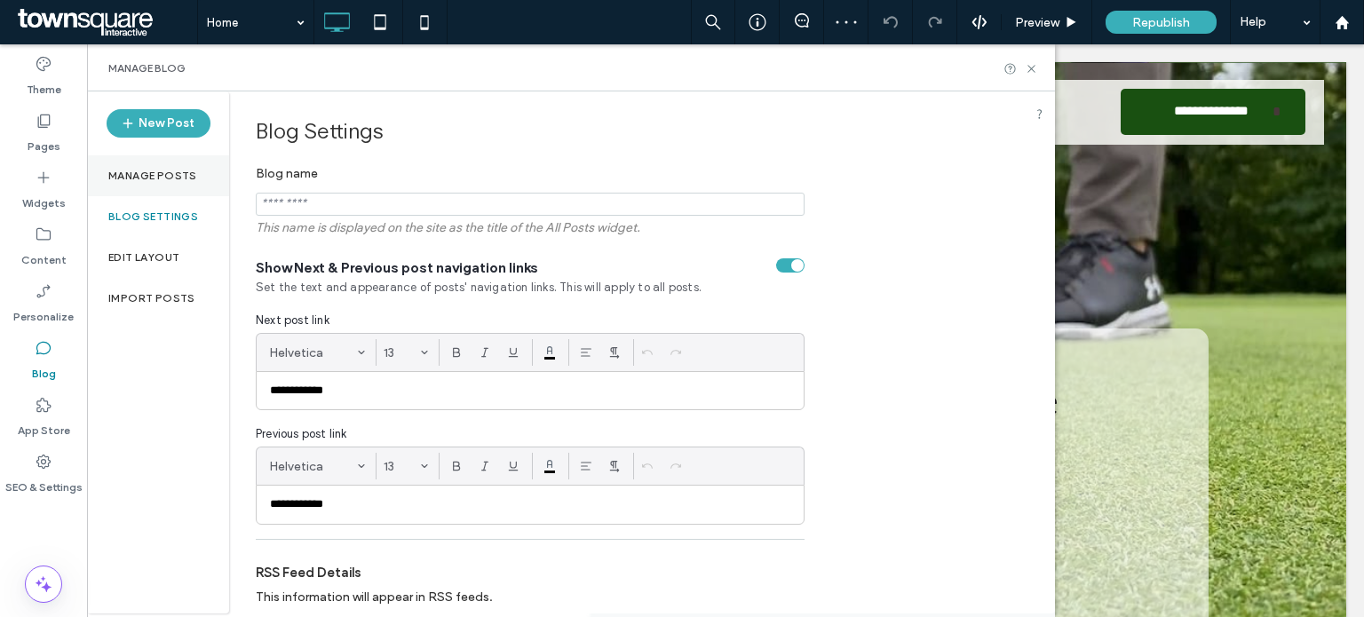
click at [171, 173] on label "Manage posts" at bounding box center [152, 176] width 89 height 12
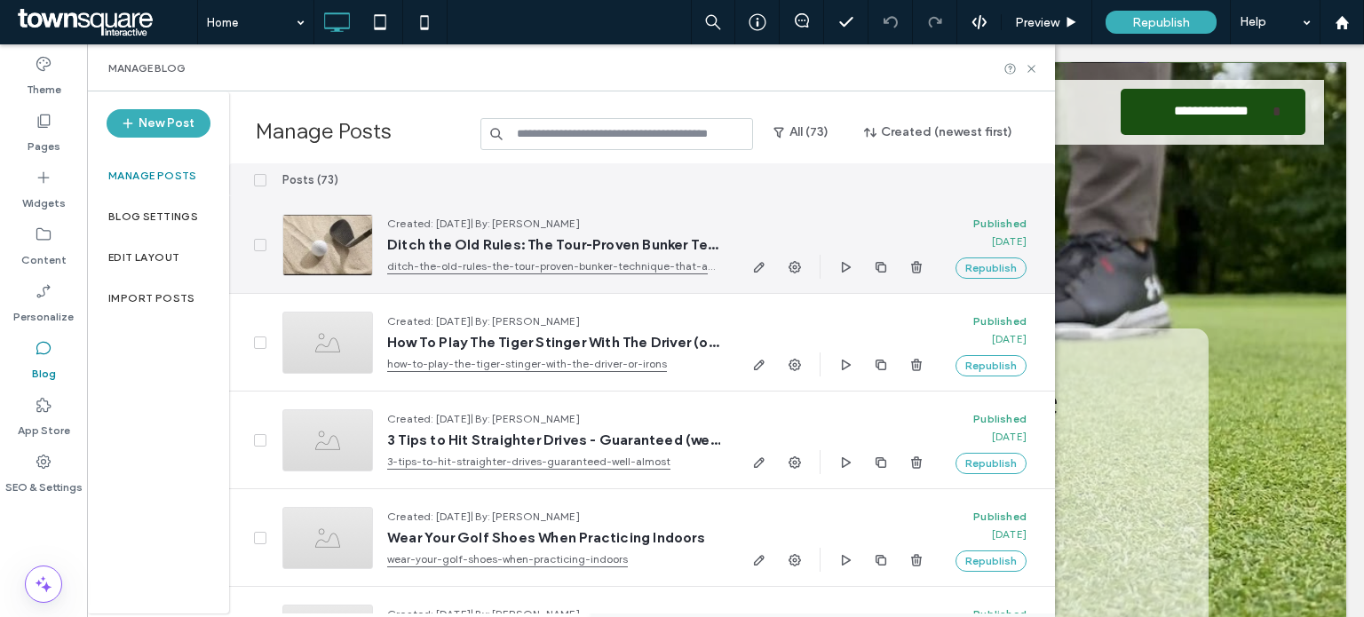
click at [349, 241] on div at bounding box center [327, 245] width 91 height 62
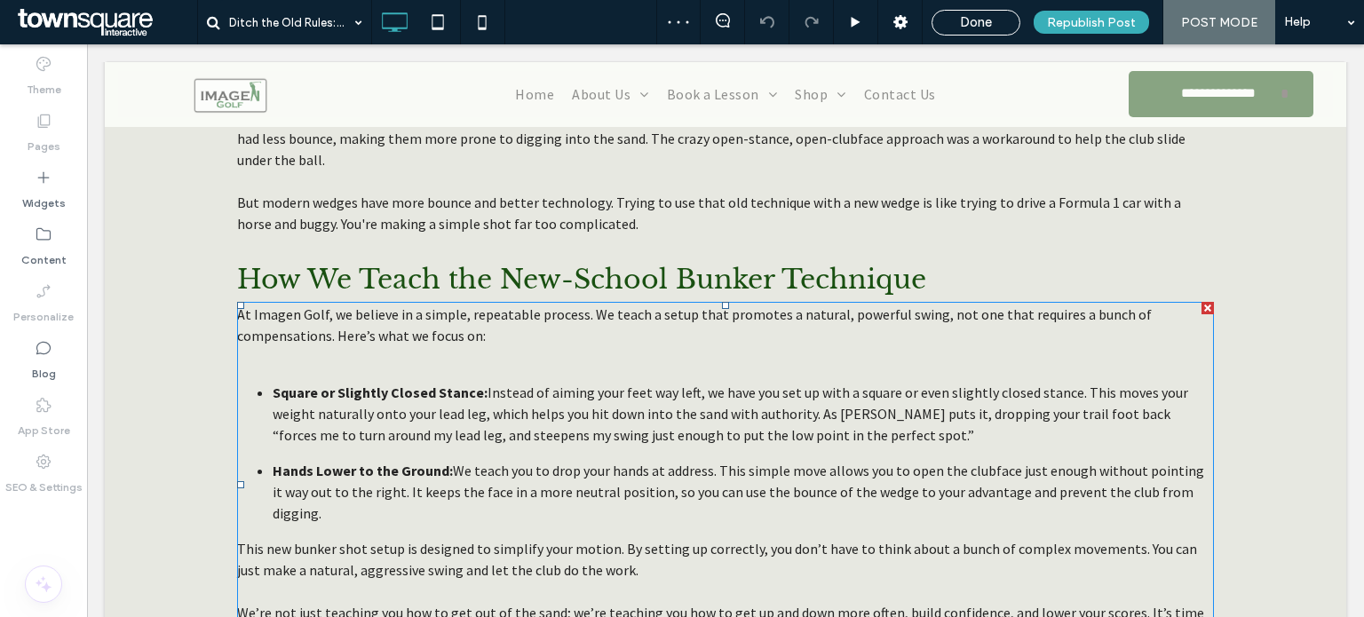
scroll to position [1203, 0]
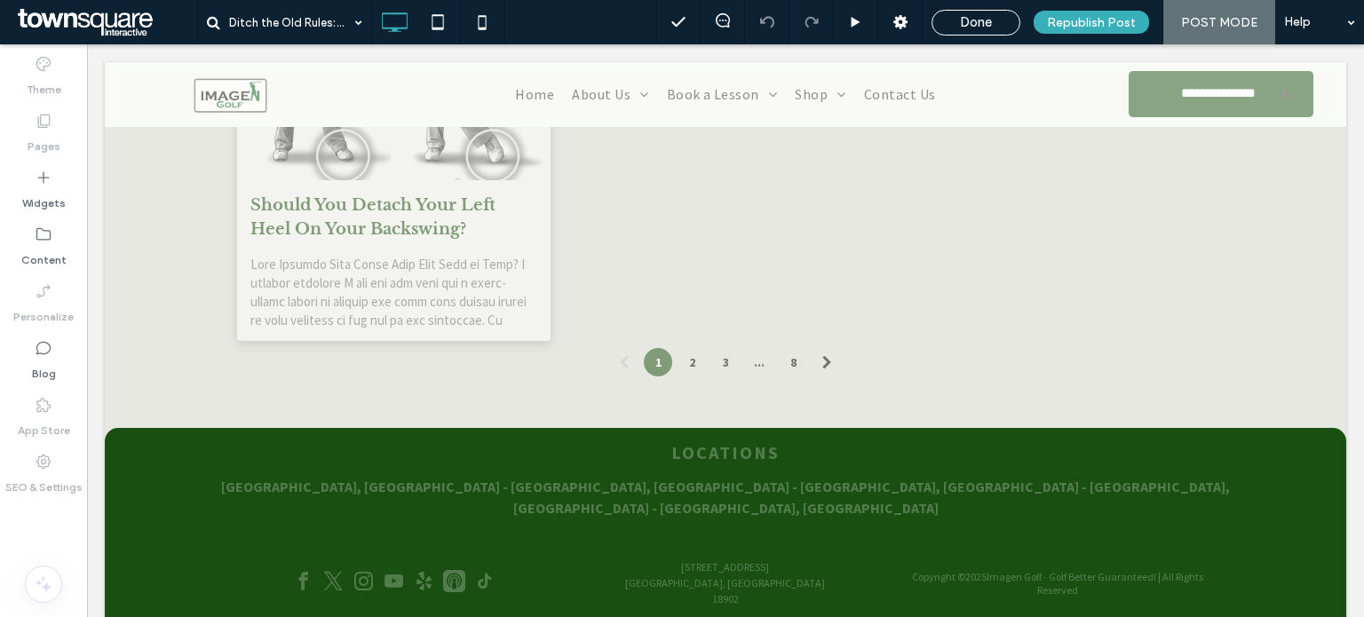
scroll to position [2972, 0]
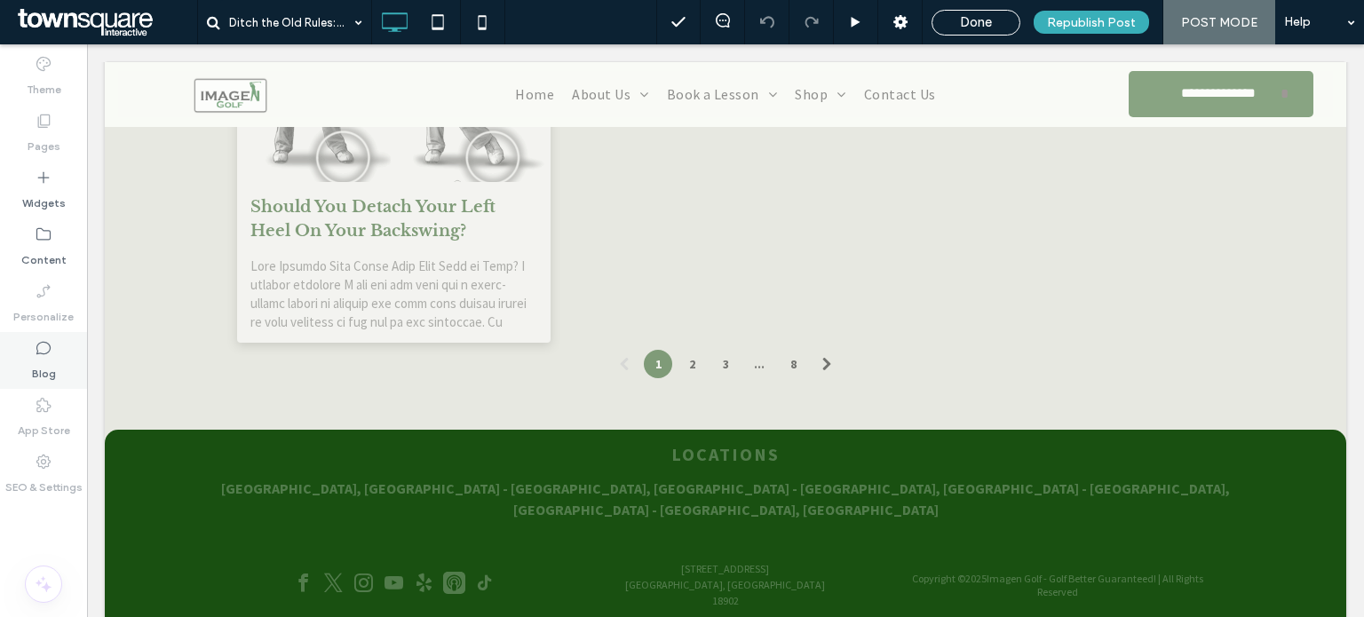
click at [52, 372] on label "Blog" at bounding box center [44, 369] width 24 height 25
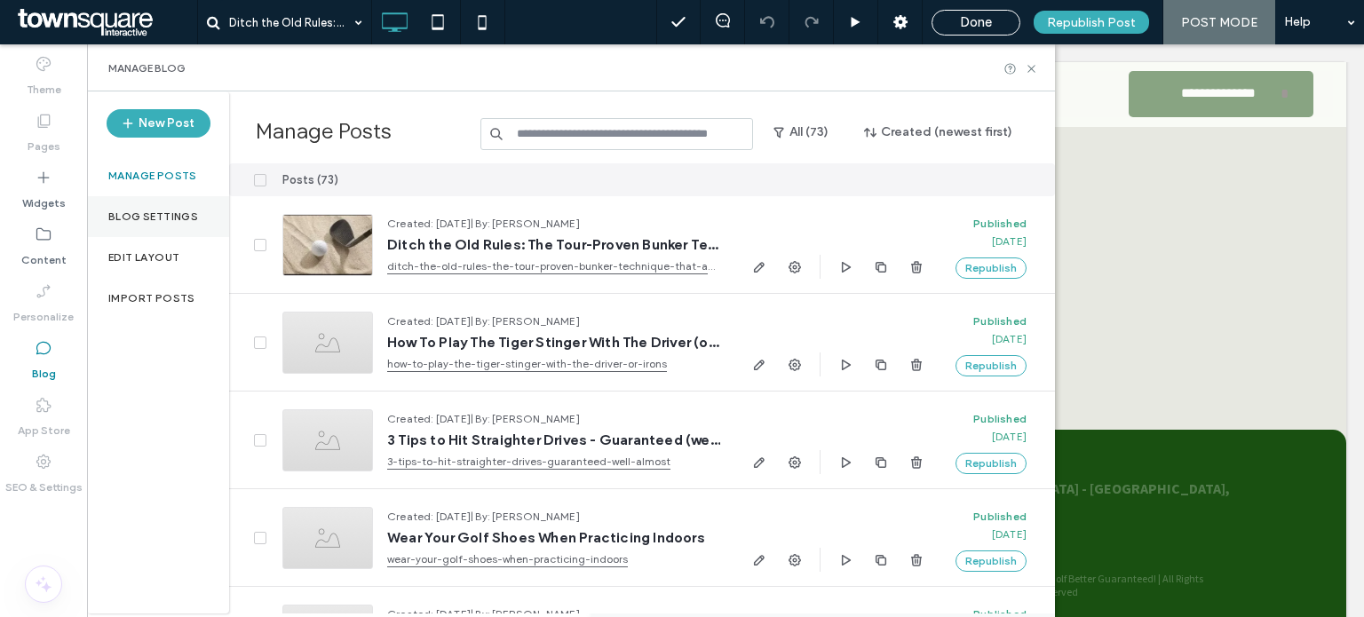
click at [168, 212] on label "Blog Settings" at bounding box center [153, 217] width 90 height 12
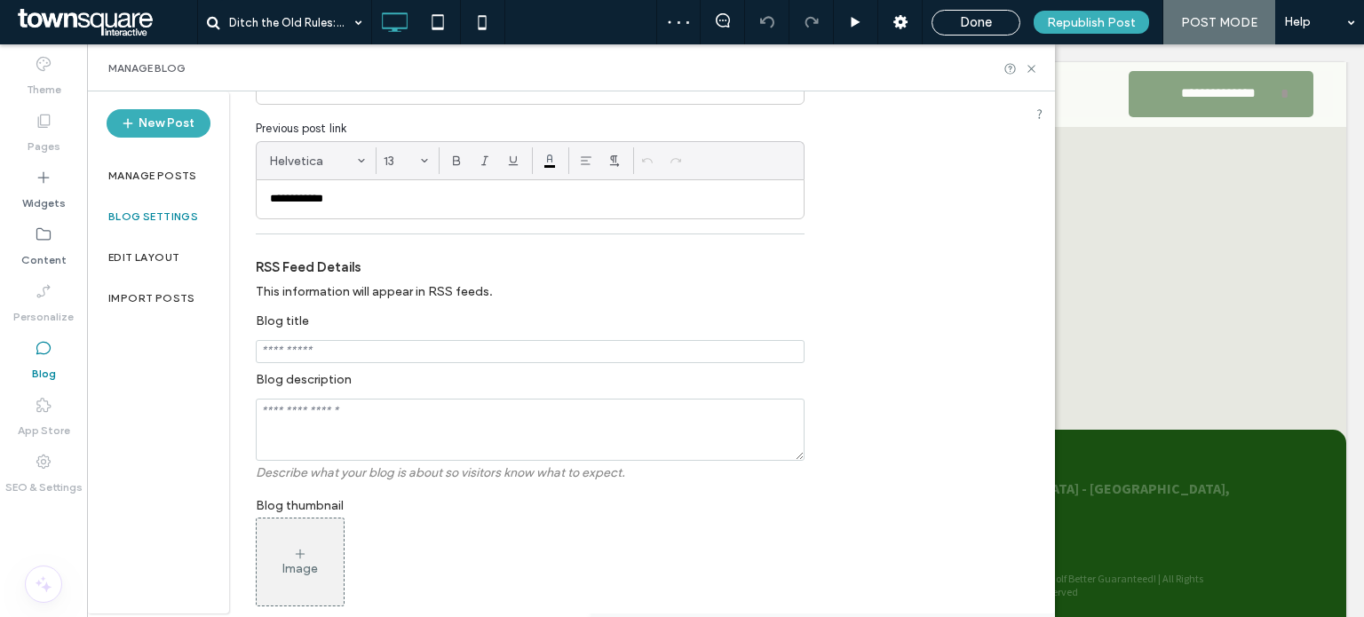
scroll to position [534, 0]
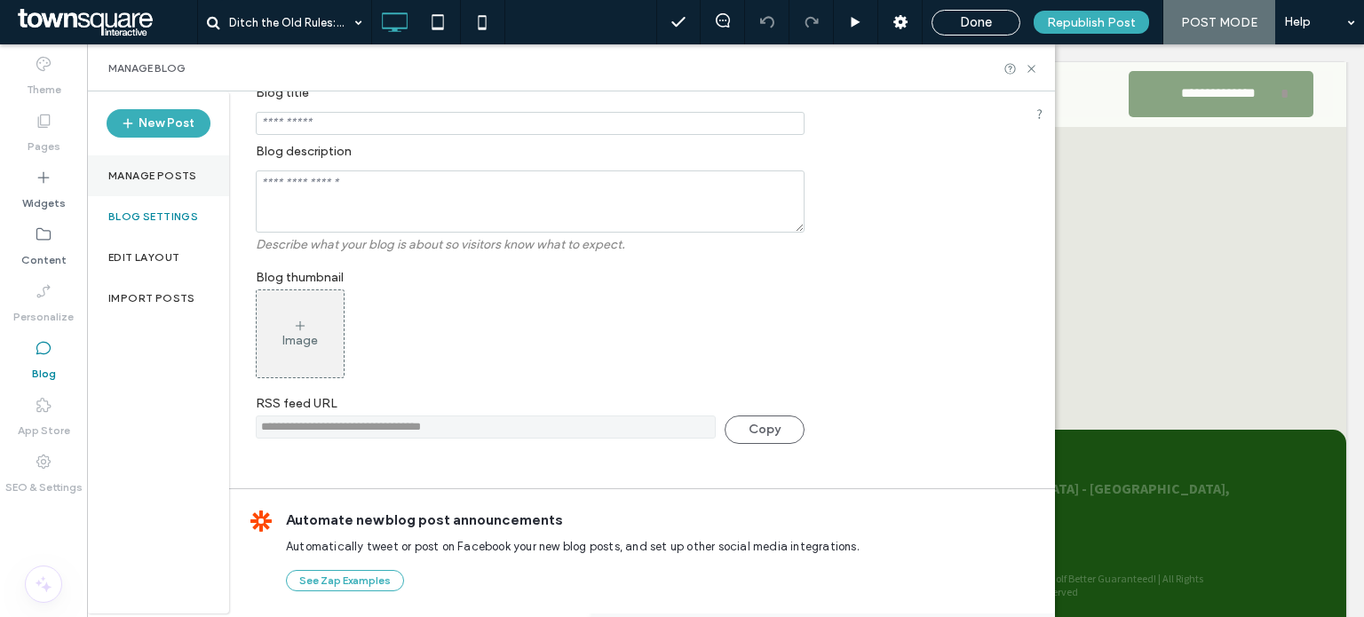
click at [155, 171] on label "Manage posts" at bounding box center [152, 176] width 89 height 12
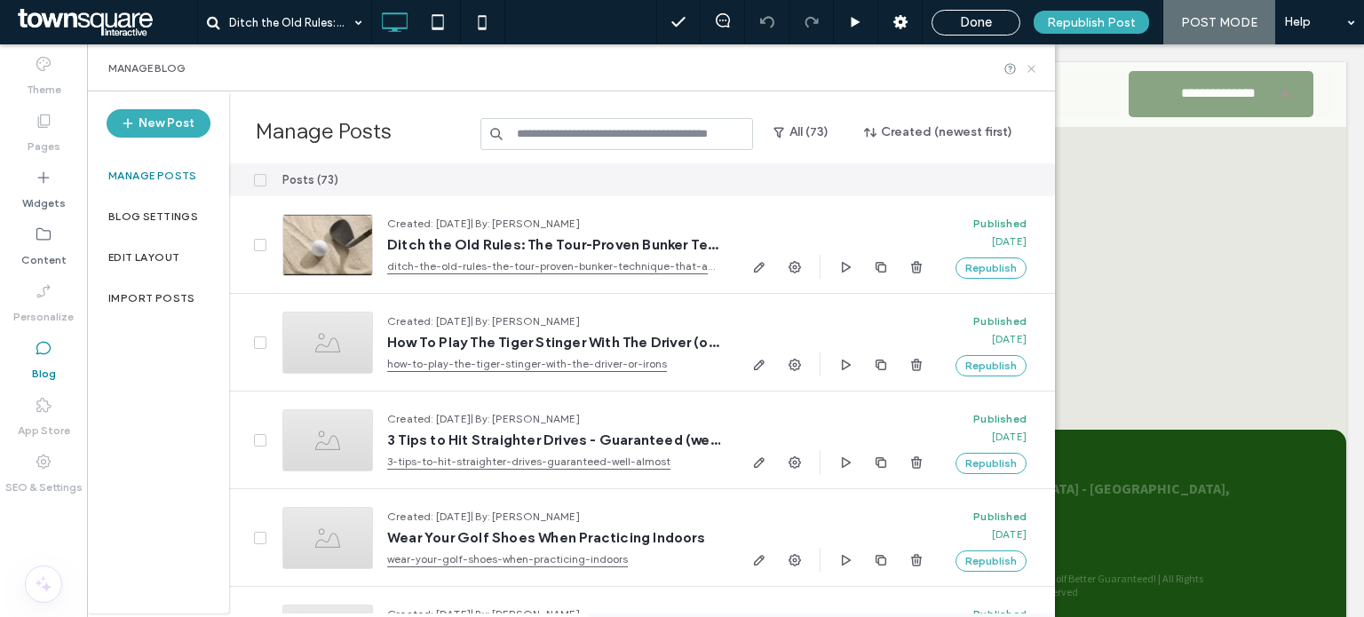
click at [1033, 67] on use at bounding box center [1031, 68] width 7 height 7
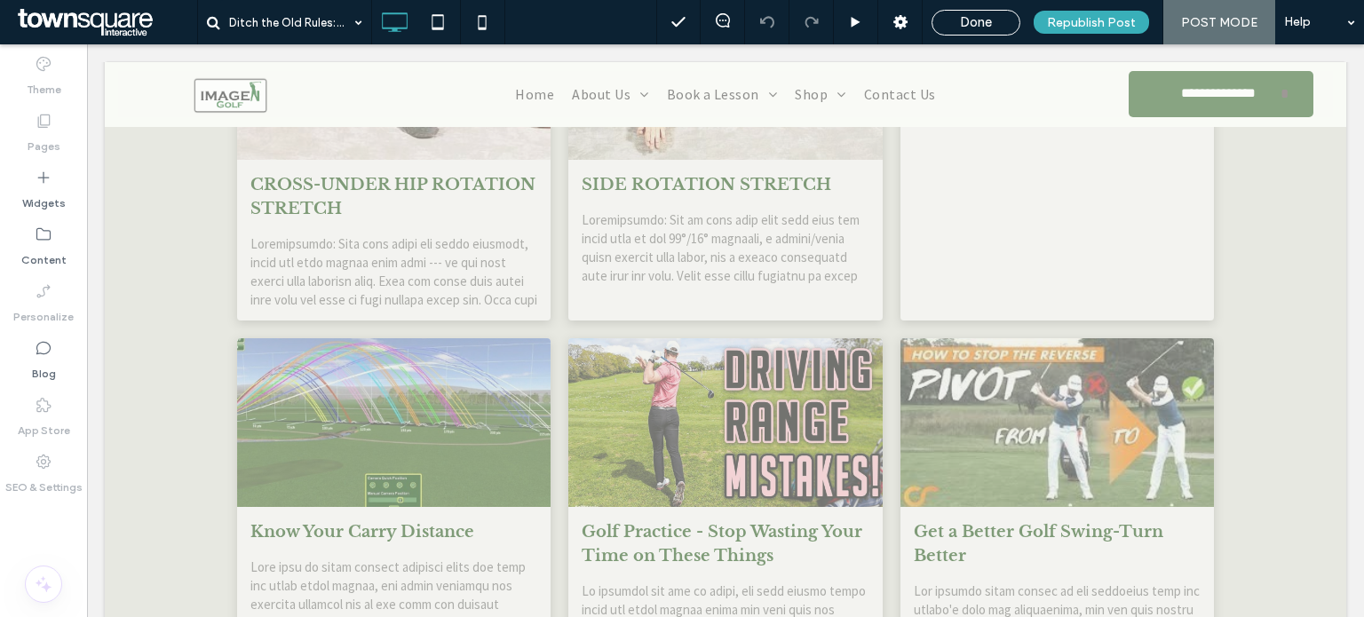
scroll to position [2056, 0]
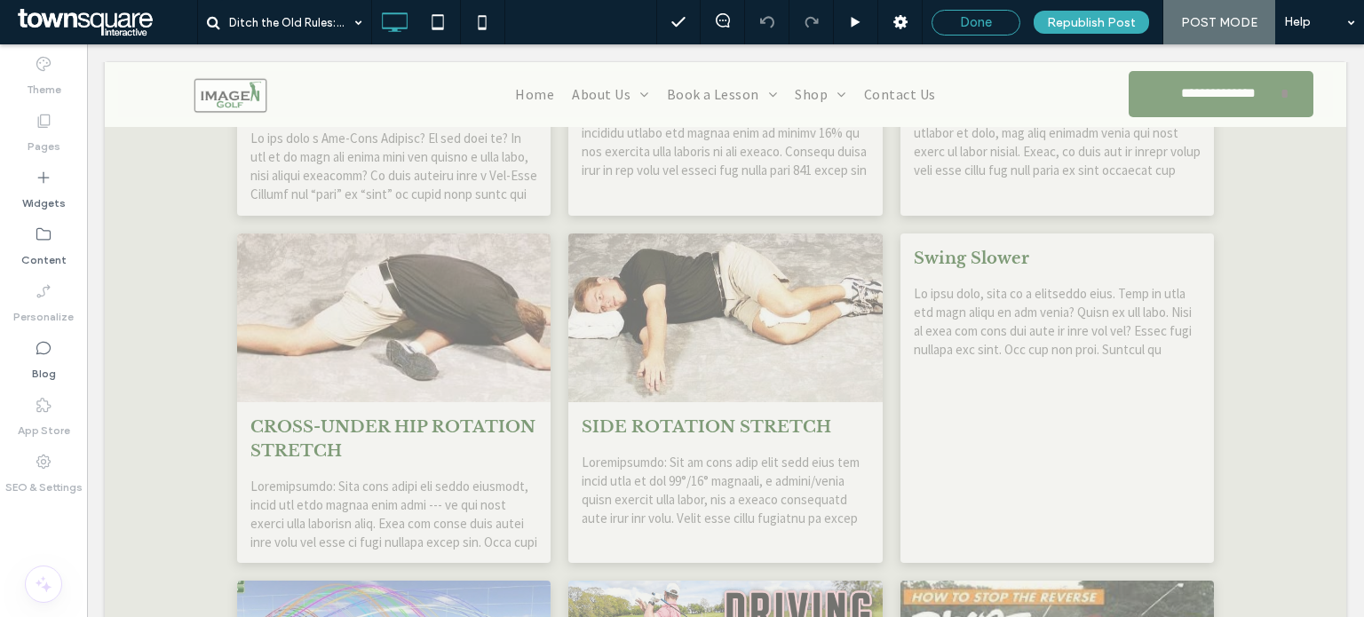
click at [990, 24] on span "Done" at bounding box center [976, 22] width 32 height 16
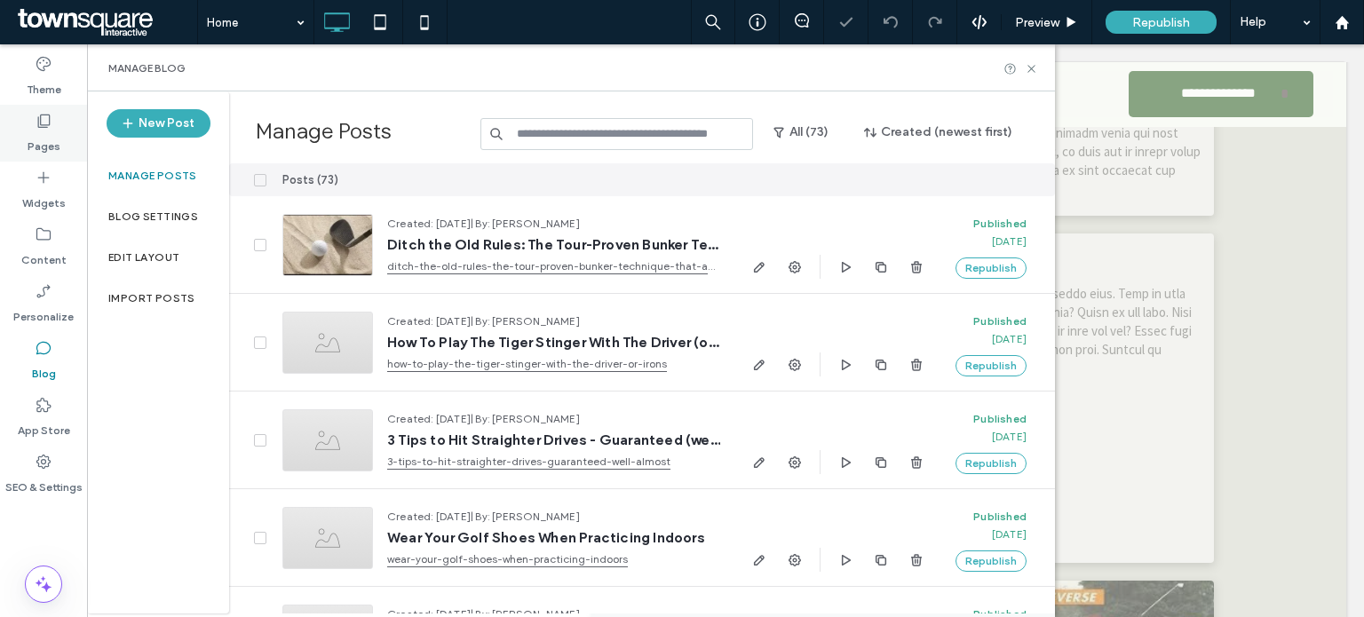
click at [46, 130] on label "Pages" at bounding box center [44, 142] width 33 height 25
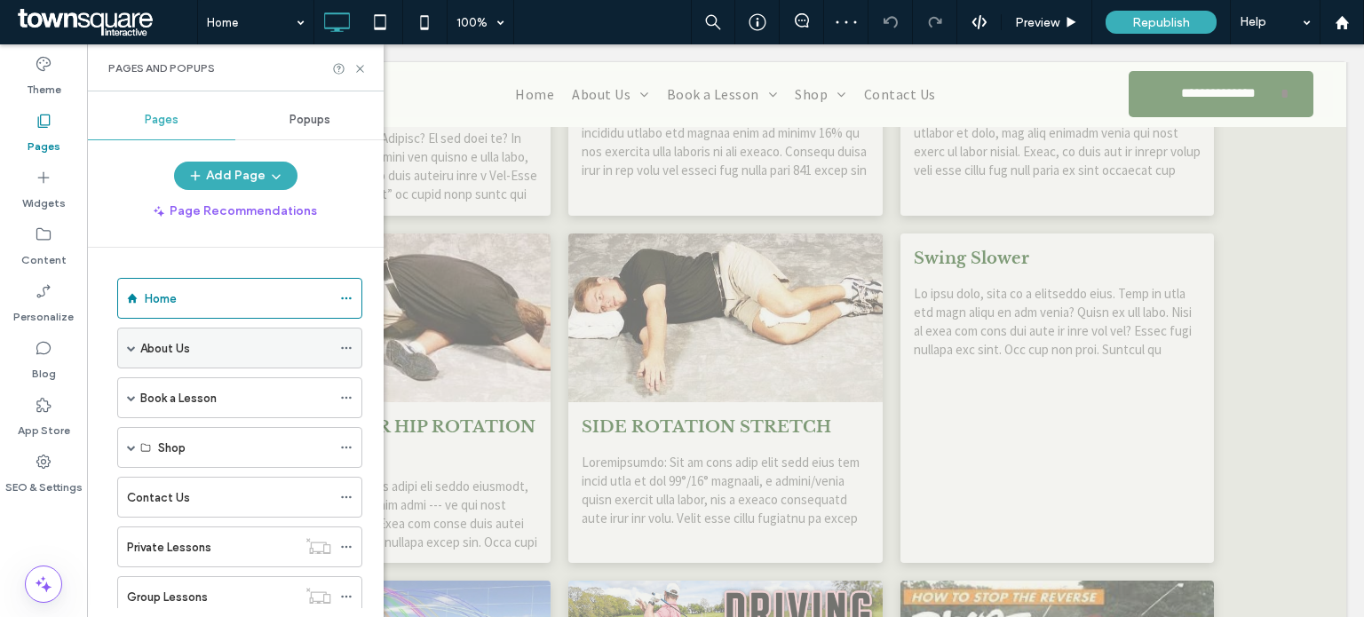
click at [134, 351] on span at bounding box center [131, 348] width 9 height 39
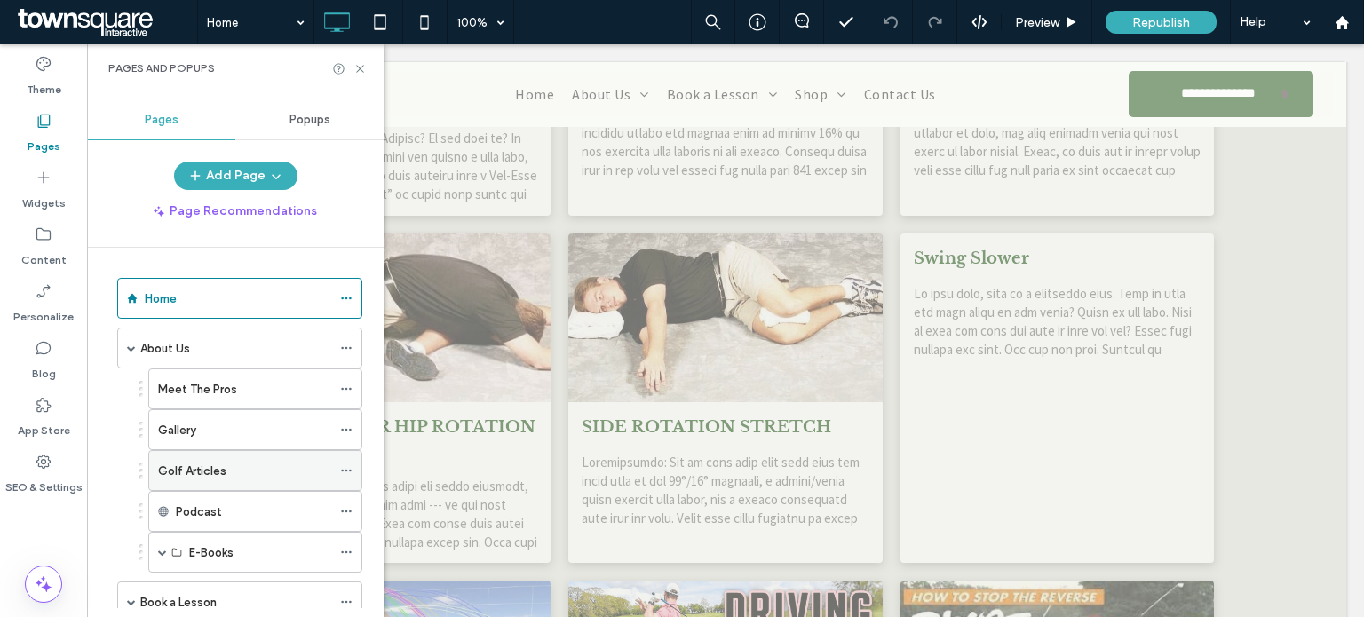
click at [210, 475] on label "Golf Articles" at bounding box center [192, 471] width 68 height 31
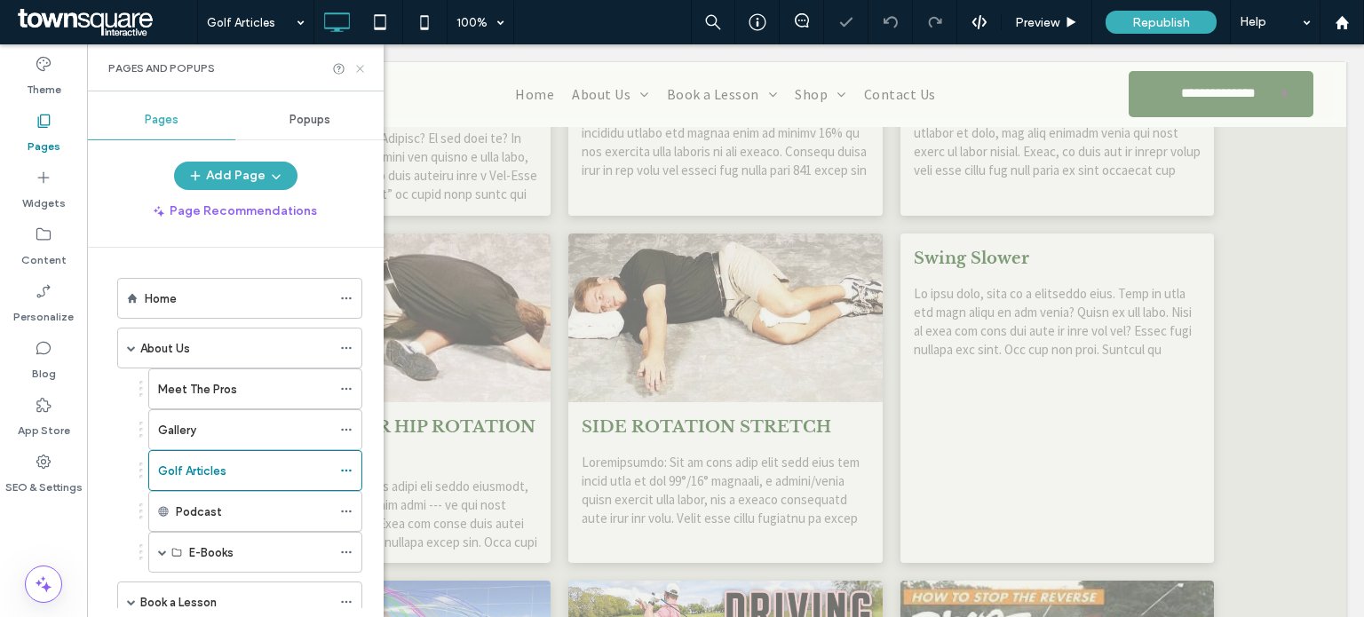
click at [362, 67] on icon at bounding box center [360, 68] width 13 height 13
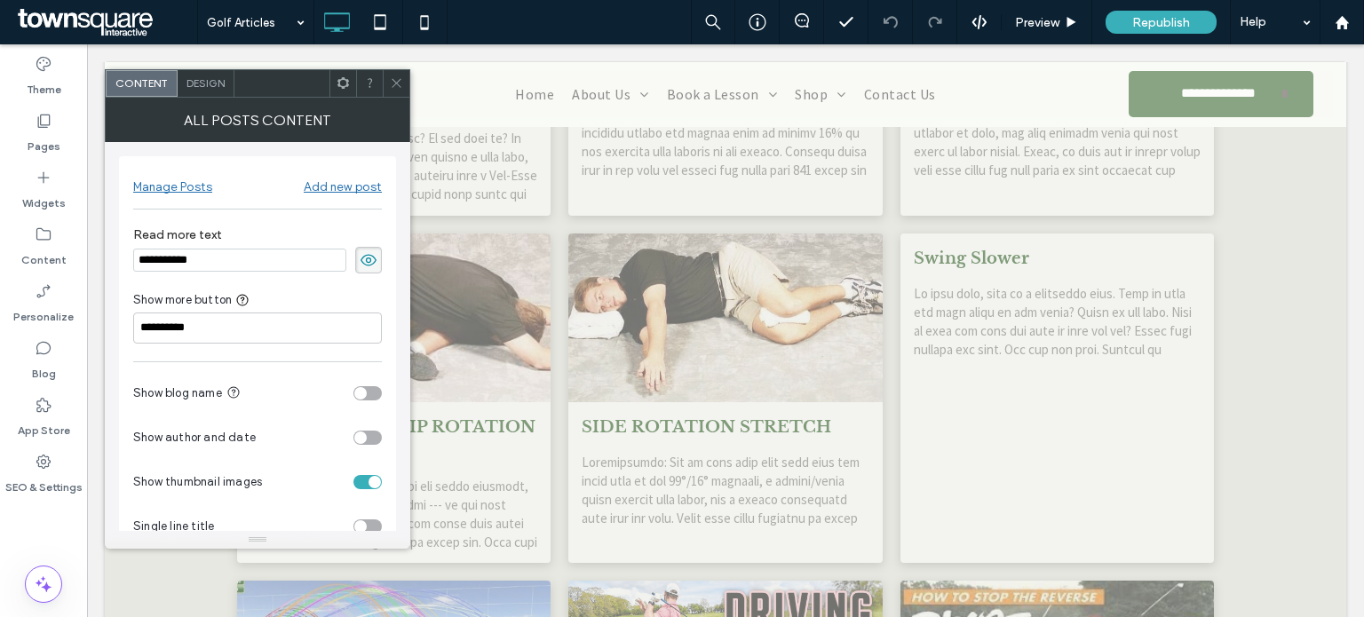
click at [372, 251] on icon at bounding box center [369, 260] width 18 height 20
click at [309, 328] on input "**********" at bounding box center [257, 328] width 249 height 31
click at [403, 85] on div at bounding box center [396, 83] width 27 height 27
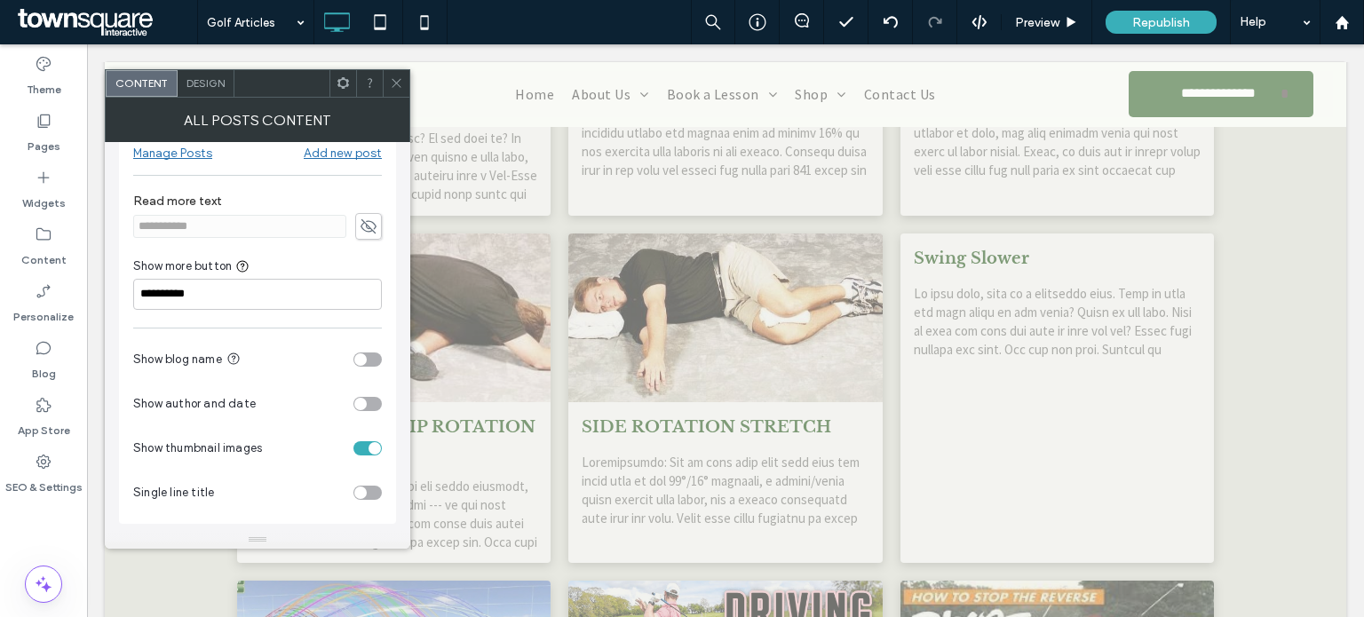
click at [216, 91] on div "Design" at bounding box center [206, 83] width 57 height 27
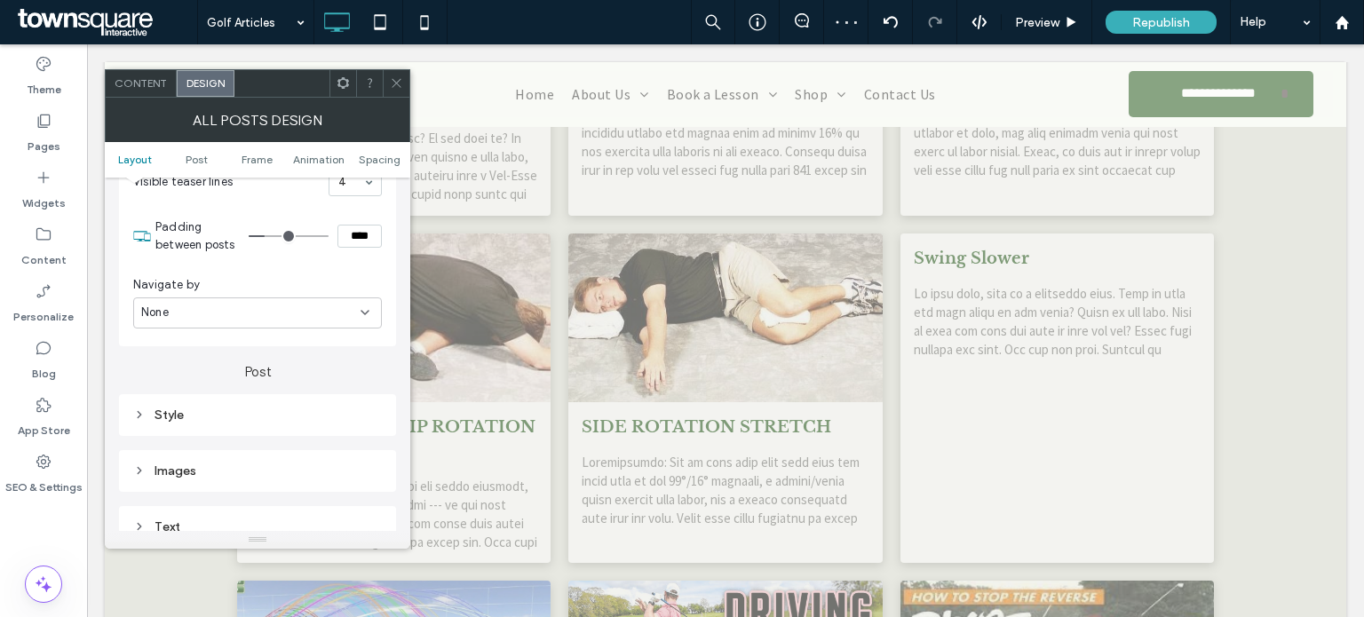
scroll to position [332, 0]
click at [223, 323] on div "None" at bounding box center [257, 314] width 249 height 31
click at [210, 370] on div "Pagination" at bounding box center [257, 375] width 247 height 31
type input "**"
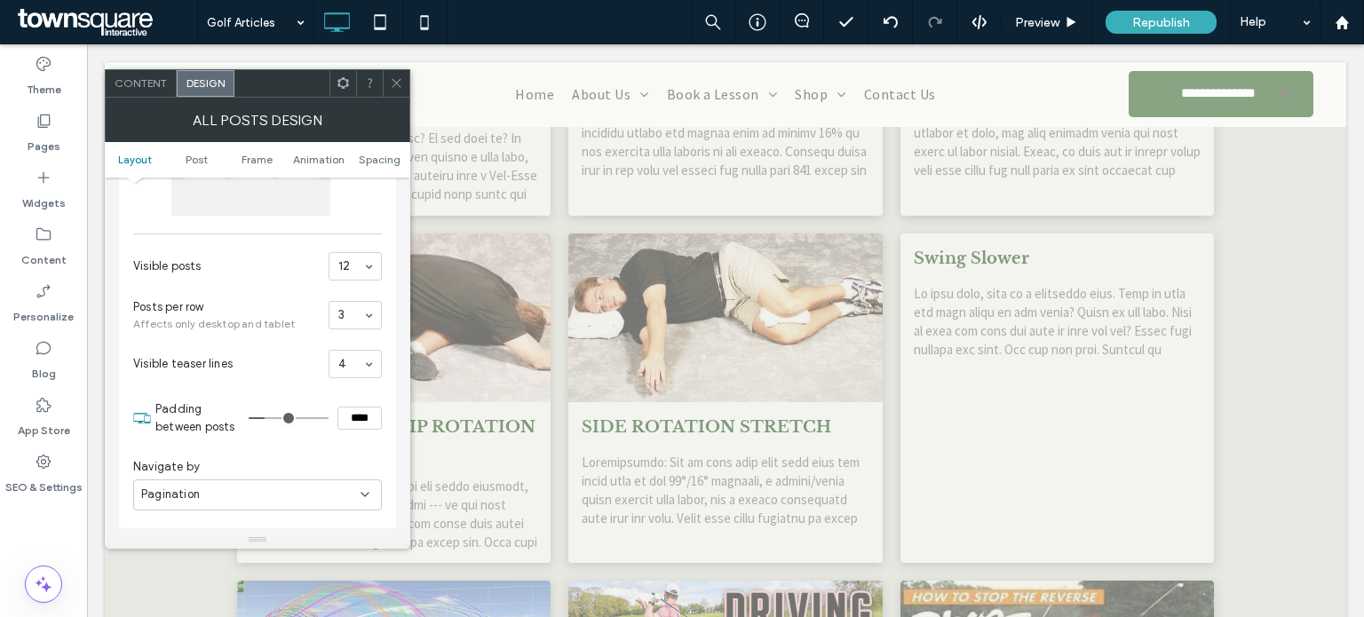
scroll to position [152, 0]
click at [393, 76] on icon at bounding box center [396, 82] width 13 height 13
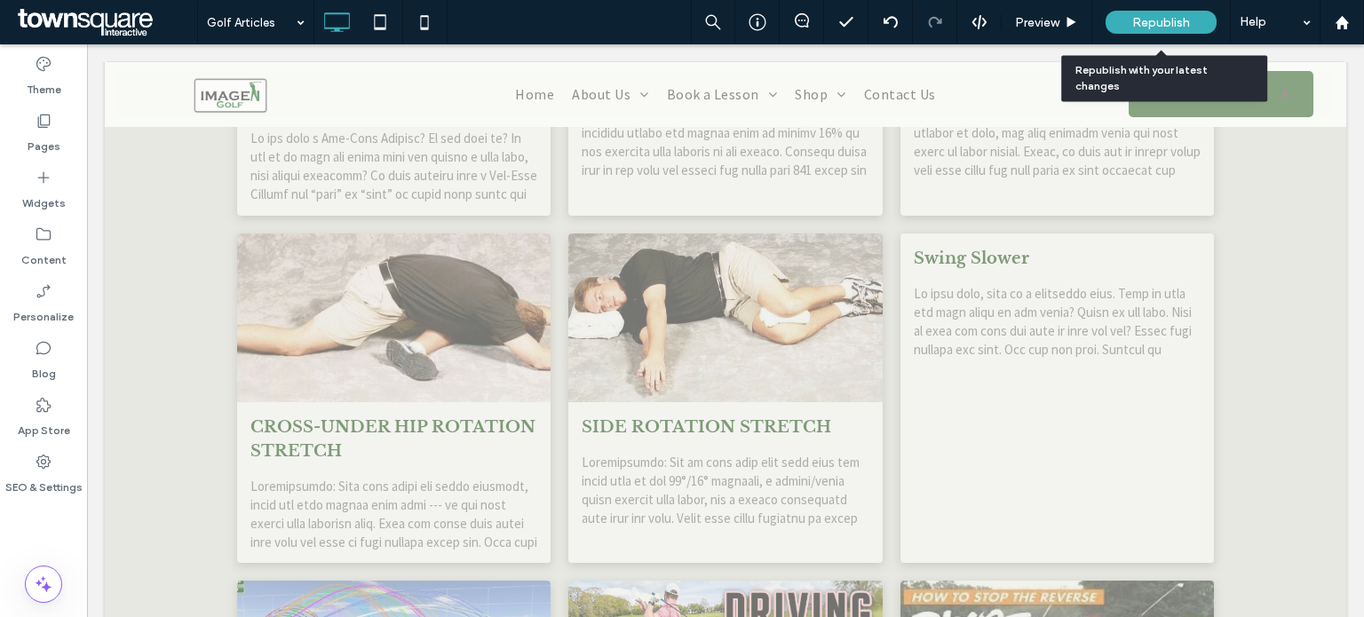
click at [1145, 18] on span "Republish" at bounding box center [1161, 22] width 58 height 15
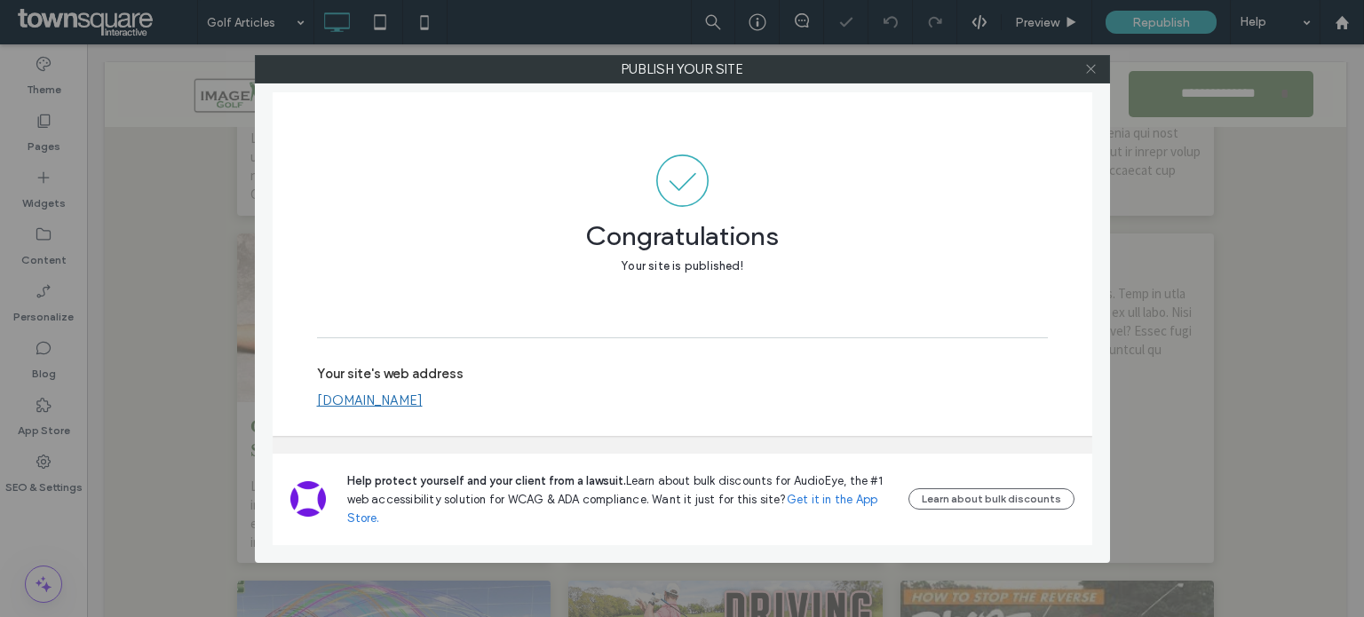
click at [1094, 74] on icon at bounding box center [1091, 68] width 13 height 13
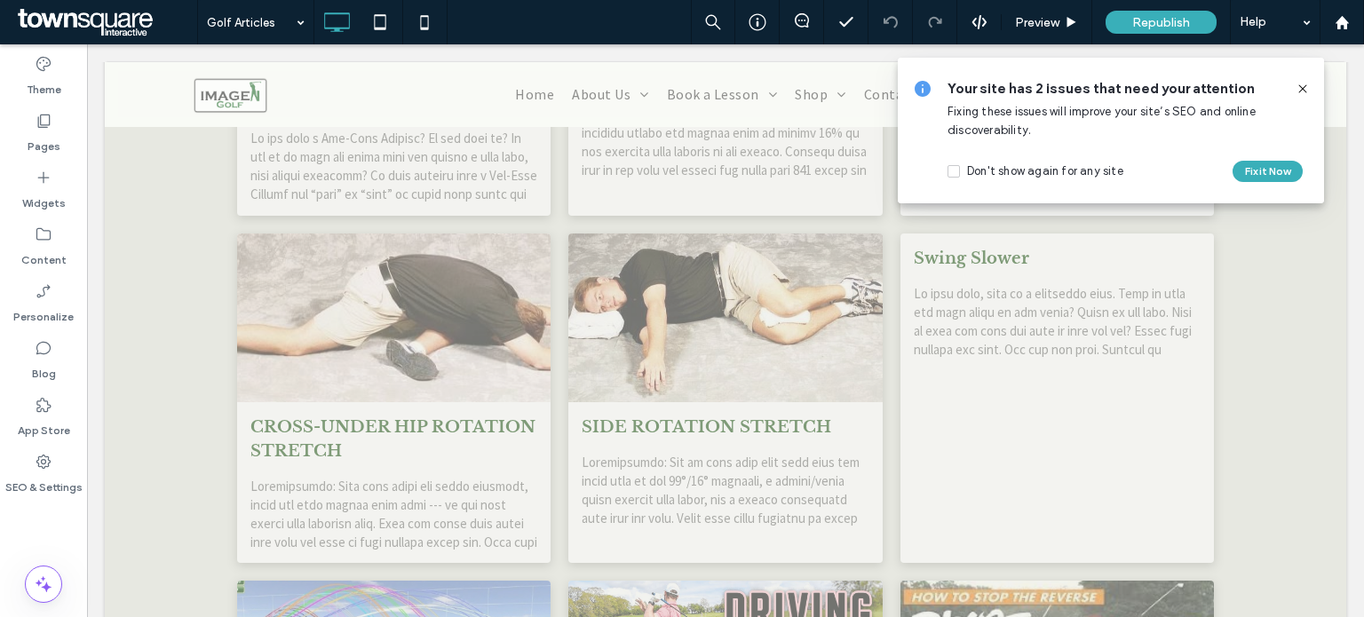
click at [1301, 91] on icon at bounding box center [1303, 89] width 14 height 14
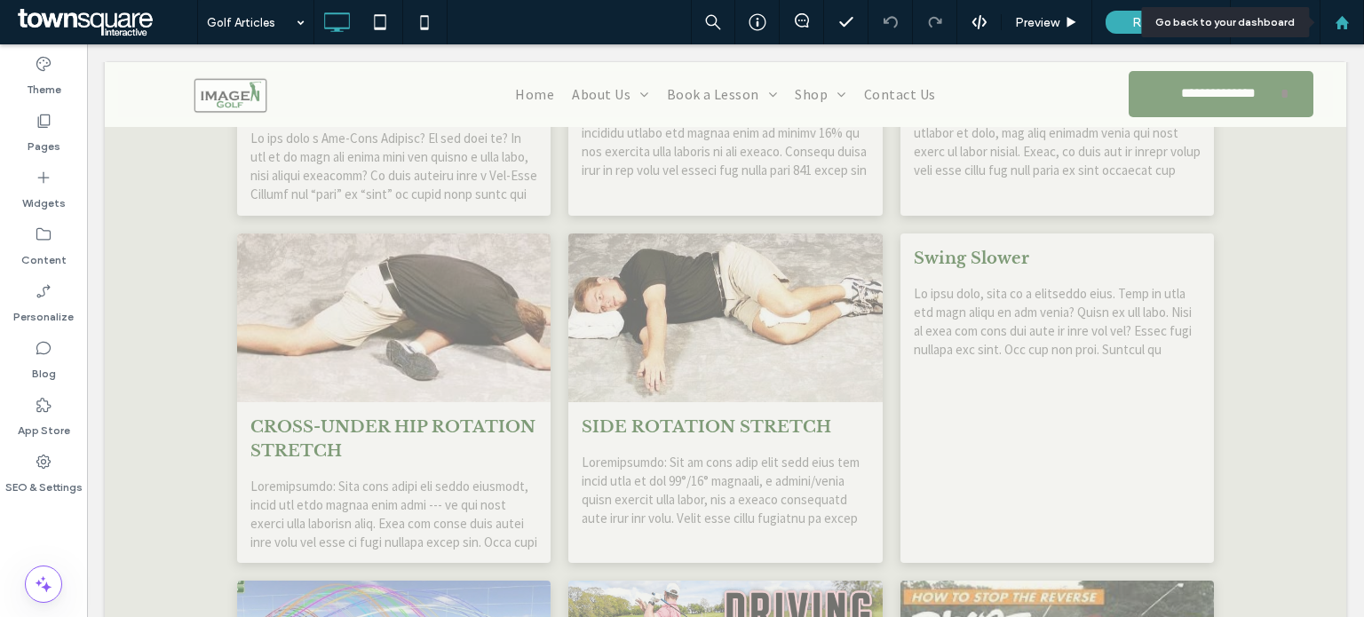
click at [1344, 11] on div at bounding box center [1342, 22] width 44 height 44
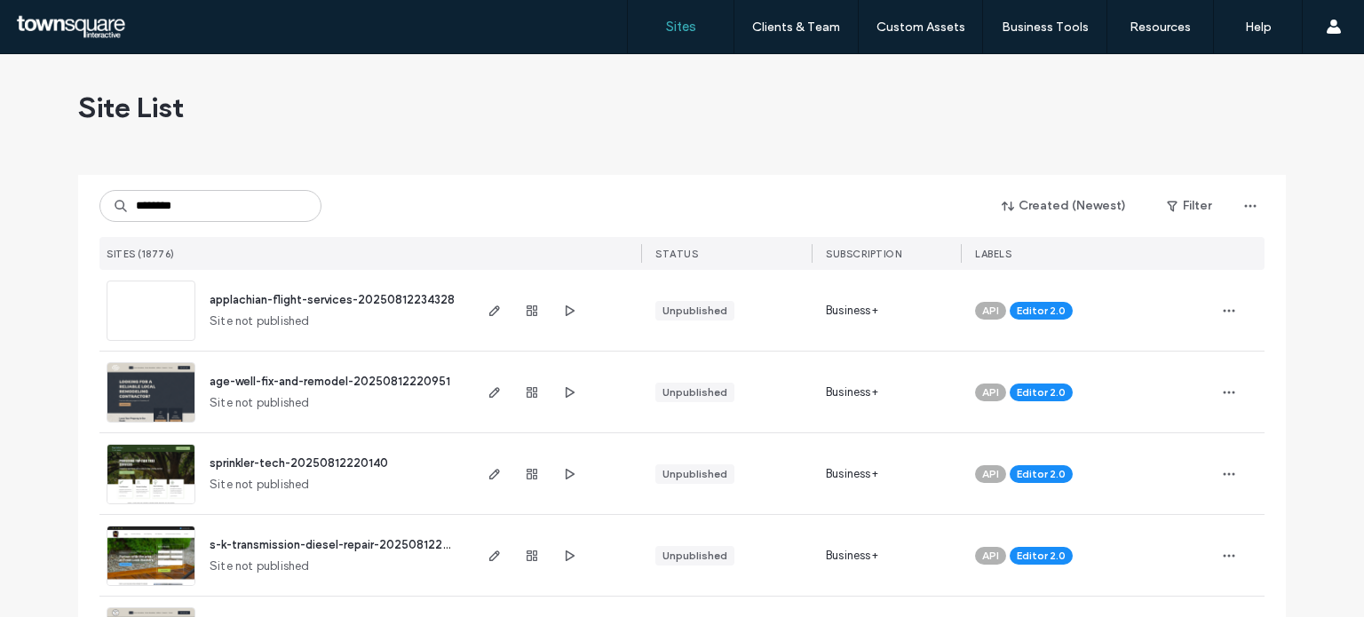
type input "********"
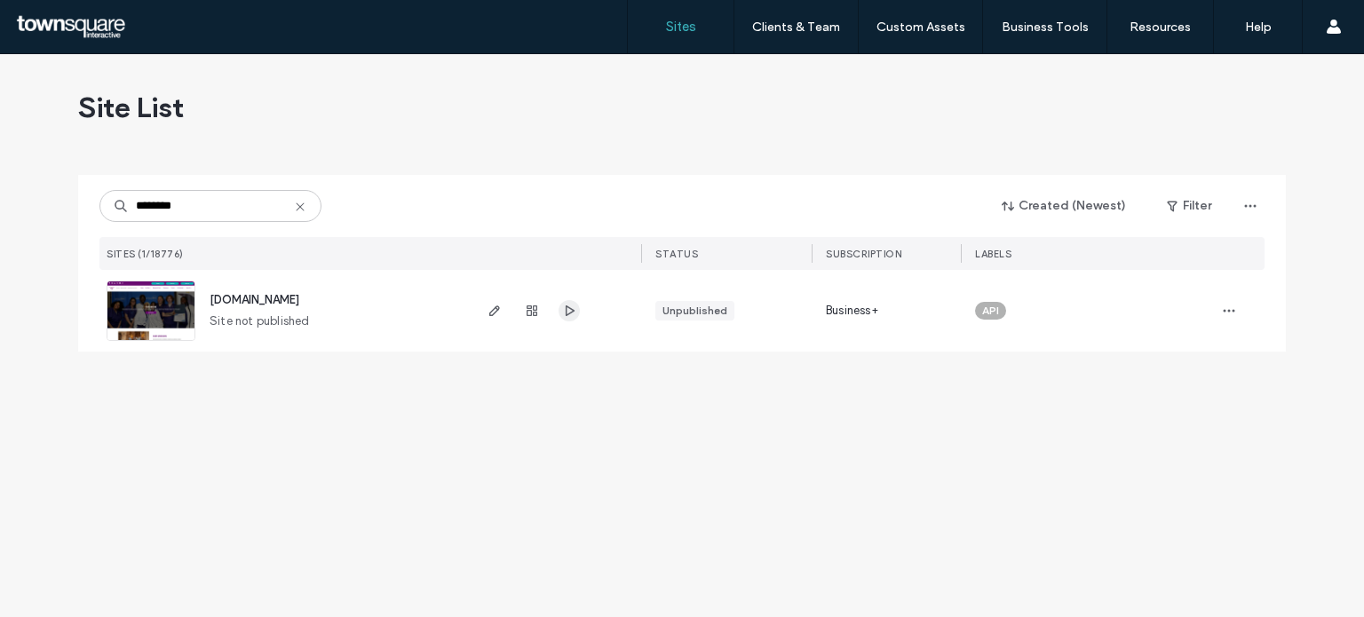
click at [562, 310] on icon "button" at bounding box center [569, 311] width 14 height 14
